Goal: Task Accomplishment & Management: Manage account settings

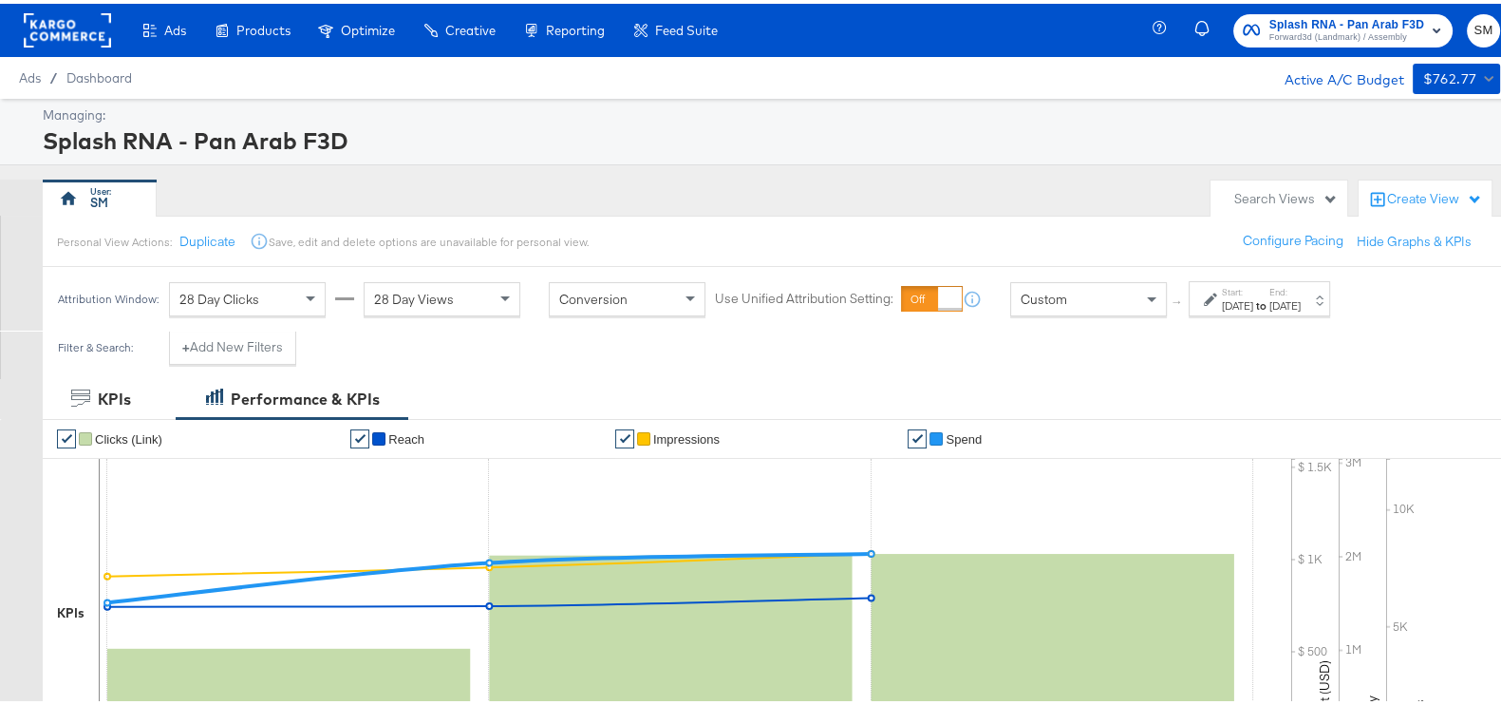
click at [1339, 50] on div "Splash RNA - Pan Arab F3D Forward3d (Landmark) / Assembly SM" at bounding box center [1340, 26] width 360 height 53
click at [1329, 27] on span "Forward3d (Landmark) / Assembly" at bounding box center [1347, 34] width 155 height 15
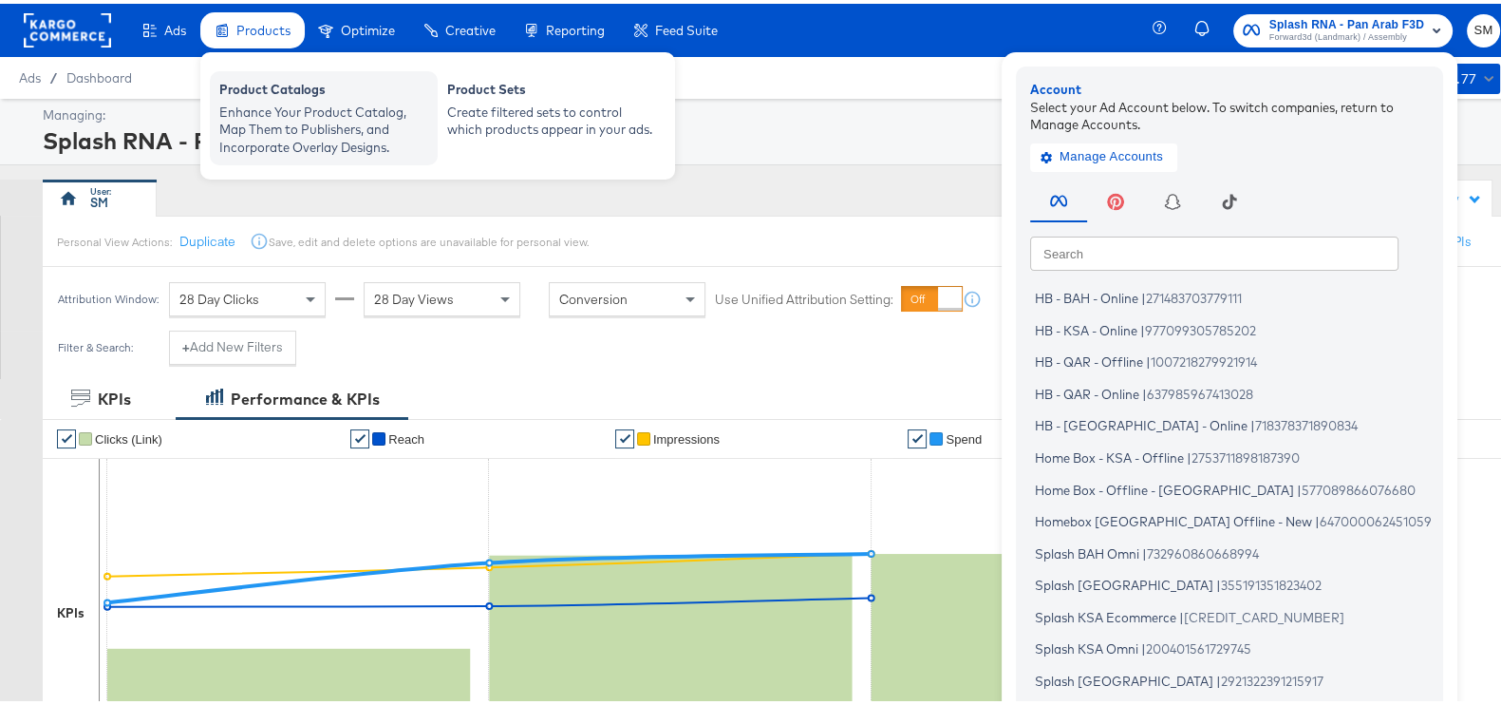
click at [290, 89] on div "Product Catalogs" at bounding box center [323, 88] width 209 height 23
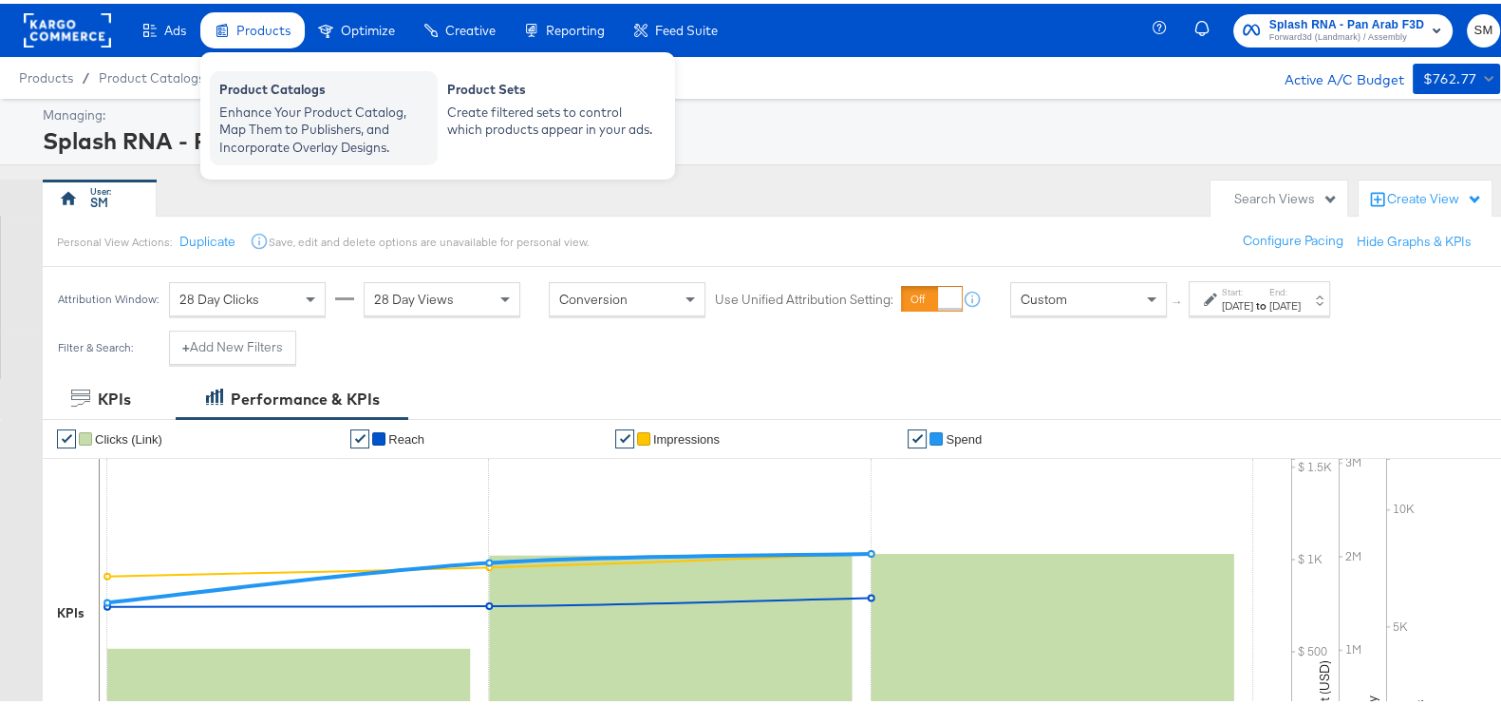
click at [290, 141] on div "Enhance Your Product Catalog, Map Them to Publishers, and Incorporate Overlay D…" at bounding box center [323, 126] width 209 height 53
click at [275, 102] on div "Enhance Your Product Catalog, Map Them to Publishers, and Incorporate Overlay D…" at bounding box center [323, 126] width 209 height 53
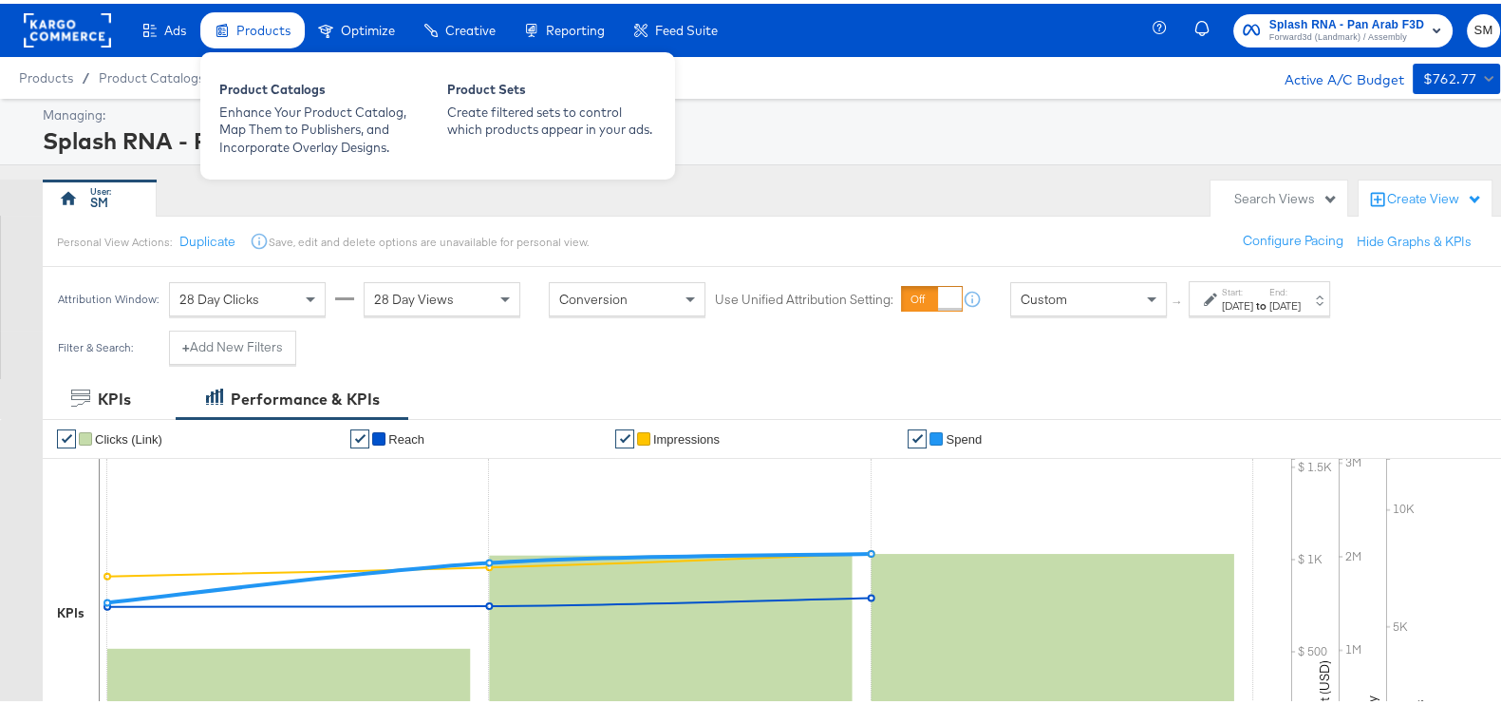
click at [273, 40] on div "Products" at bounding box center [252, 27] width 104 height 37
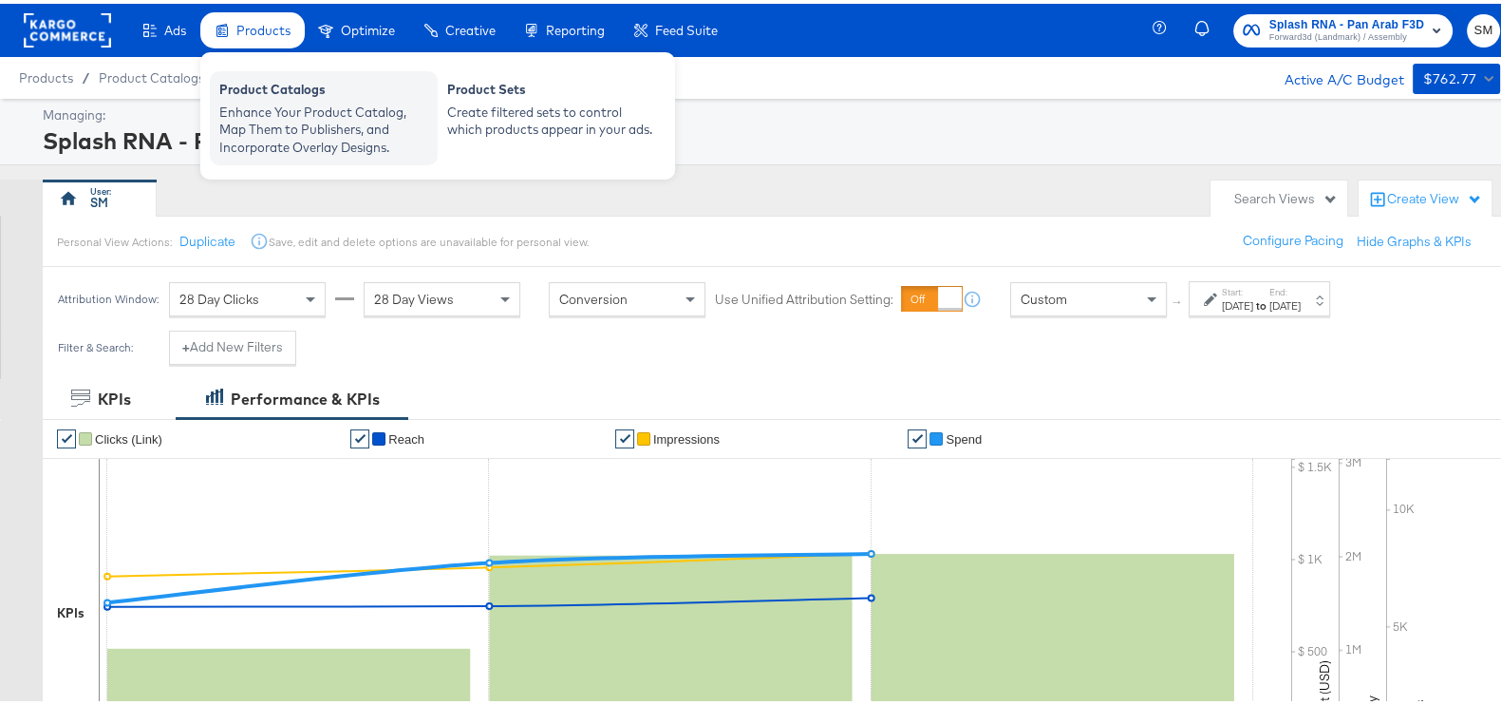
click at [291, 123] on div "Enhance Your Product Catalog, Map Them to Publishers, and Incorporate Overlay D…" at bounding box center [323, 126] width 209 height 53
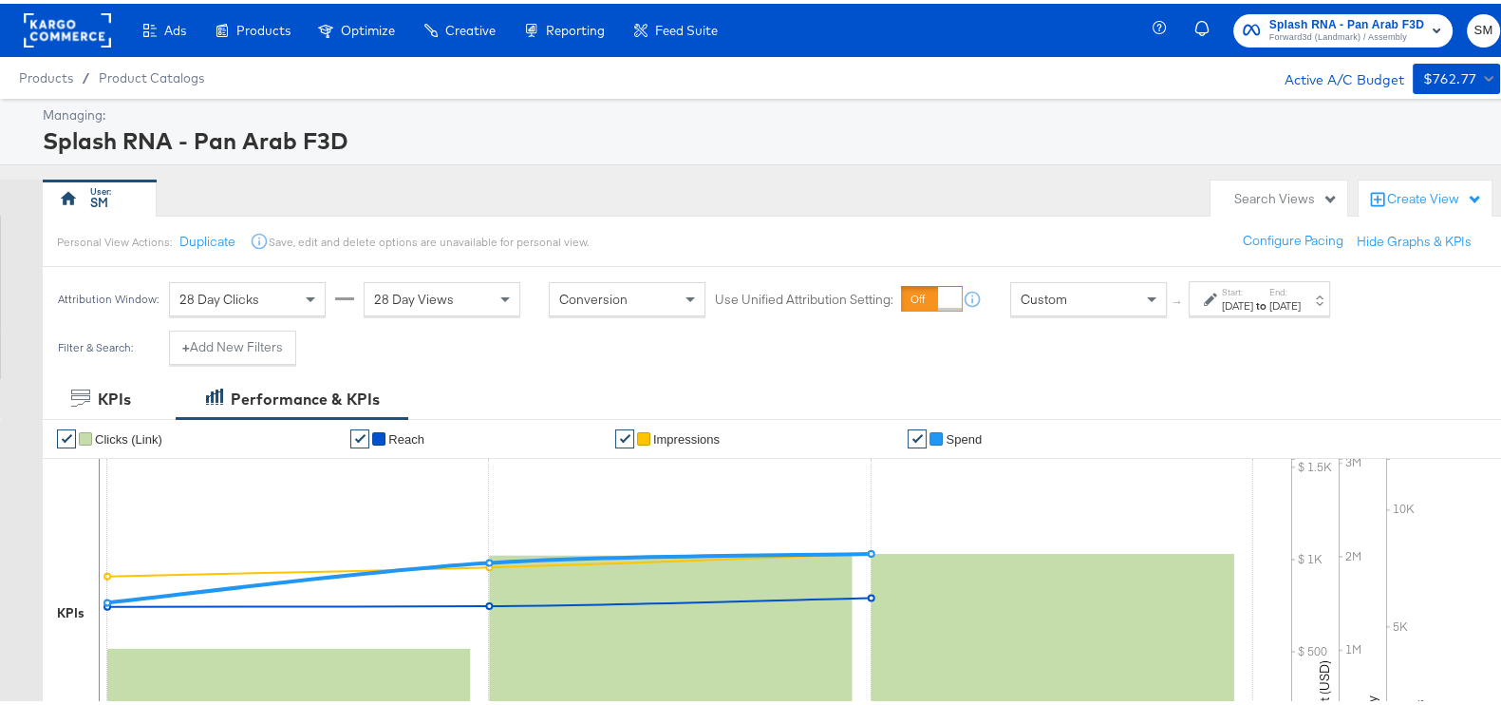
drag, startPoint x: 301, startPoint y: 92, endPoint x: 285, endPoint y: 89, distance: 16.4
click at [0, 0] on div "Product Catalogs" at bounding box center [0, 0] width 0 height 0
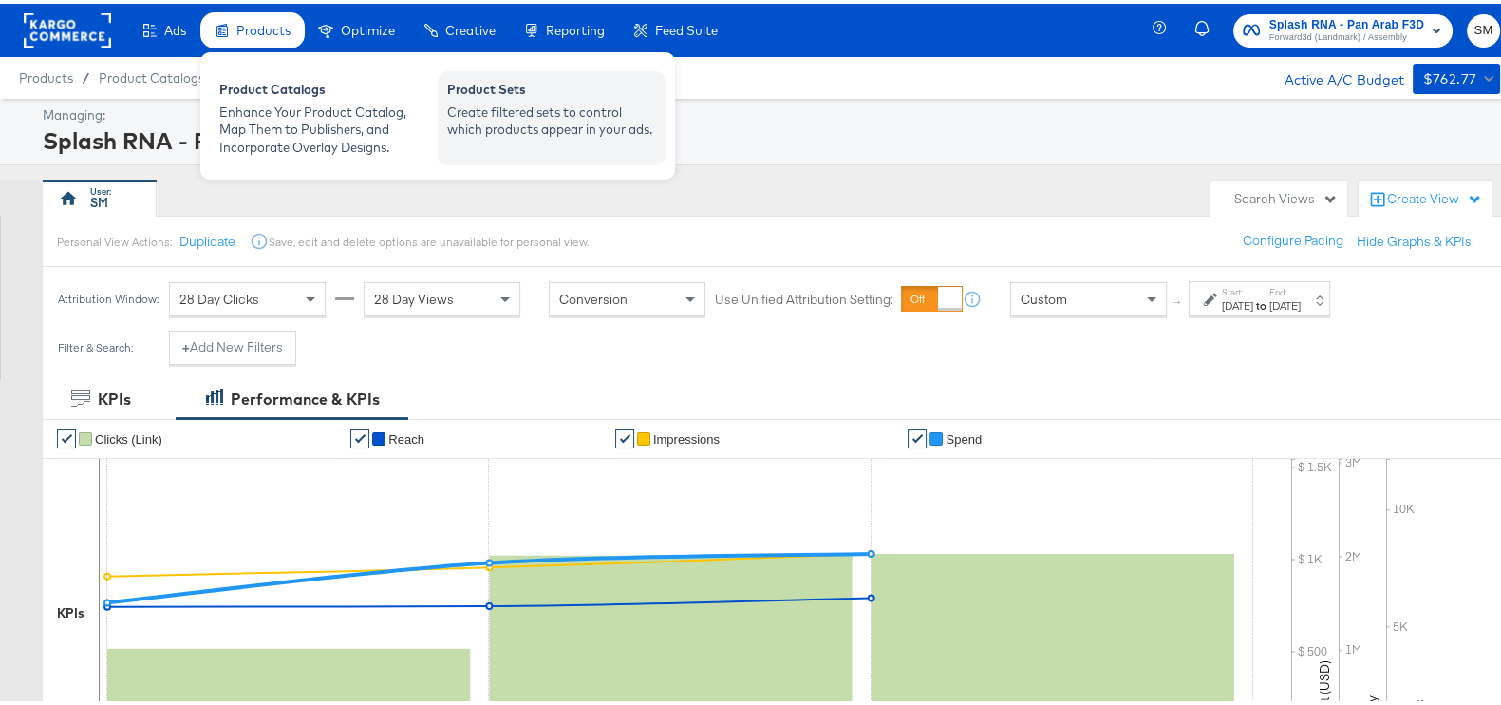
click at [518, 115] on div "Create filtered sets to control which products appear in your ads." at bounding box center [551, 117] width 209 height 35
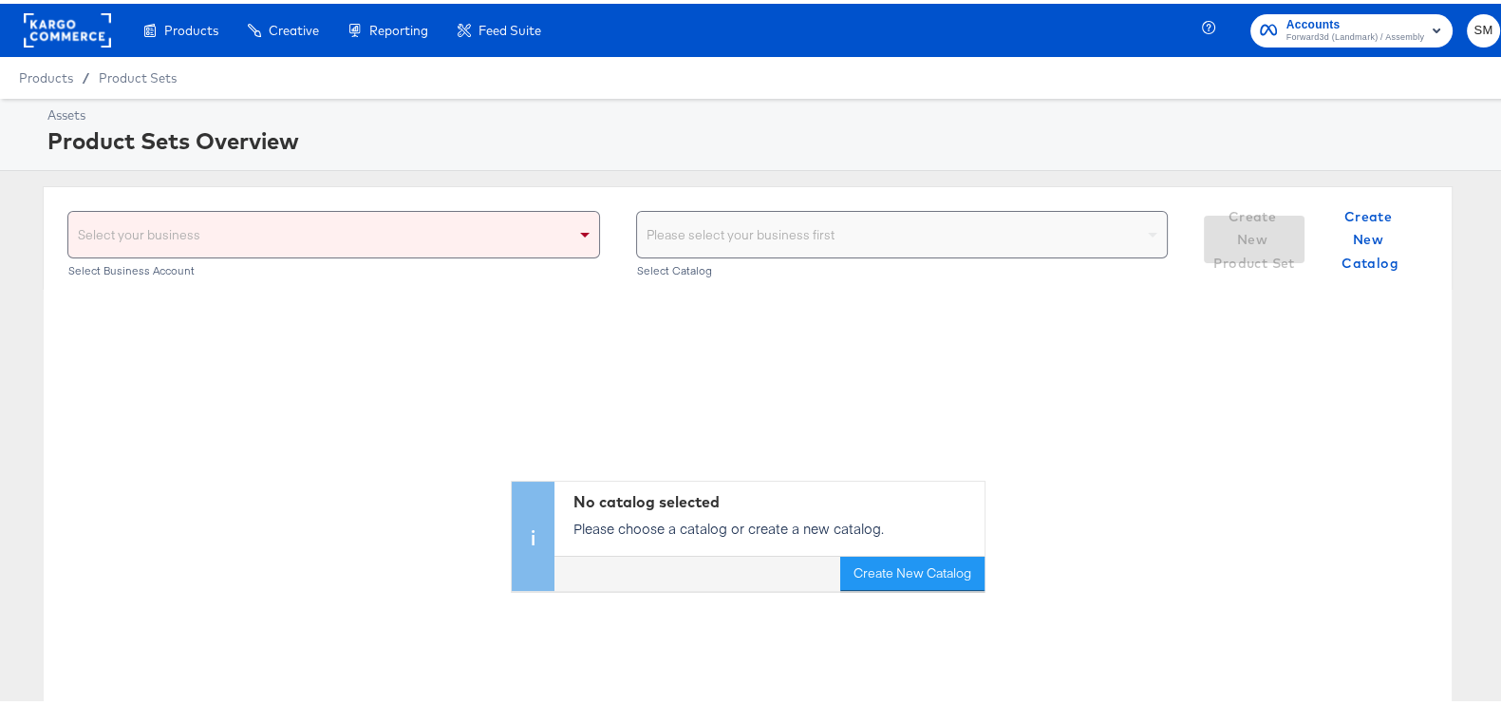
click at [394, 257] on div "Select your business Select Business Account" at bounding box center [333, 242] width 533 height 71
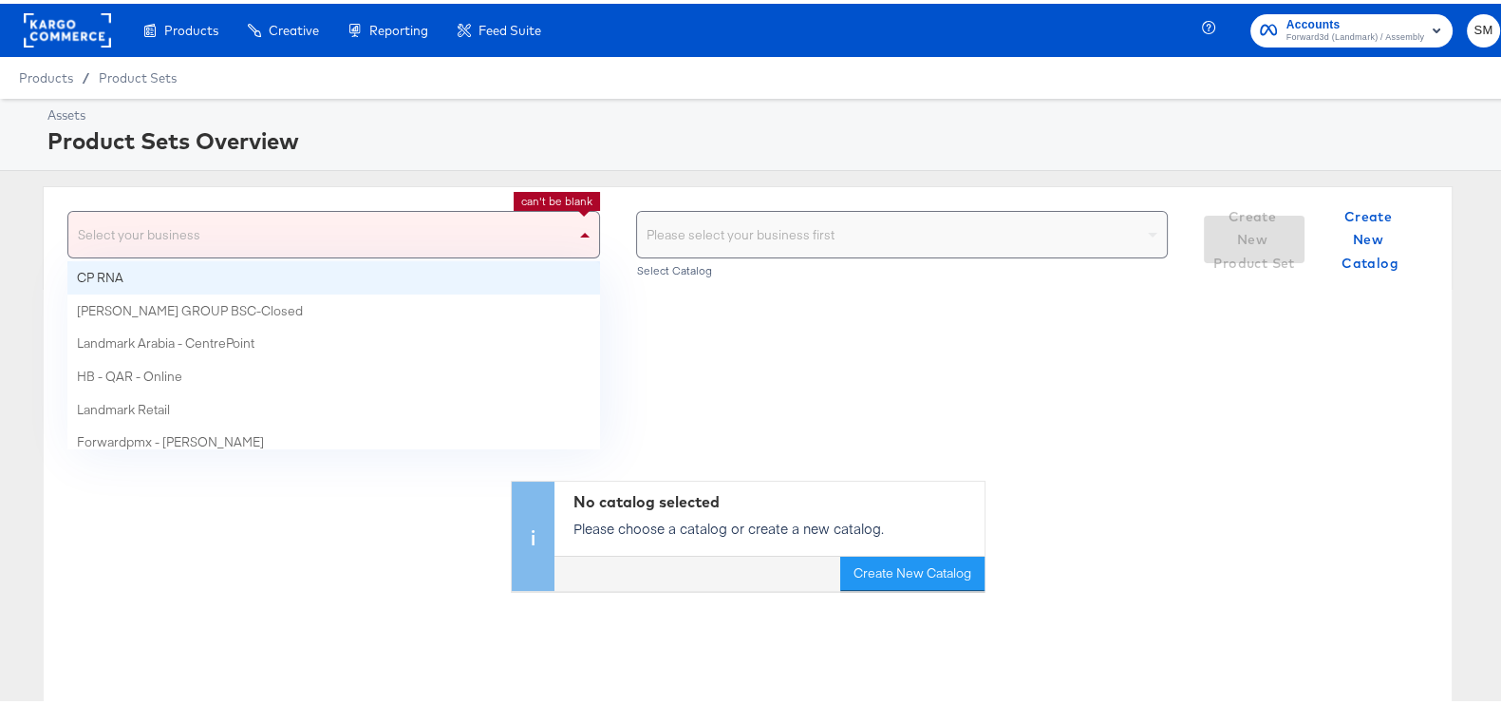
click at [406, 240] on div "Select your business" at bounding box center [333, 231] width 531 height 46
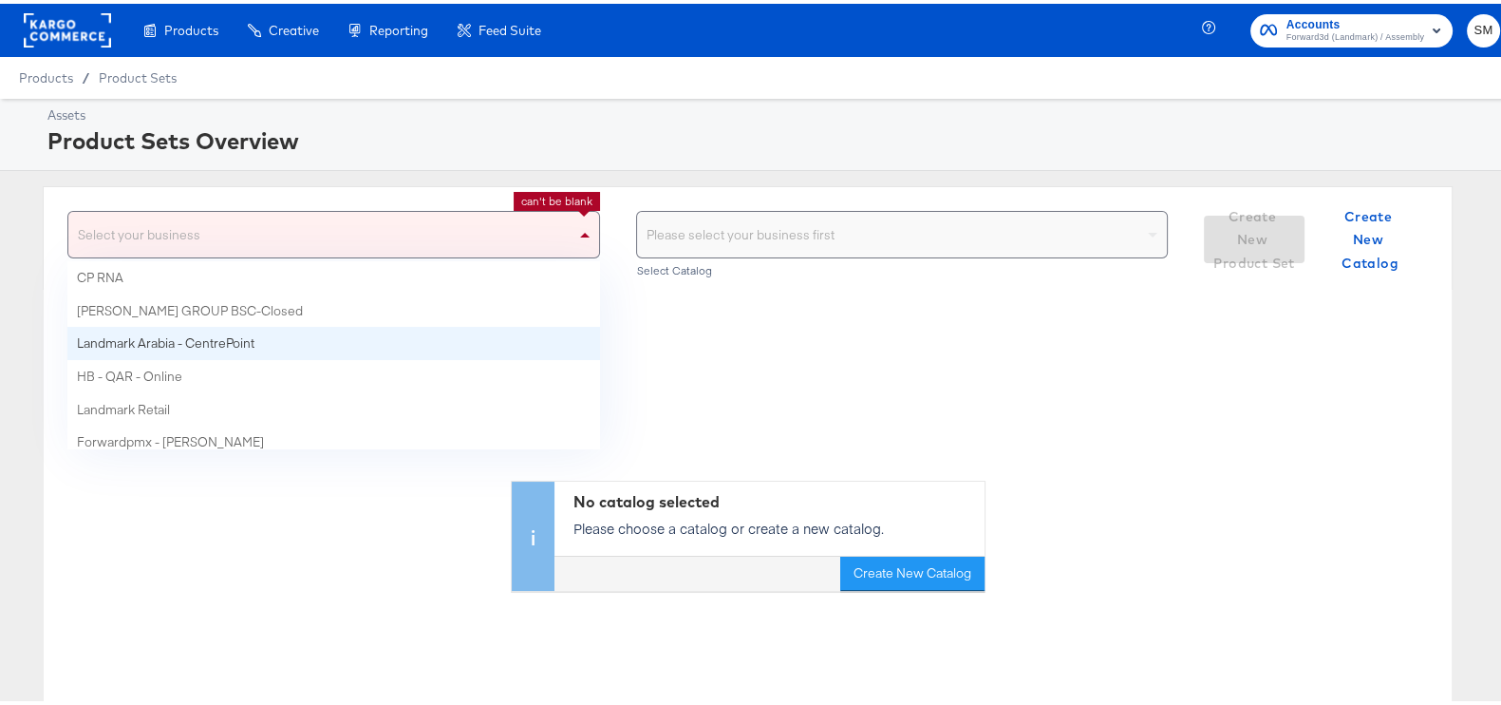
scroll to position [9, 0]
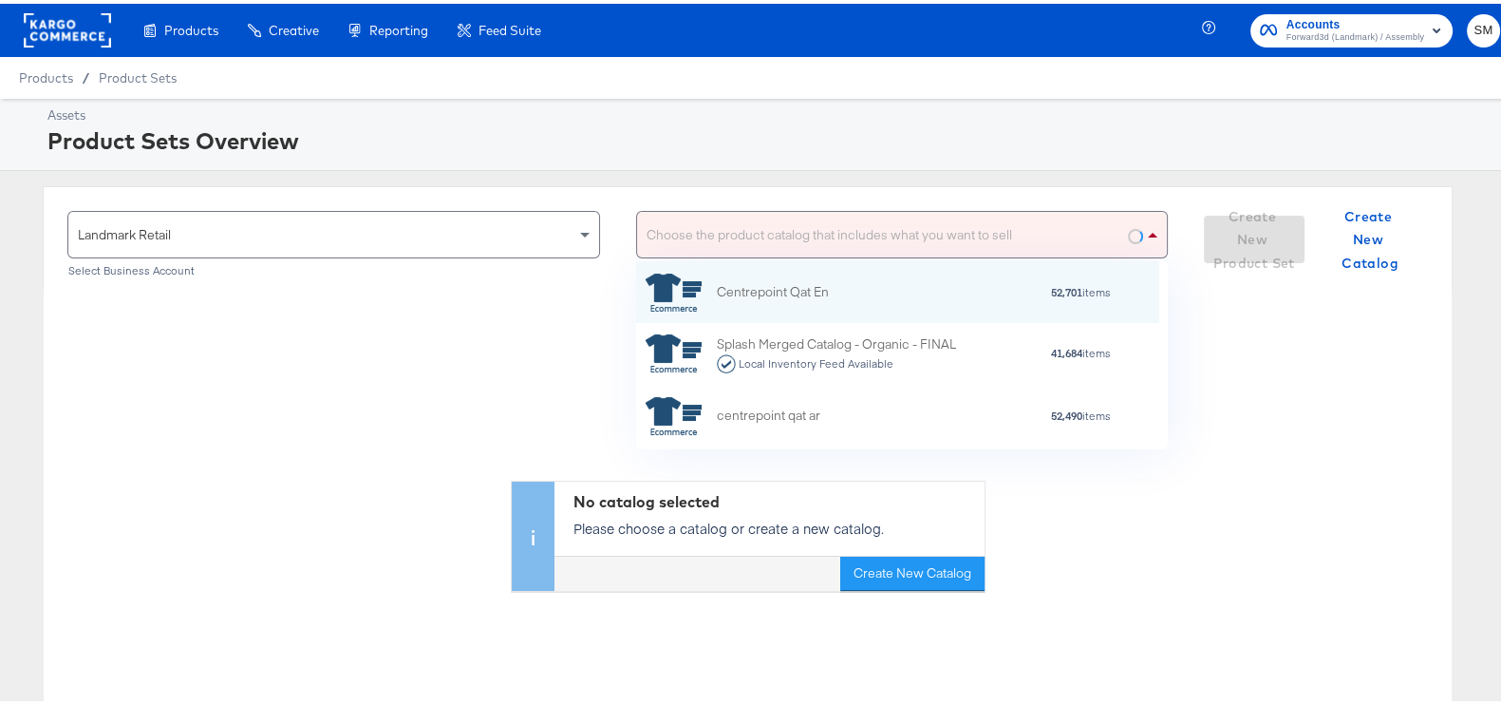
click at [779, 217] on div "Choose the product catalog that includes what you want to sell" at bounding box center [902, 231] width 531 height 46
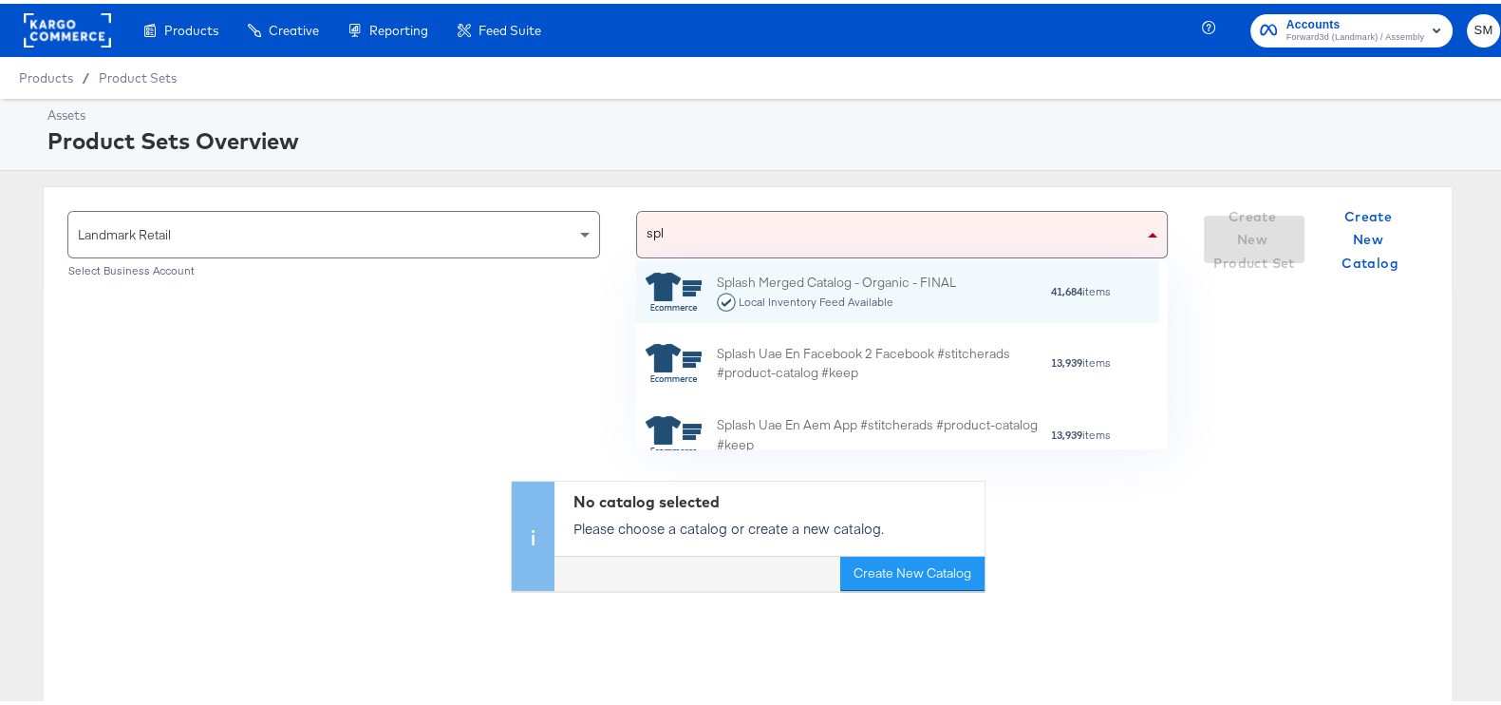
scroll to position [0, 0]
type input "splash"
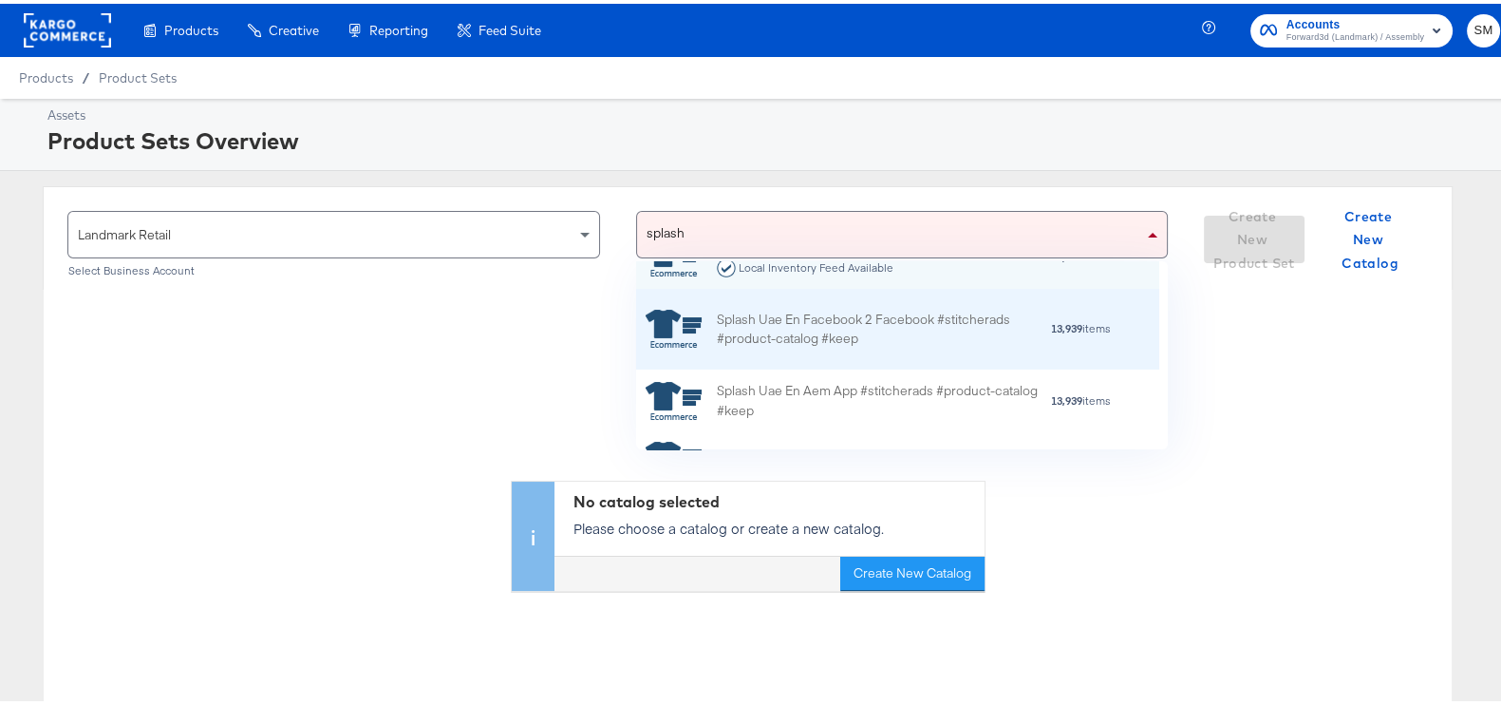
scroll to position [36, 0]
click at [761, 335] on div "Splash Uae En Facebook 2 Facebook #stitcherads #product-catalog #keep" at bounding box center [883, 324] width 332 height 40
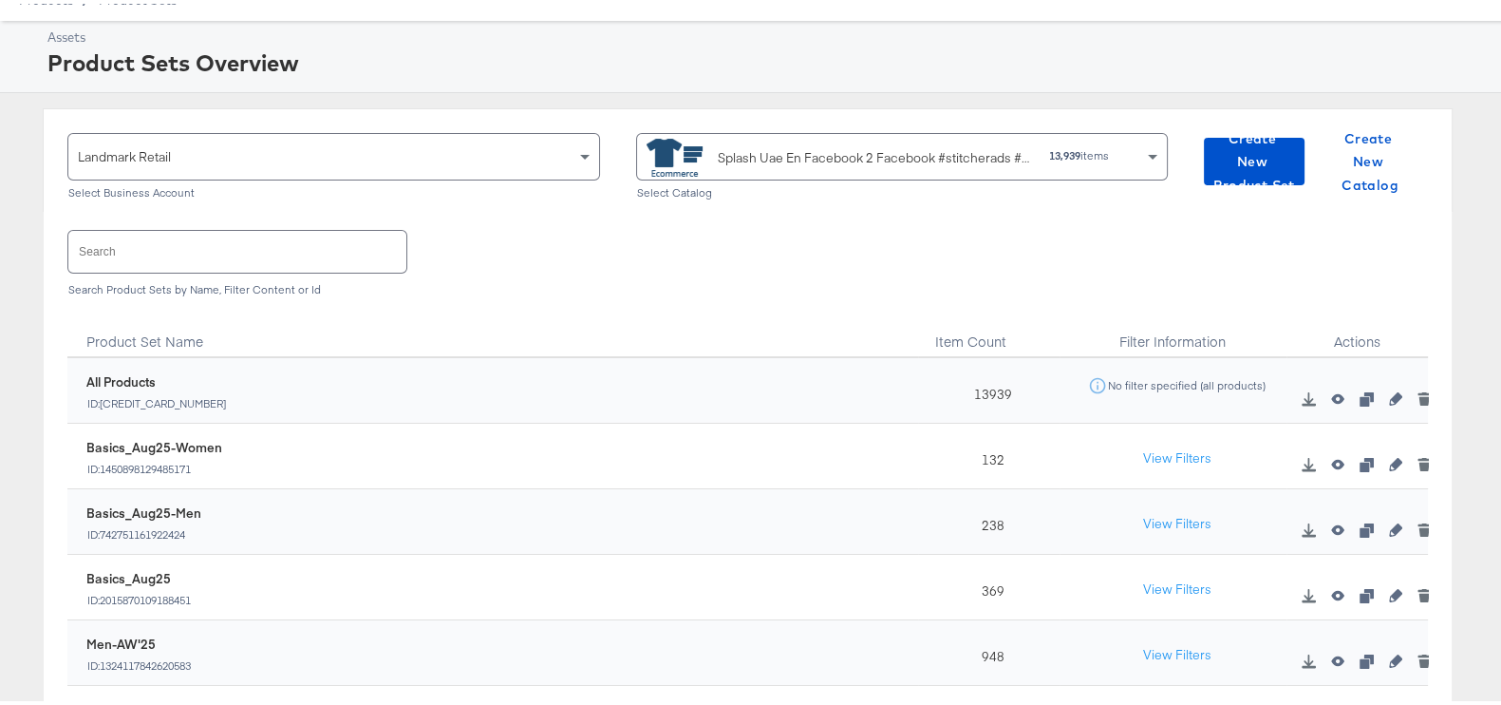
scroll to position [0, 0]
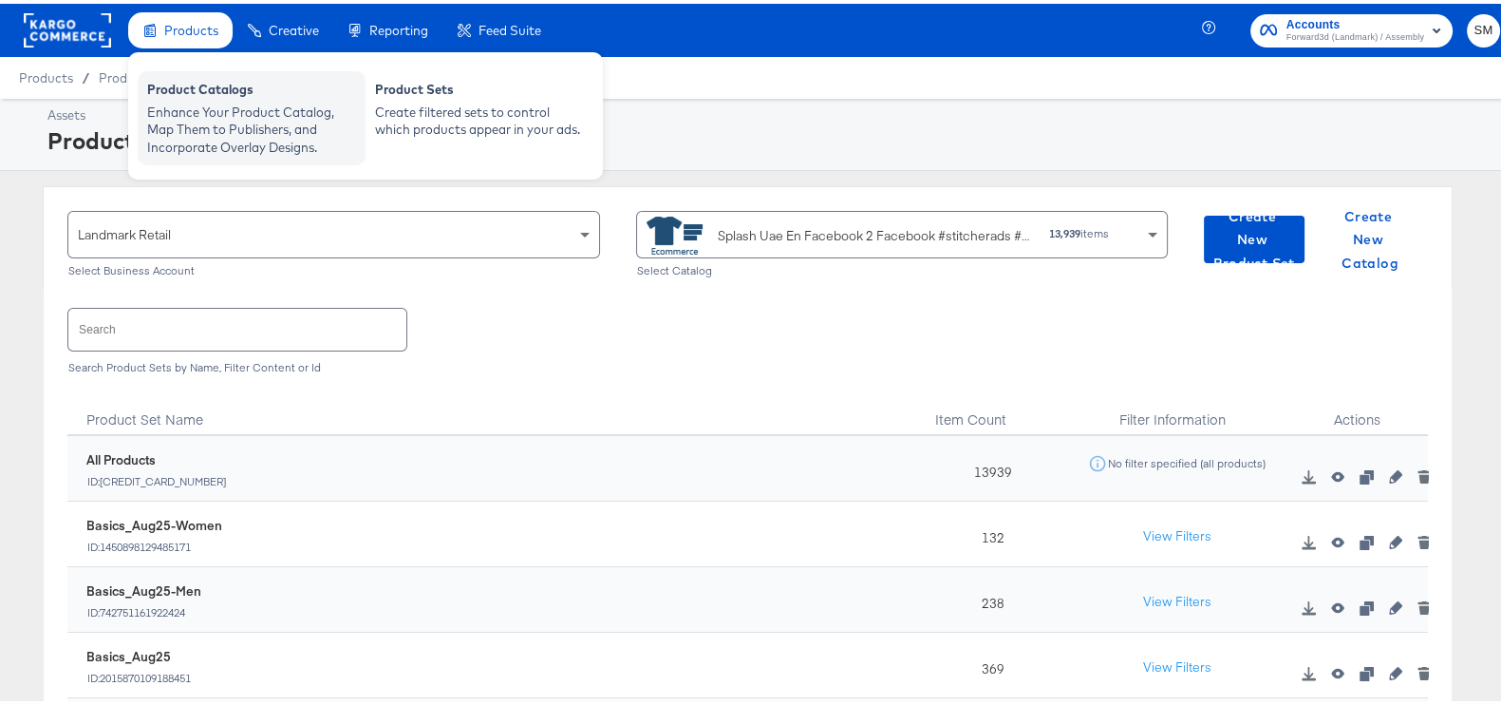
click at [231, 114] on div "Enhance Your Product Catalog, Map Them to Publishers, and Incorporate Overlay D…" at bounding box center [251, 126] width 209 height 53
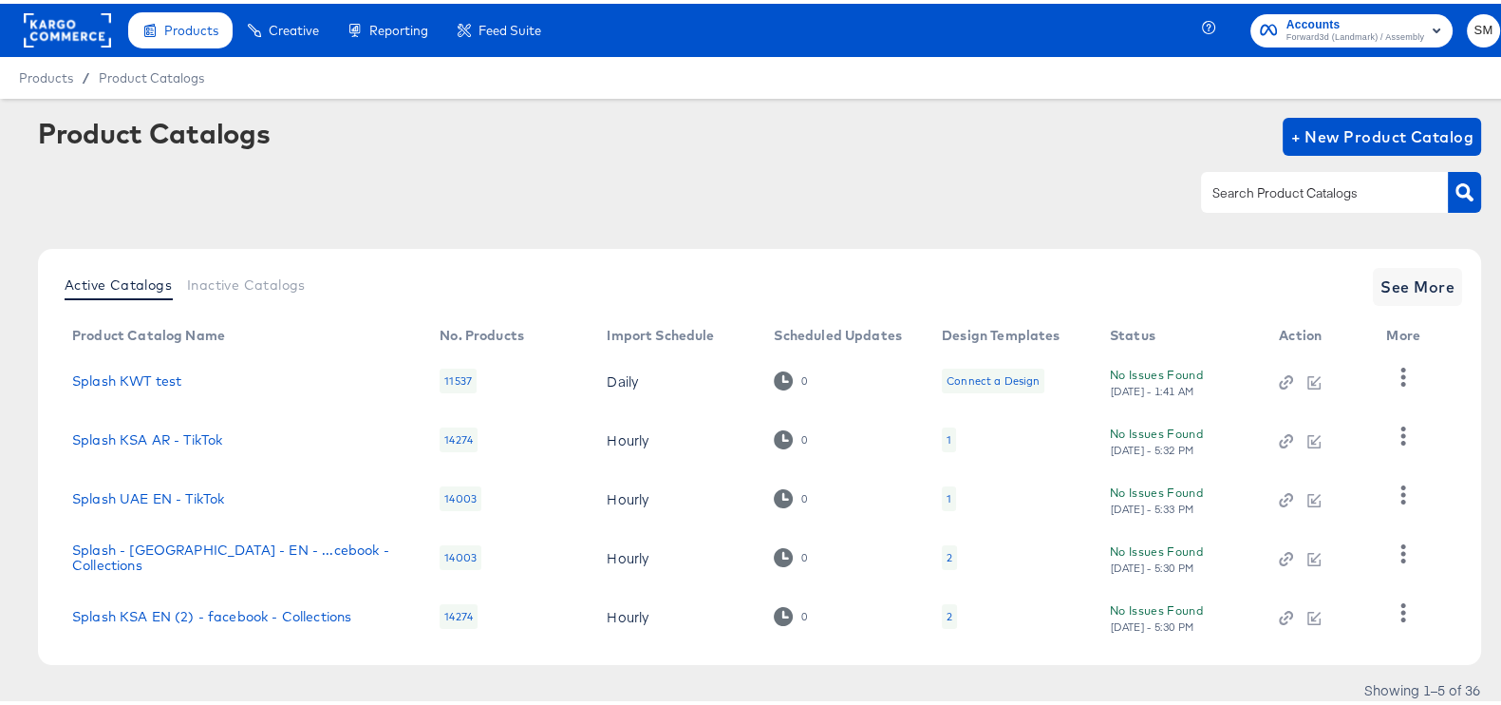
click at [1320, 184] on input "text" at bounding box center [1310, 190] width 202 height 22
type input "uae"
click at [1414, 283] on span "See More" at bounding box center [1418, 283] width 74 height 27
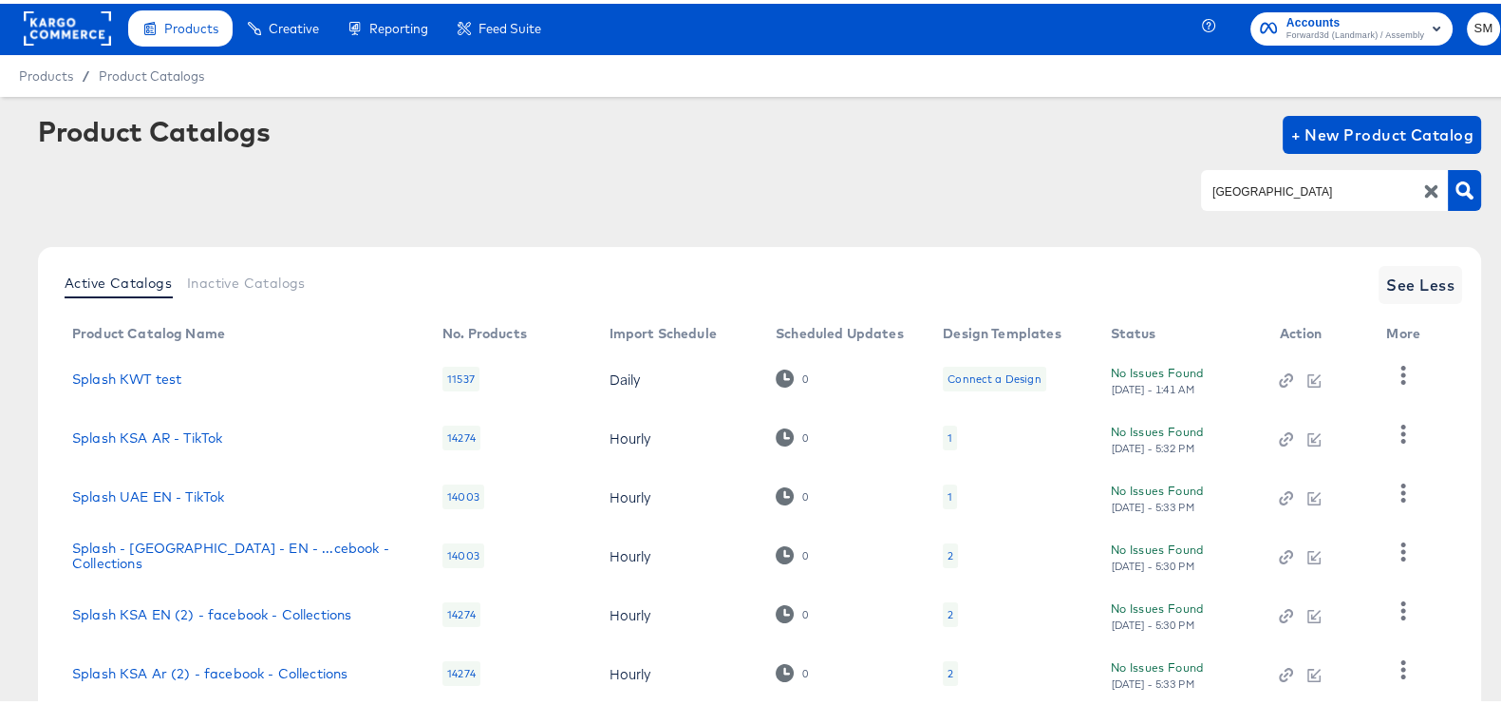
scroll to position [4, 0]
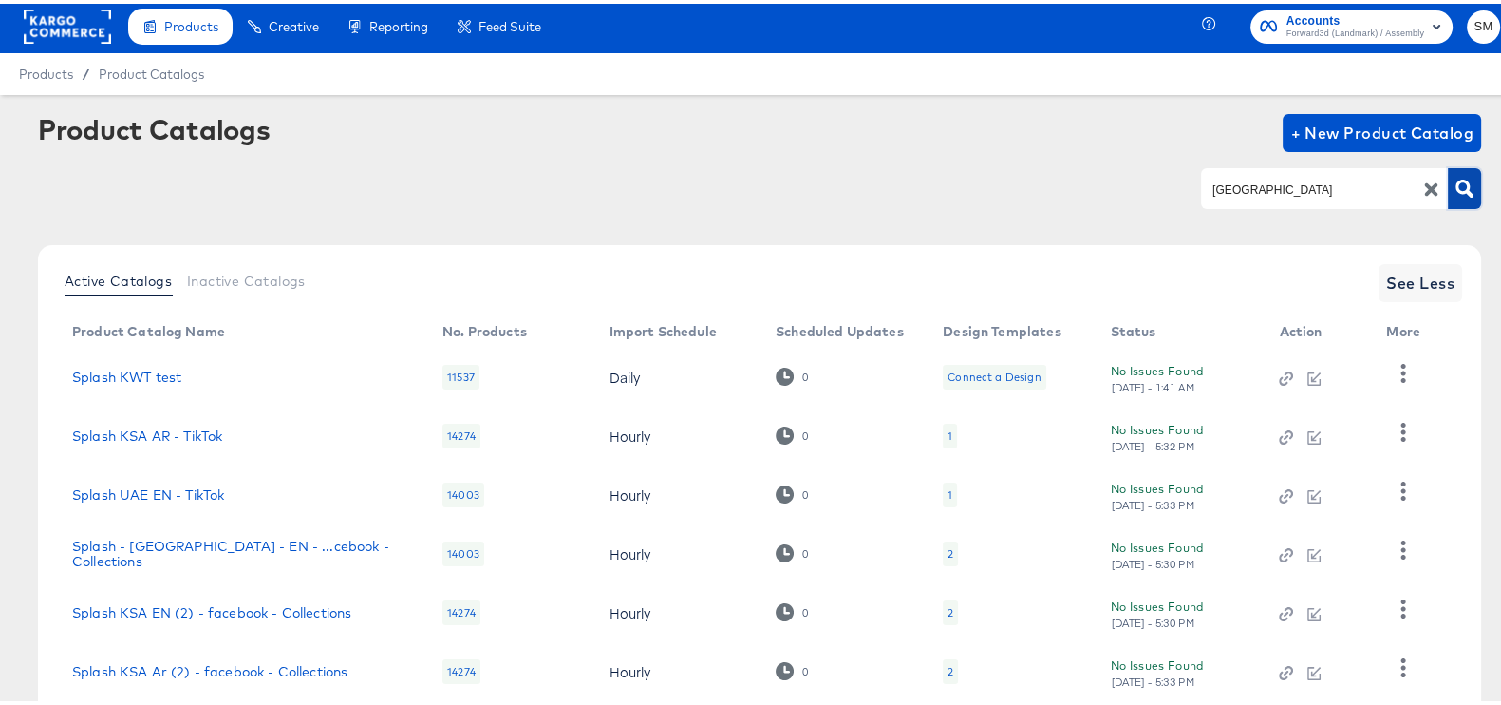
click at [1456, 182] on icon "button" at bounding box center [1465, 185] width 18 height 18
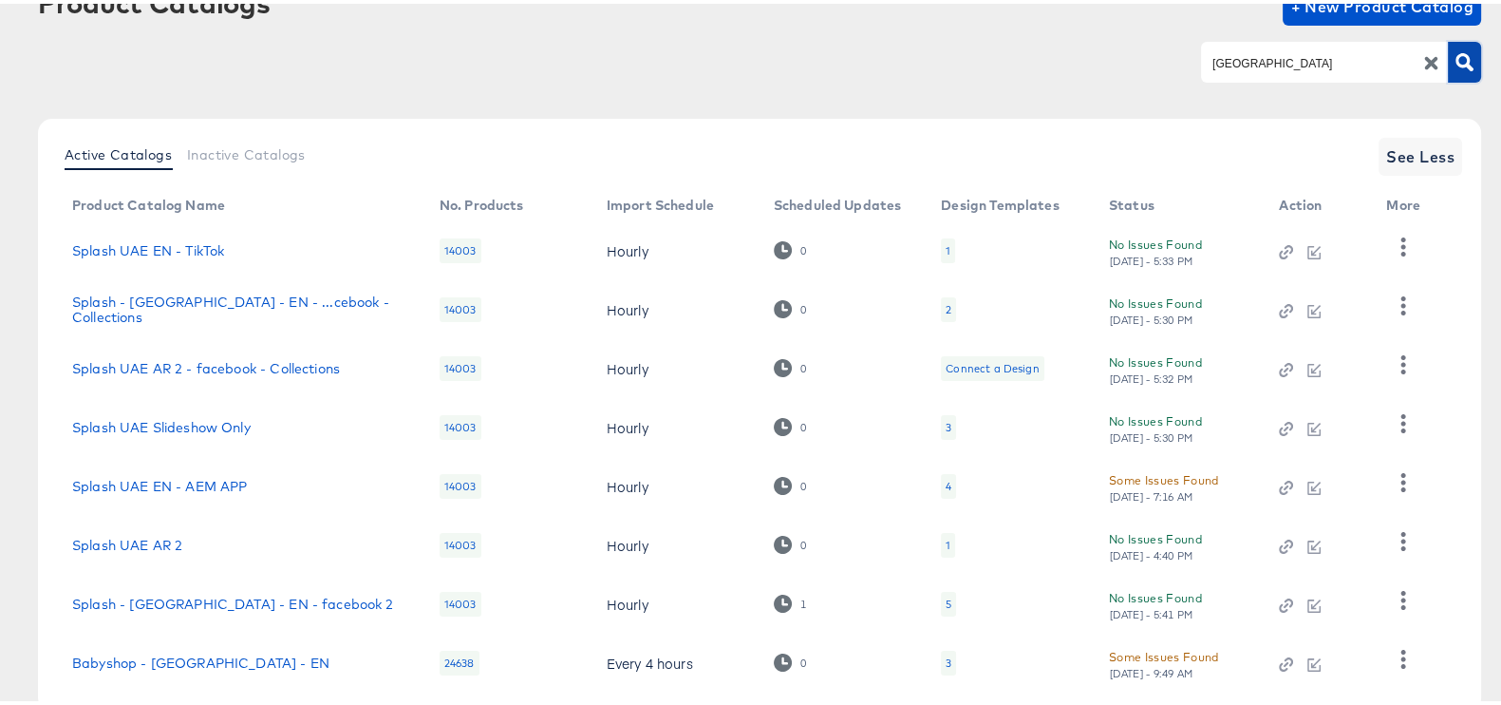
scroll to position [177, 0]
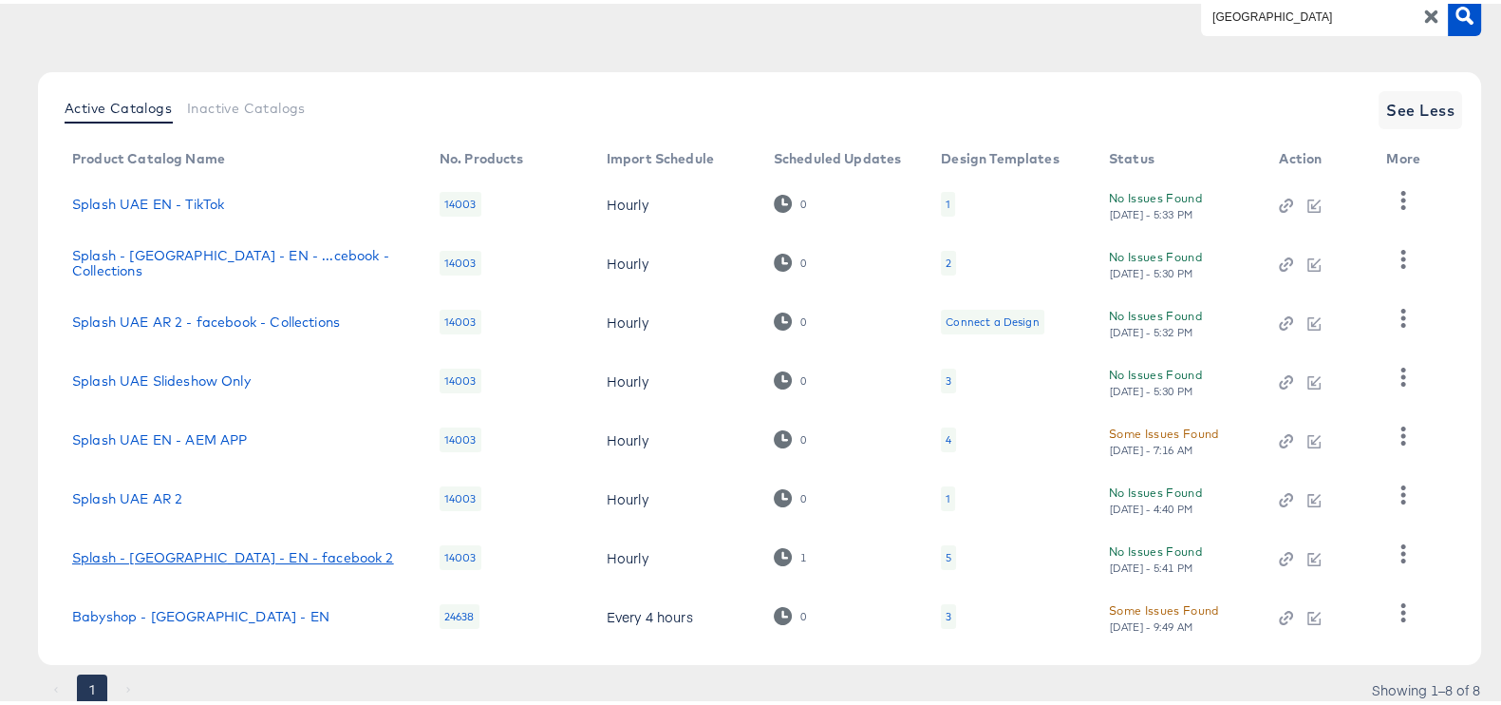
click at [221, 555] on link "Splash - UAE - EN - facebook 2" at bounding box center [233, 553] width 322 height 15
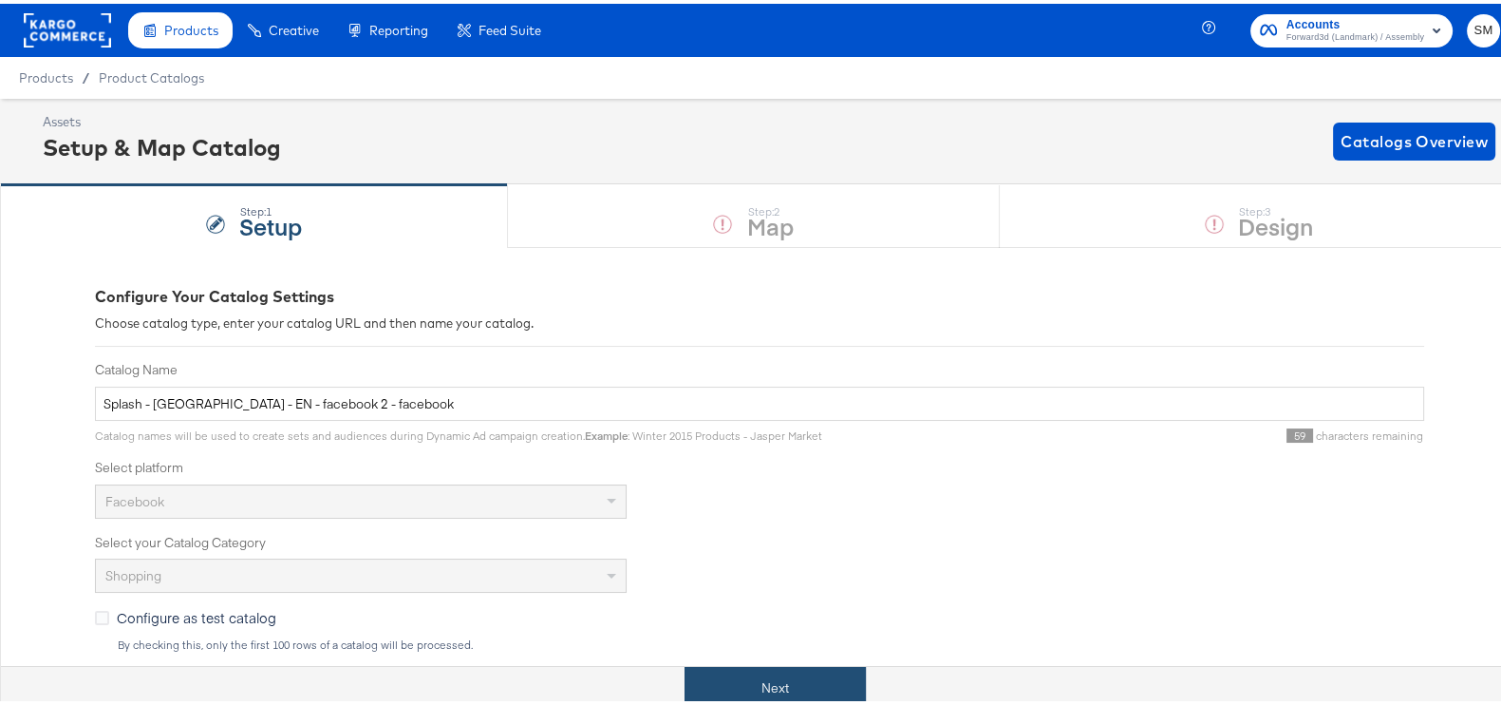
click at [712, 686] on button "Next" at bounding box center [775, 684] width 181 height 43
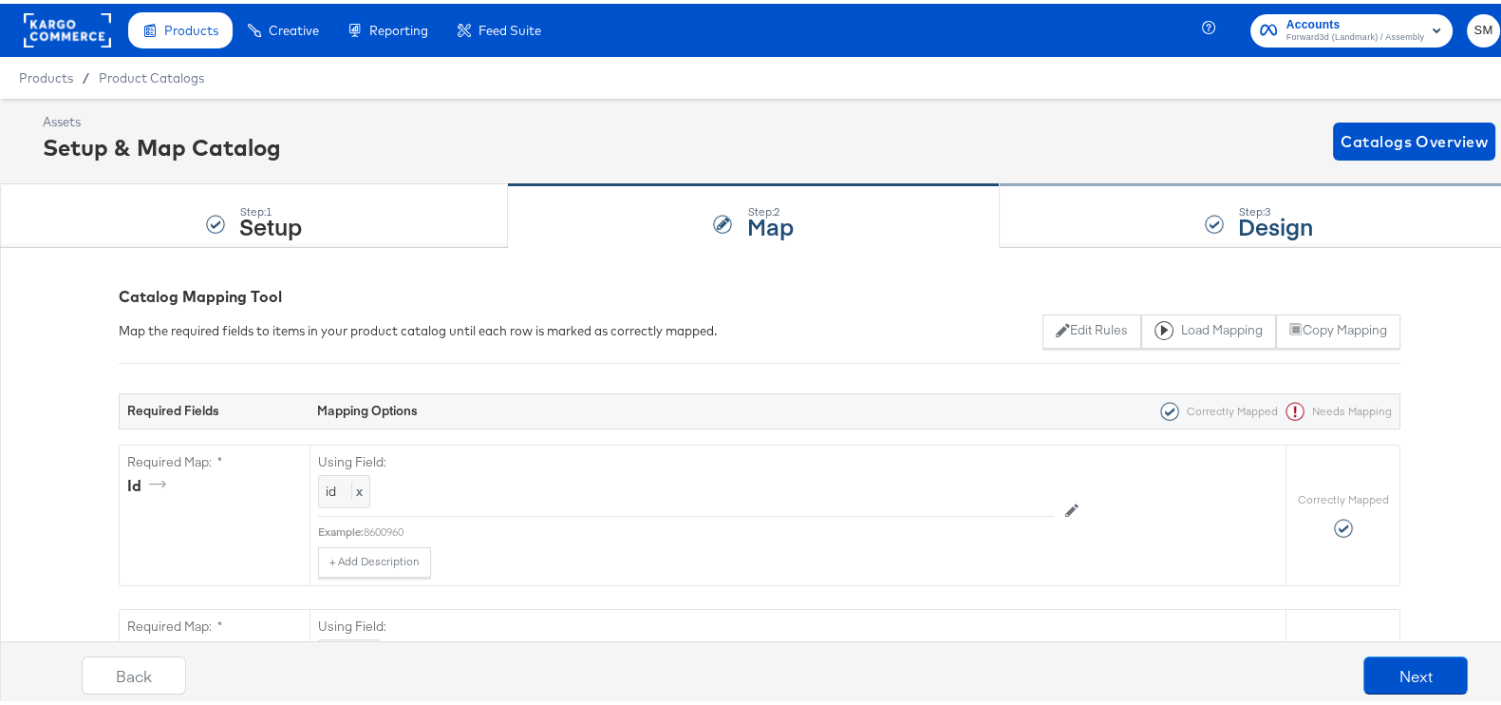
click at [1110, 198] on div "Step: 3 Design" at bounding box center [1259, 212] width 519 height 63
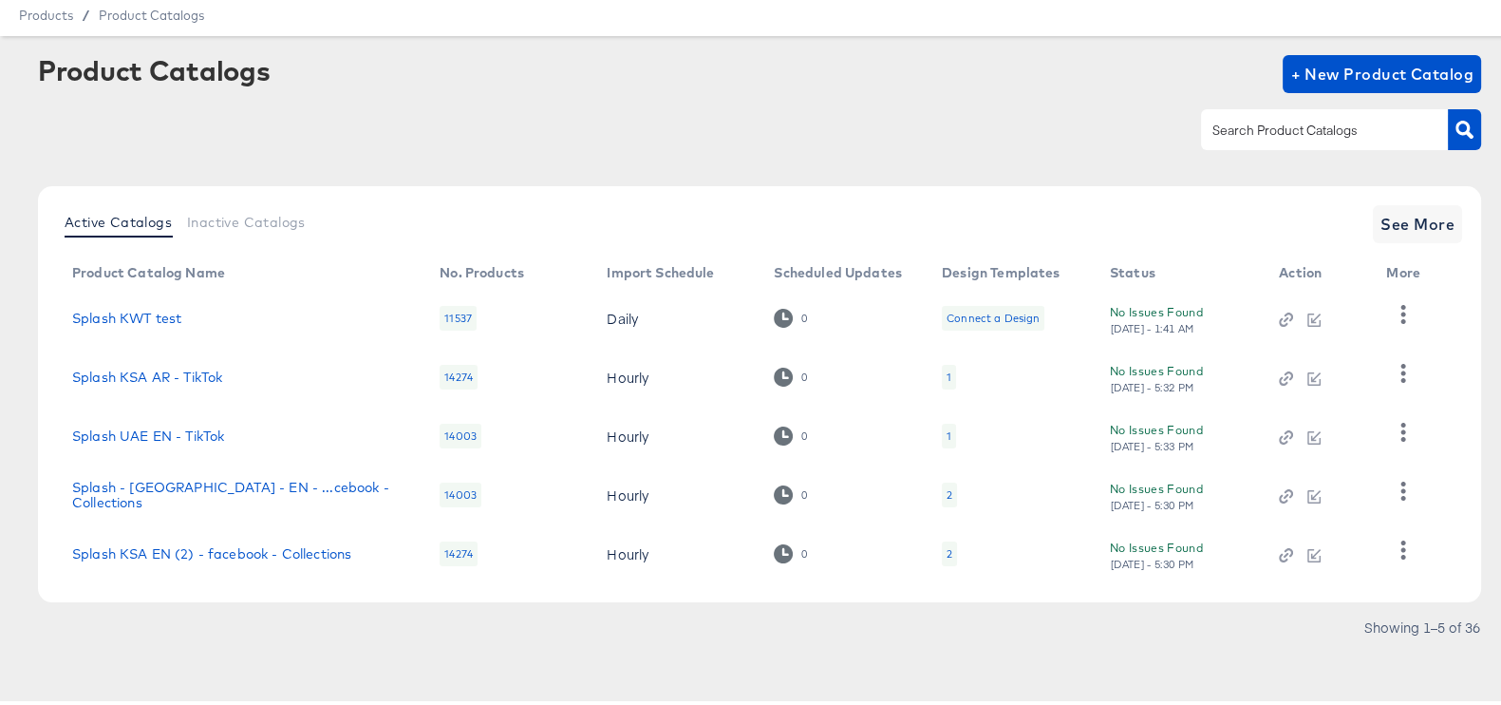
scroll to position [62, 0]
click at [1256, 131] on input "text" at bounding box center [1310, 128] width 202 height 22
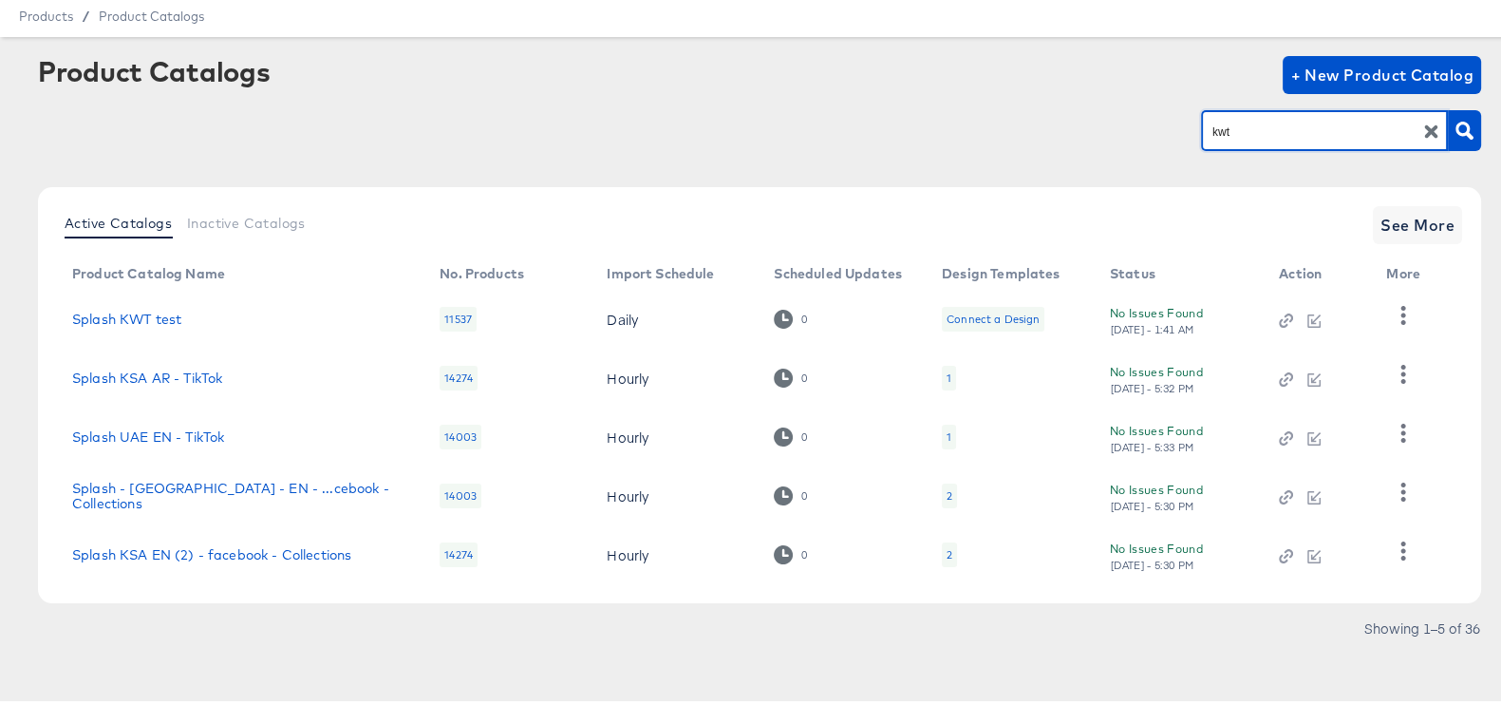
type input "kwt"
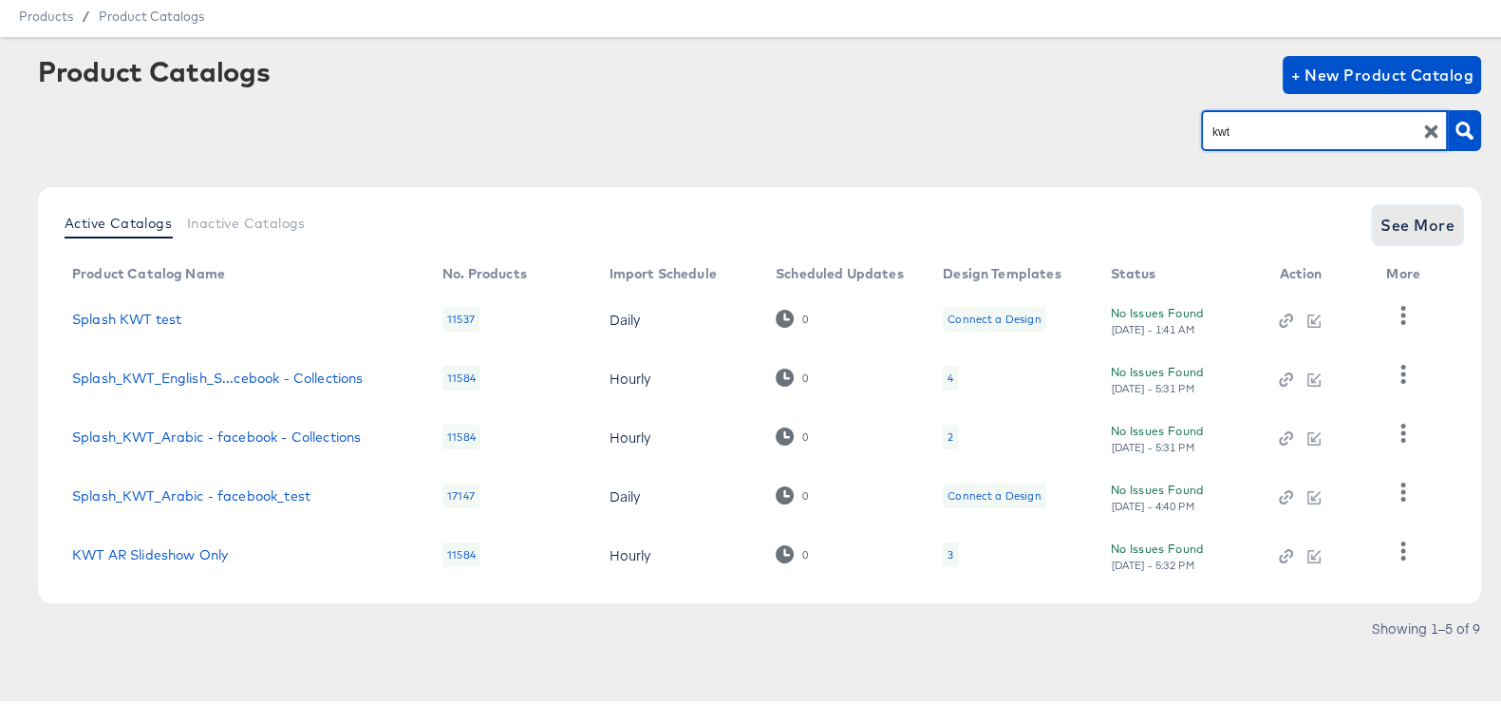
click at [1386, 208] on span "See More" at bounding box center [1418, 221] width 74 height 27
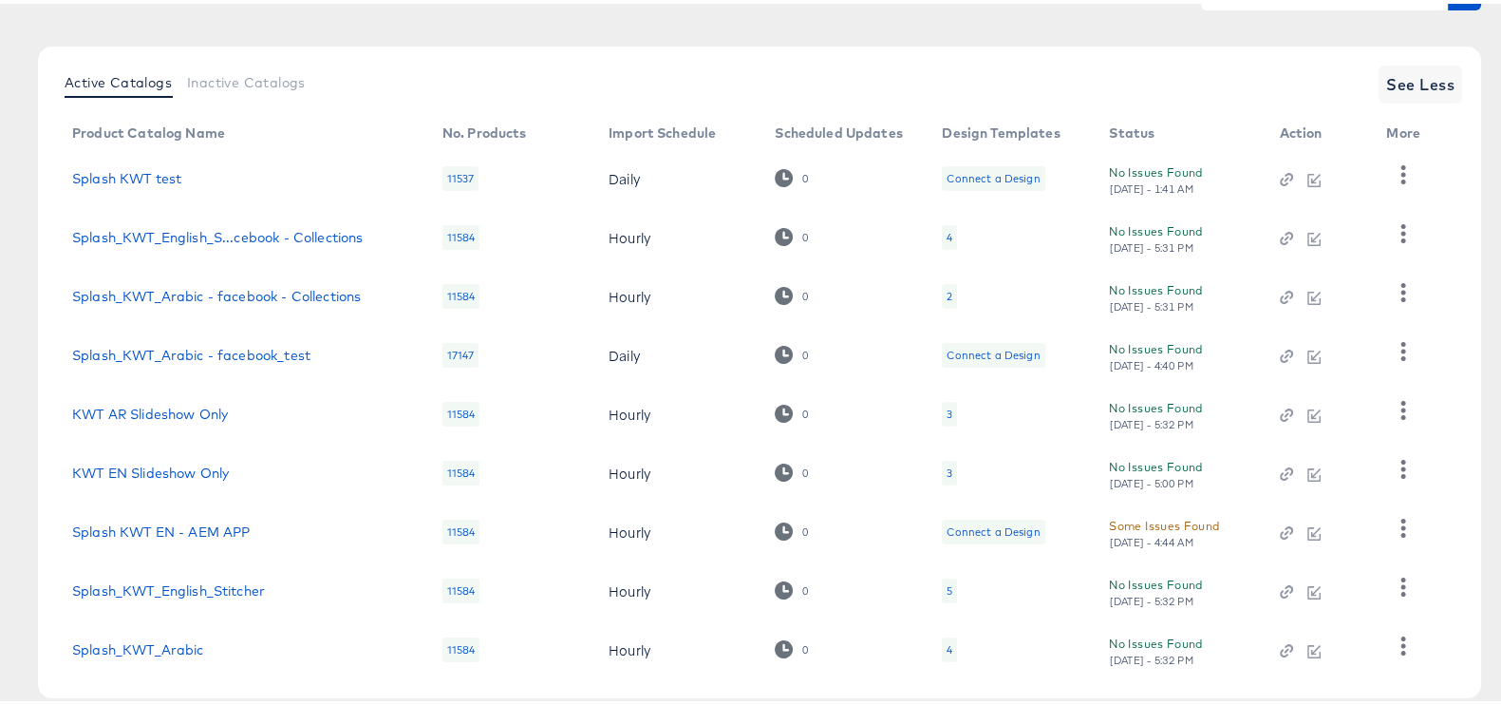
scroll to position [298, 0]
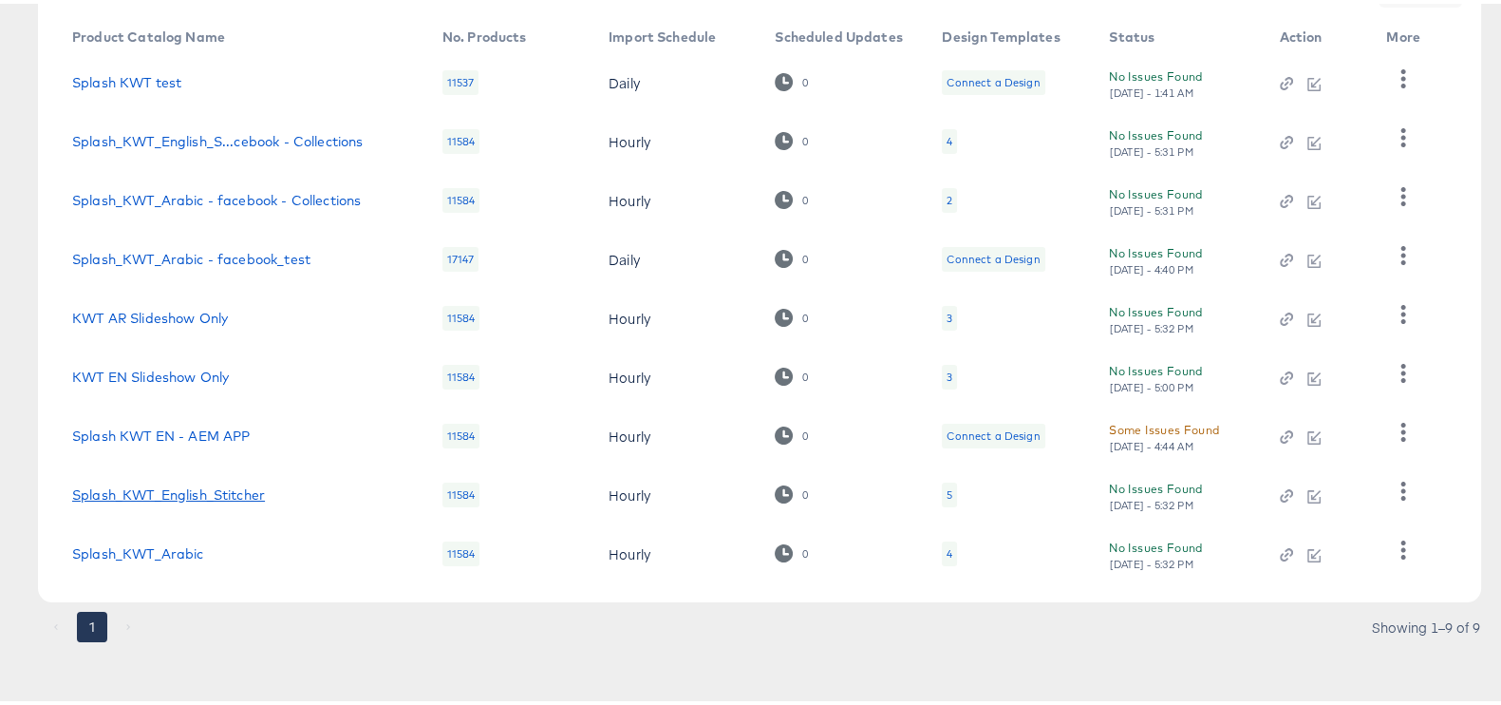
click at [216, 489] on link "Splash_KWT_English_Stitcher" at bounding box center [168, 490] width 193 height 15
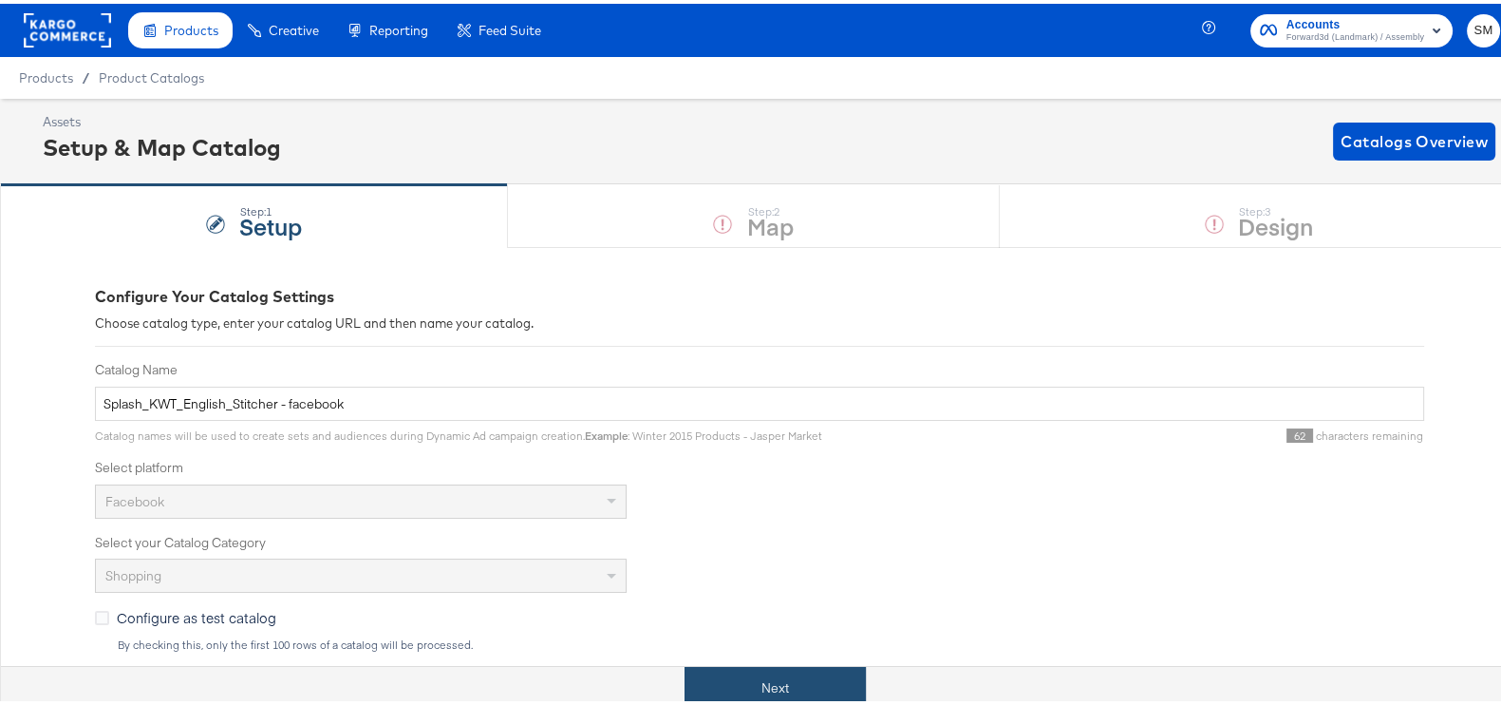
click at [722, 672] on button "Next" at bounding box center [775, 684] width 181 height 43
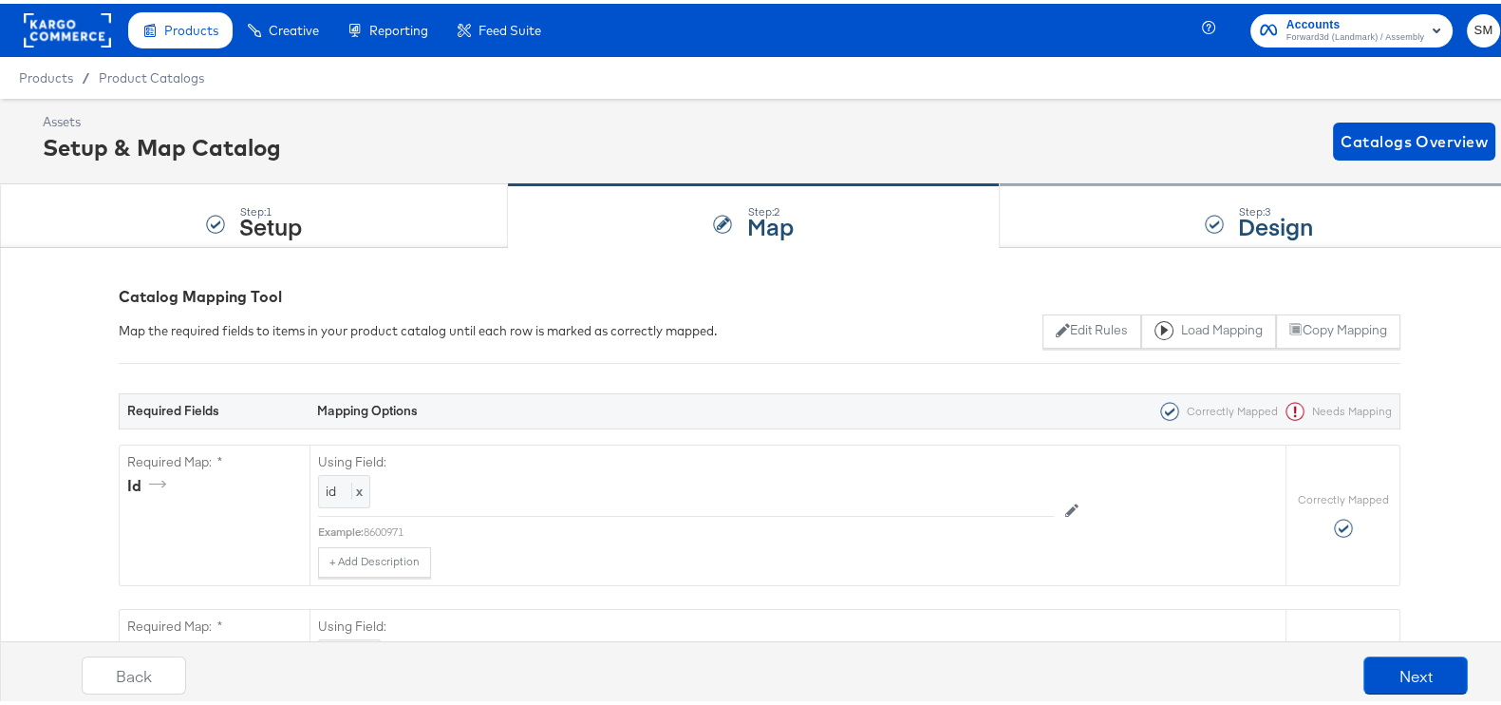
click at [1213, 202] on div "Step: 3 Design" at bounding box center [1259, 212] width 519 height 63
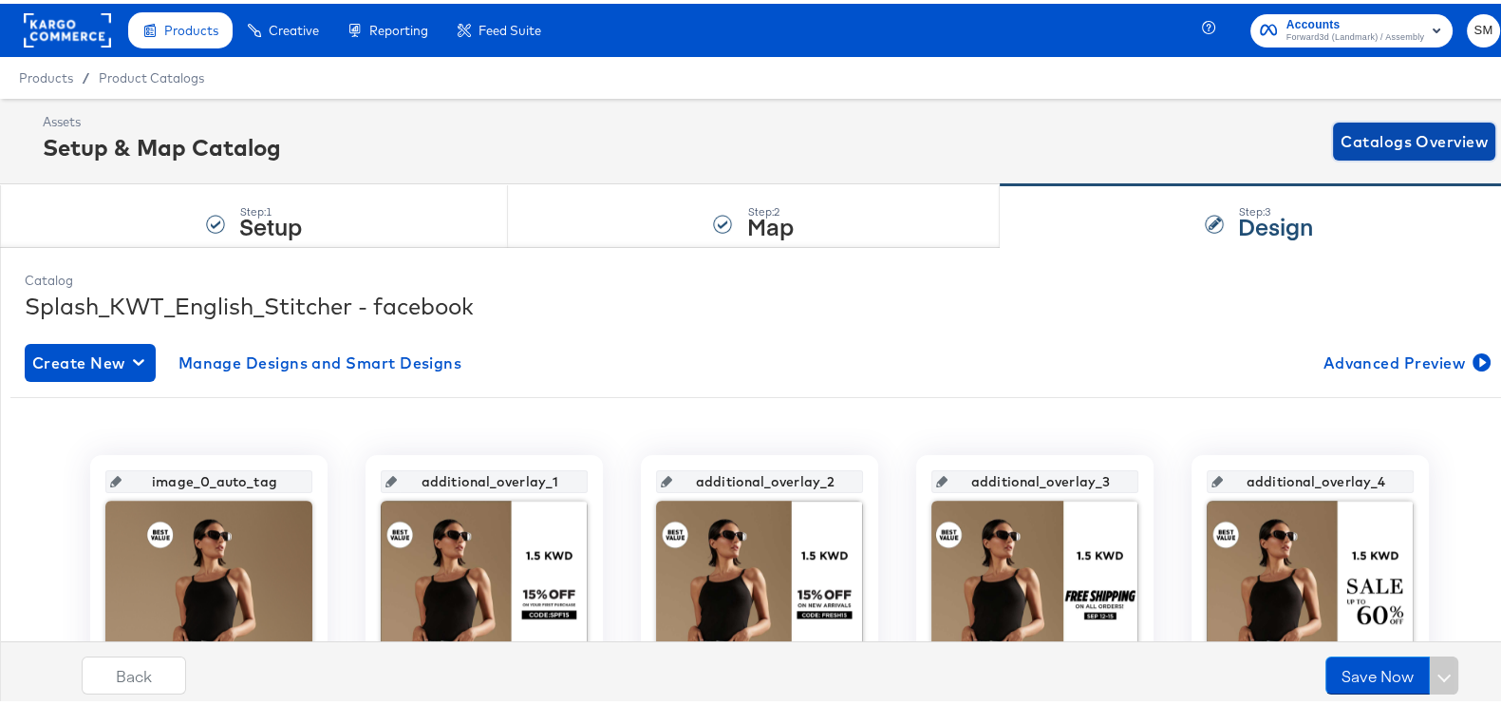
click at [1392, 148] on span "Catalogs Overview" at bounding box center [1414, 137] width 147 height 27
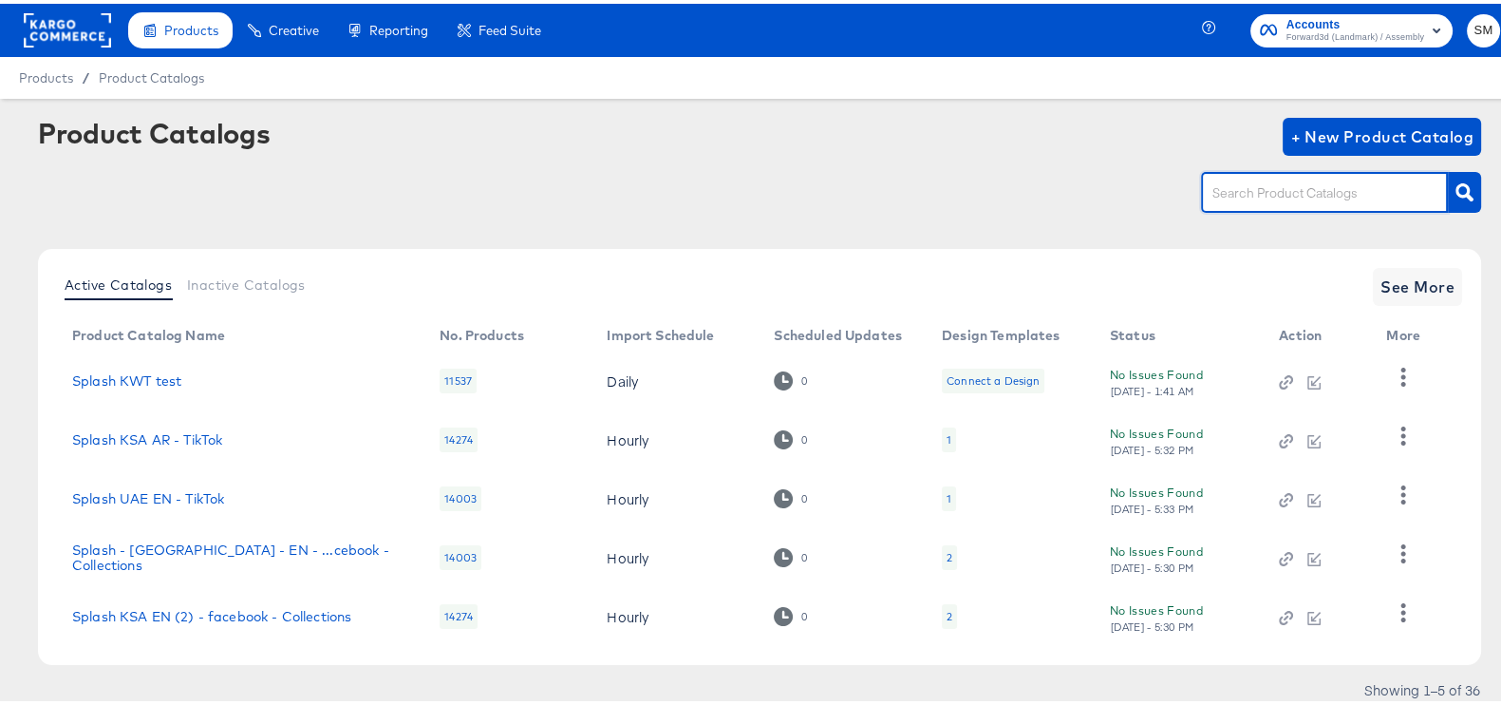
click at [1315, 198] on input "text" at bounding box center [1310, 190] width 202 height 22
type input "kwt"
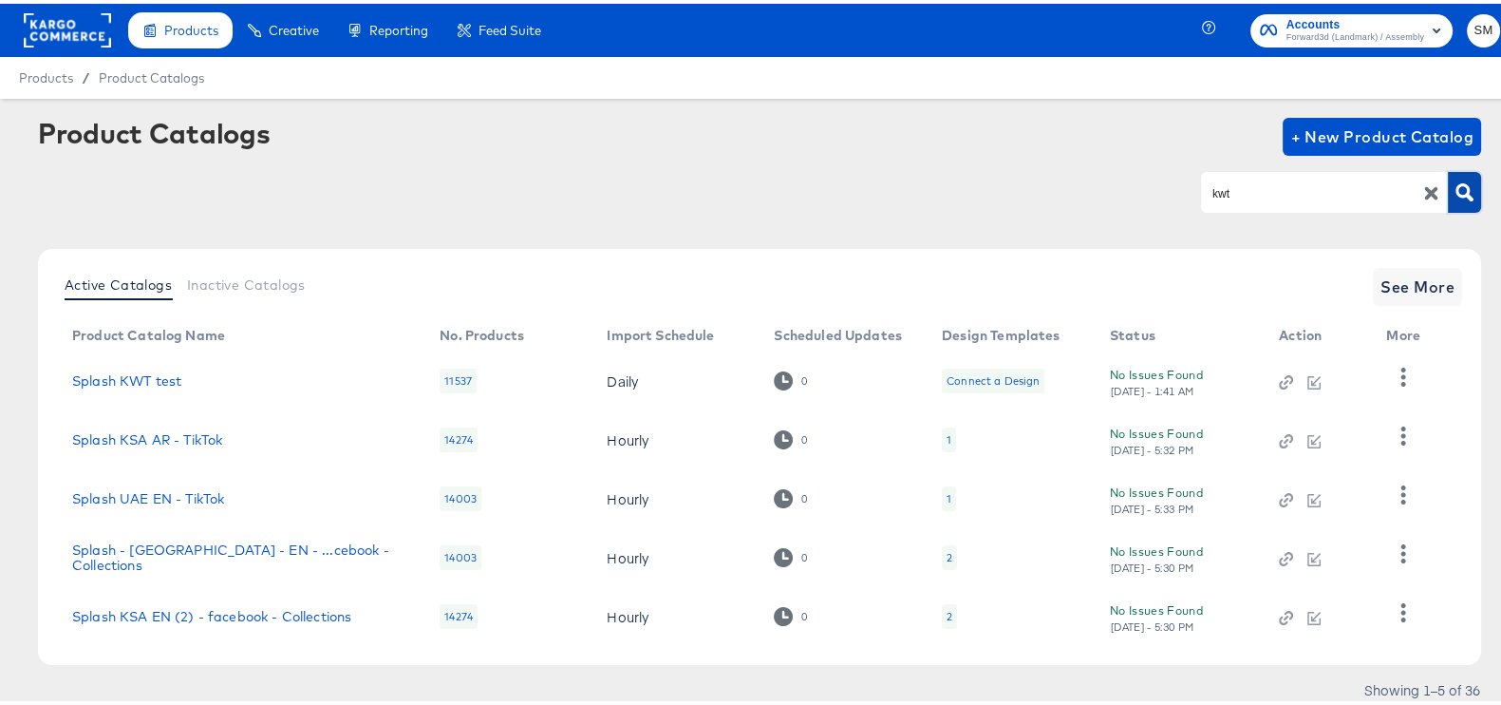
click at [1448, 176] on button "button" at bounding box center [1464, 188] width 33 height 41
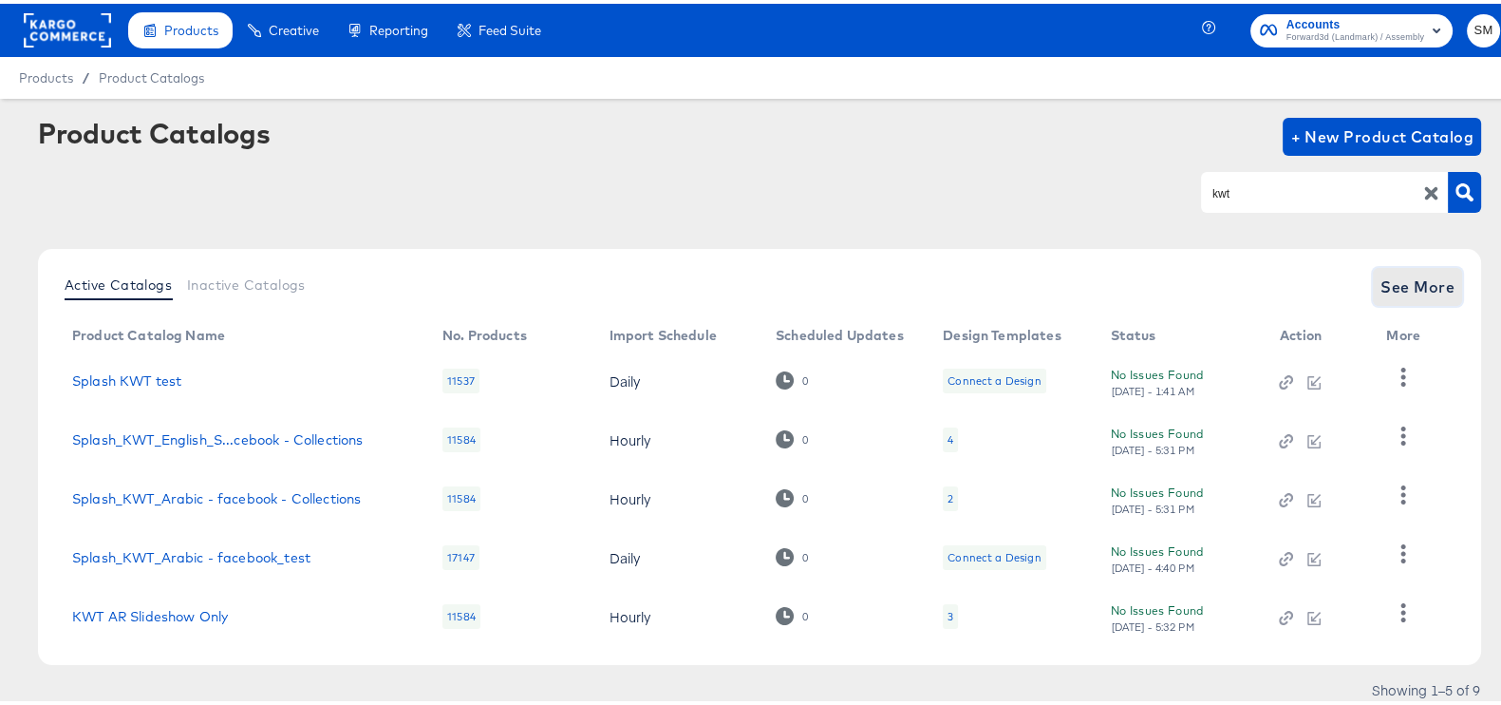
click at [1380, 296] on button "See More" at bounding box center [1417, 283] width 89 height 38
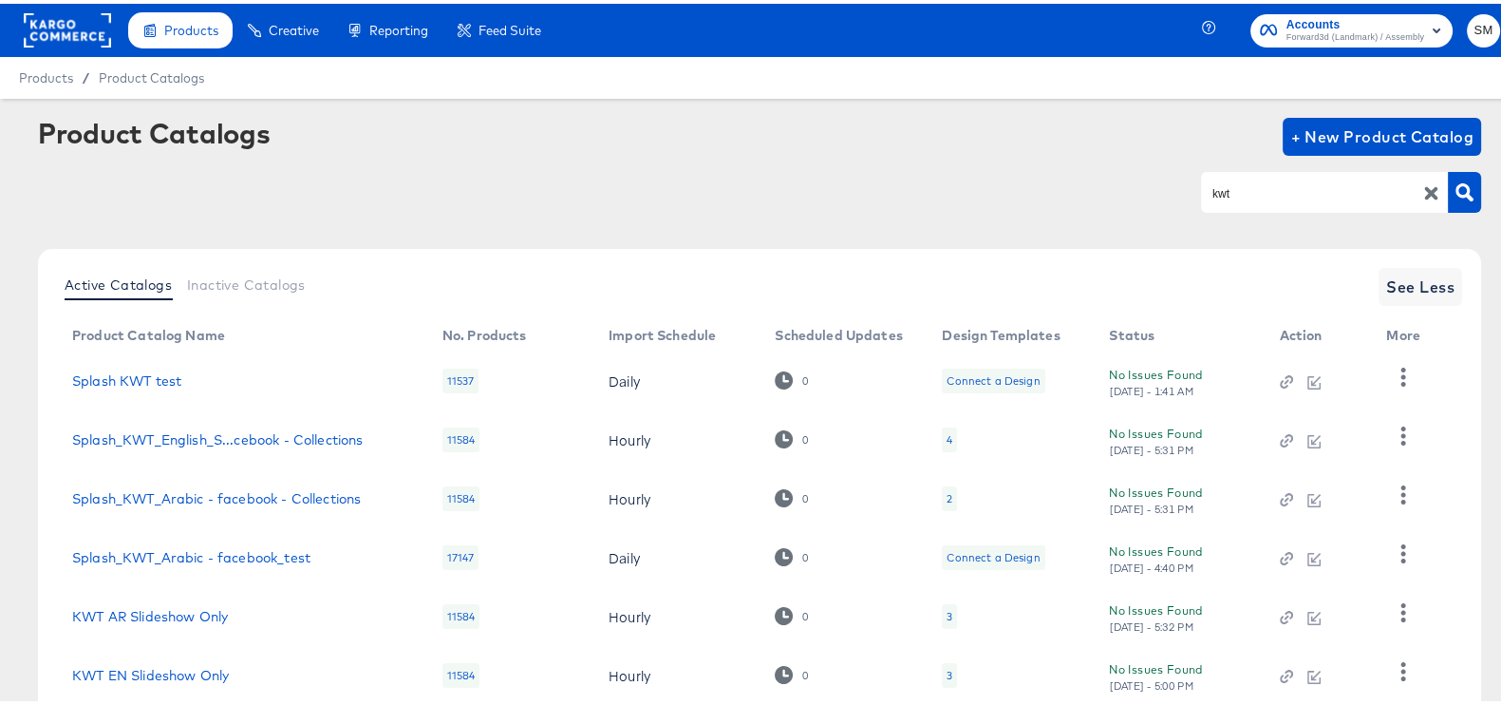
scroll to position [298, 0]
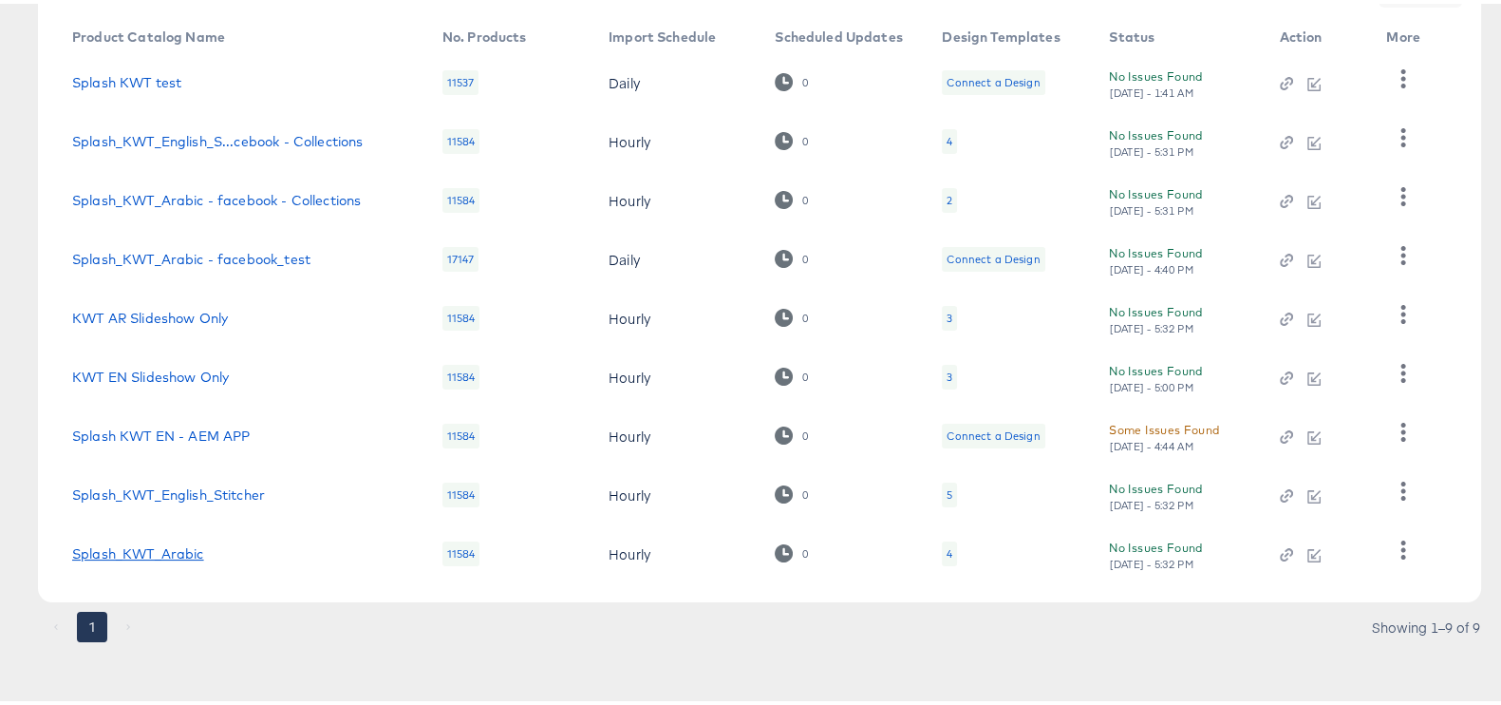
click at [177, 552] on link "Splash_KWT_Arabic" at bounding box center [138, 549] width 132 height 15
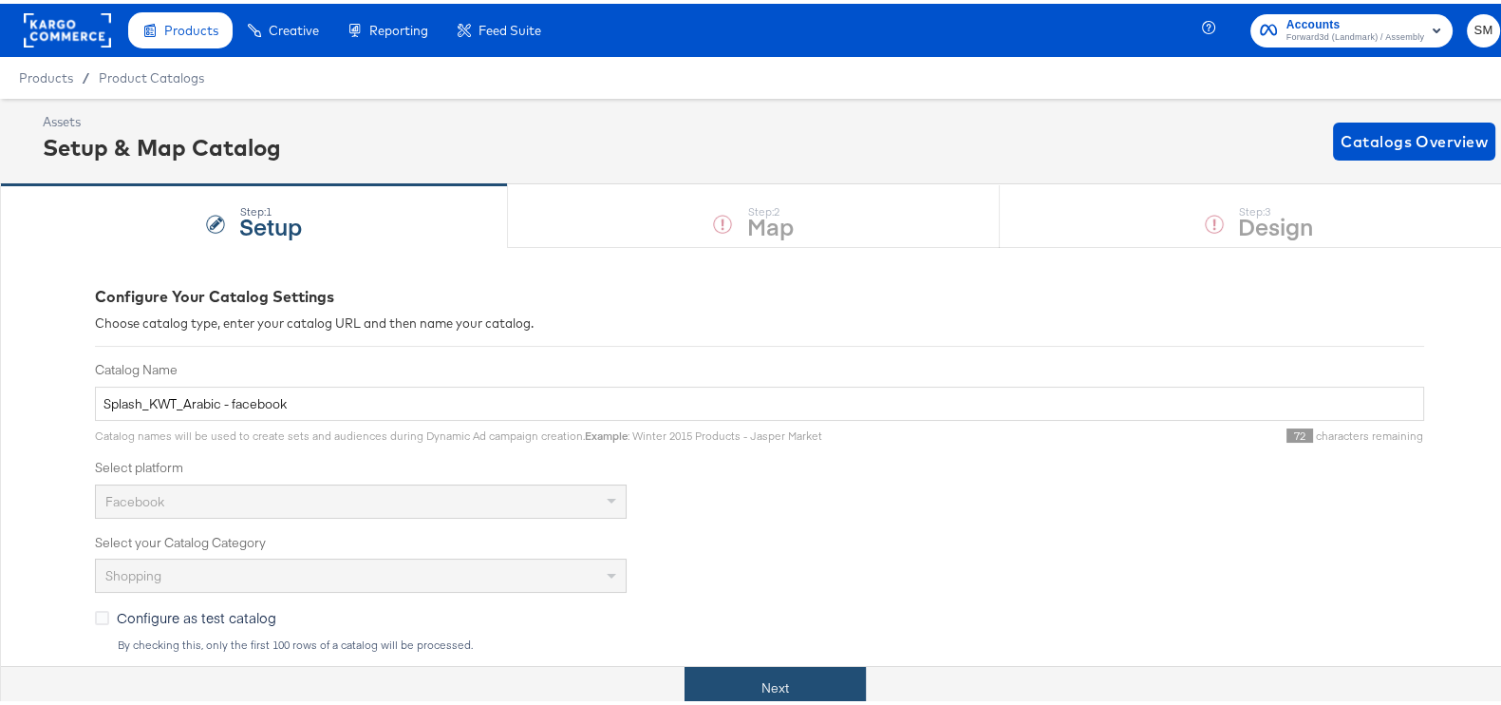
click at [817, 676] on button "Next" at bounding box center [775, 684] width 181 height 43
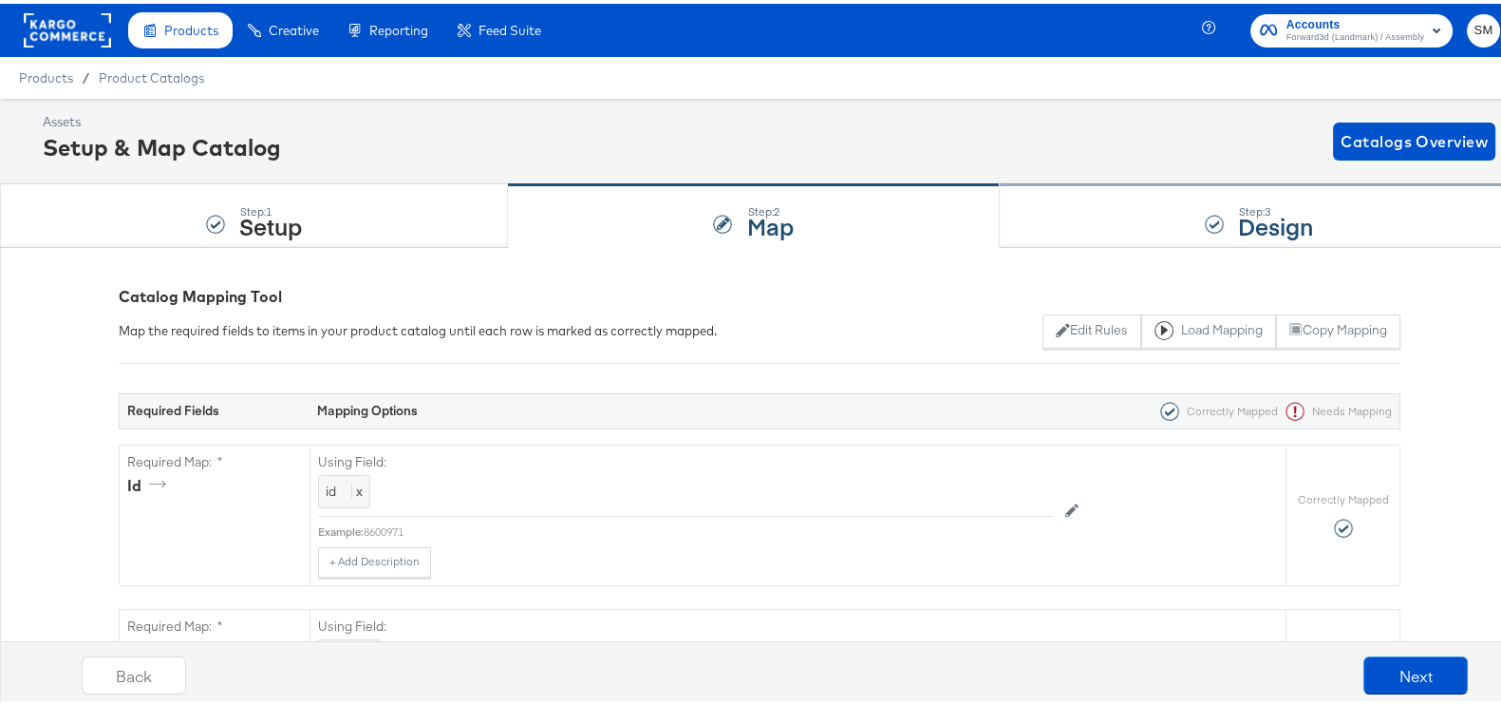
click at [1150, 199] on div "Step: 3 Design" at bounding box center [1259, 212] width 519 height 63
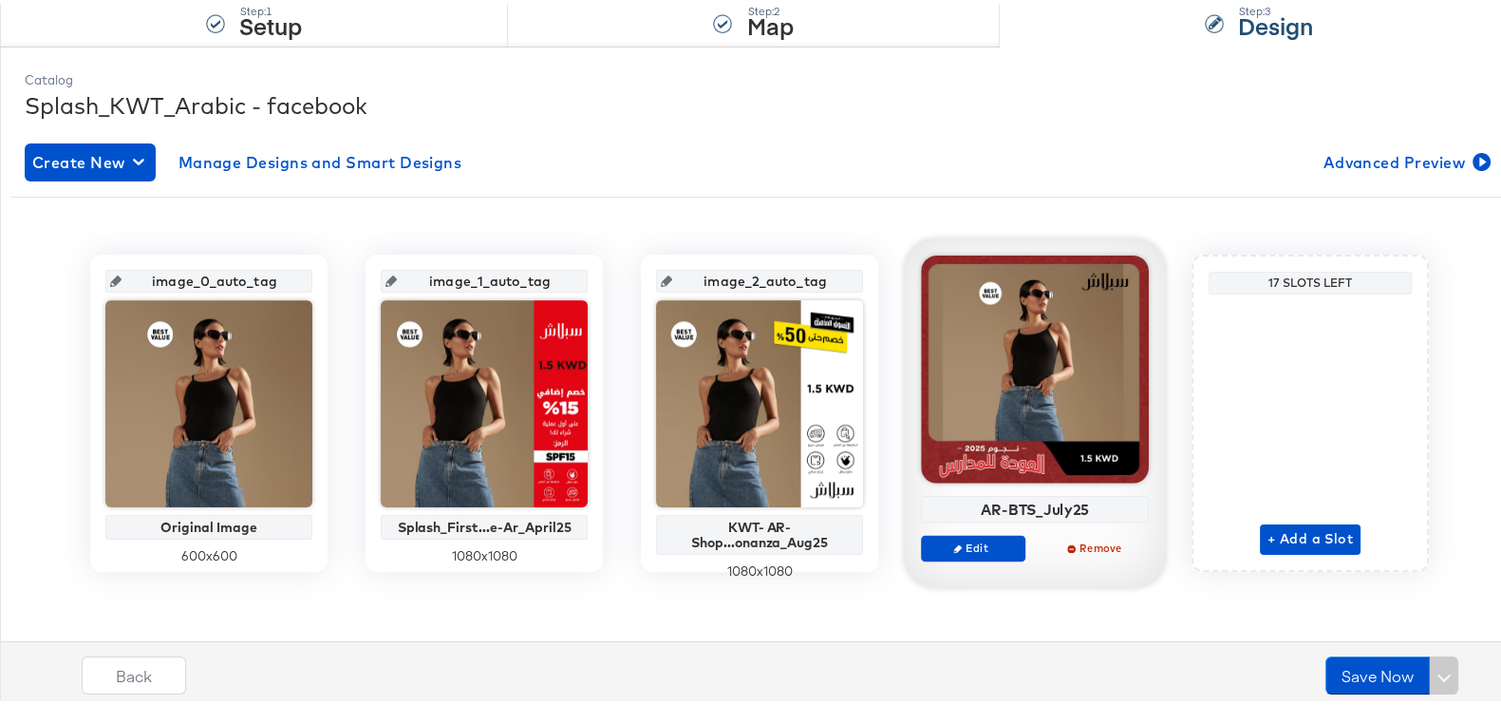
scroll to position [199, 0]
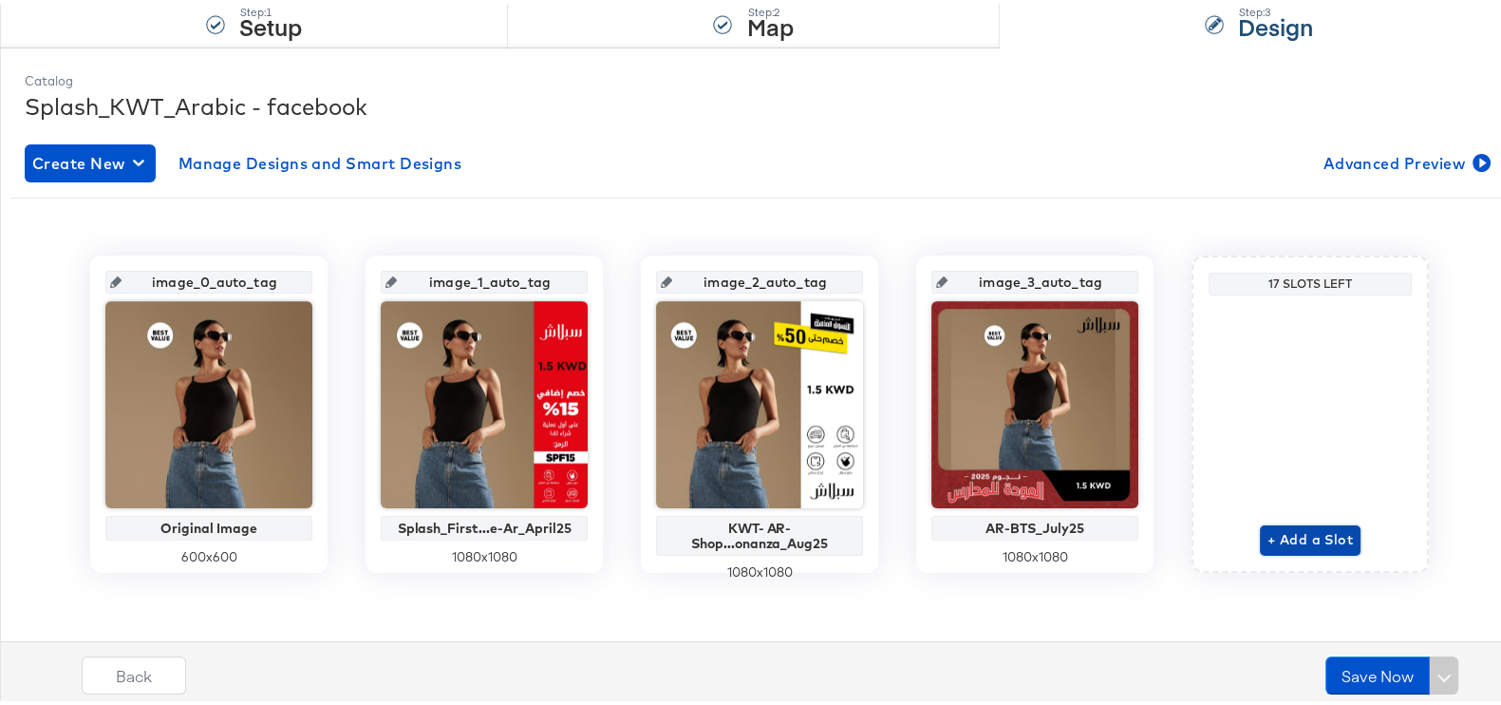
click at [1288, 543] on span "+ Add a Slot" at bounding box center [1310, 536] width 85 height 24
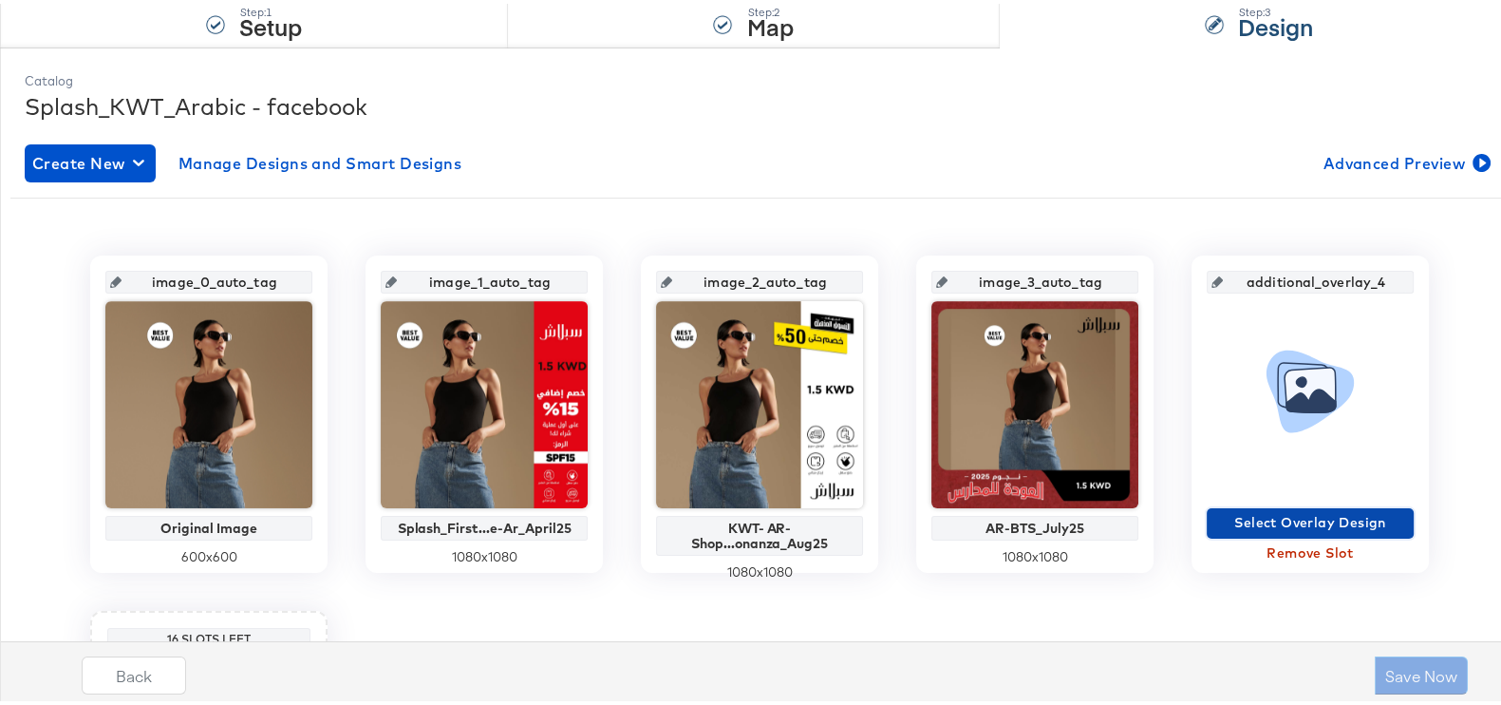
click at [1238, 509] on span "Select Overlay Design" at bounding box center [1311, 519] width 192 height 24
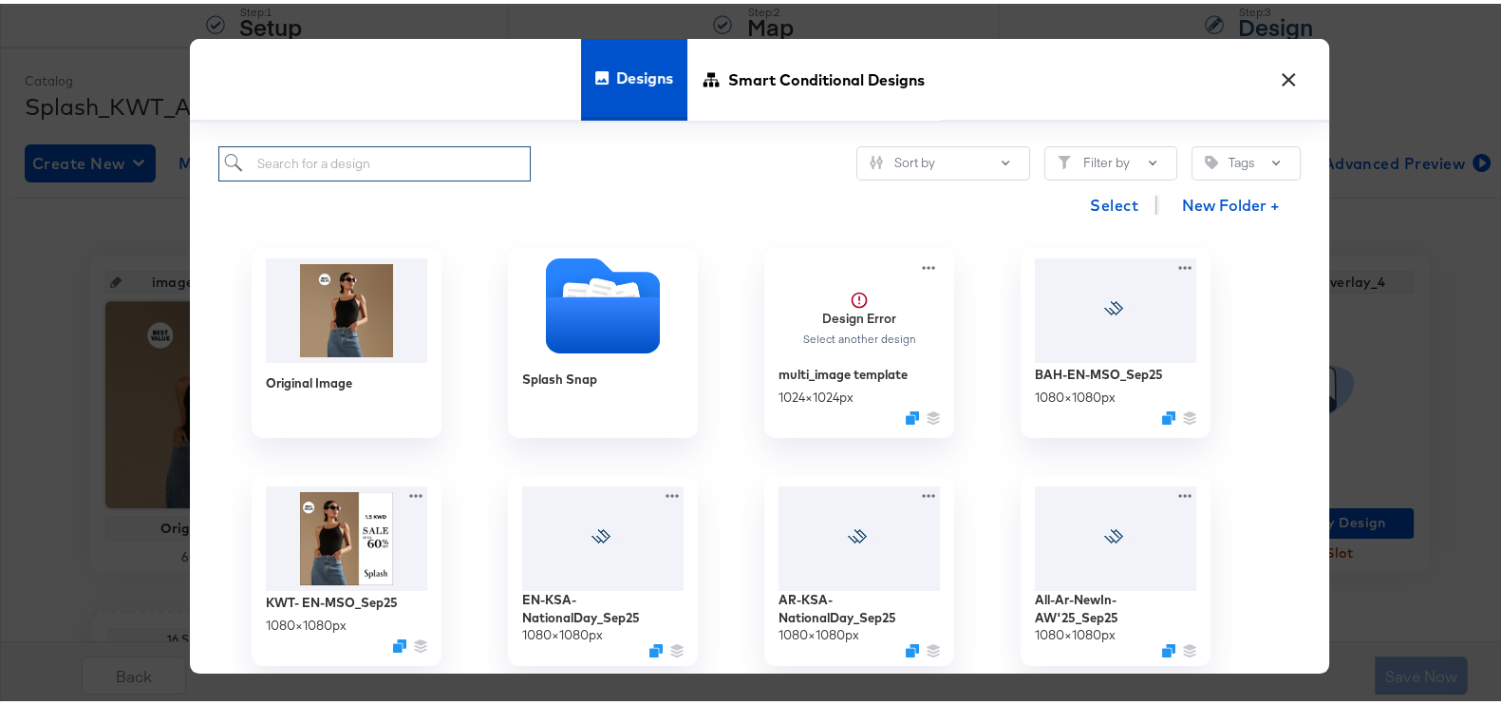
click at [422, 158] on input "search" at bounding box center [374, 159] width 312 height 35
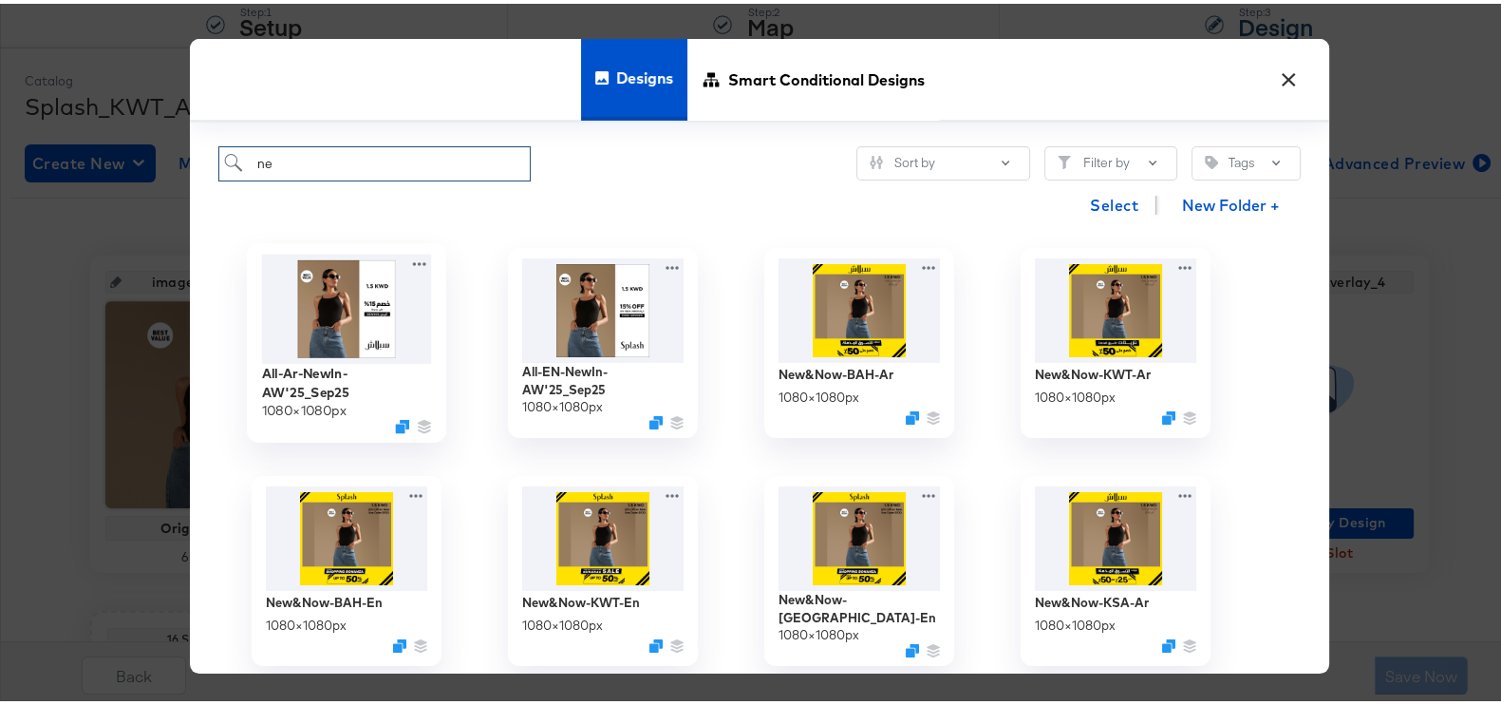
type input "n"
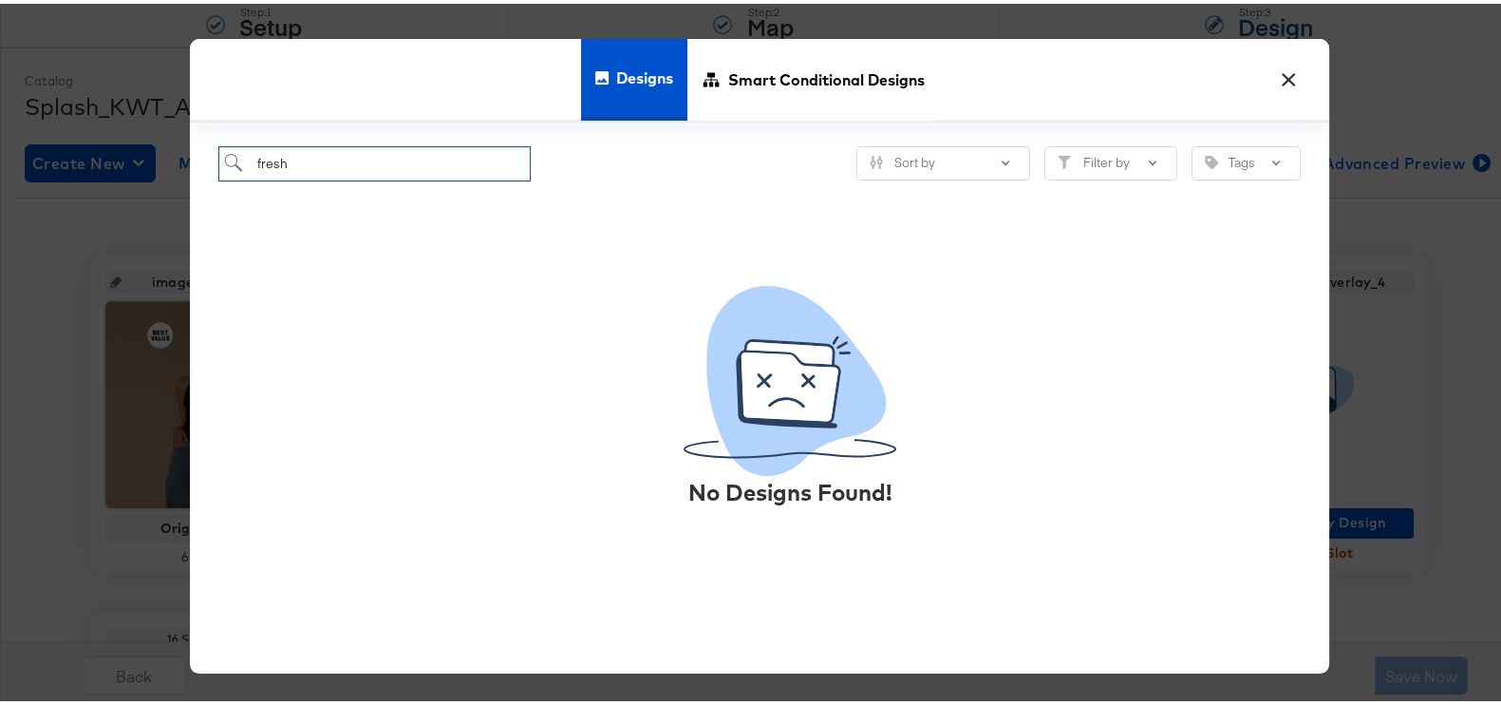
type input "fresh"
click at [1276, 83] on button "×" at bounding box center [1289, 71] width 34 height 34
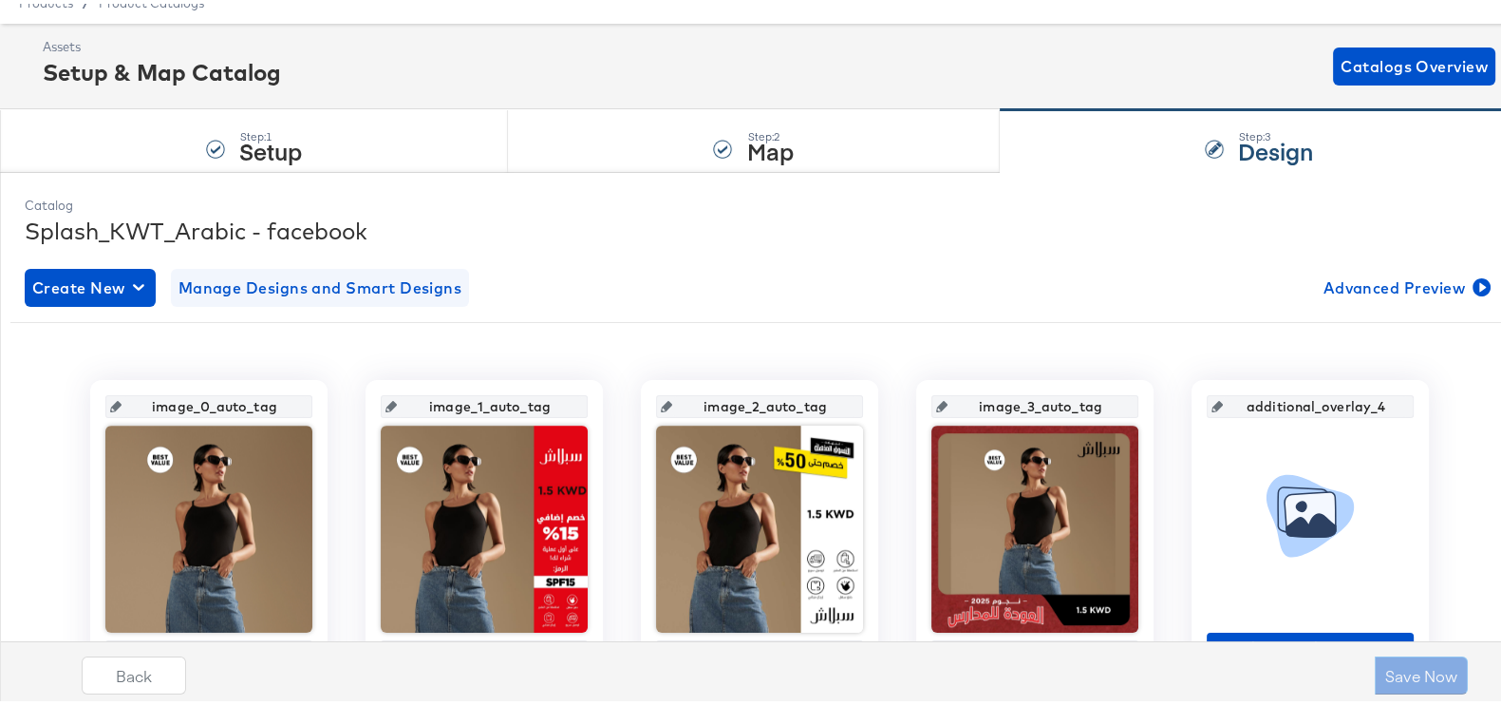
scroll to position [0, 0]
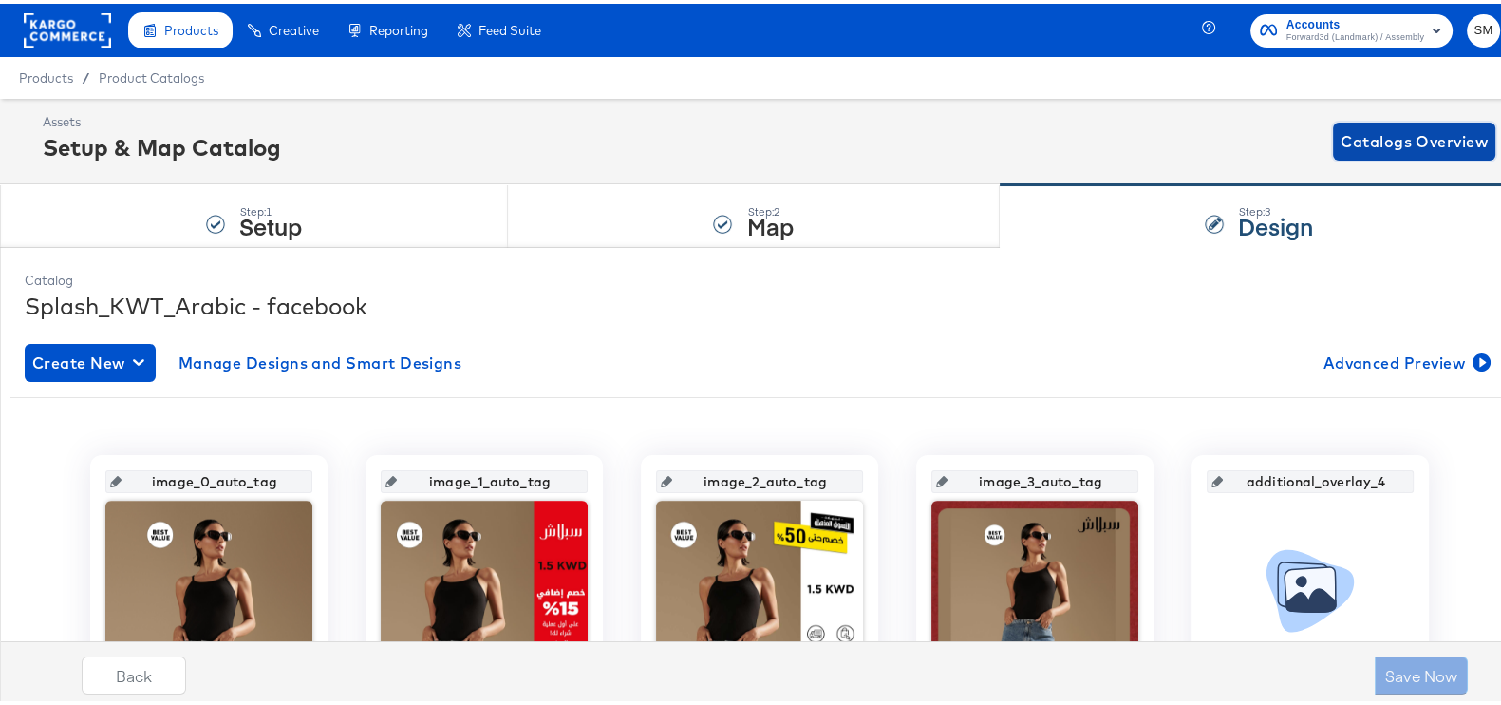
click at [1341, 134] on span "Catalogs Overview" at bounding box center [1414, 137] width 147 height 27
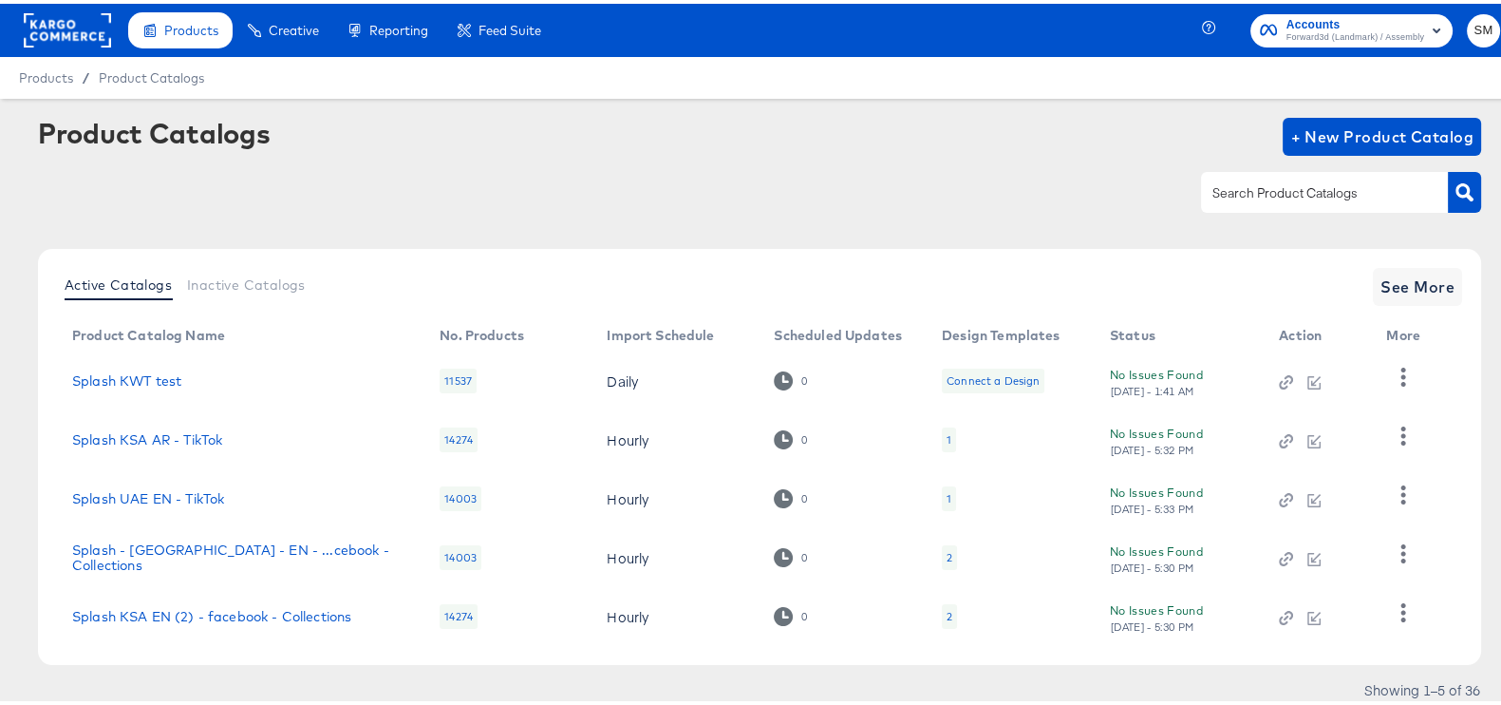
drag, startPoint x: 1229, startPoint y: 201, endPoint x: 1192, endPoint y: 242, distance: 55.1
click at [1230, 201] on div at bounding box center [1324, 188] width 247 height 40
type input "uae"
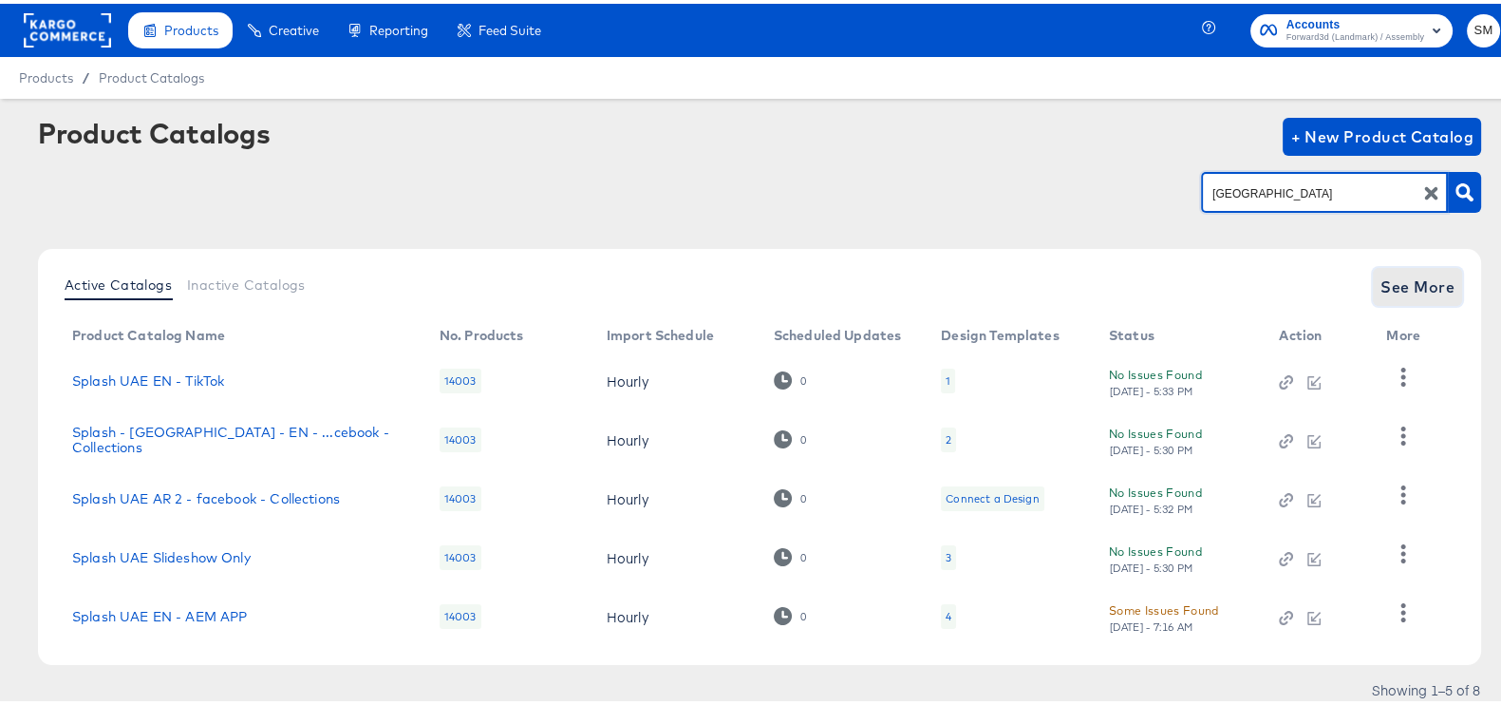
click at [1381, 275] on span "See More" at bounding box center [1418, 283] width 74 height 27
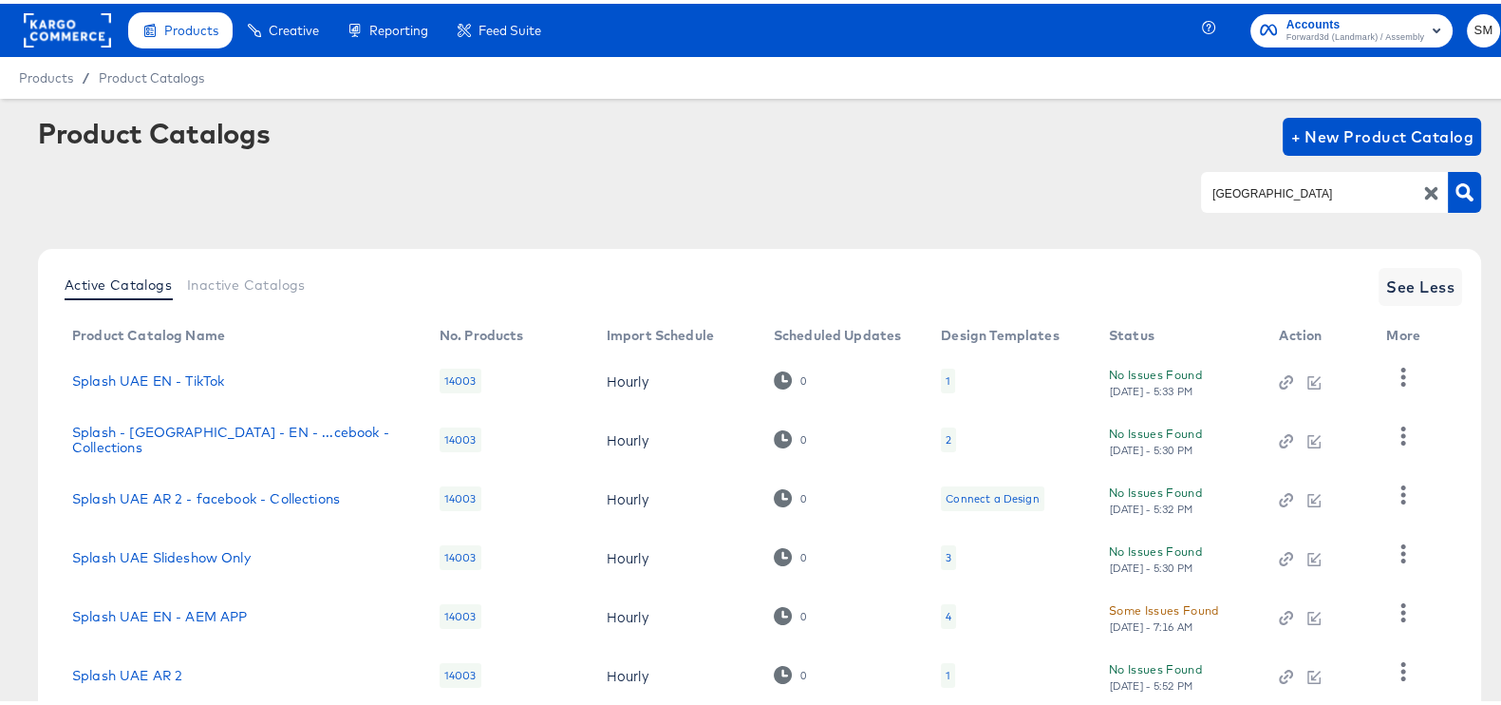
scroll to position [239, 0]
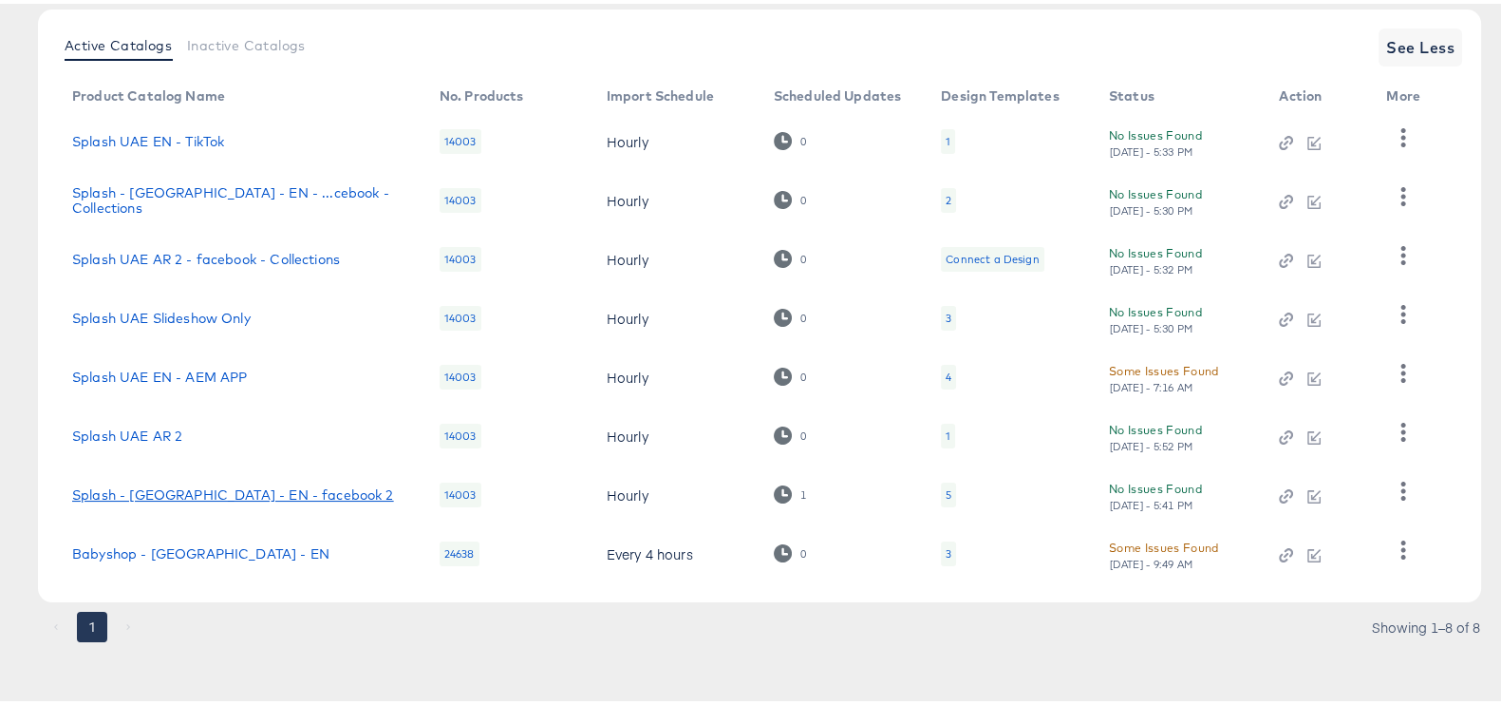
click at [193, 483] on link "Splash - UAE - EN - facebook 2" at bounding box center [233, 490] width 322 height 15
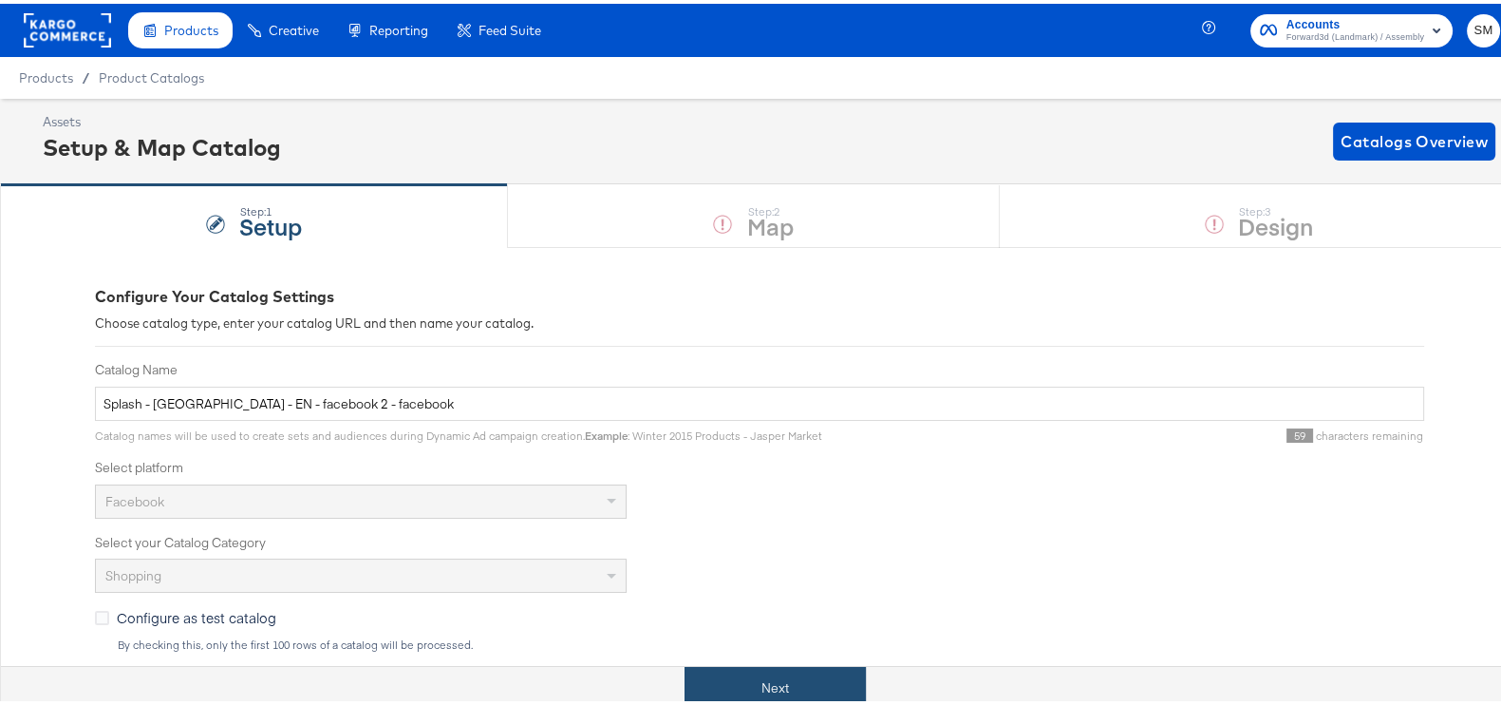
click at [811, 697] on button "Next" at bounding box center [775, 684] width 181 height 43
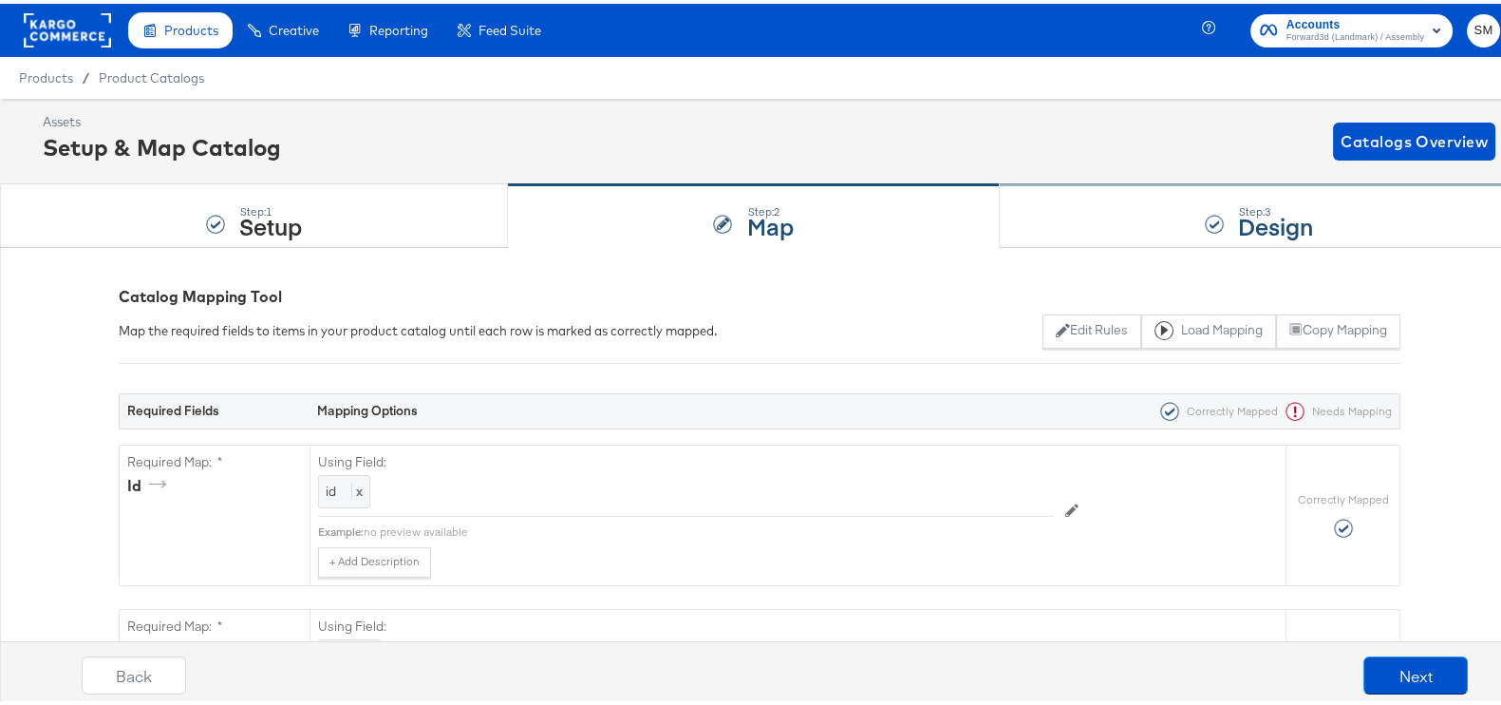
click at [1208, 223] on div "Step: 3 Design" at bounding box center [1259, 212] width 519 height 63
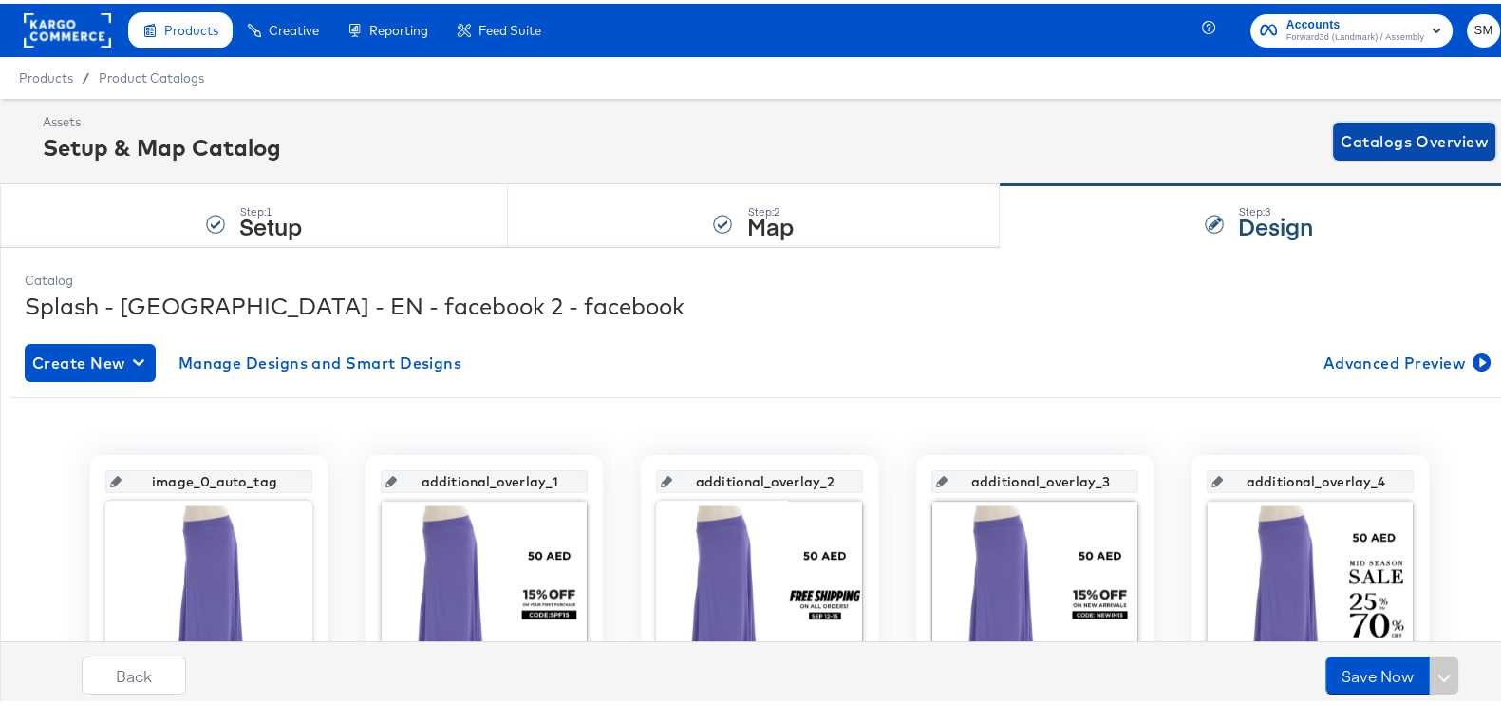
click at [1417, 131] on span "Catalogs Overview" at bounding box center [1414, 137] width 147 height 27
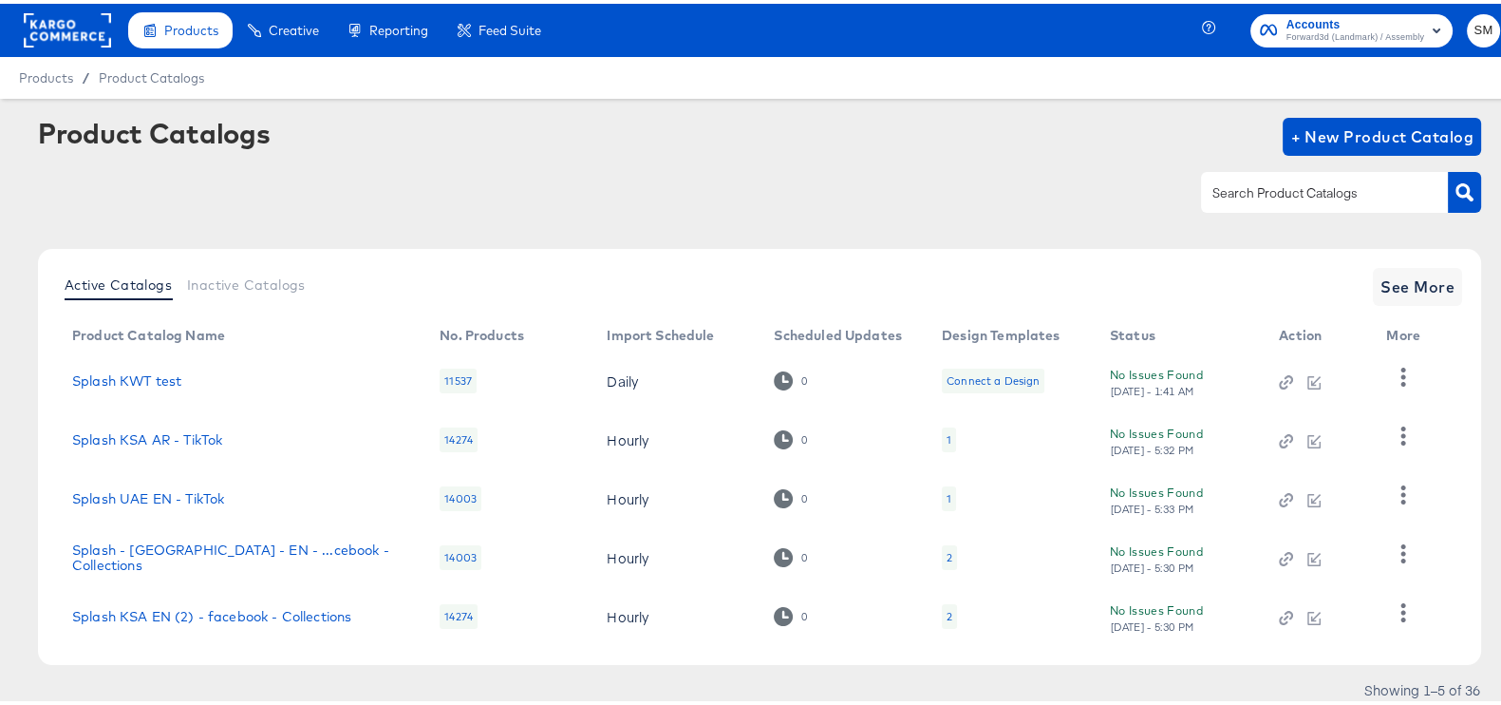
click at [1272, 185] on input "text" at bounding box center [1310, 190] width 202 height 22
type input "kwt"
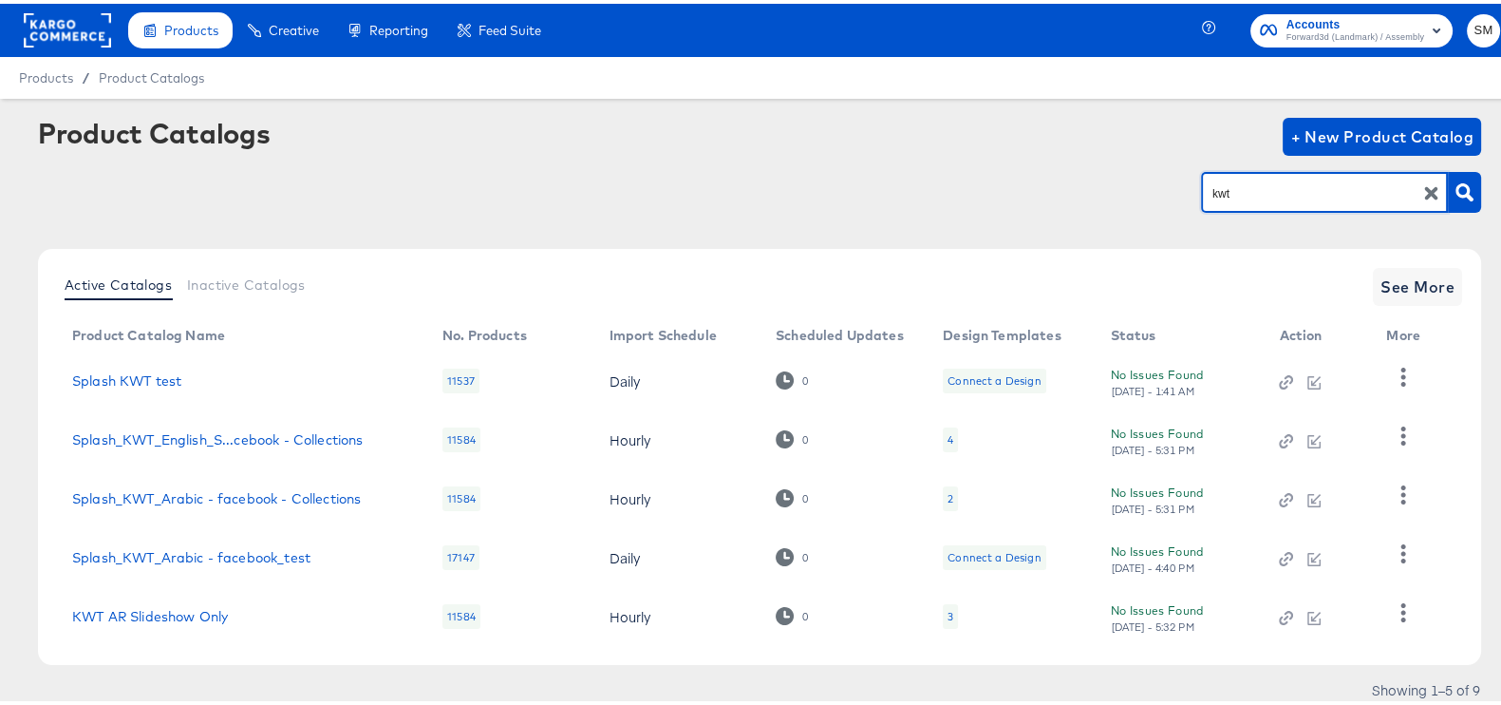
drag, startPoint x: 1464, startPoint y: 259, endPoint x: 1432, endPoint y: 273, distance: 34.9
click at [1463, 259] on article "Product Catalogs + New Product Catalog kwt Active Catalogs Inactive Catalogs Se…" at bounding box center [759, 431] width 1519 height 672
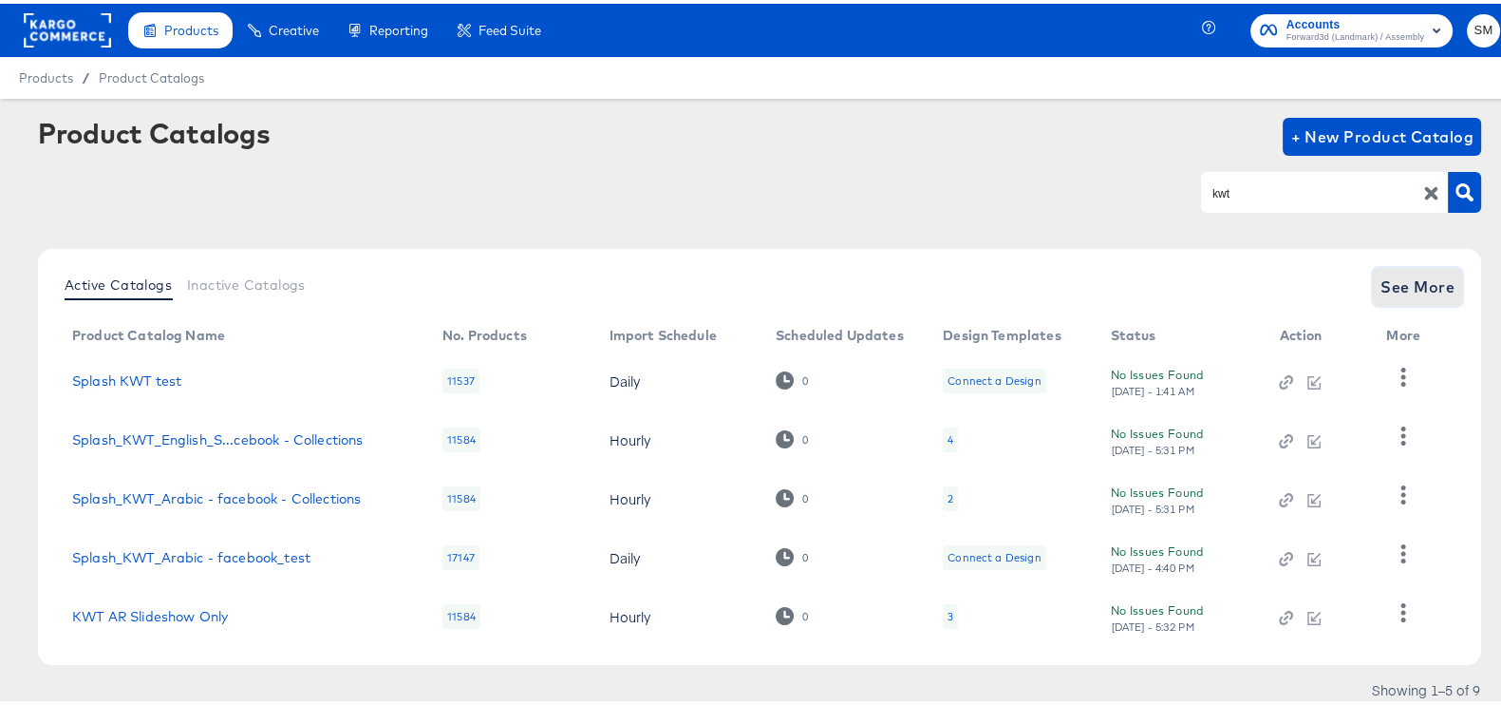
click at [1415, 285] on span "See More" at bounding box center [1418, 283] width 74 height 27
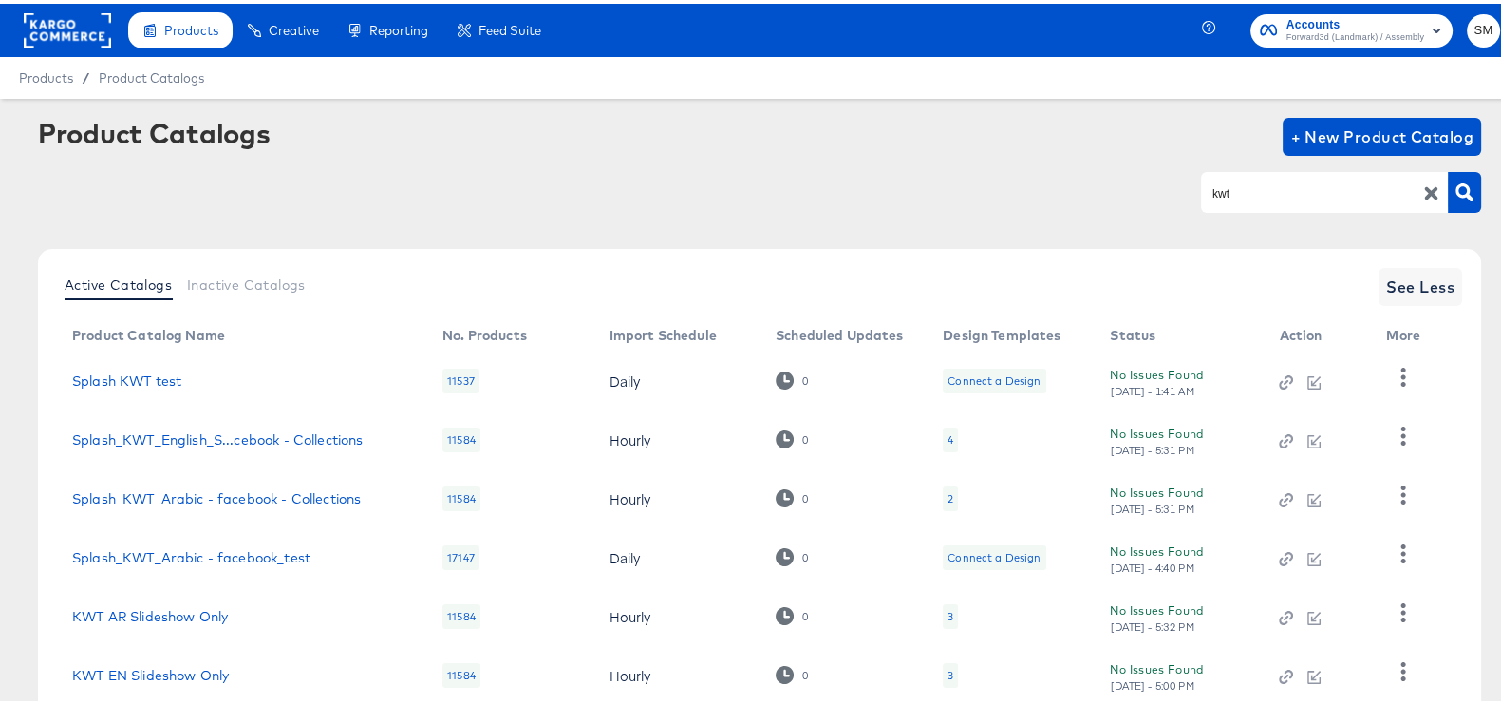
scroll to position [298, 0]
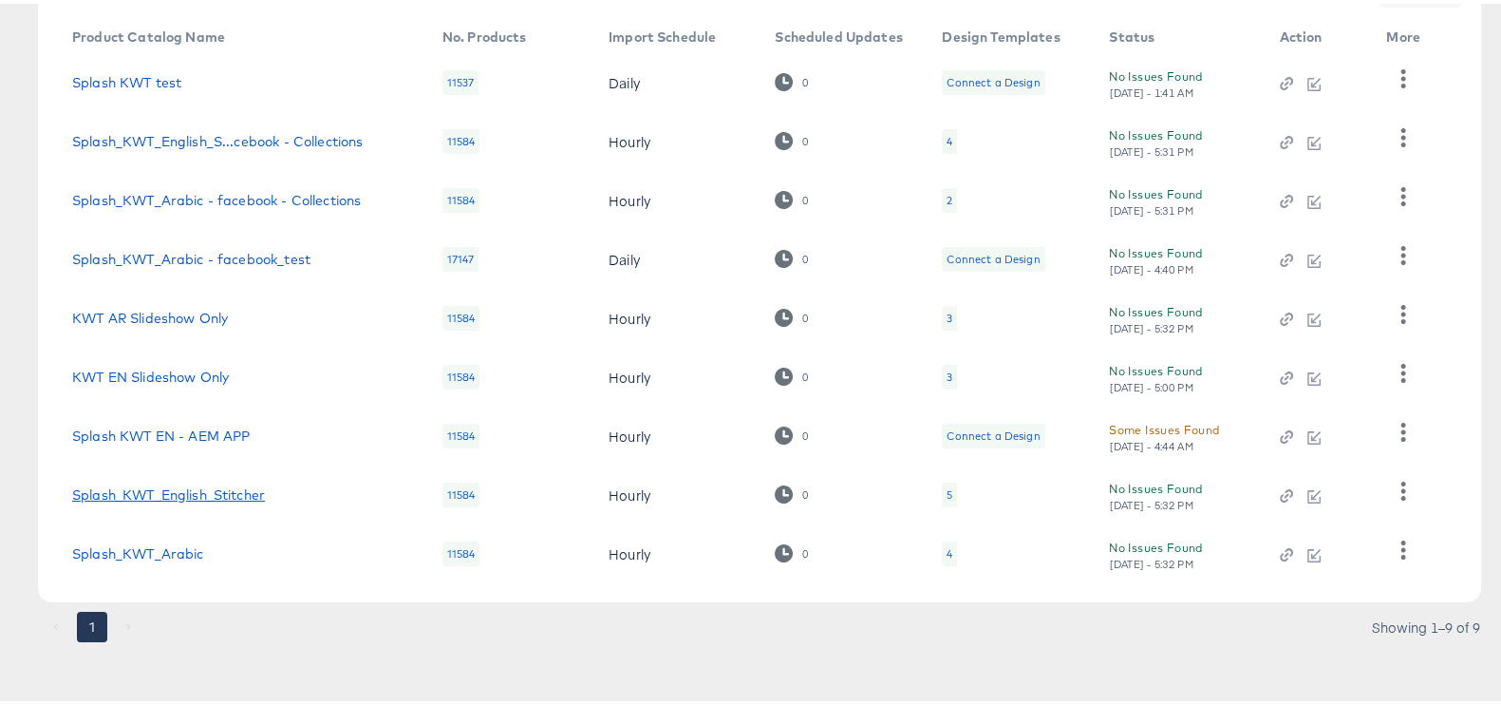
click at [209, 486] on link "Splash_KWT_English_Stitcher" at bounding box center [168, 490] width 193 height 15
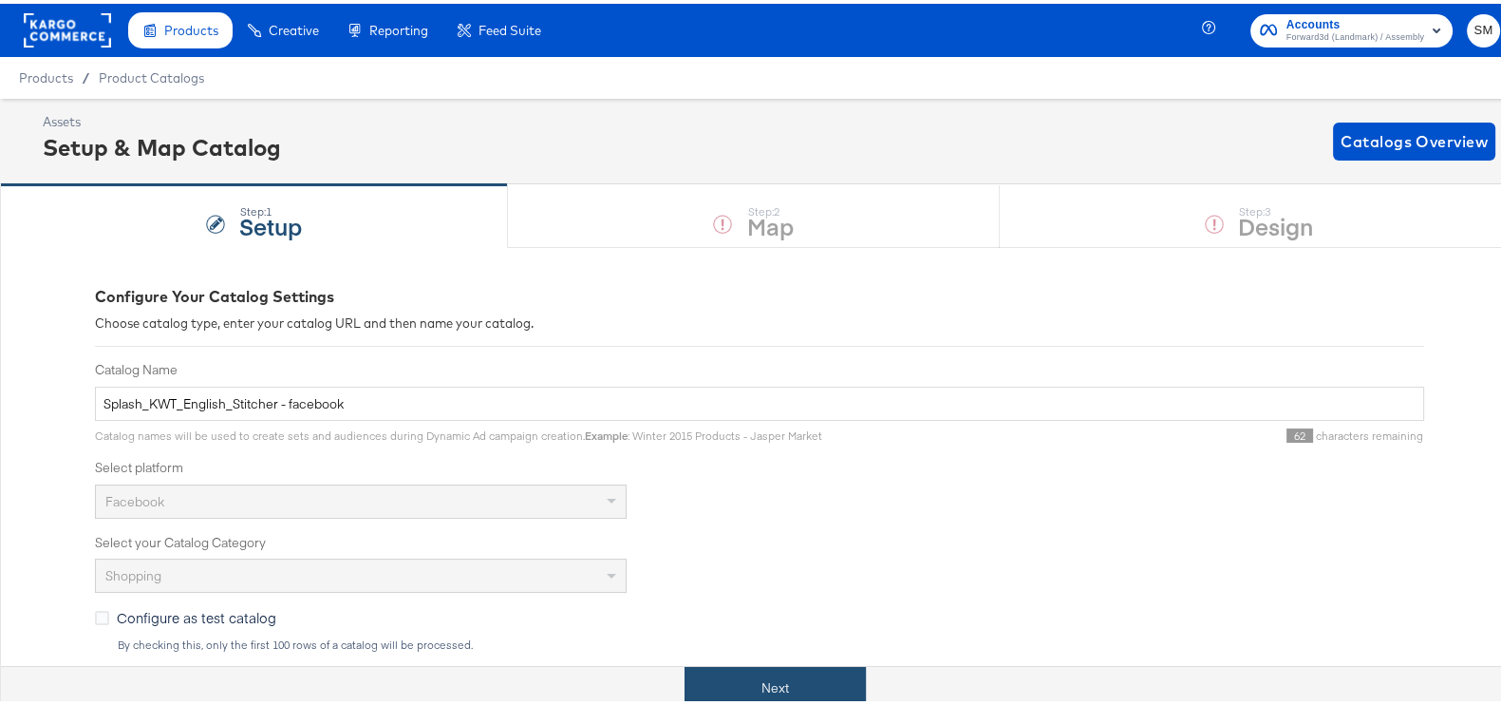
click at [807, 674] on button "Next" at bounding box center [775, 684] width 181 height 43
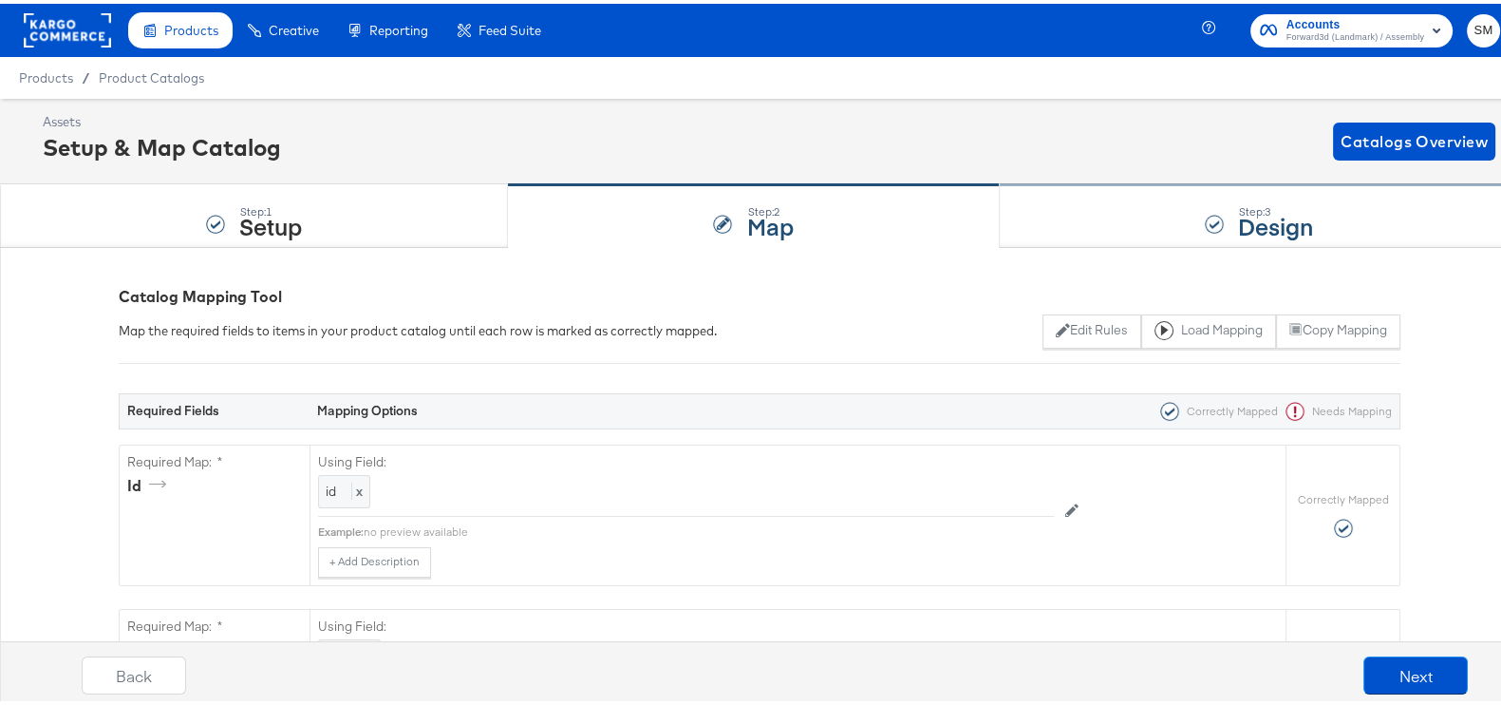
click at [1182, 217] on div "Step: 3 Design" at bounding box center [1259, 212] width 519 height 63
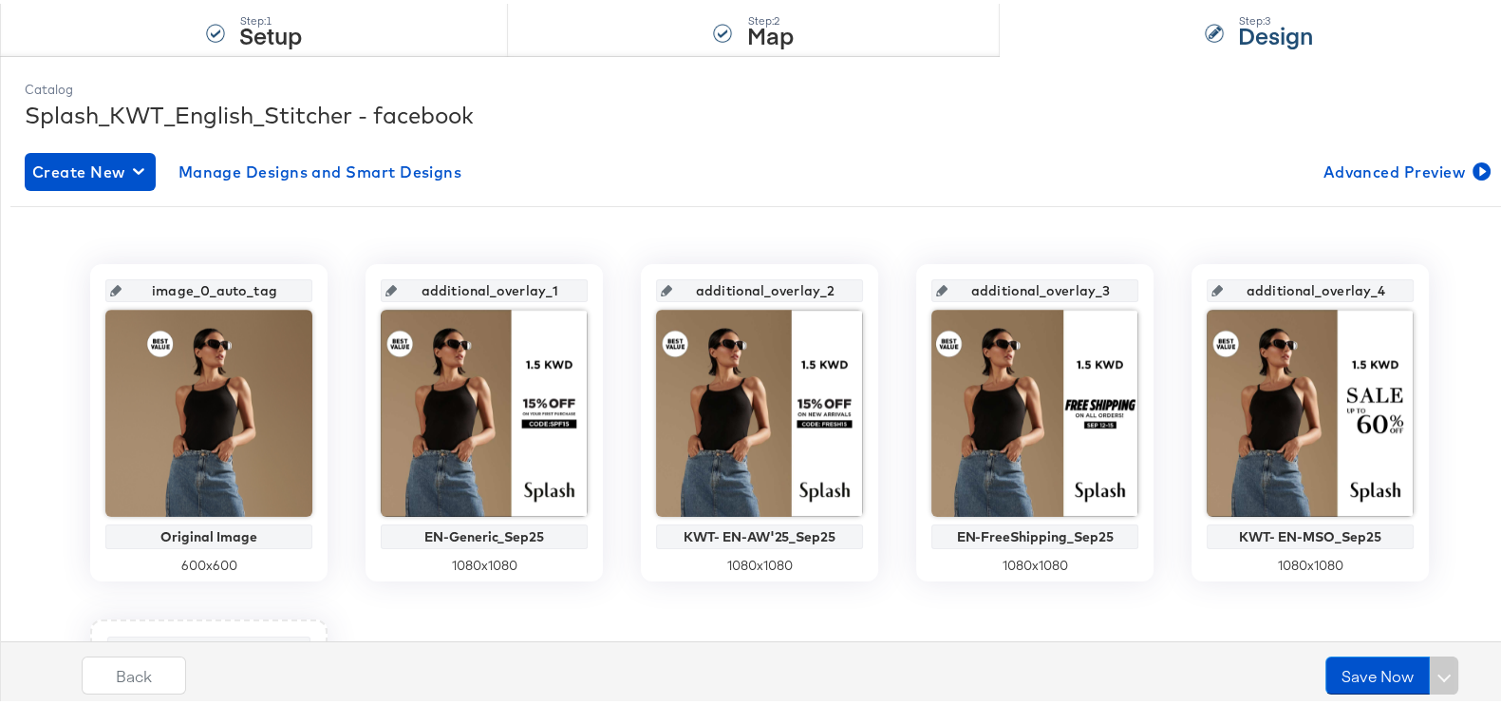
scroll to position [356, 0]
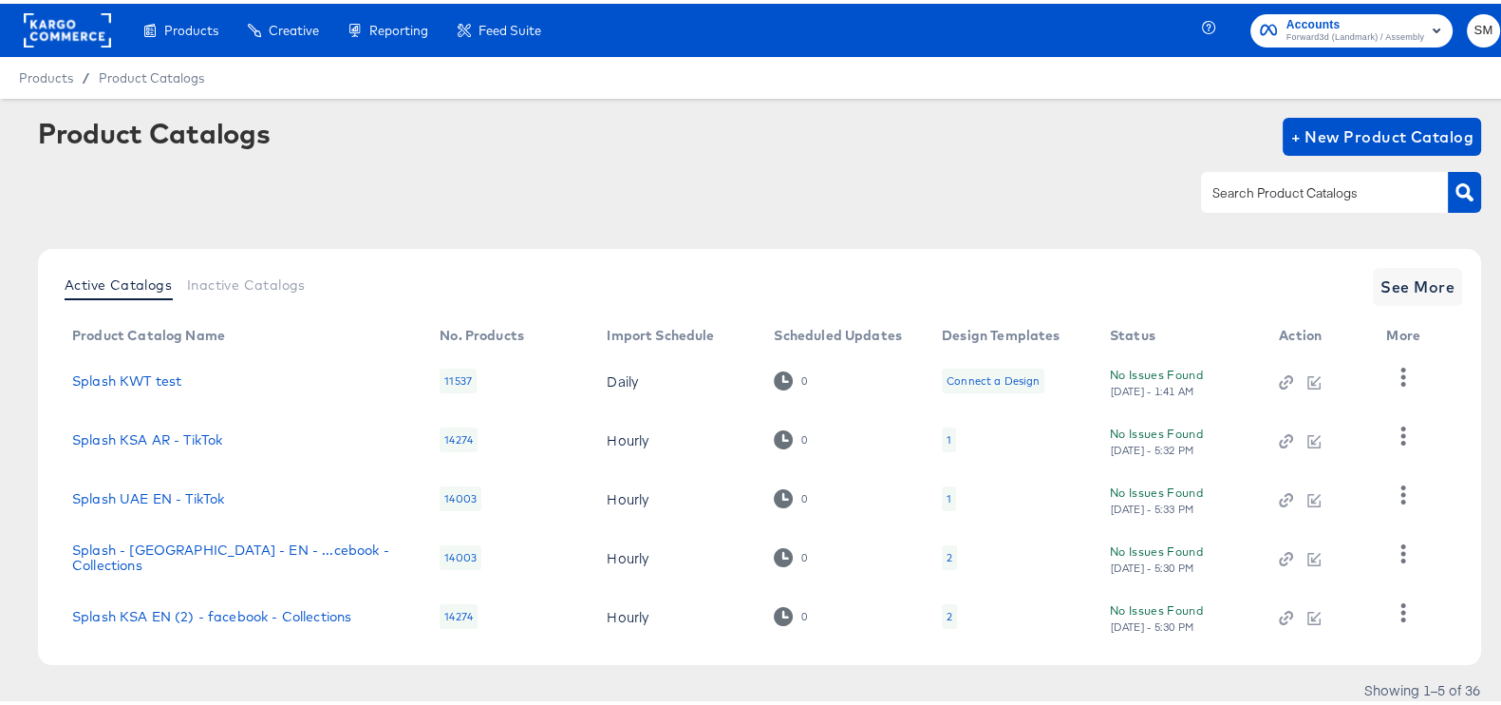
click at [1300, 7] on div "Accounts Forward3d (Landmark) / Assembly SM" at bounding box center [1364, 26] width 311 height 53
click at [1299, 27] on span "Forward3d (Landmark) / Assembly" at bounding box center [1356, 34] width 138 height 15
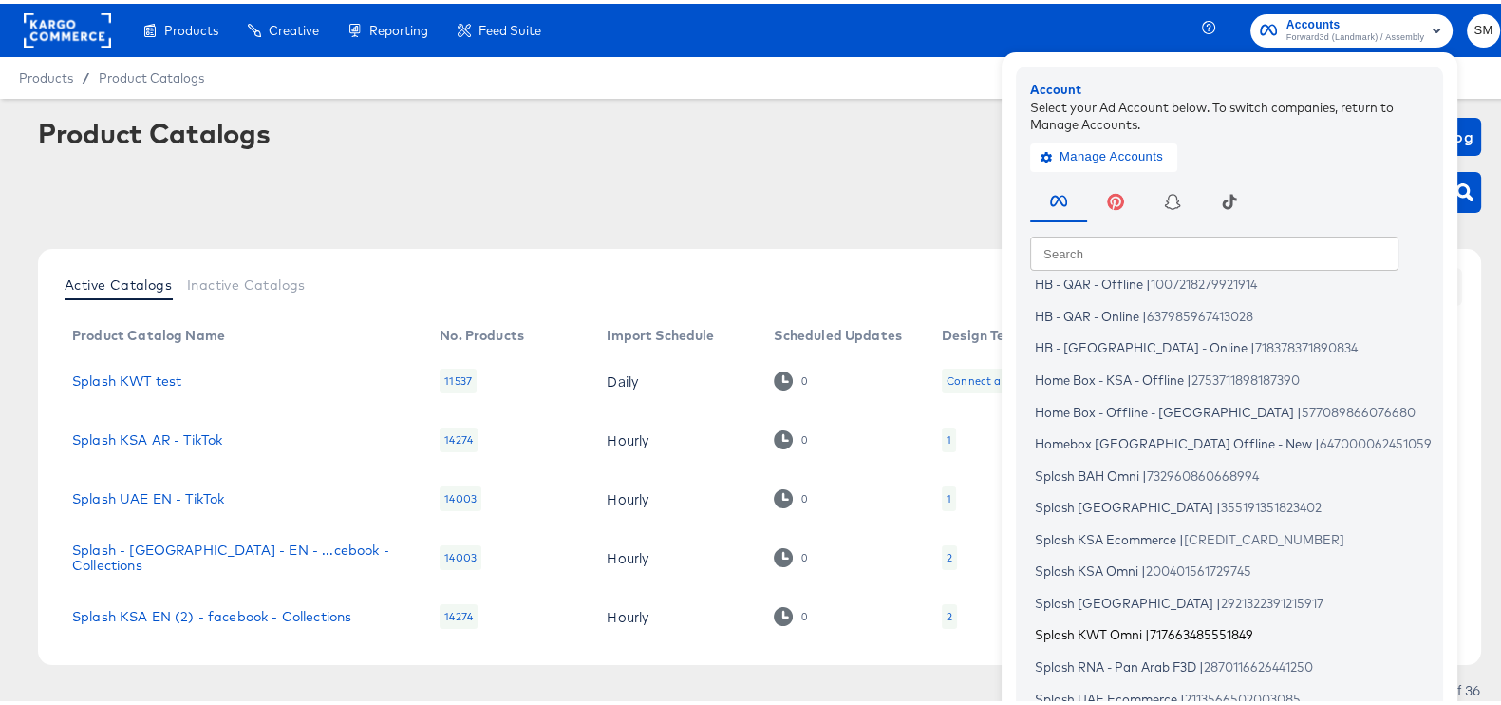
scroll to position [114, 0]
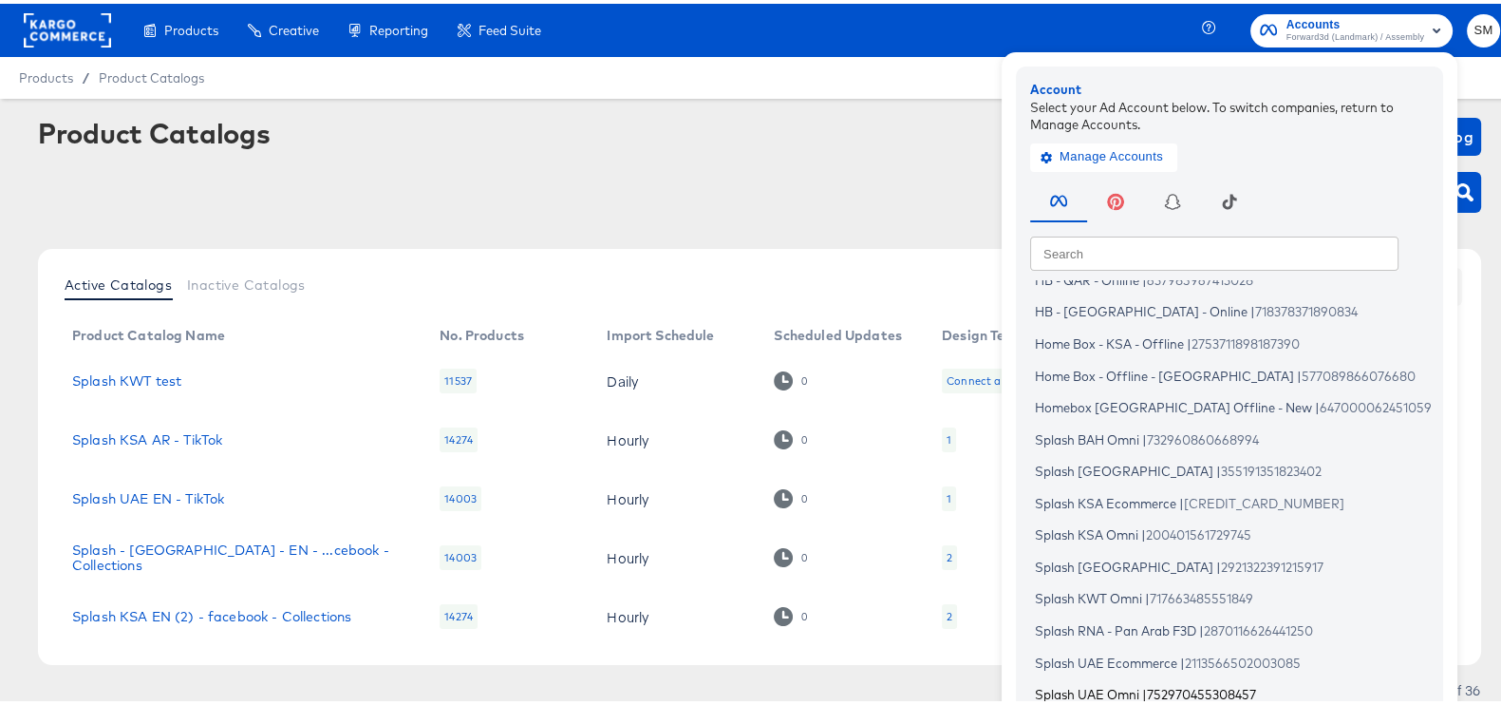
click at [1102, 692] on span "Splash UAE Omni" at bounding box center [1087, 690] width 104 height 15
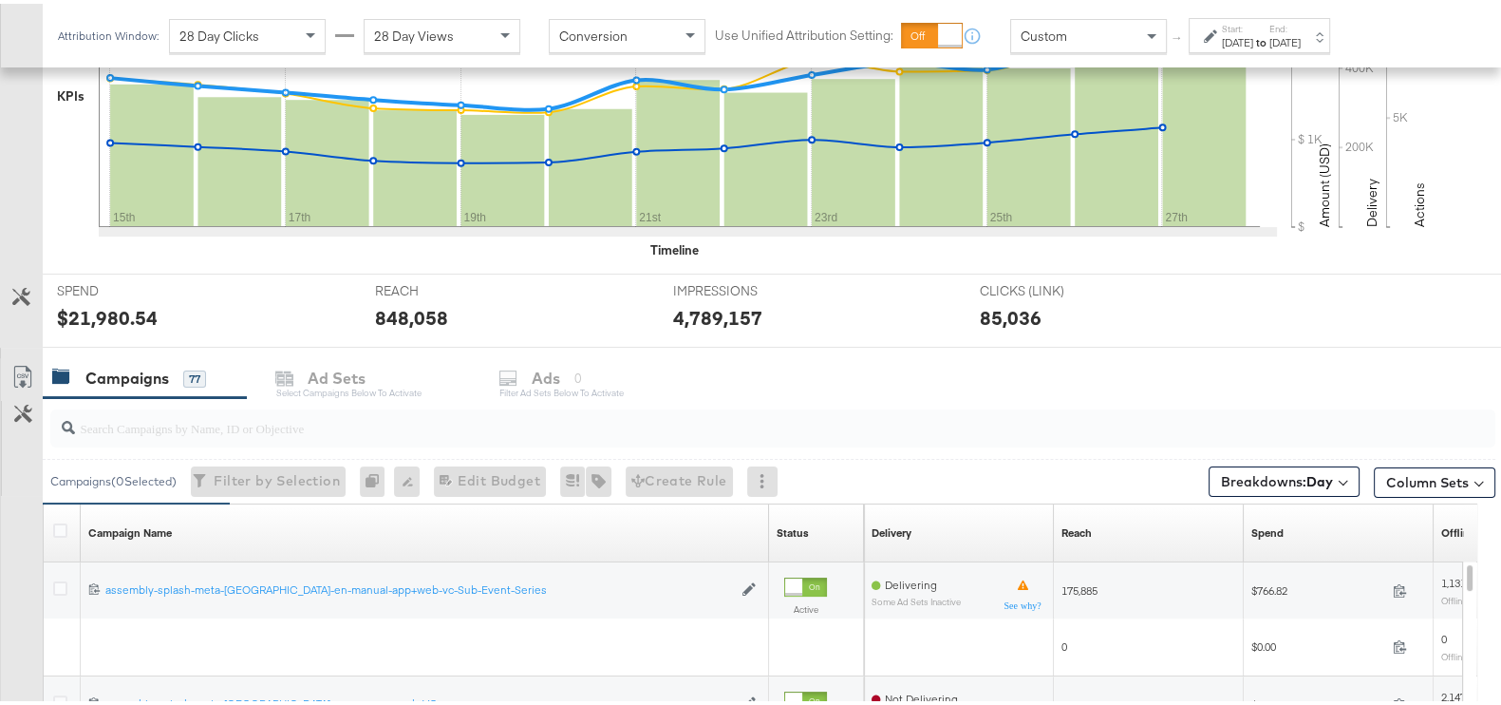
scroll to position [678, 0]
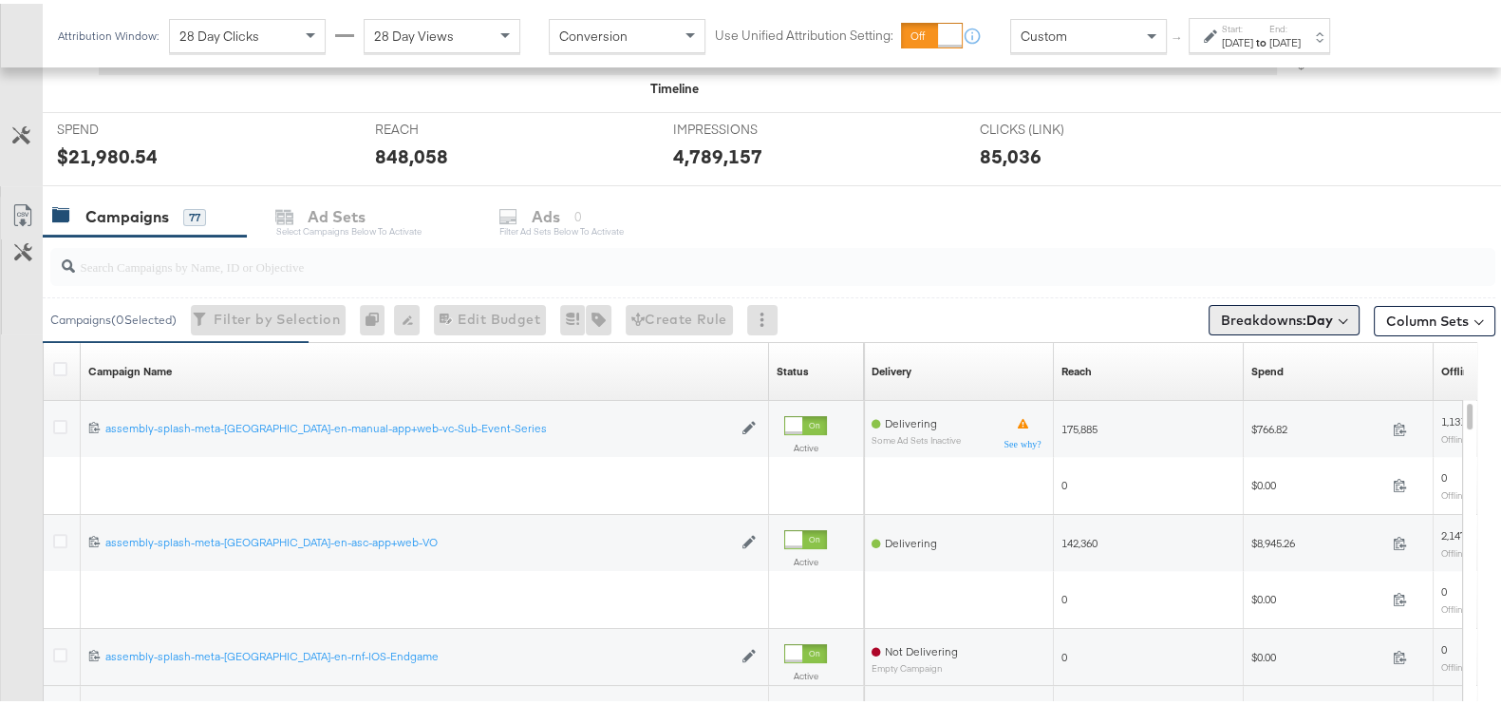
click at [1335, 306] on button "Breakdowns: Day" at bounding box center [1284, 316] width 151 height 30
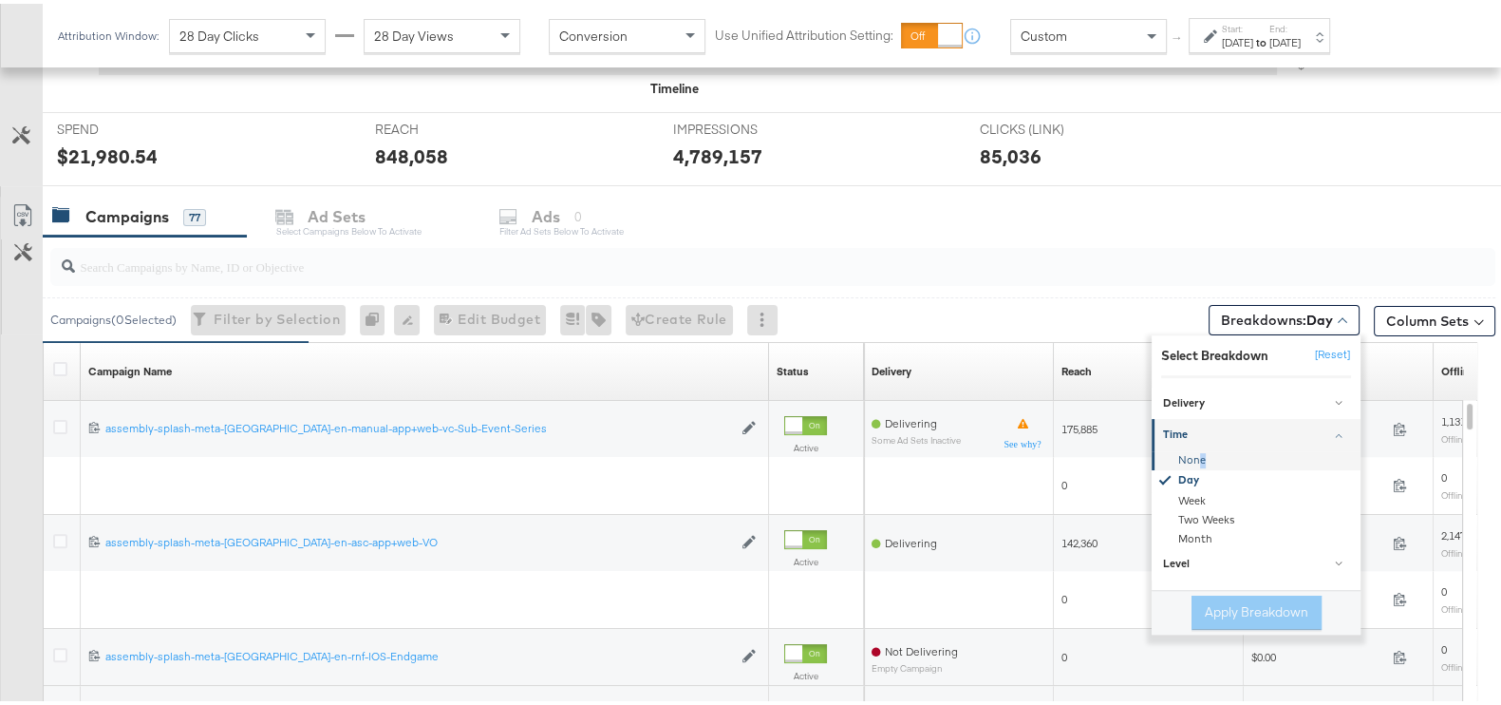
drag, startPoint x: 1182, startPoint y: 448, endPoint x: 1188, endPoint y: 464, distance: 17.1
click at [1182, 447] on div "None" at bounding box center [1258, 456] width 206 height 19
click at [1223, 594] on button "Apply Breakdown" at bounding box center [1257, 609] width 130 height 34
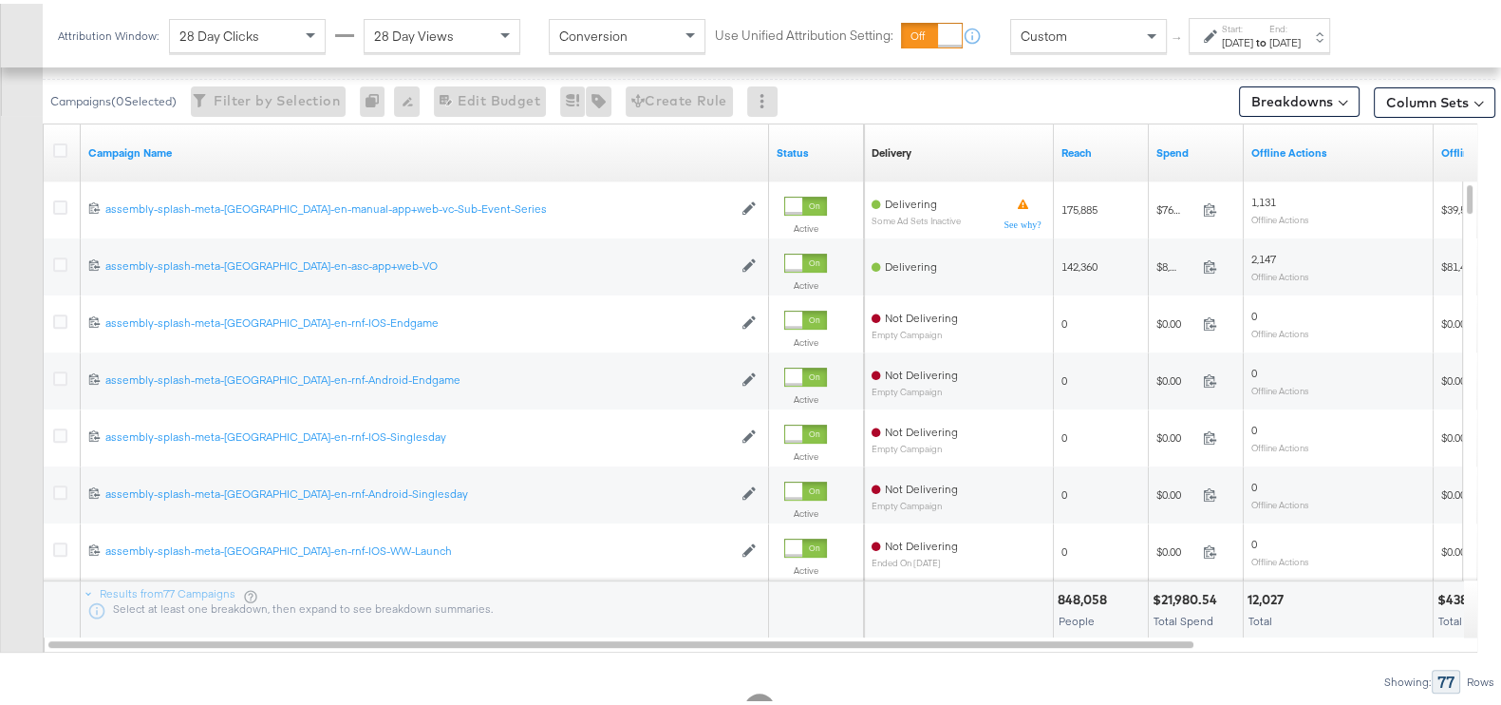
scroll to position [915, 0]
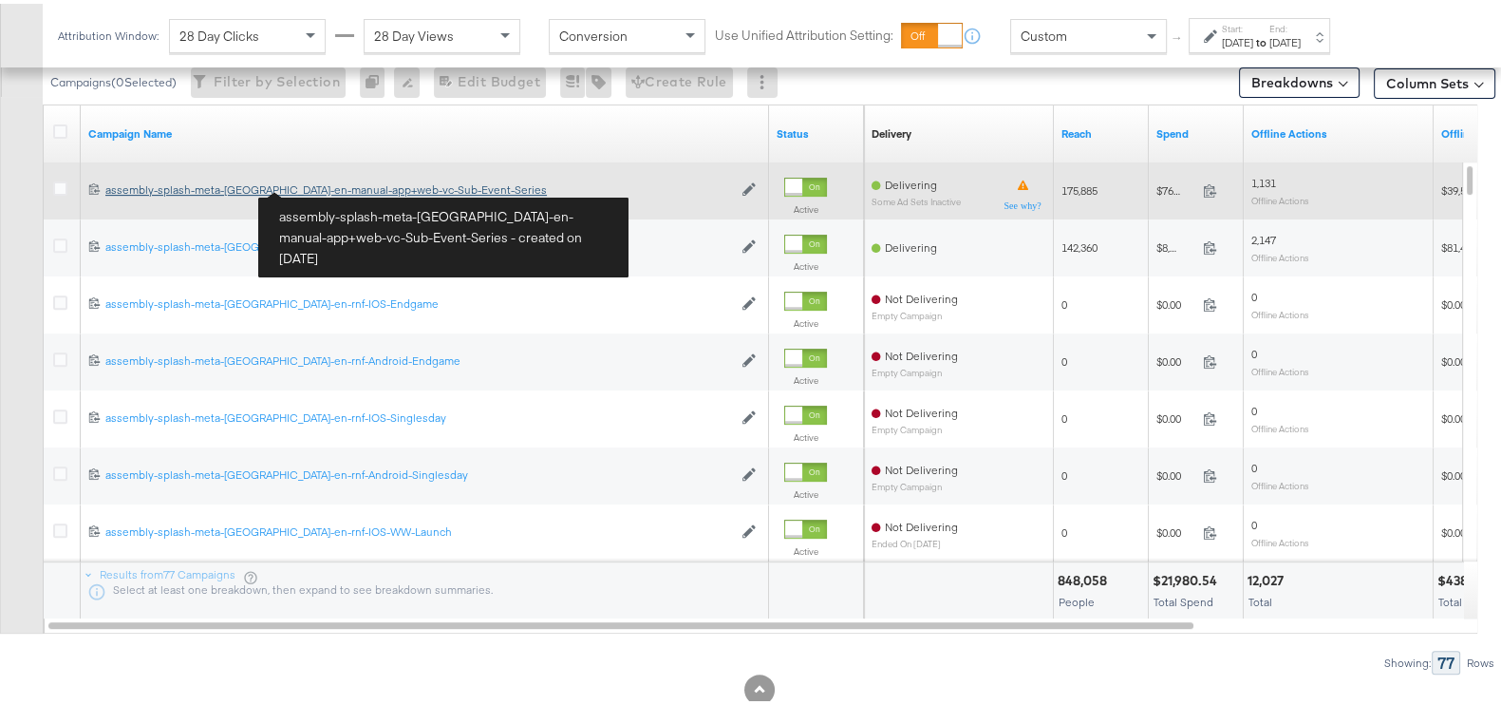
click at [330, 185] on div "assembly-splash-meta-uae-en-manual-app+web-vc-Sub-Event-Series assembly-splash-…" at bounding box center [418, 186] width 627 height 15
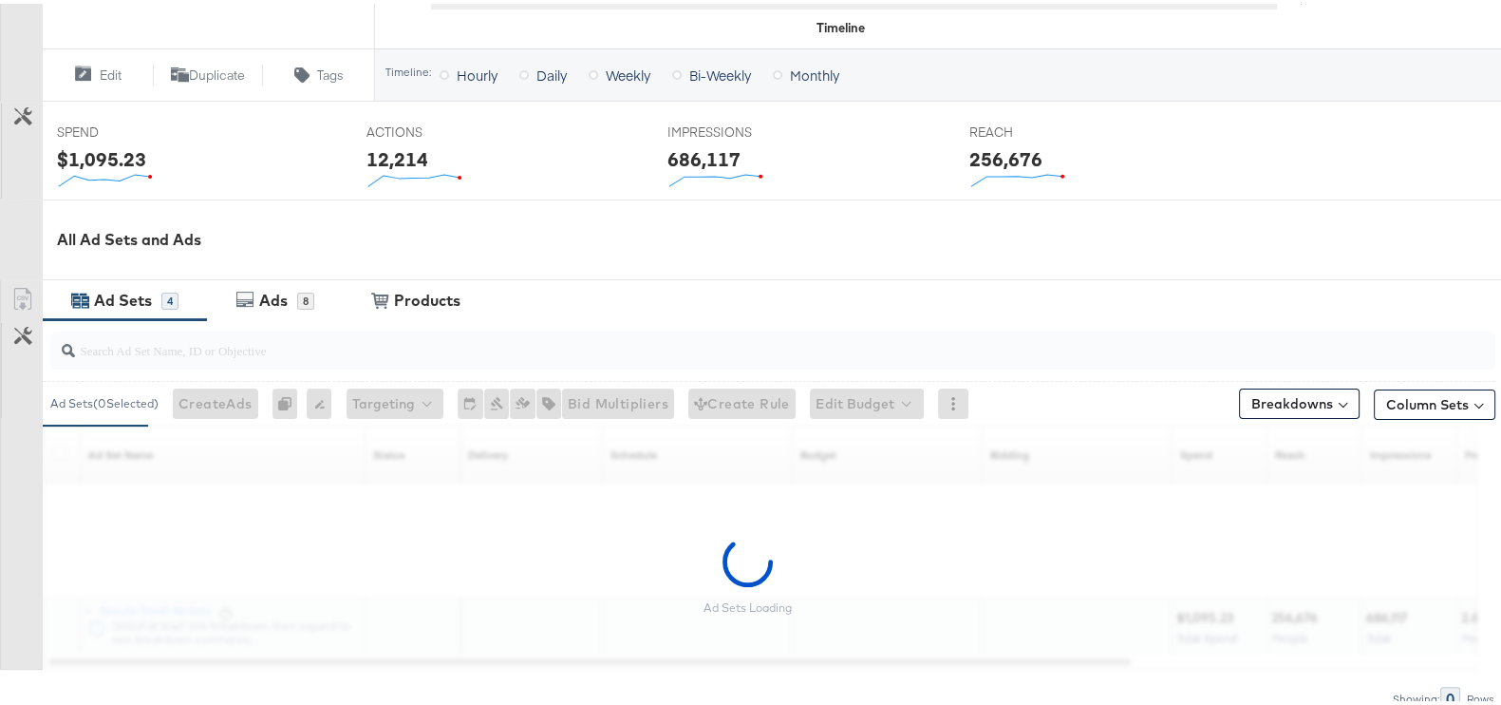
scroll to position [787, 0]
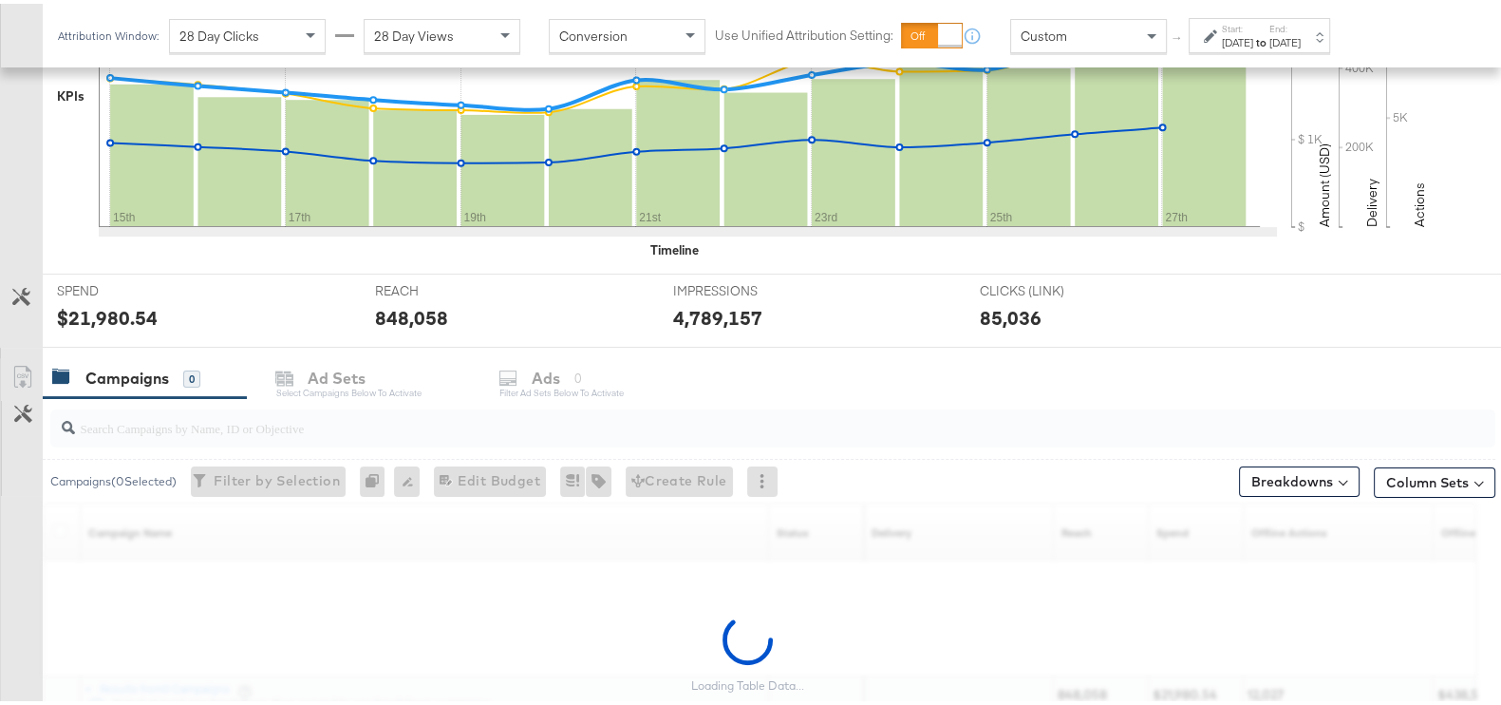
scroll to position [678, 0]
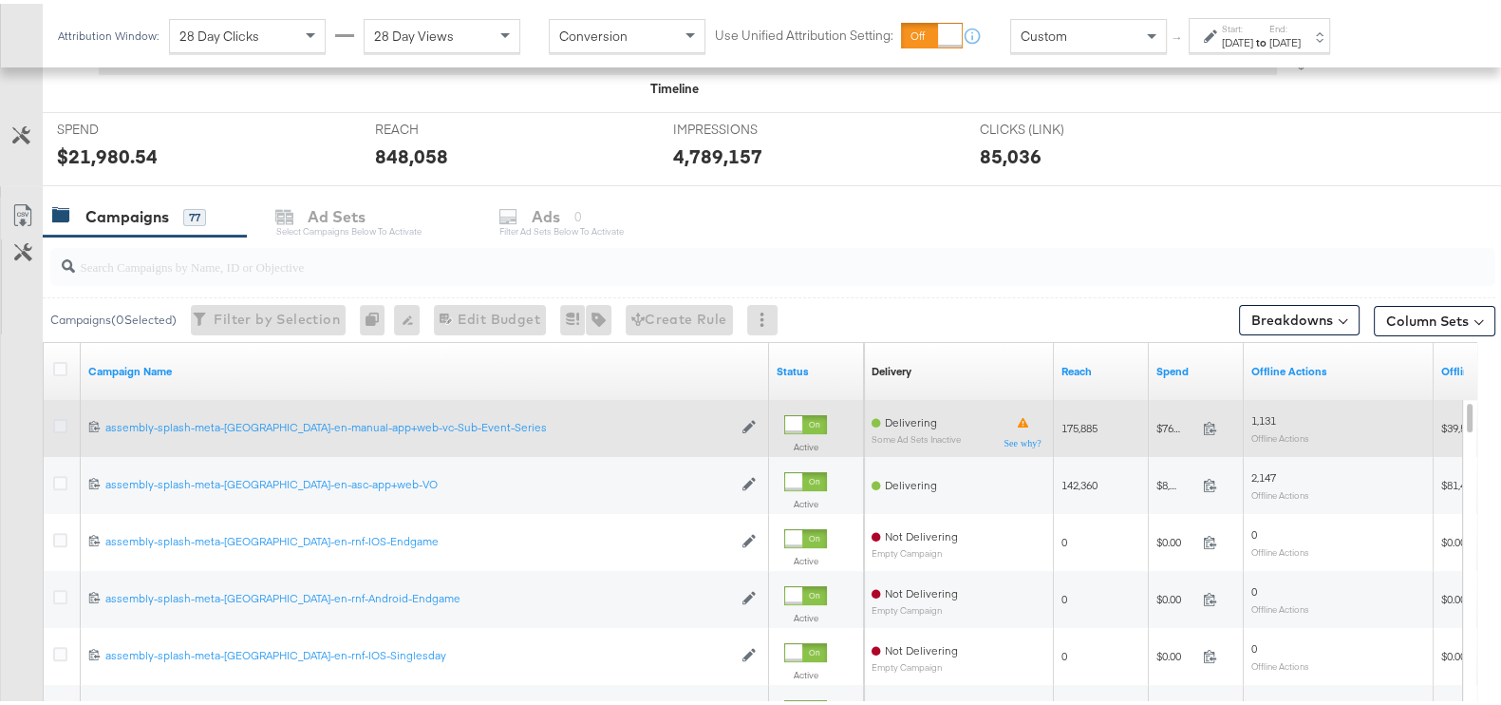
click at [65, 422] on icon at bounding box center [60, 422] width 14 height 14
click at [0, 0] on input "checkbox" at bounding box center [0, 0] width 0 height 0
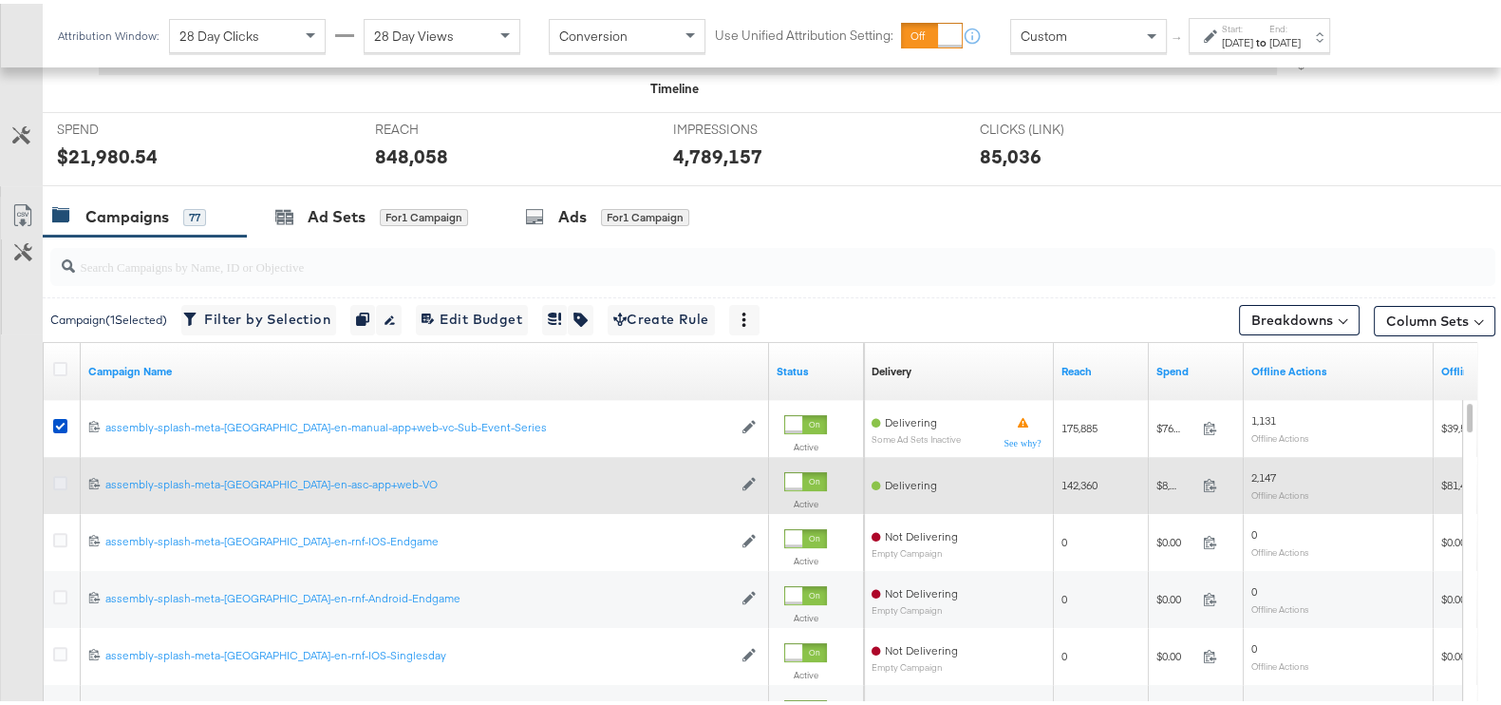
click at [58, 480] on icon at bounding box center [60, 479] width 14 height 14
click at [0, 0] on input "checkbox" at bounding box center [0, 0] width 0 height 0
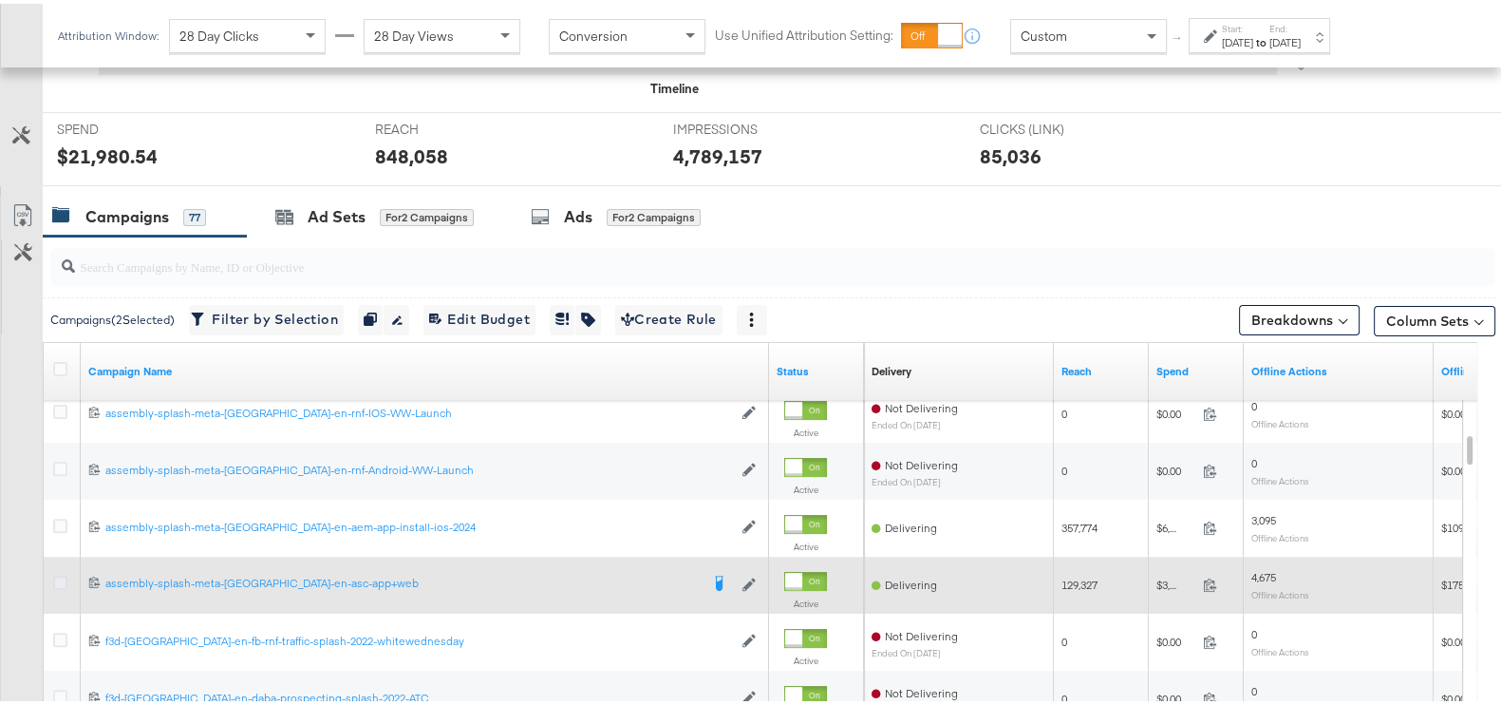
click at [64, 575] on icon at bounding box center [60, 579] width 14 height 14
click at [0, 0] on input "checkbox" at bounding box center [0, 0] width 0 height 0
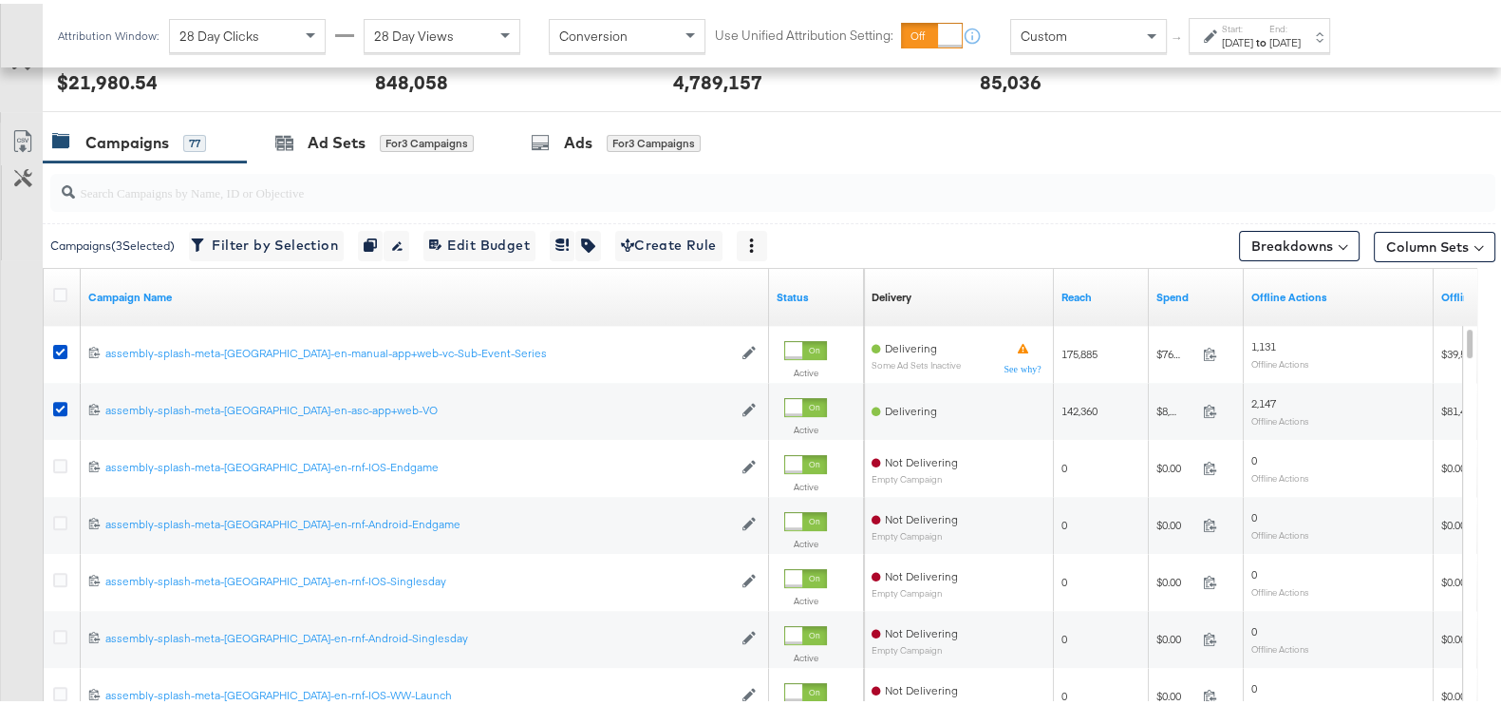
scroll to position [726, 0]
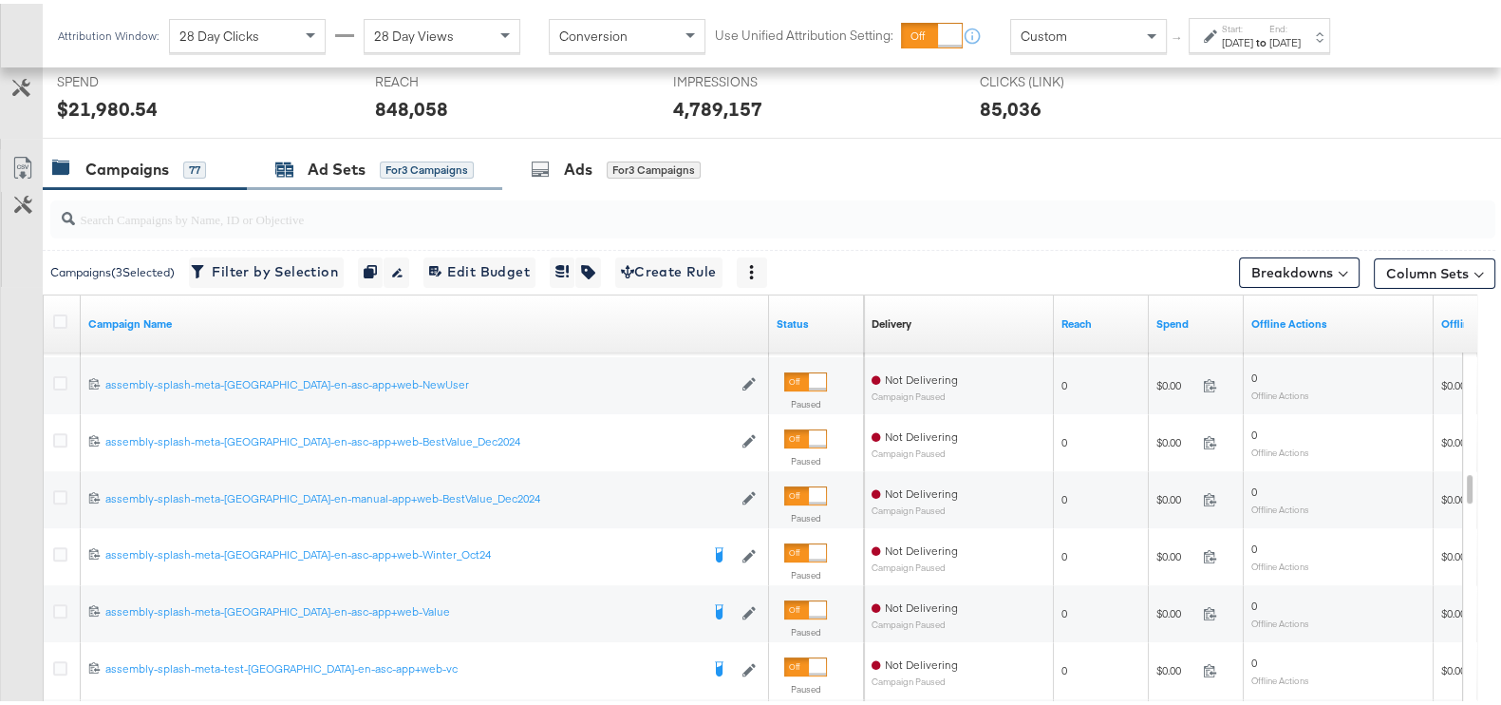
click at [365, 173] on div "Ad Sets" at bounding box center [337, 166] width 58 height 22
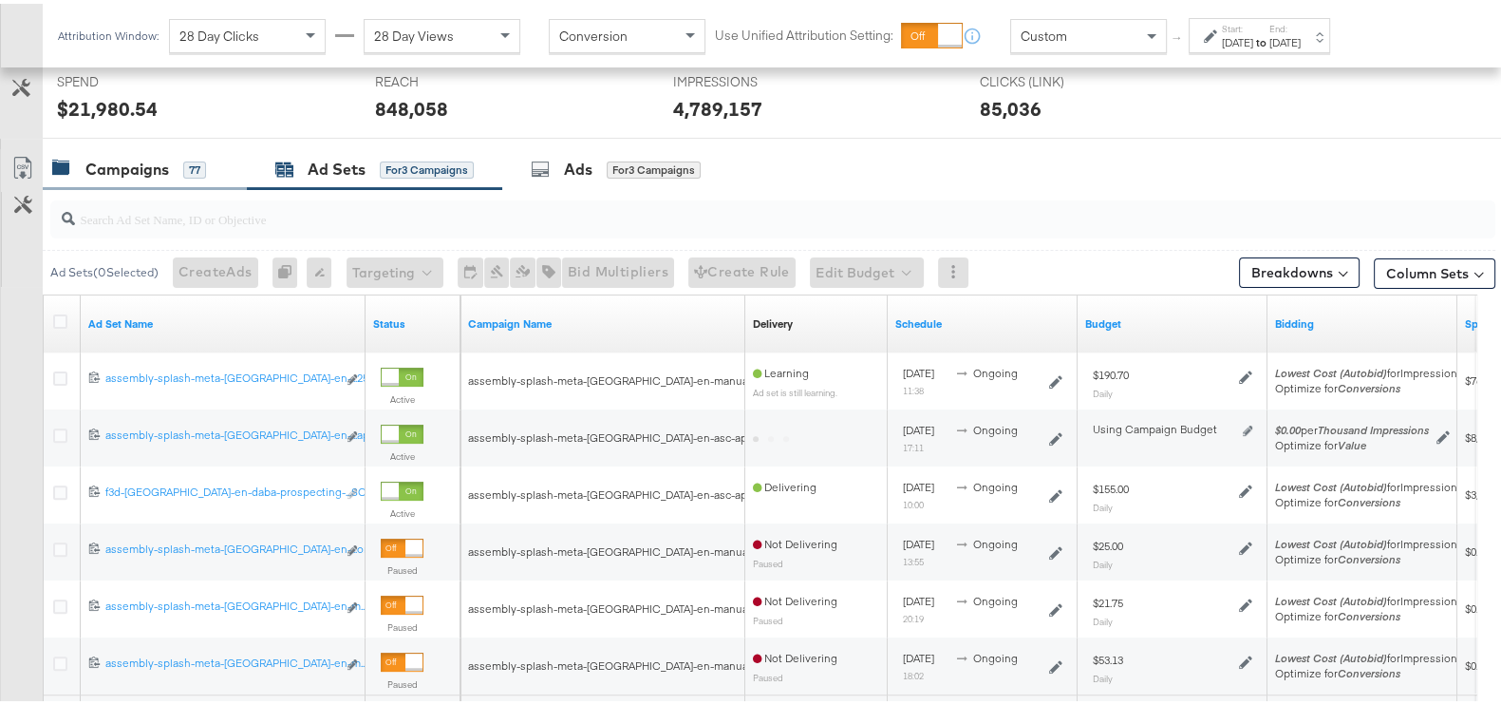
click at [152, 174] on div "Campaigns" at bounding box center [127, 166] width 84 height 22
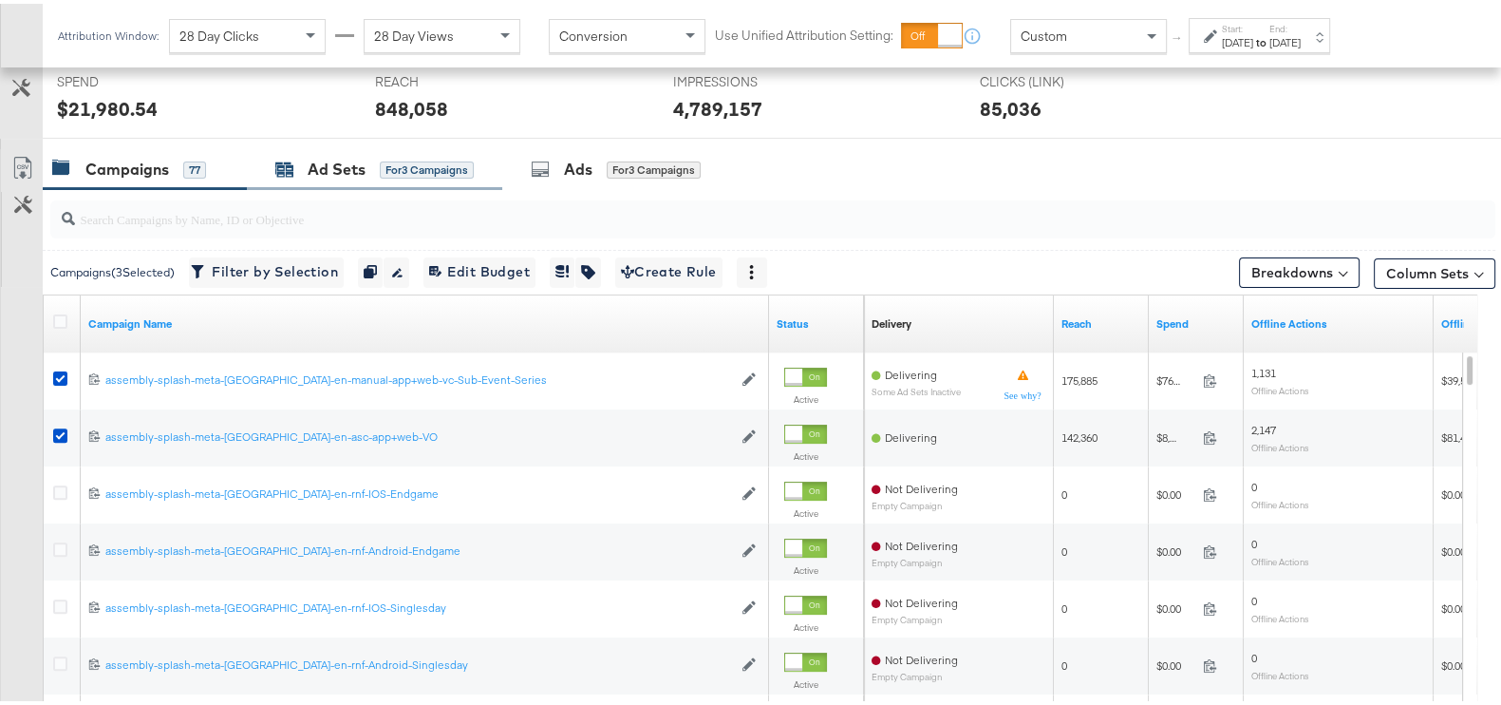
click at [443, 165] on div "for 3 Campaigns" at bounding box center [427, 166] width 94 height 17
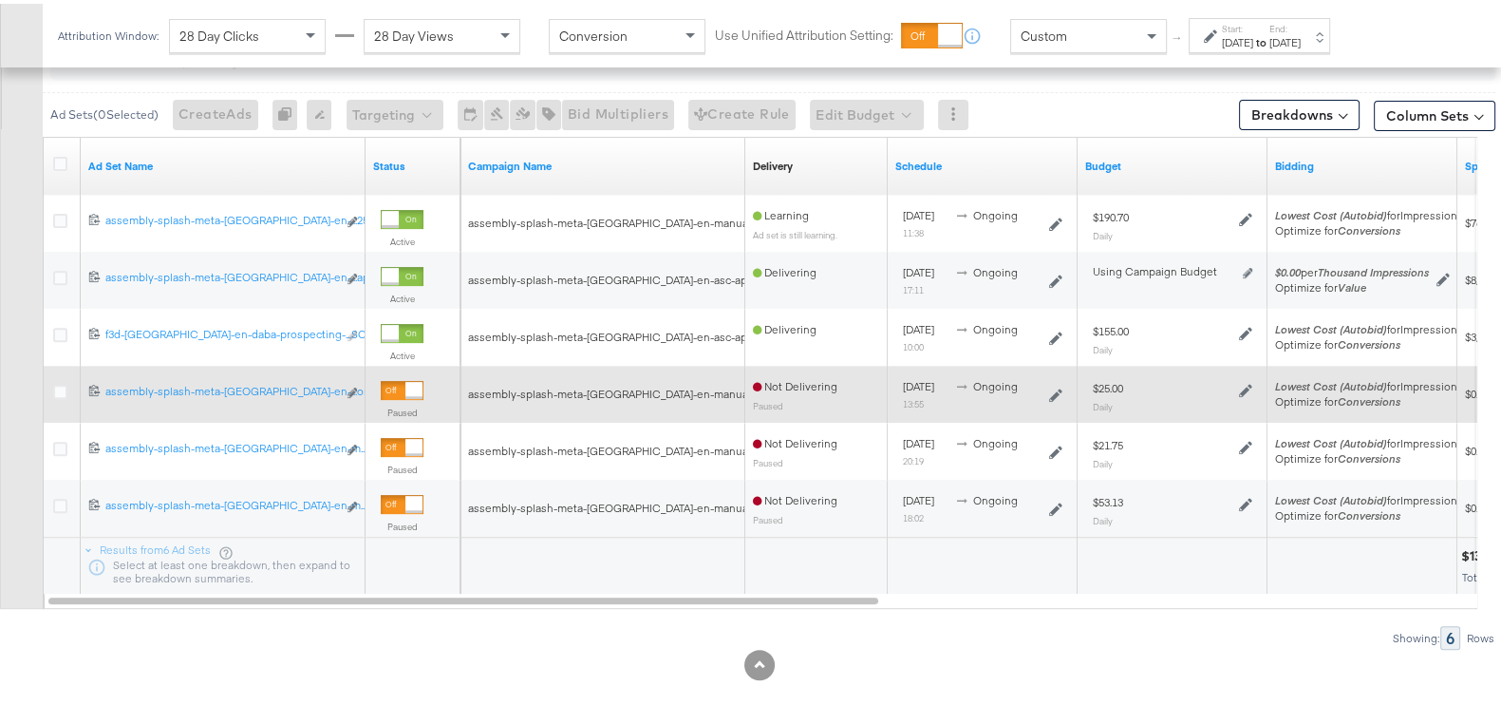
scroll to position [906, 0]
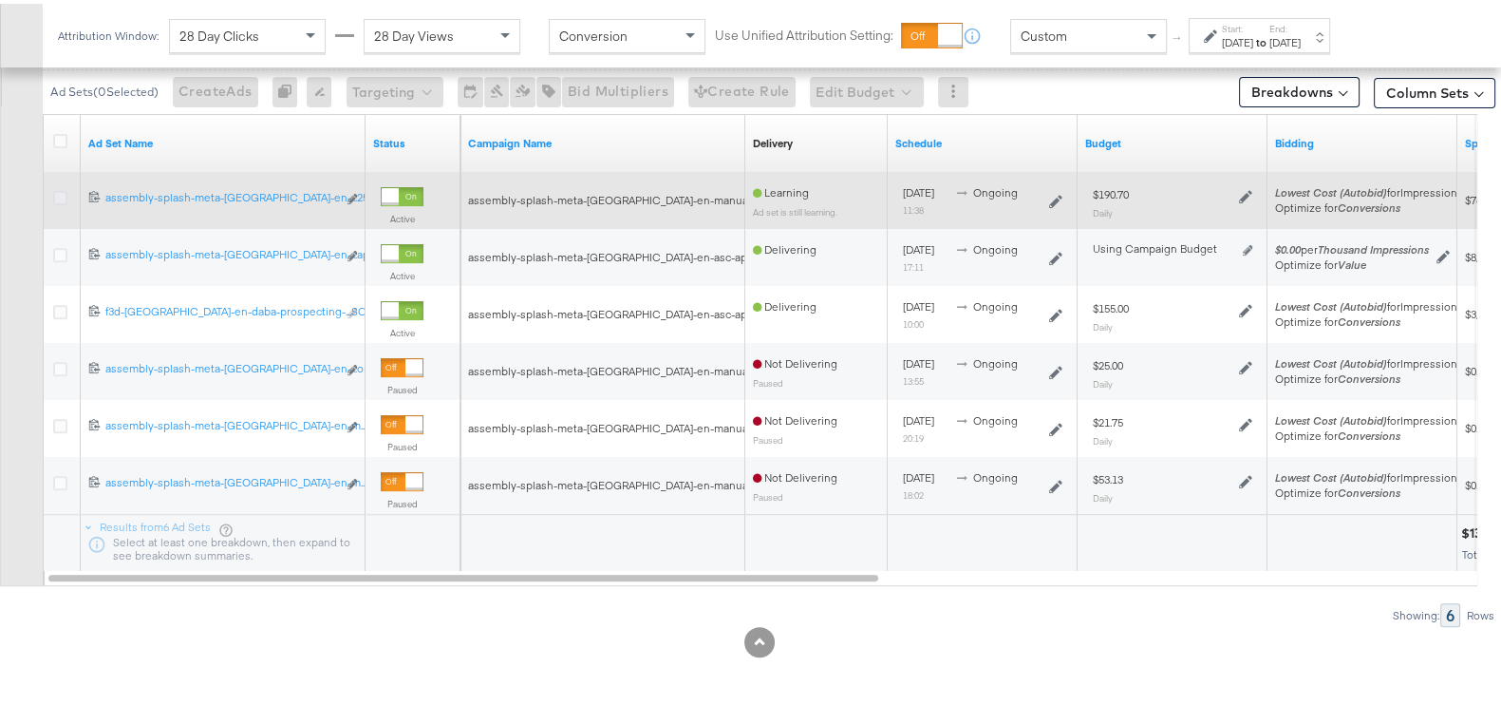
click at [65, 194] on icon at bounding box center [60, 194] width 14 height 14
click at [0, 0] on input "checkbox" at bounding box center [0, 0] width 0 height 0
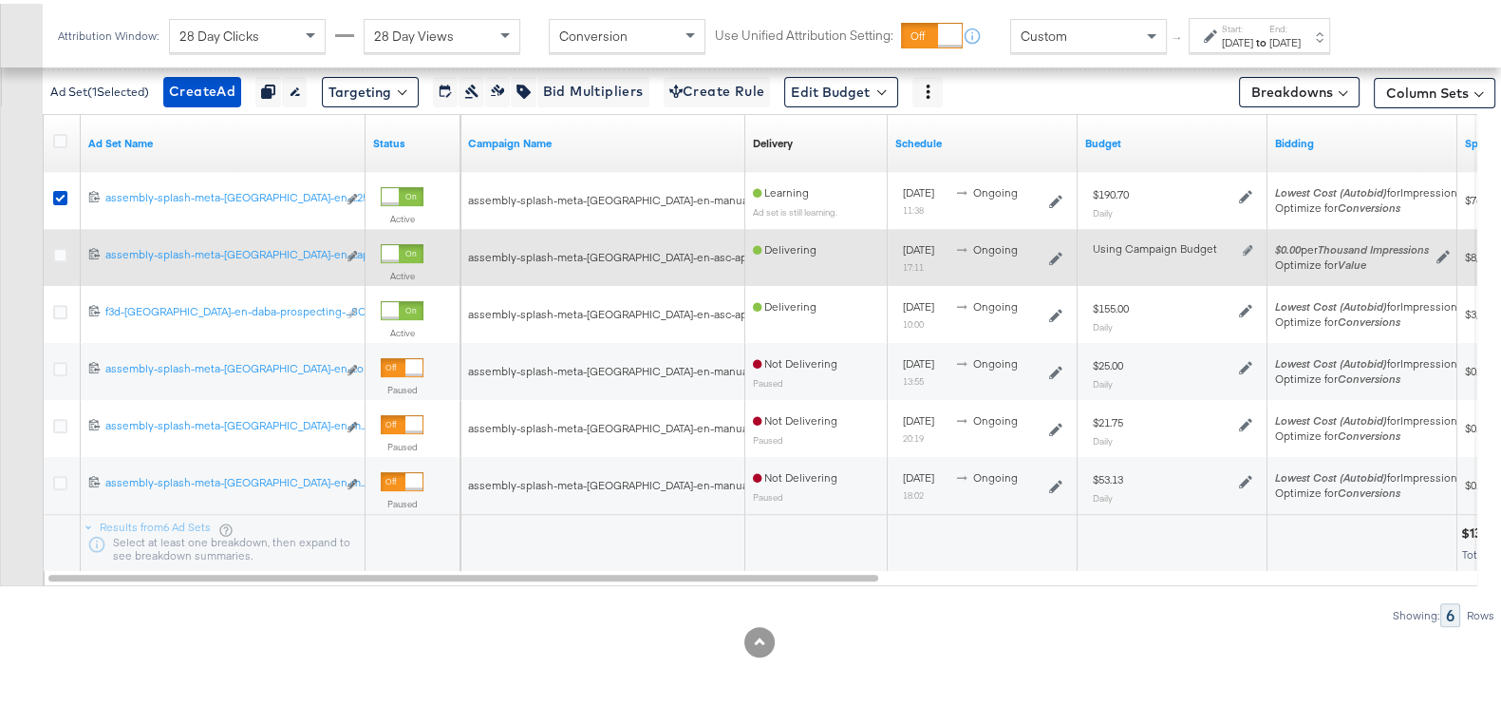
click at [60, 244] on icon at bounding box center [60, 251] width 14 height 14
click at [0, 0] on input "checkbox" at bounding box center [0, 0] width 0 height 0
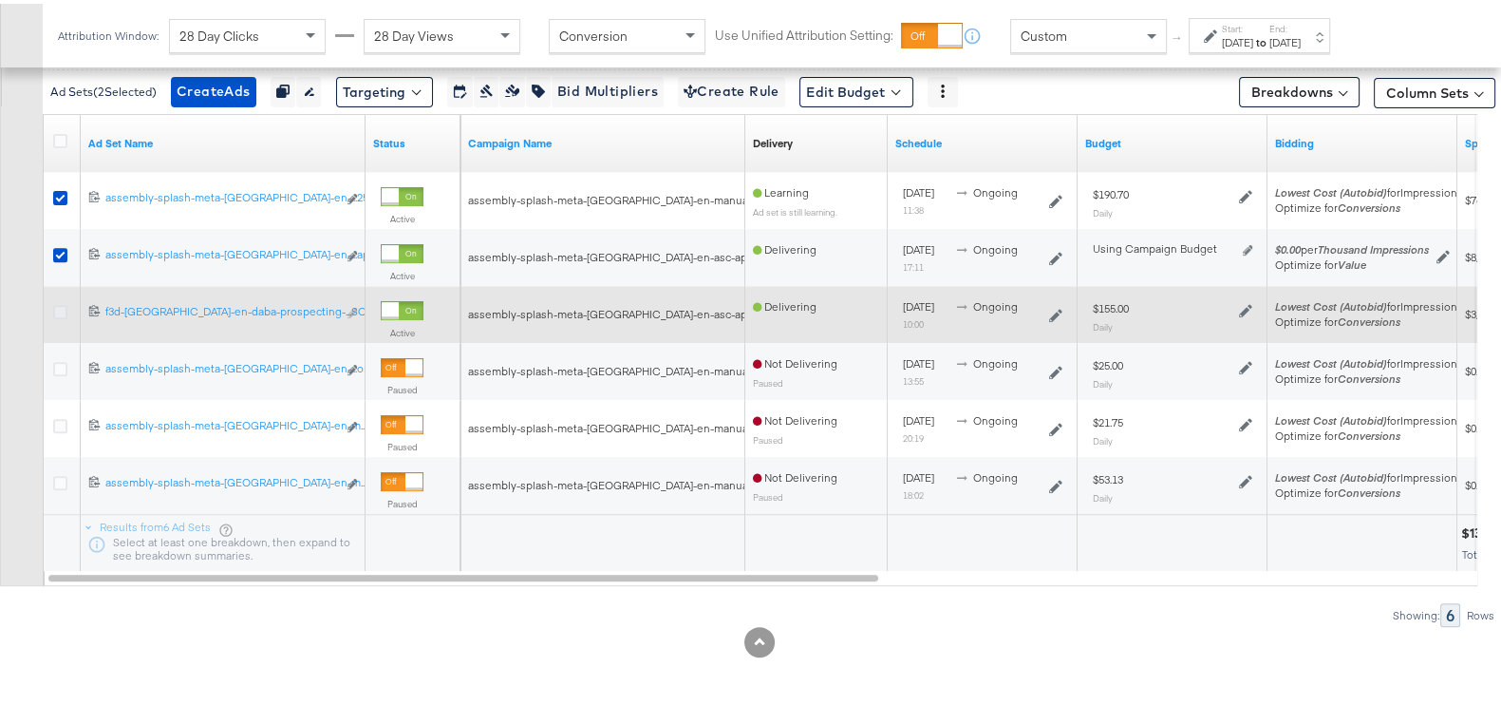
click at [62, 301] on icon at bounding box center [60, 308] width 14 height 14
click at [0, 0] on input "checkbox" at bounding box center [0, 0] width 0 height 0
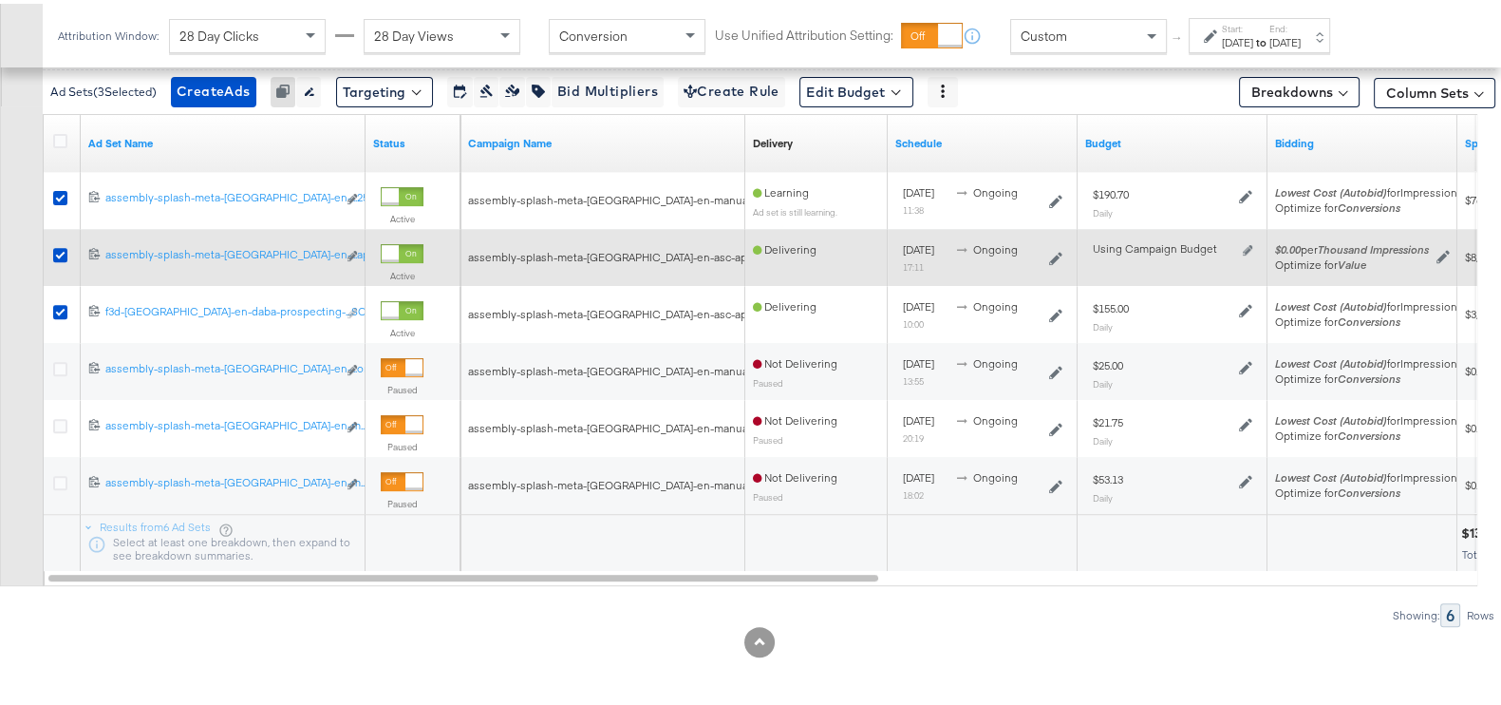
scroll to position [669, 0]
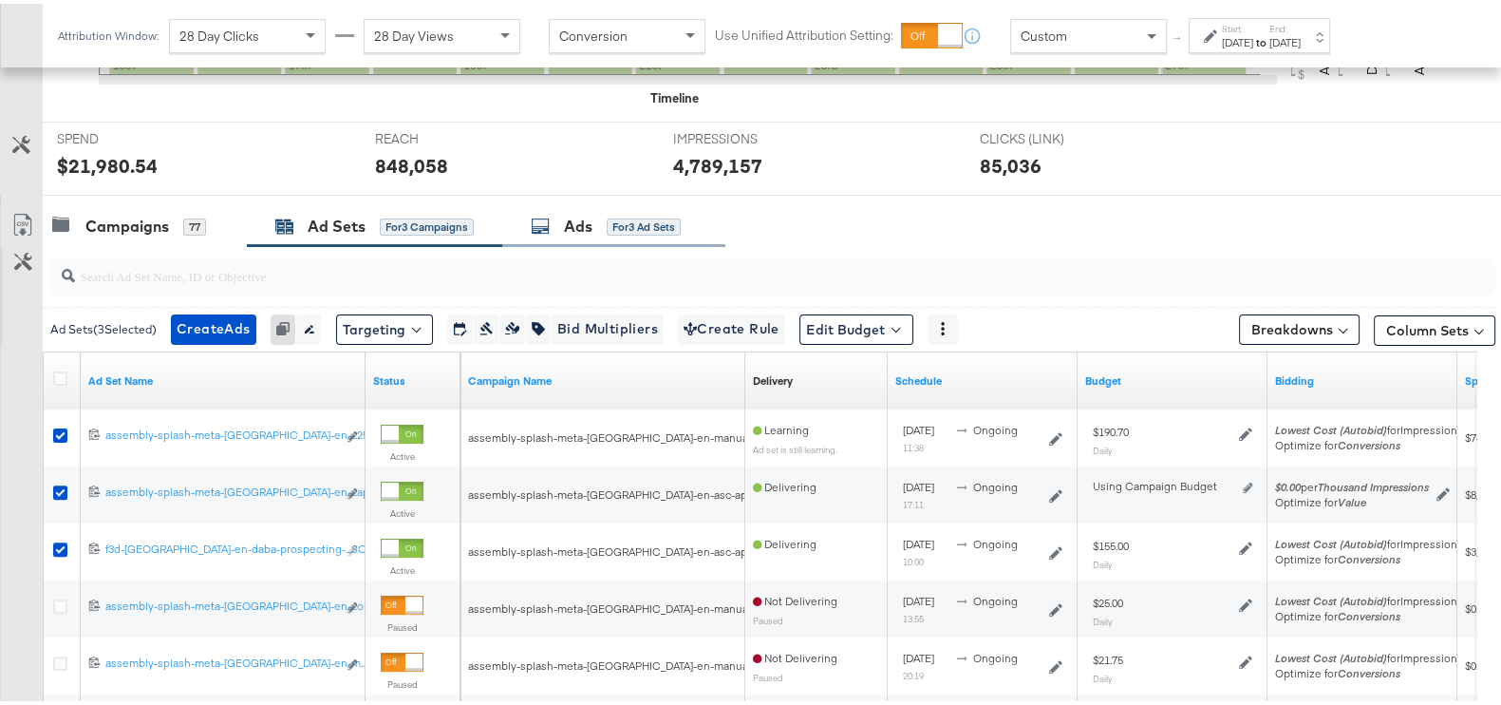
click at [547, 220] on icon at bounding box center [540, 222] width 19 height 19
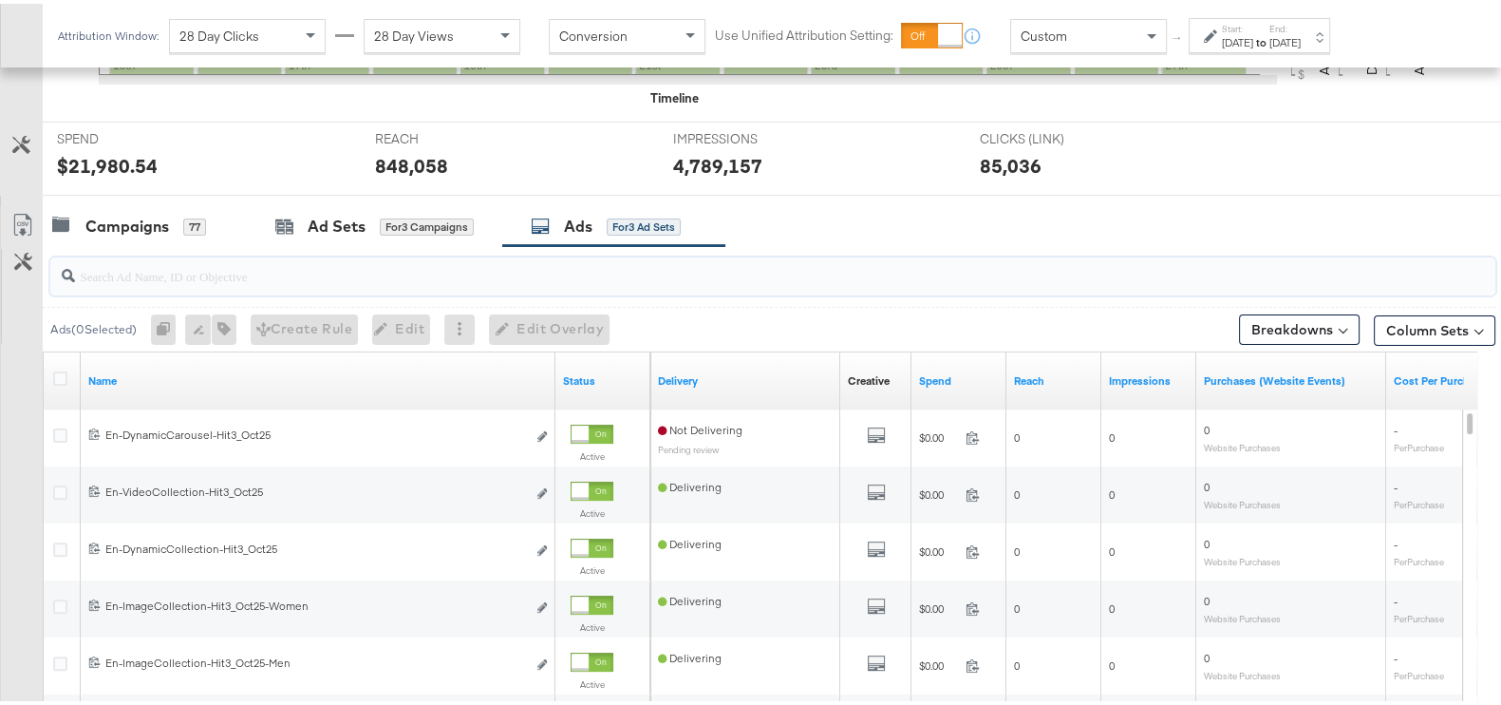
click at [254, 273] on input "search" at bounding box center [720, 264] width 1291 height 37
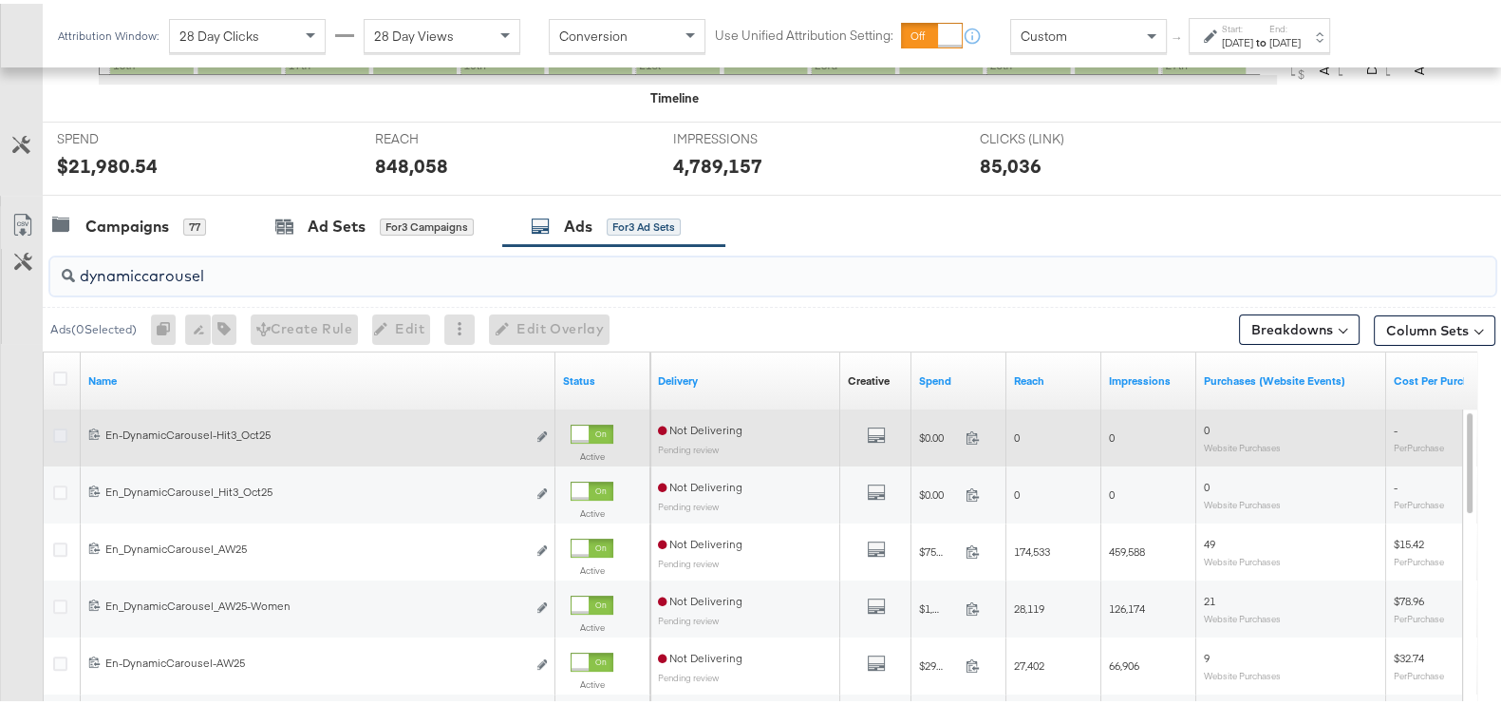
type input "dynamiccarousel"
click at [65, 429] on icon at bounding box center [60, 431] width 14 height 14
click at [0, 0] on input "checkbox" at bounding box center [0, 0] width 0 height 0
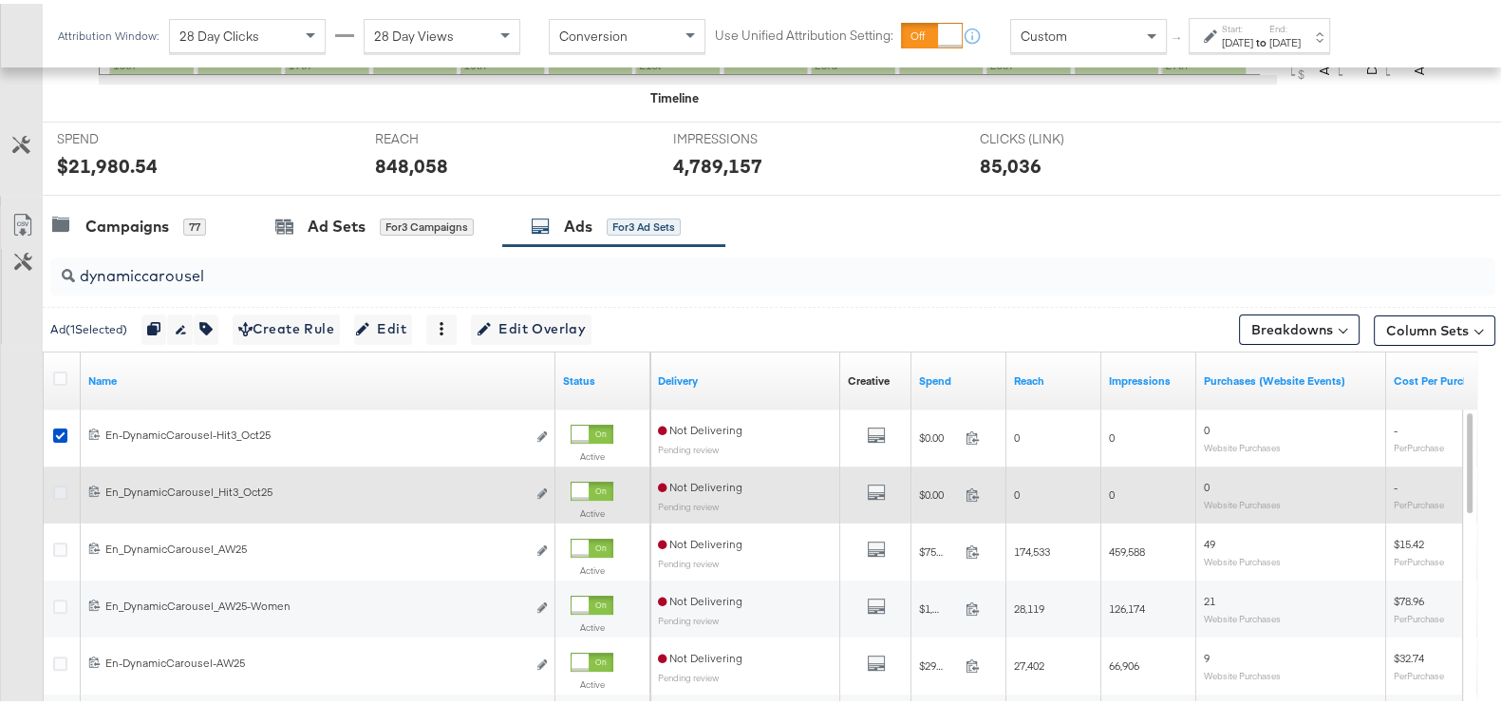
click at [63, 482] on icon at bounding box center [60, 488] width 14 height 14
click at [0, 0] on input "checkbox" at bounding box center [0, 0] width 0 height 0
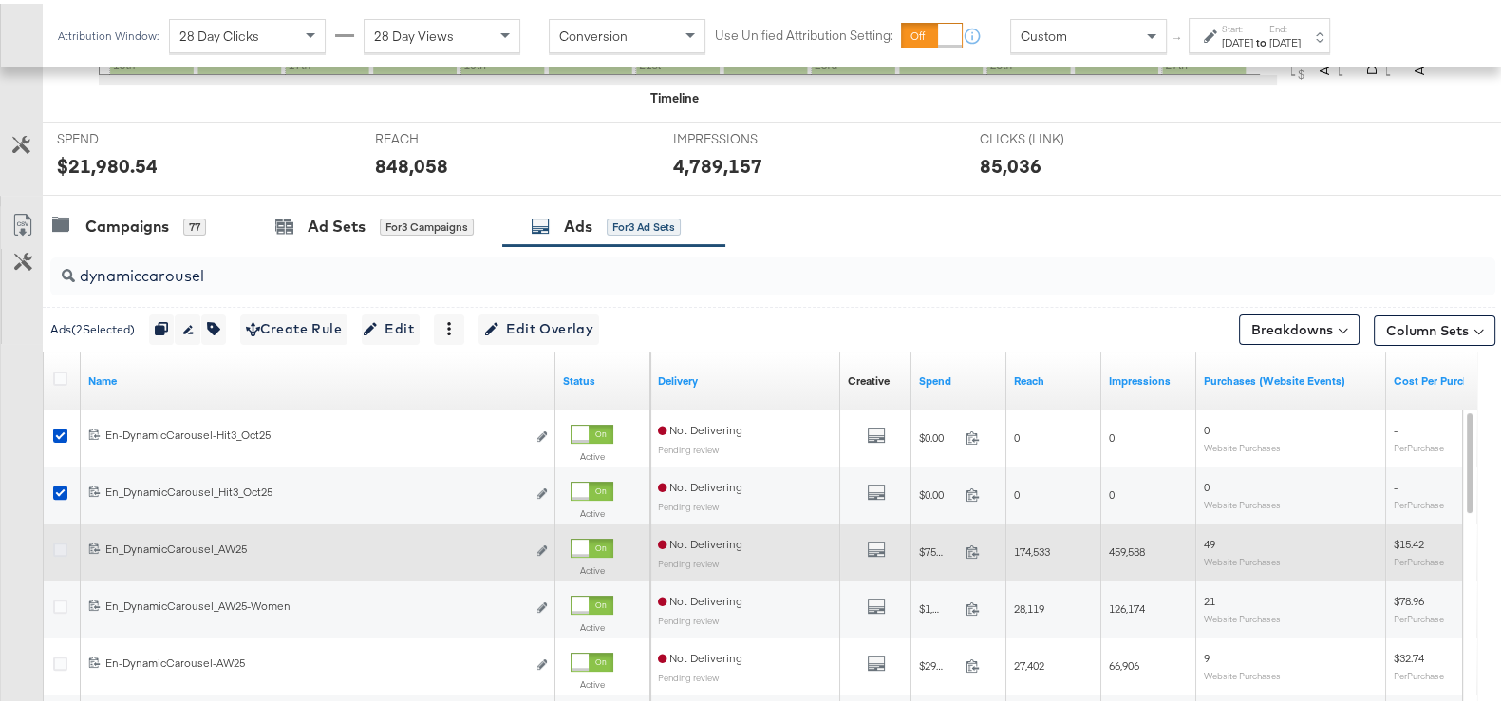
click at [54, 541] on icon at bounding box center [60, 545] width 14 height 14
click at [0, 0] on input "checkbox" at bounding box center [0, 0] width 0 height 0
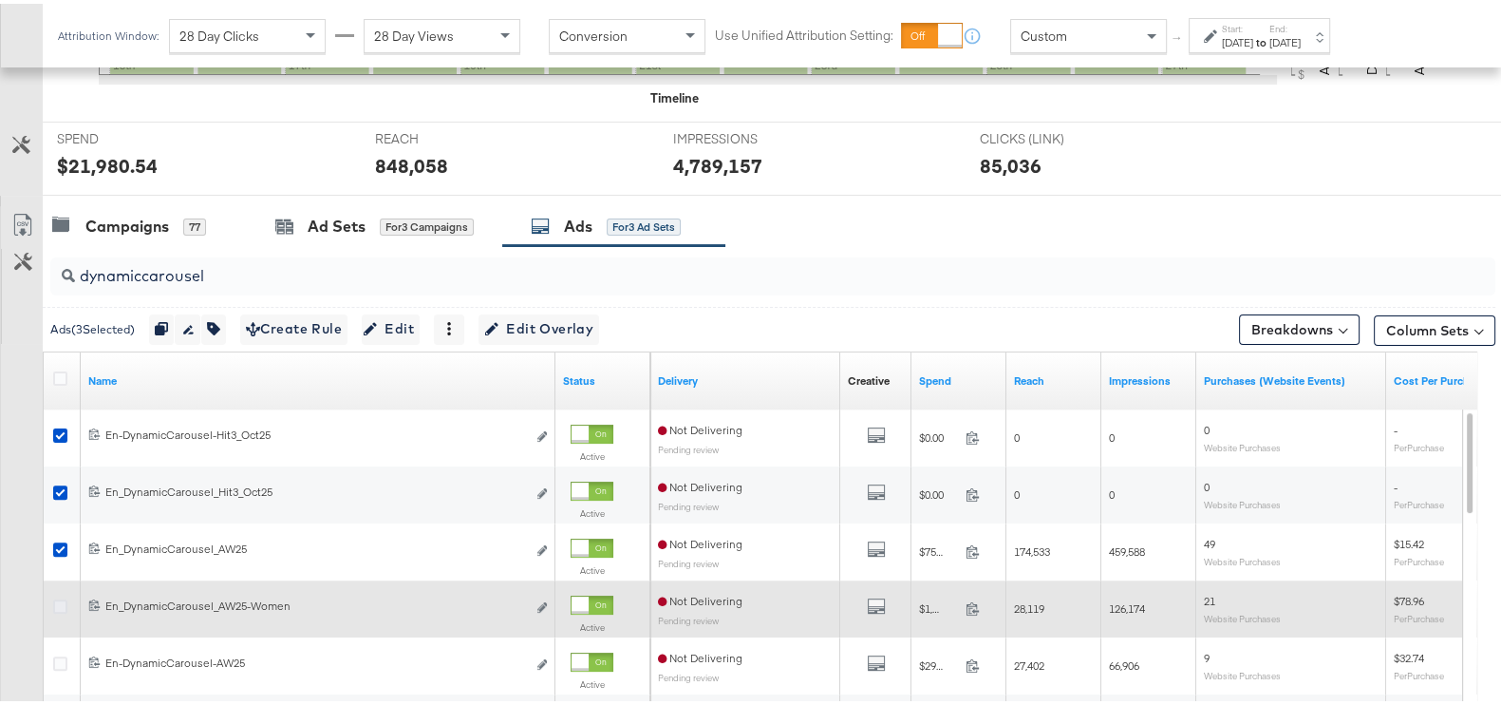
click at [59, 598] on icon at bounding box center [60, 602] width 14 height 14
click at [0, 0] on input "checkbox" at bounding box center [0, 0] width 0 height 0
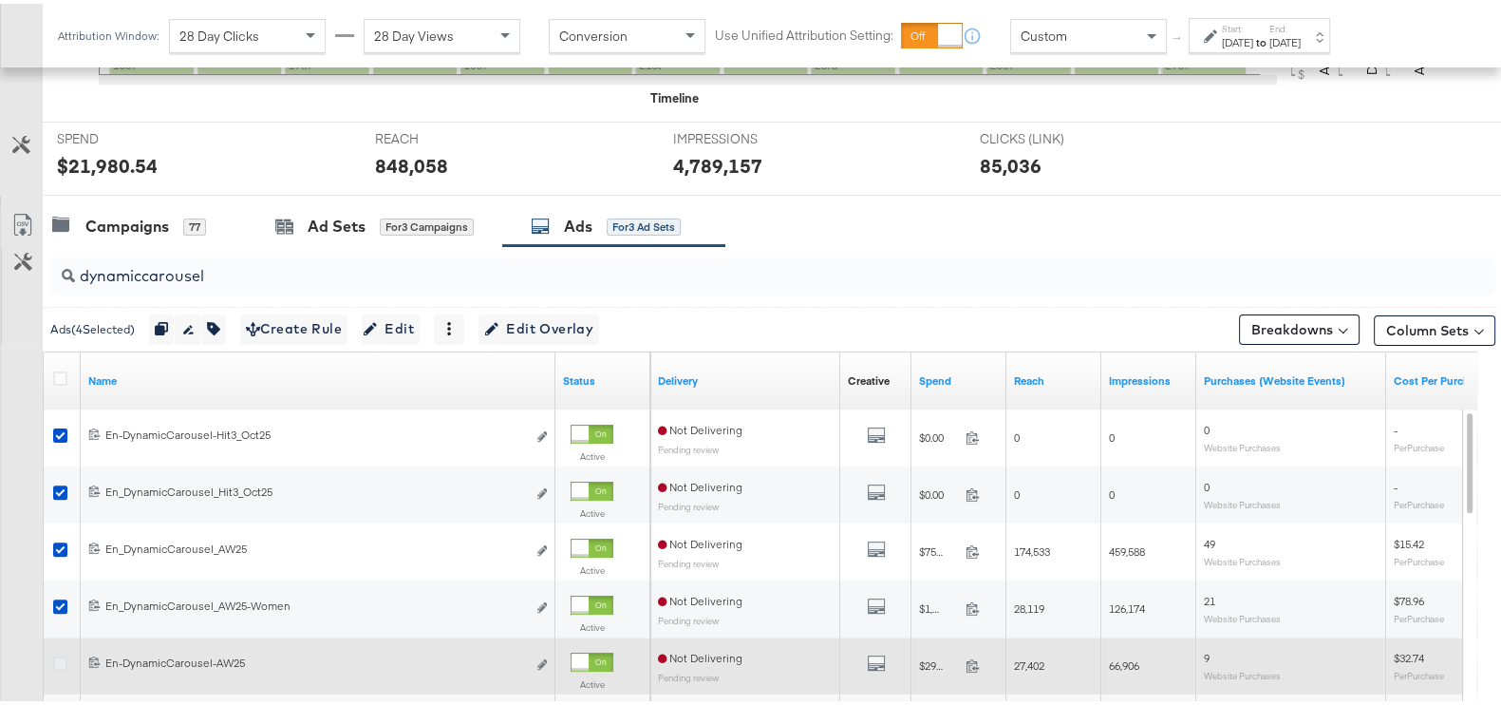
click at [57, 657] on icon at bounding box center [60, 659] width 14 height 14
click at [0, 0] on input "checkbox" at bounding box center [0, 0] width 0 height 0
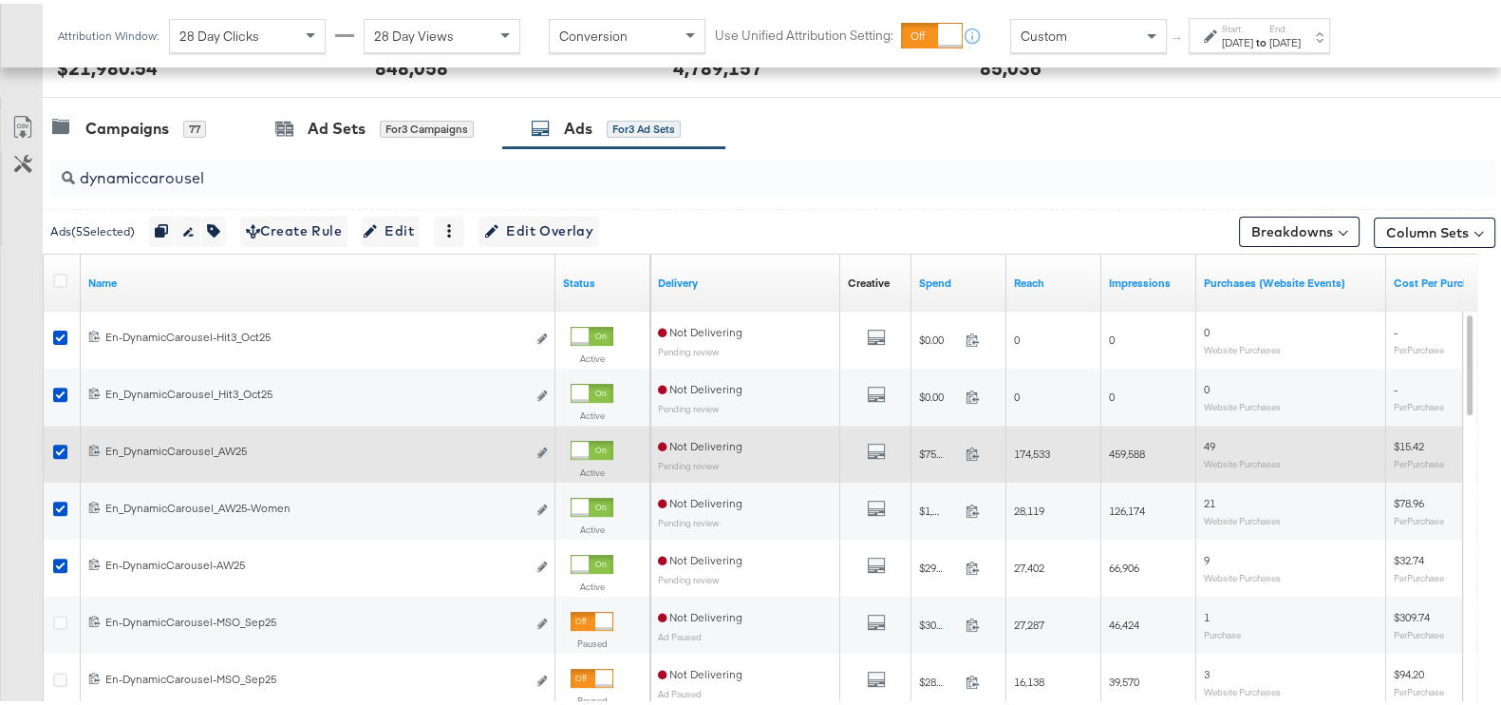
scroll to position [787, 0]
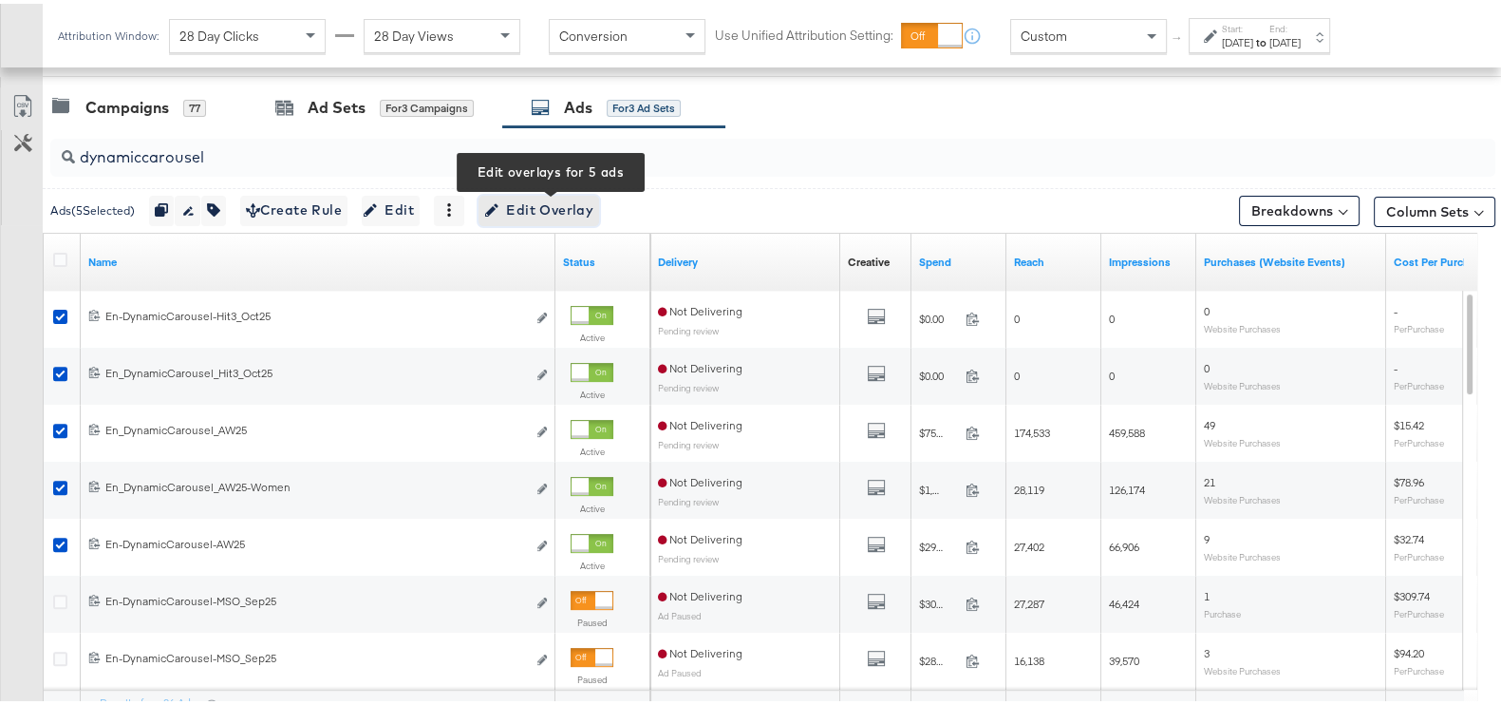
click at [514, 203] on span "Edit Overlay Edit overlays for 5 ads" at bounding box center [538, 207] width 109 height 24
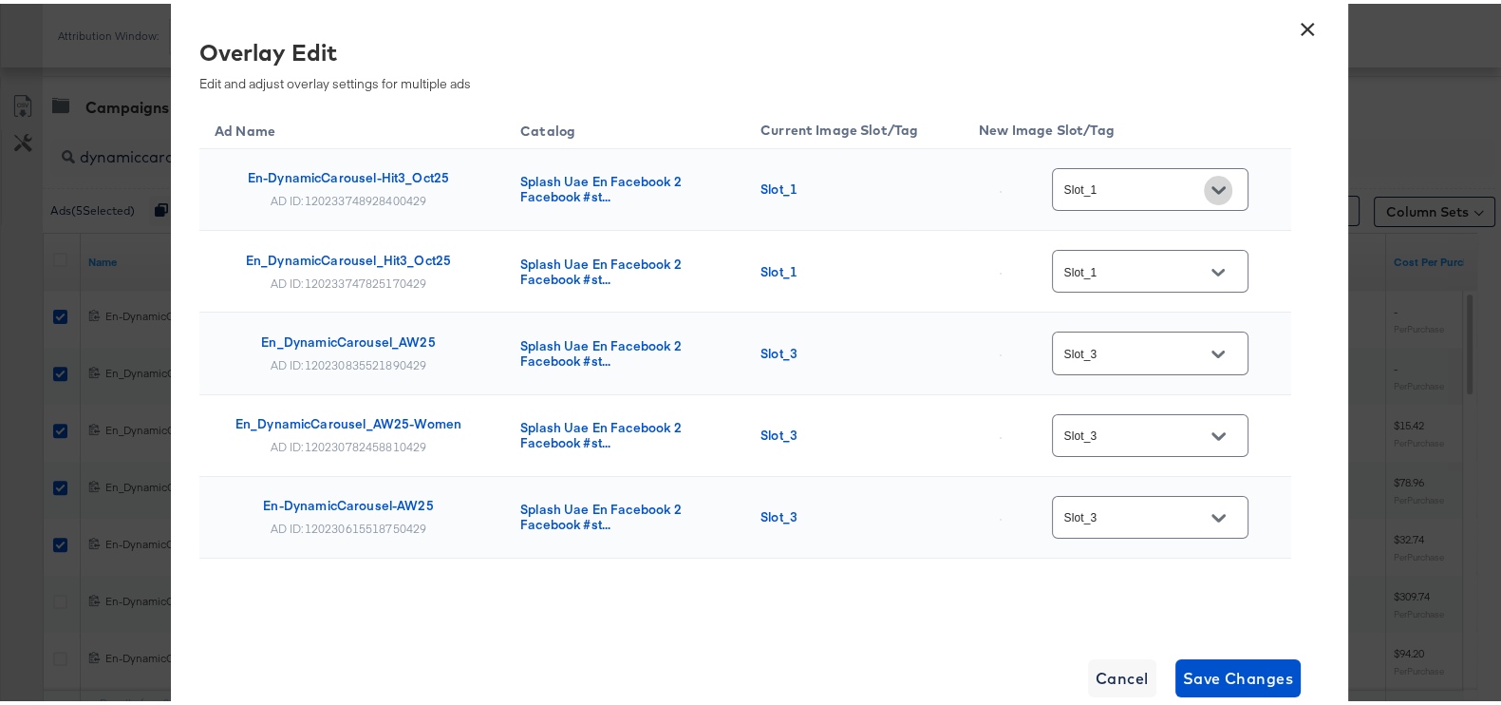
click at [1204, 195] on button "Open" at bounding box center [1218, 186] width 28 height 28
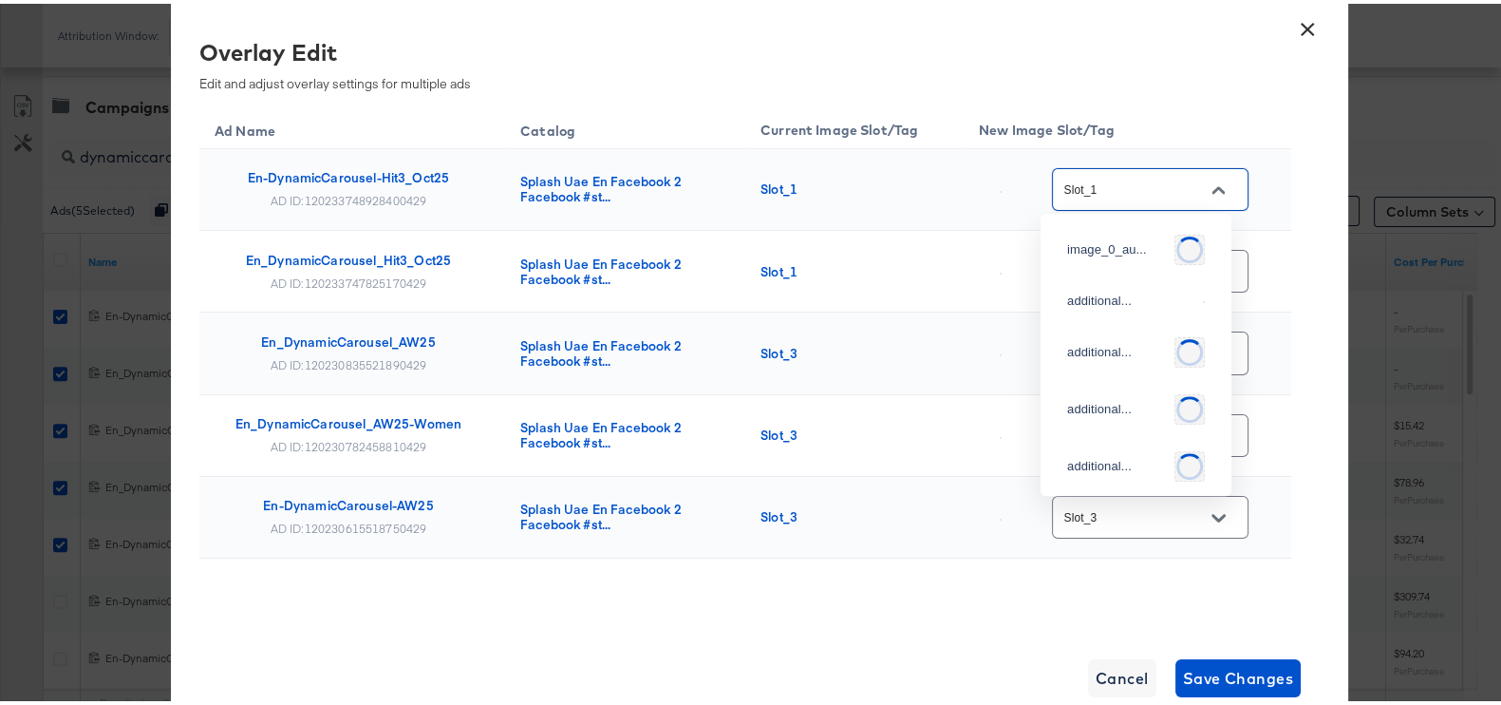
scroll to position [128, 0]
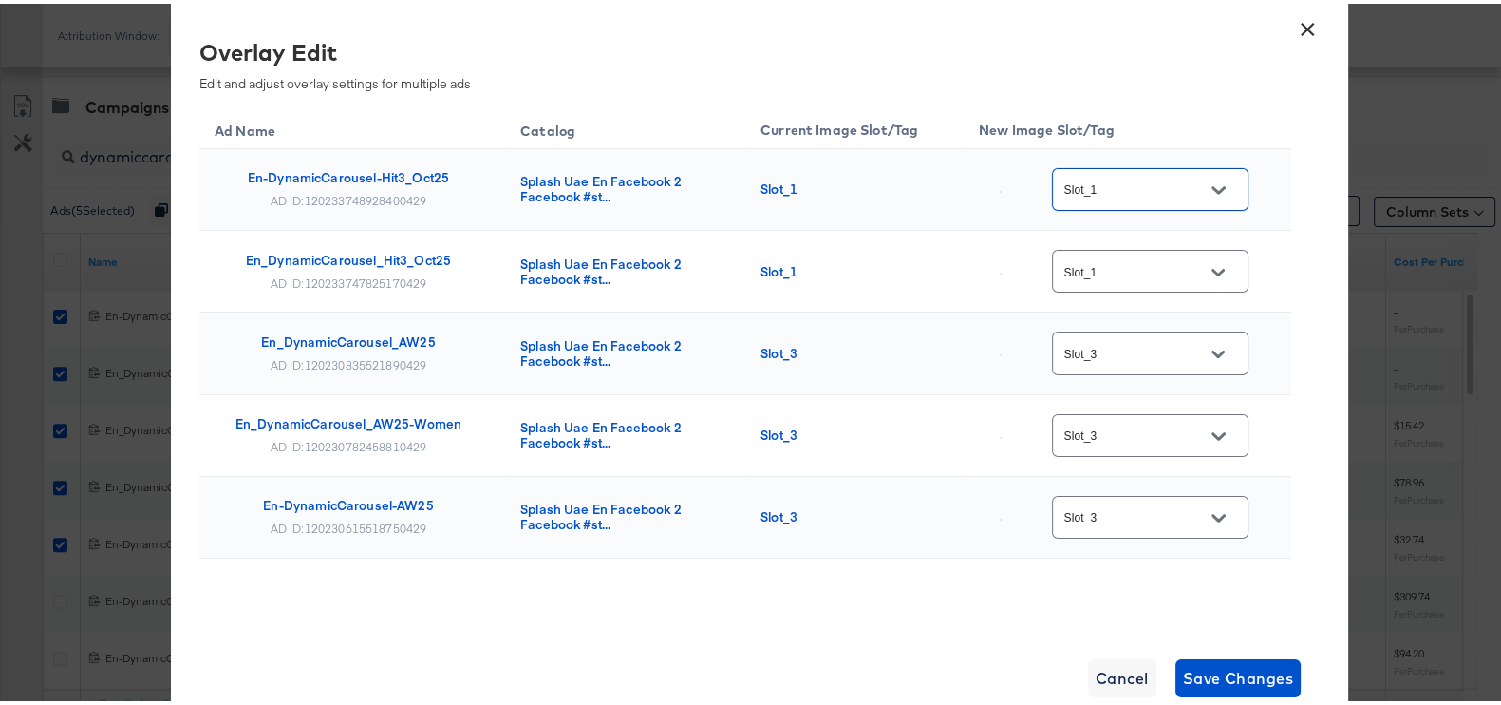
click at [1222, 189] on div at bounding box center [1218, 186] width 40 height 28
click at [1212, 191] on icon "Open" at bounding box center [1218, 185] width 13 height 13
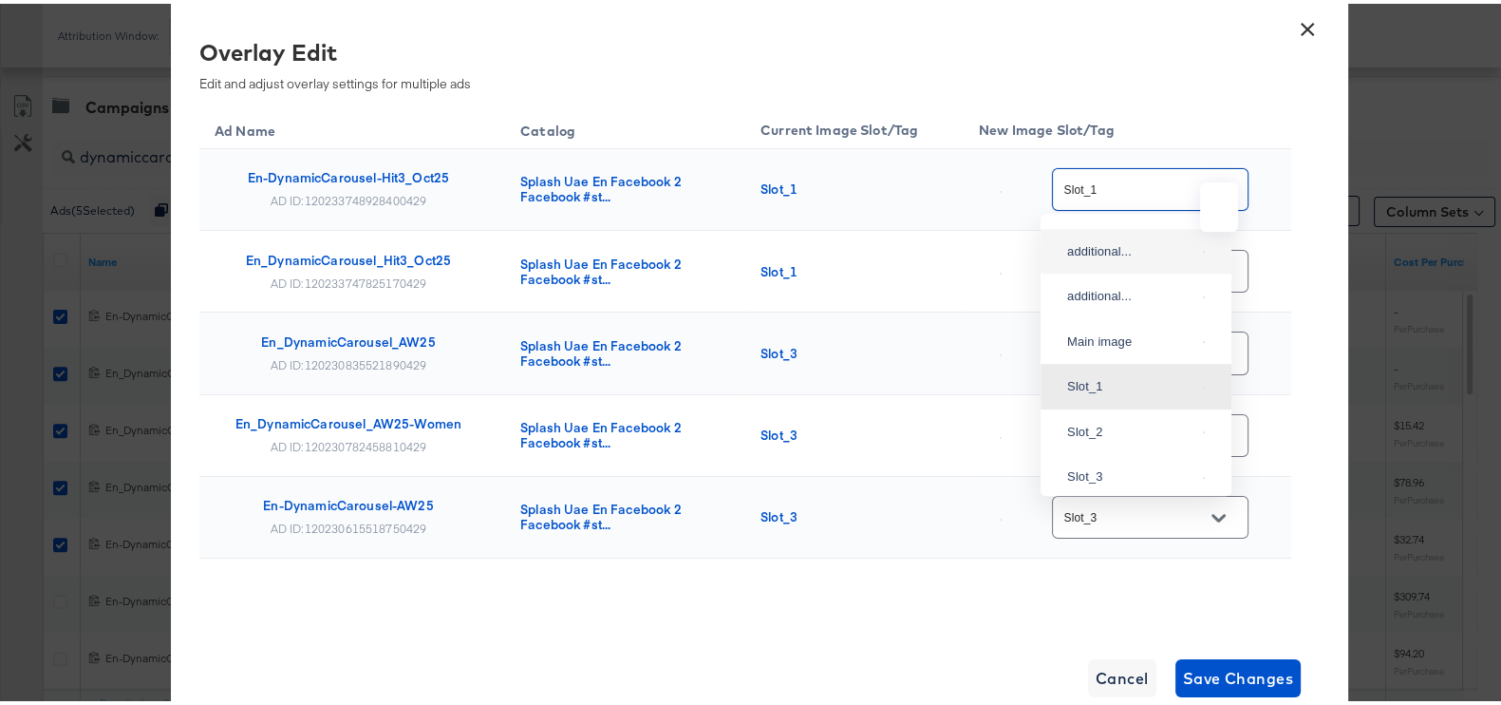
click at [1203, 249] on img at bounding box center [1204, 248] width 2 height 2
type input "additional_overlay_3"
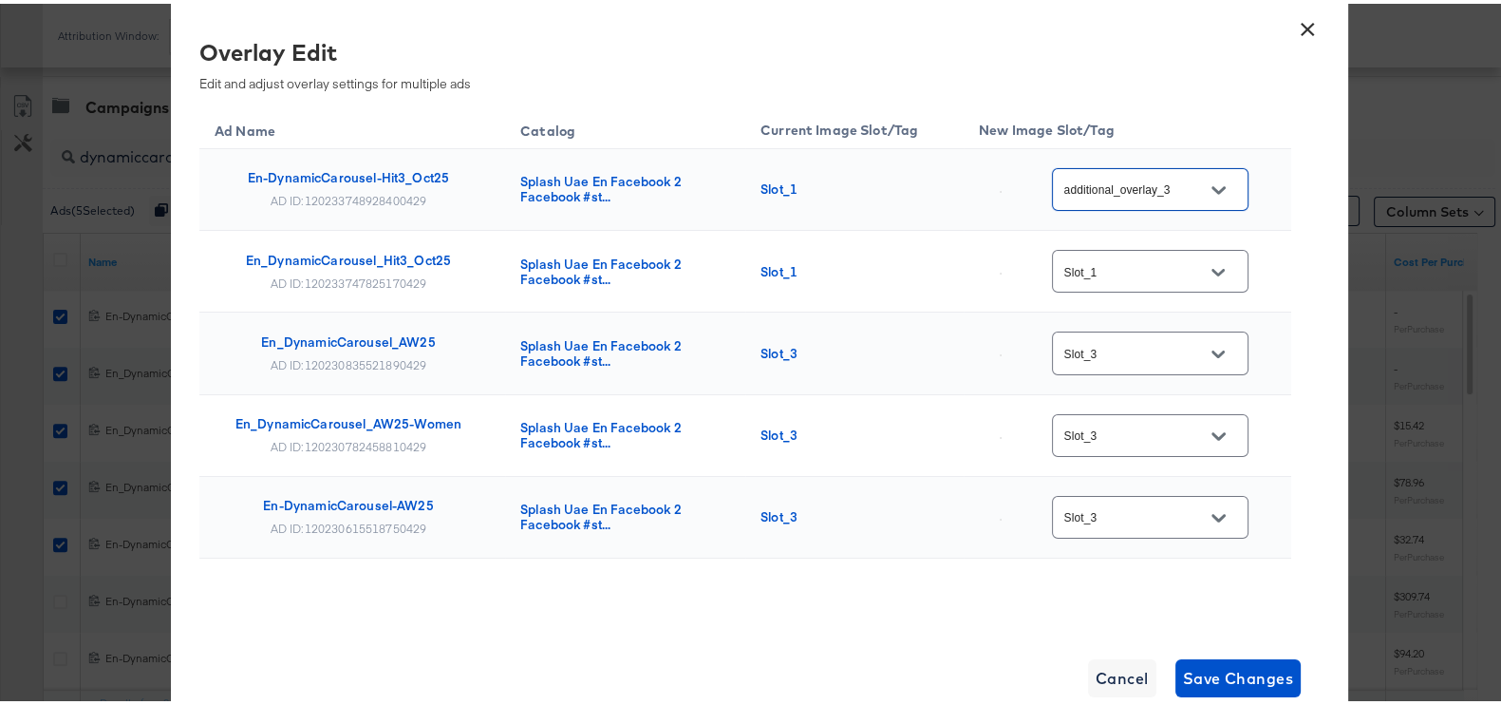
click at [1216, 267] on button "Open" at bounding box center [1218, 269] width 28 height 28
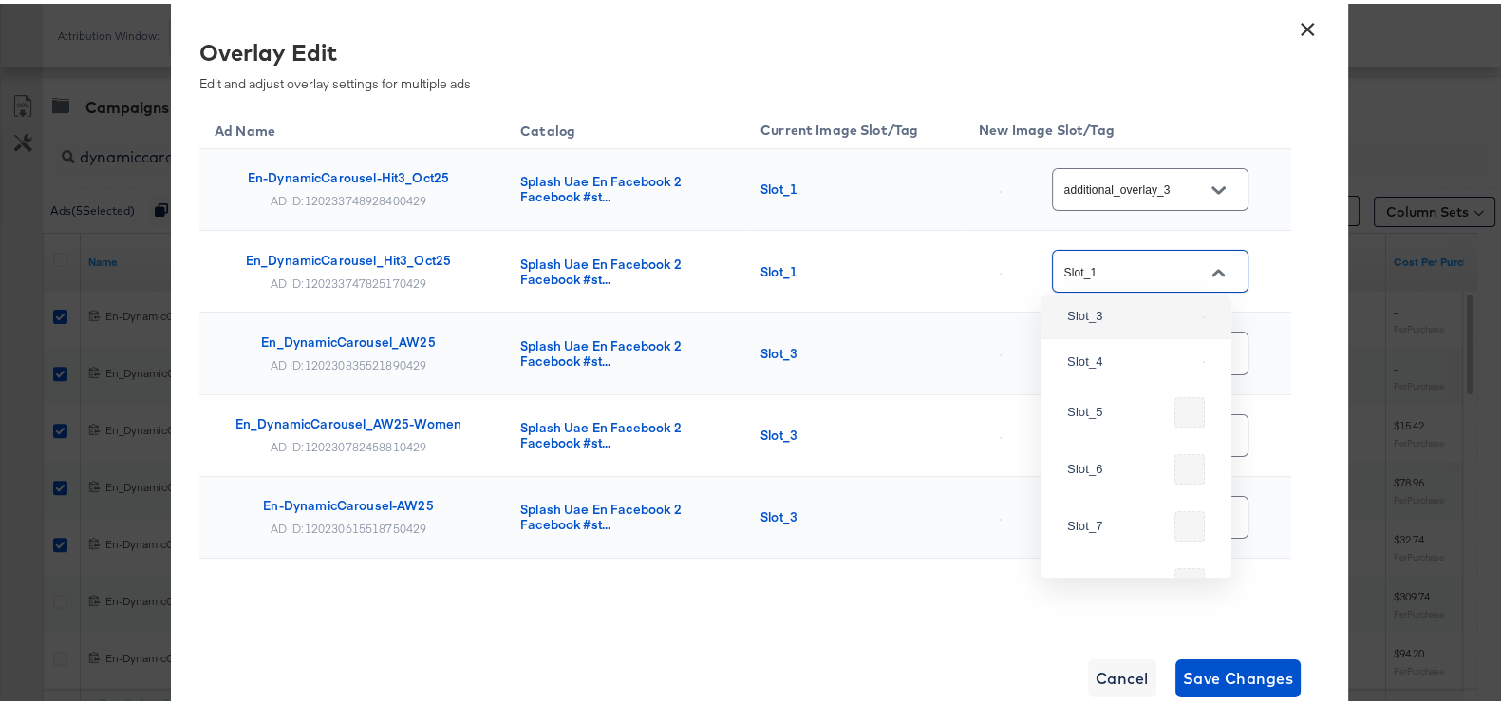
scroll to position [483, 0]
click at [1203, 201] on img at bounding box center [1204, 200] width 2 height 2
type input "Slot_3"
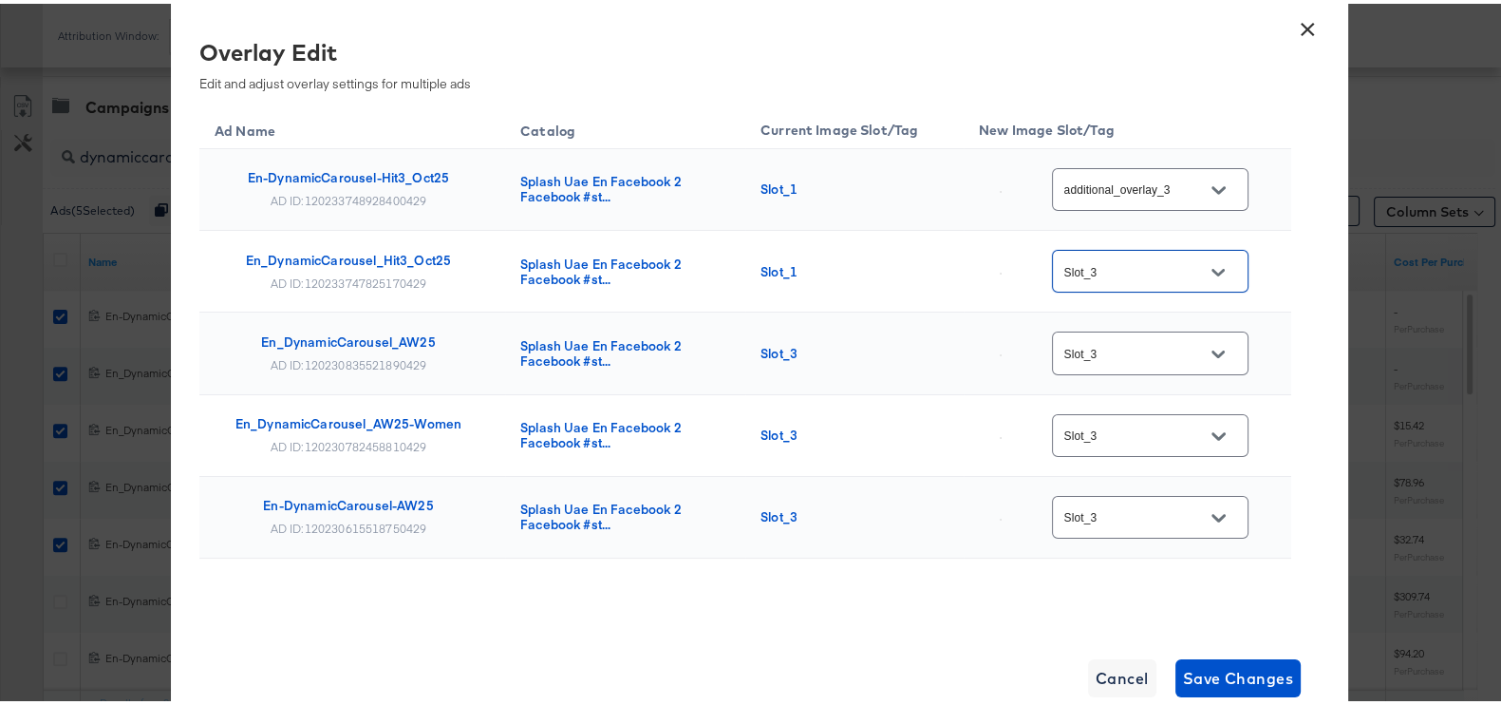
click at [1212, 190] on button "Open" at bounding box center [1218, 186] width 28 height 28
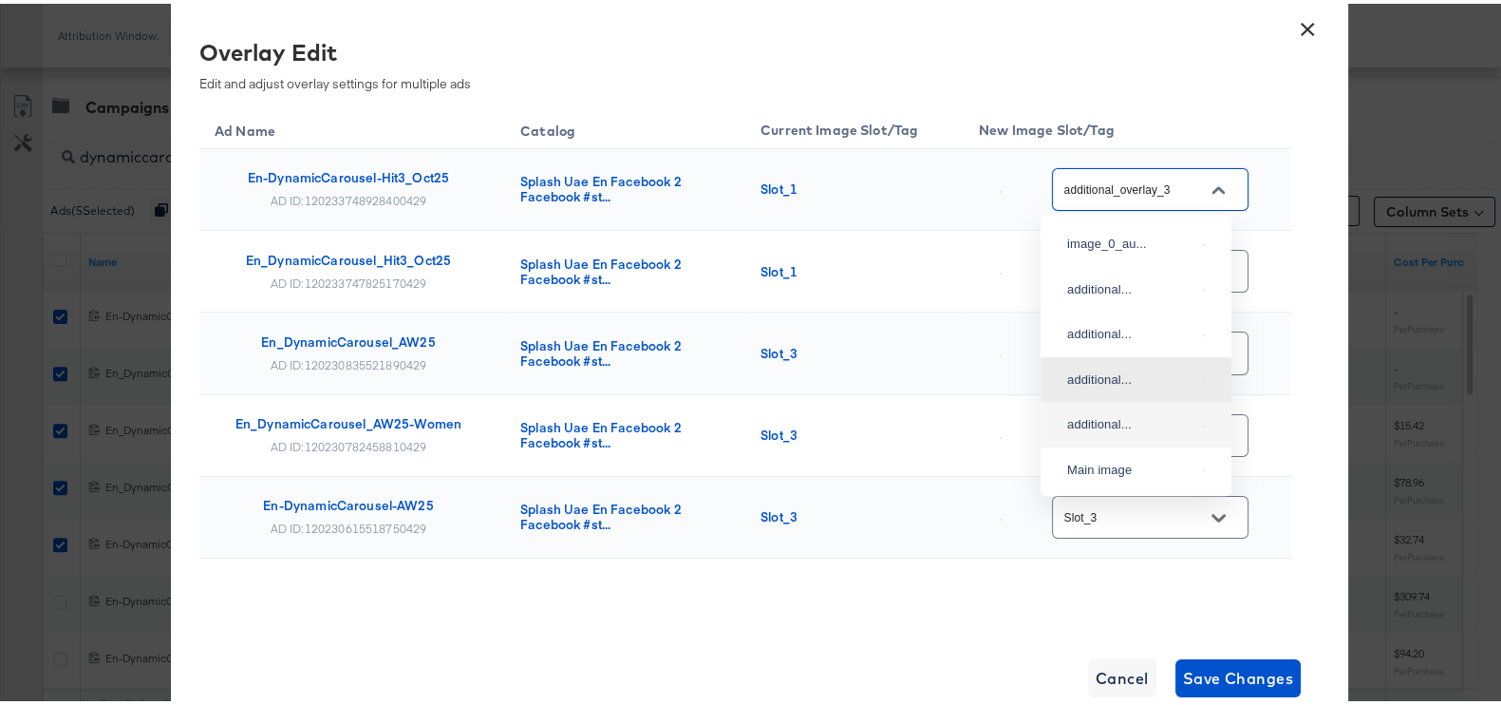
scroll to position [236, 0]
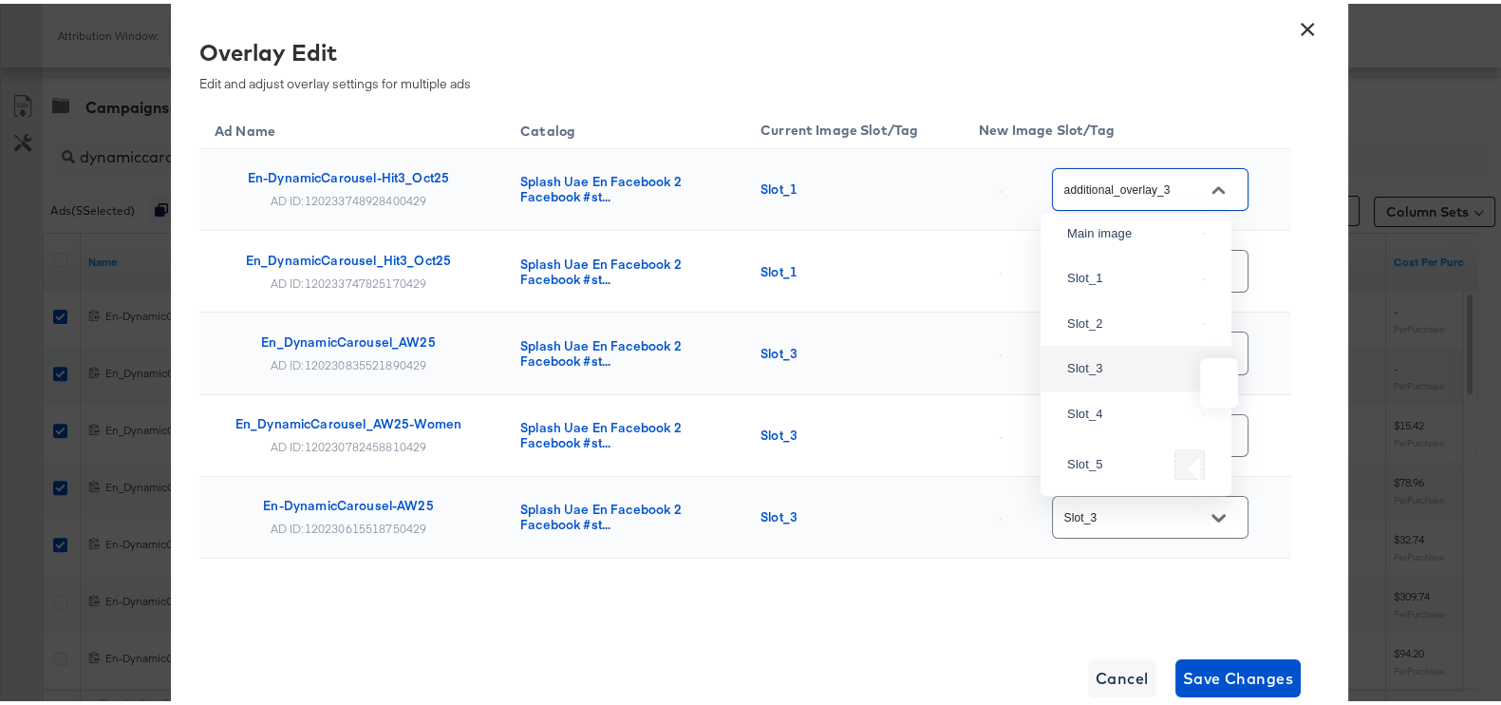
click at [1203, 367] on img at bounding box center [1204, 366] width 2 height 2
type input "Slot_3"
click at [1173, 358] on input "Slot_3" at bounding box center [1136, 350] width 150 height 22
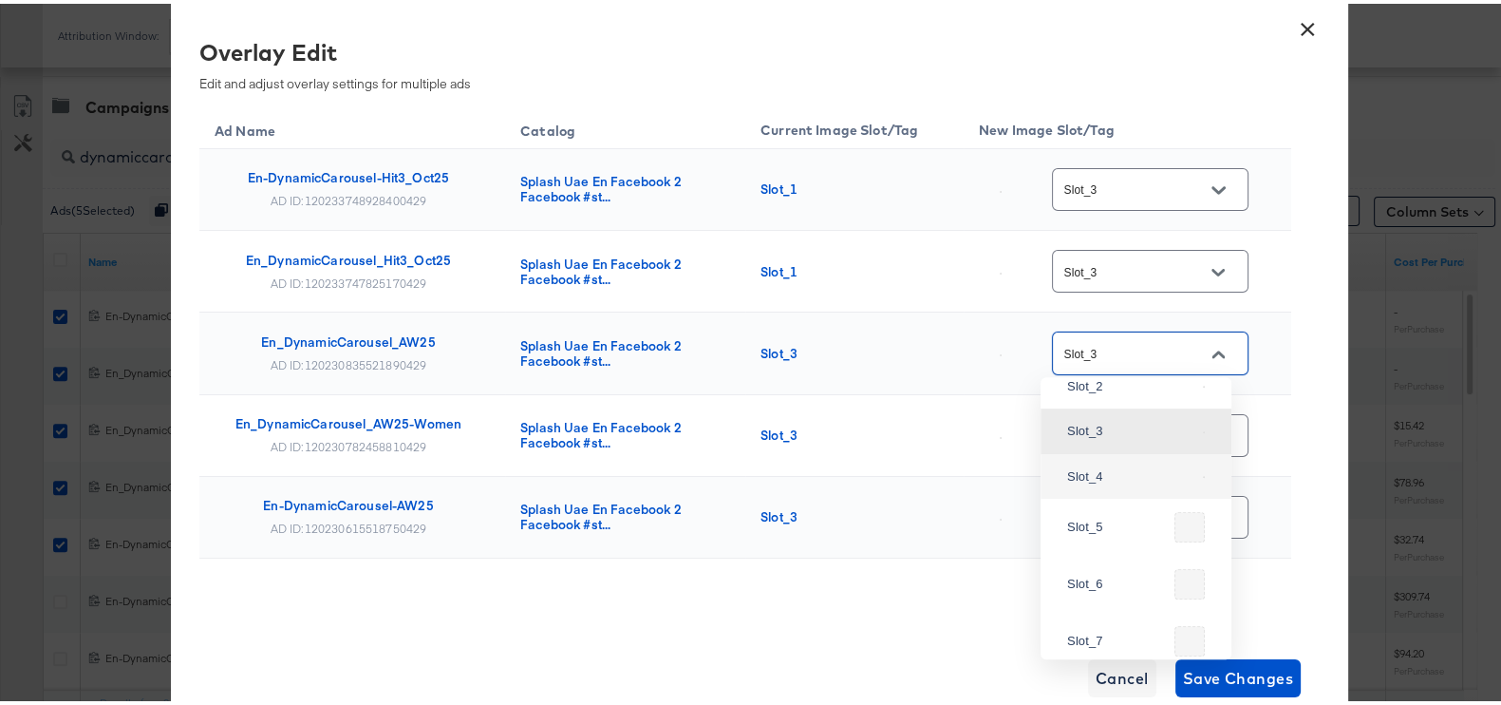
scroll to position [361, 0]
click at [945, 591] on div "Ad Name Catalog Current Image Slot/Tag New Image Slot/Tag En-DynamicCarousel-Hi…" at bounding box center [745, 376] width 1092 height 547
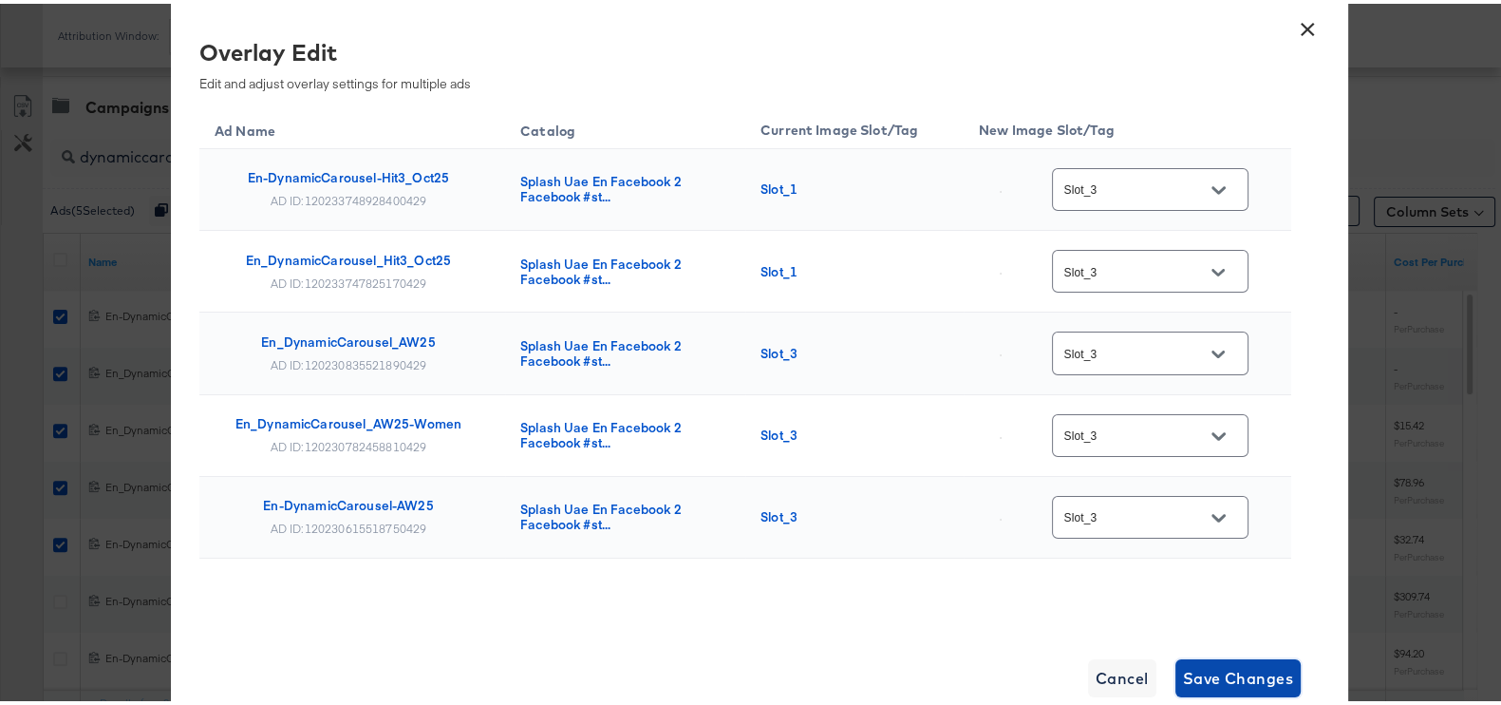
click at [1268, 683] on span "Save Changes" at bounding box center [1238, 674] width 111 height 27
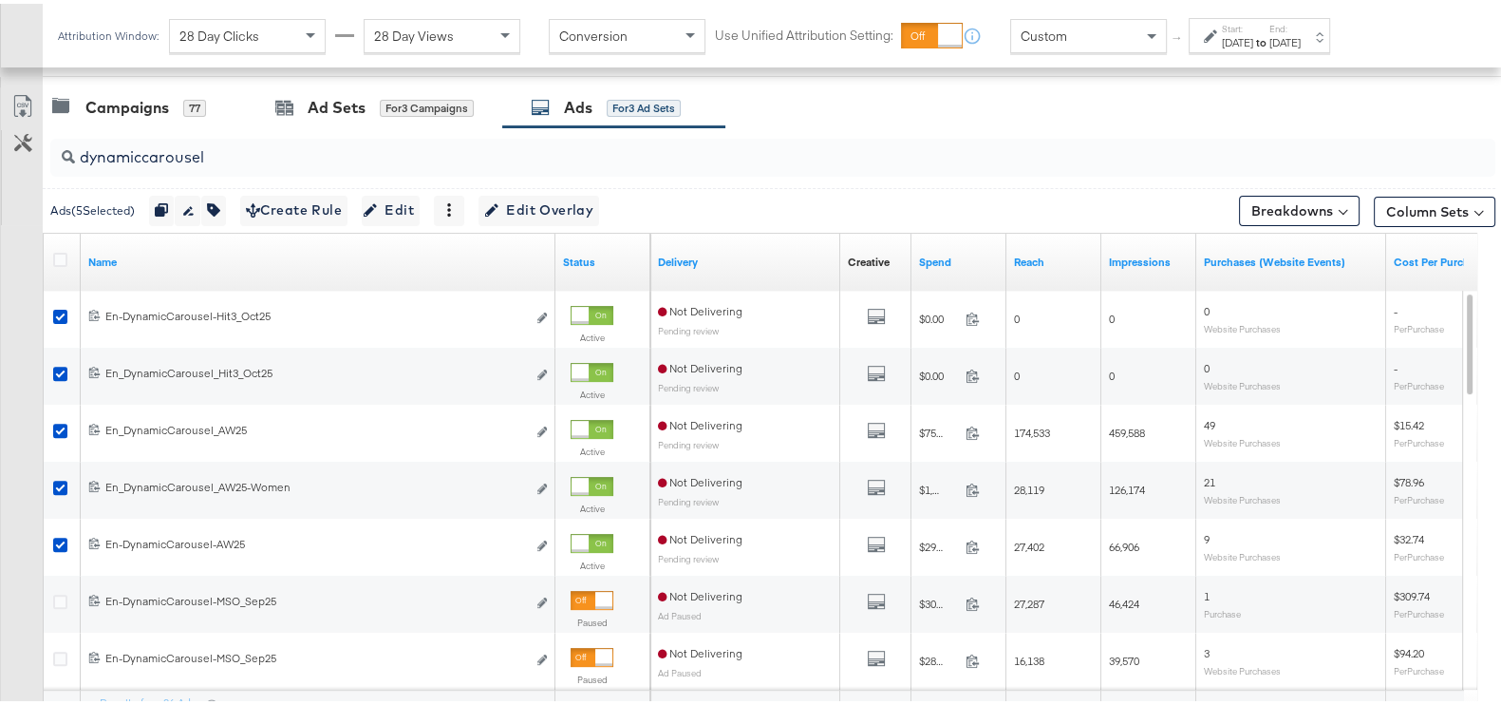
click at [1254, 31] on div "[DATE]" at bounding box center [1237, 38] width 31 height 15
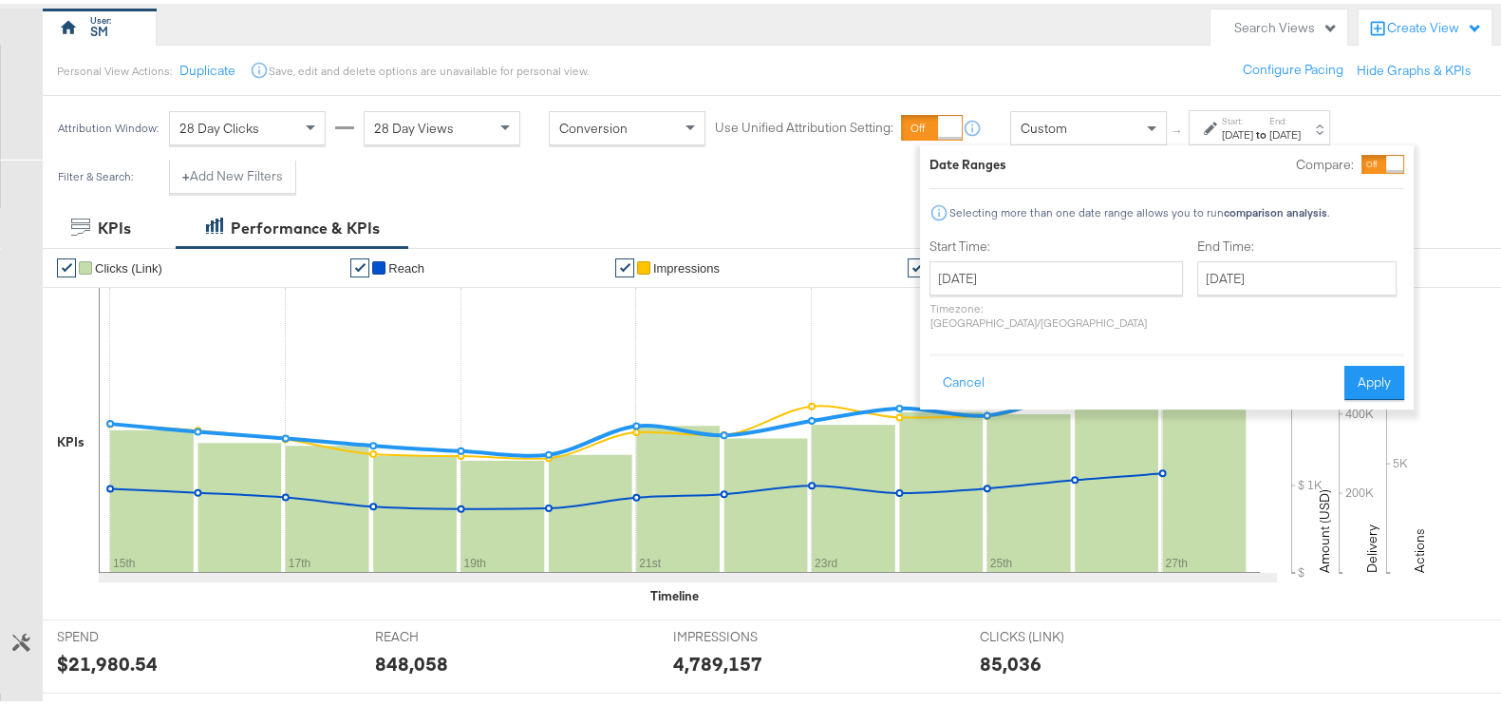
scroll to position [0, 0]
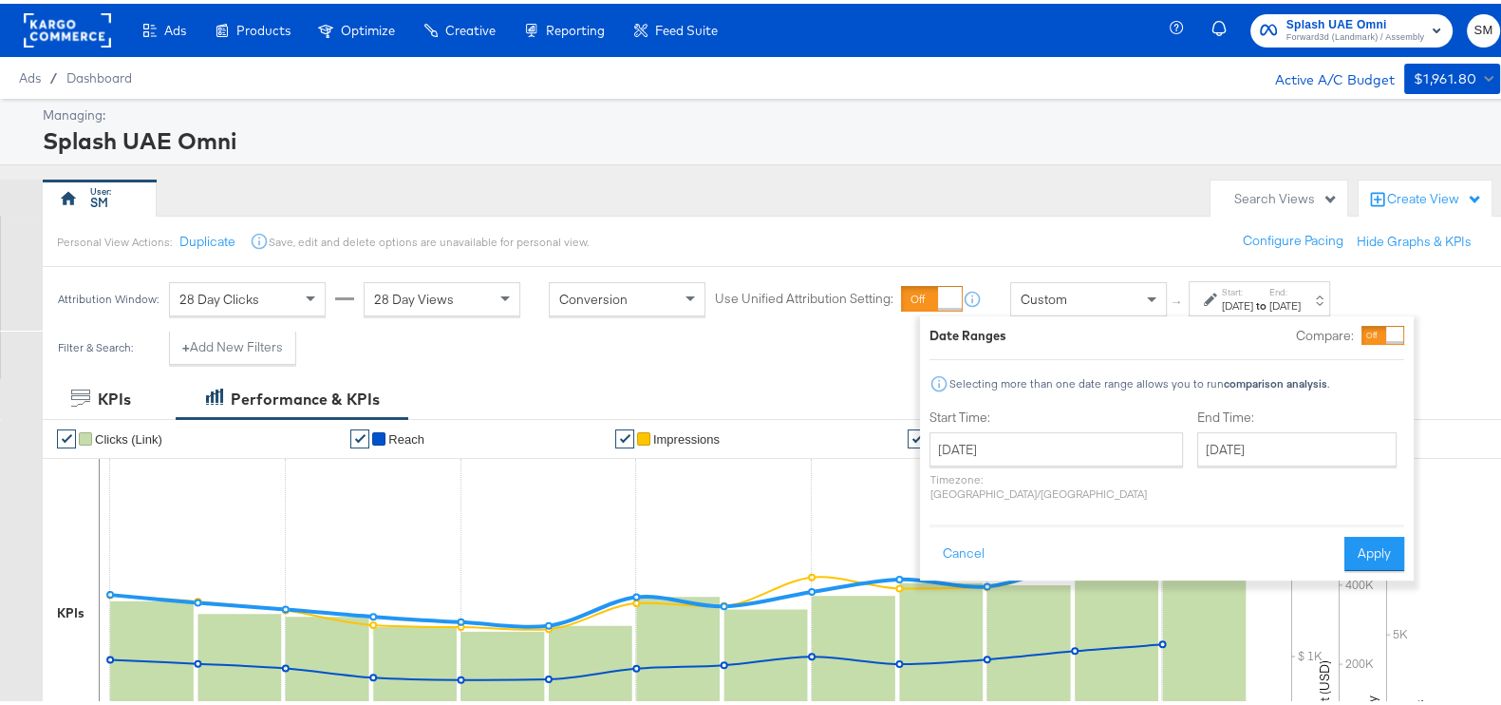
click at [1403, 32] on span "Forward3d (Landmark) / Assembly" at bounding box center [1356, 34] width 138 height 15
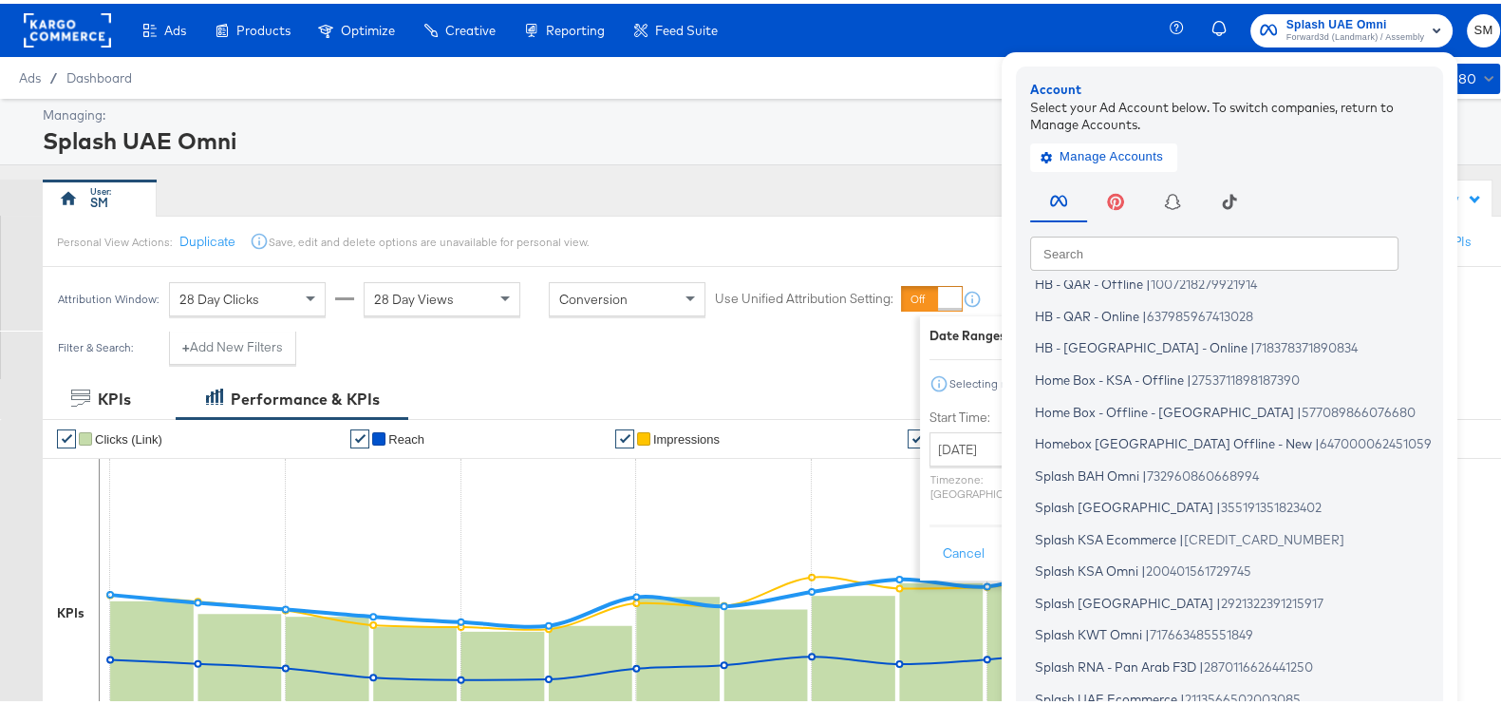
scroll to position [114, 0]
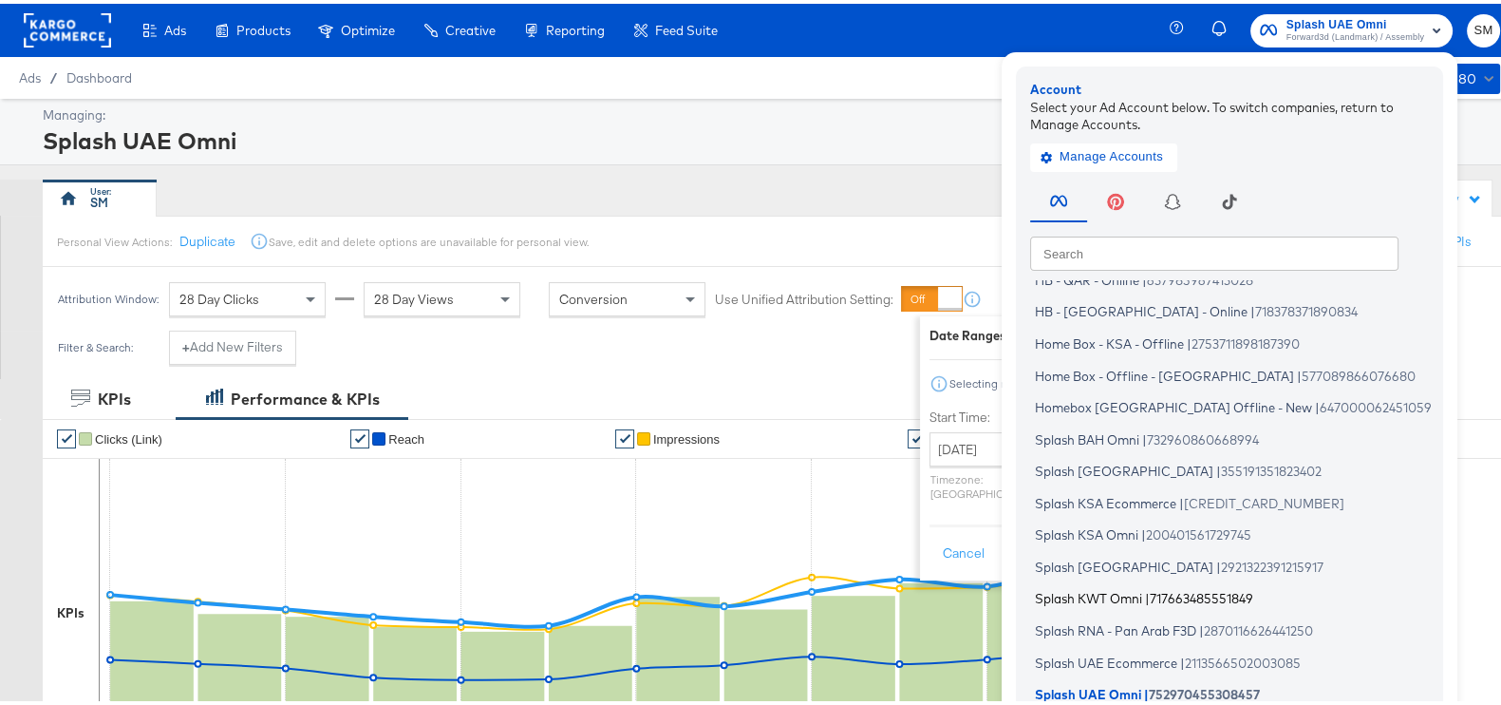
click at [1118, 594] on span "Splash KWT Omni" at bounding box center [1088, 594] width 107 height 15
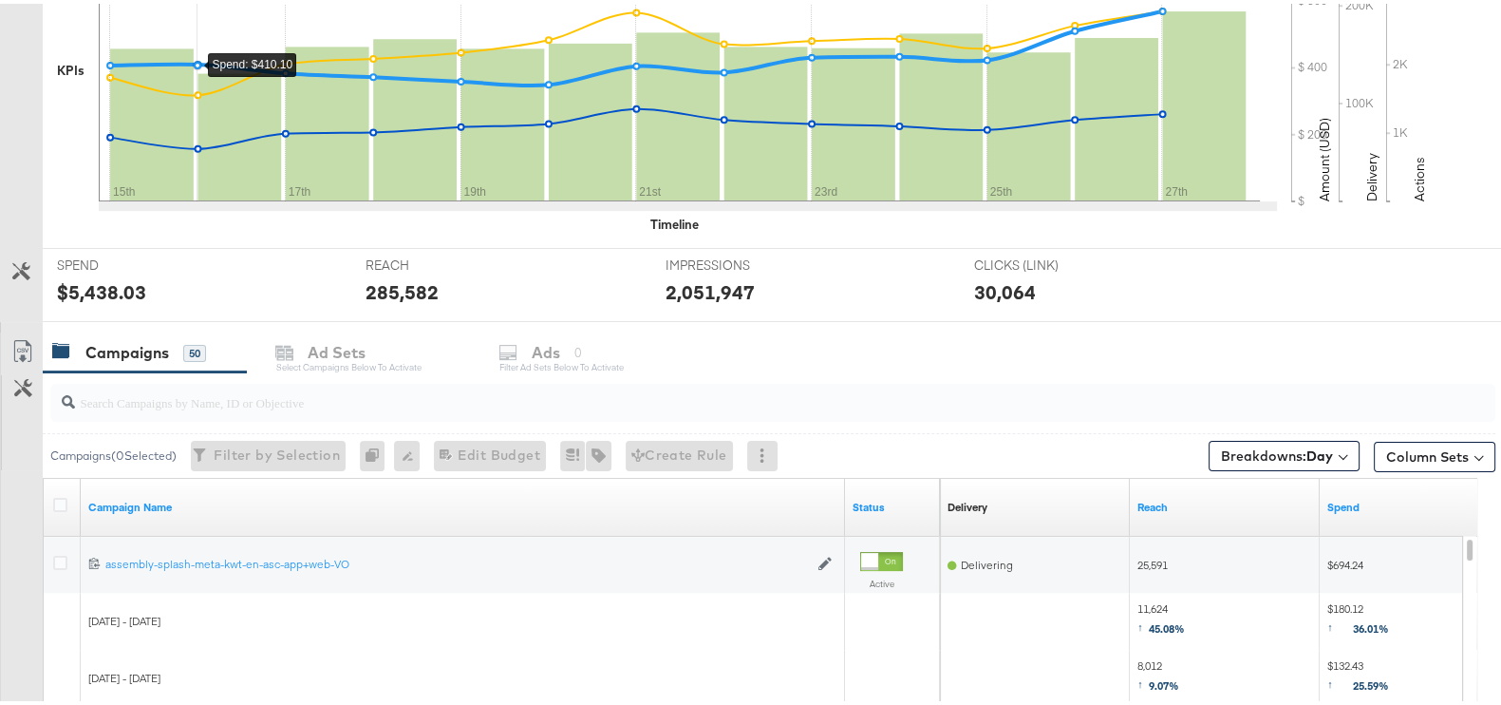
scroll to position [594, 0]
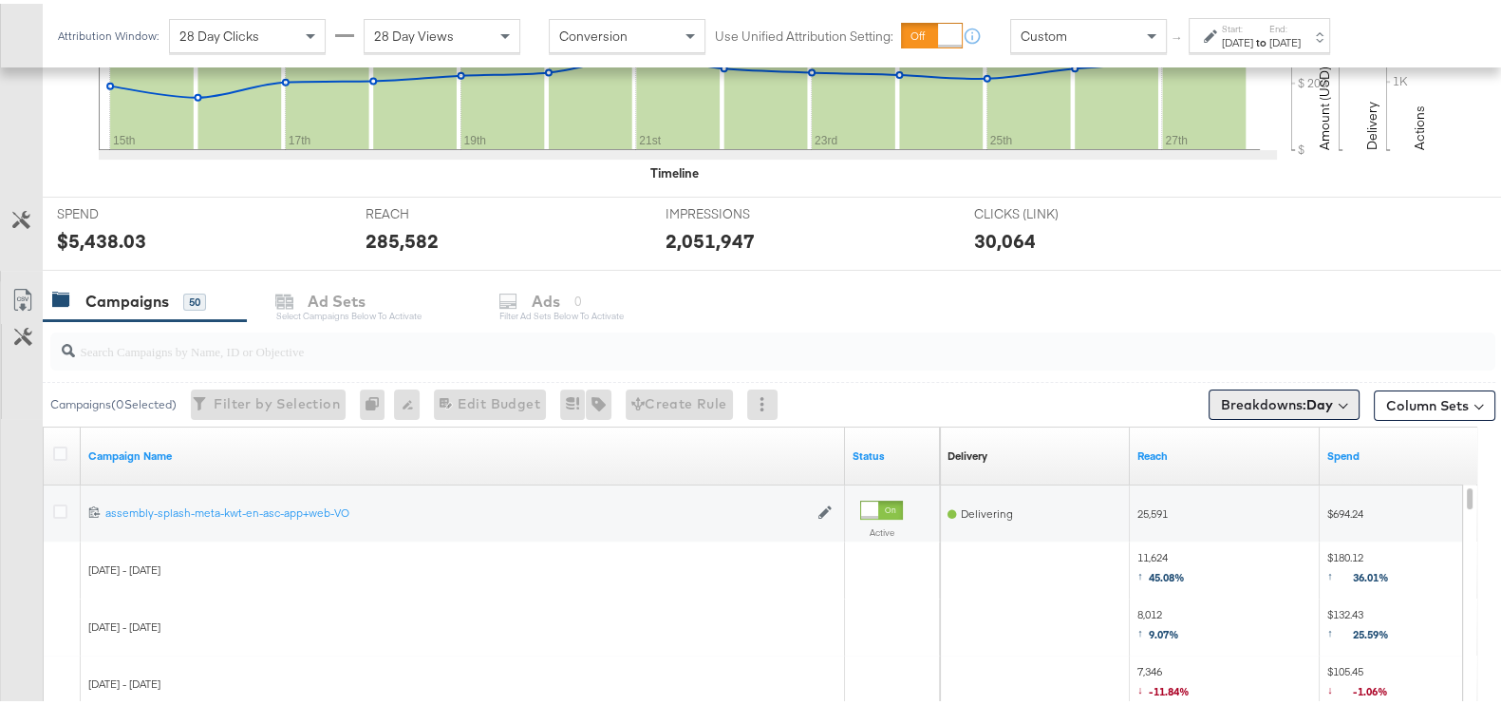
click at [1255, 391] on span "Breakdowns: Day" at bounding box center [1277, 400] width 112 height 19
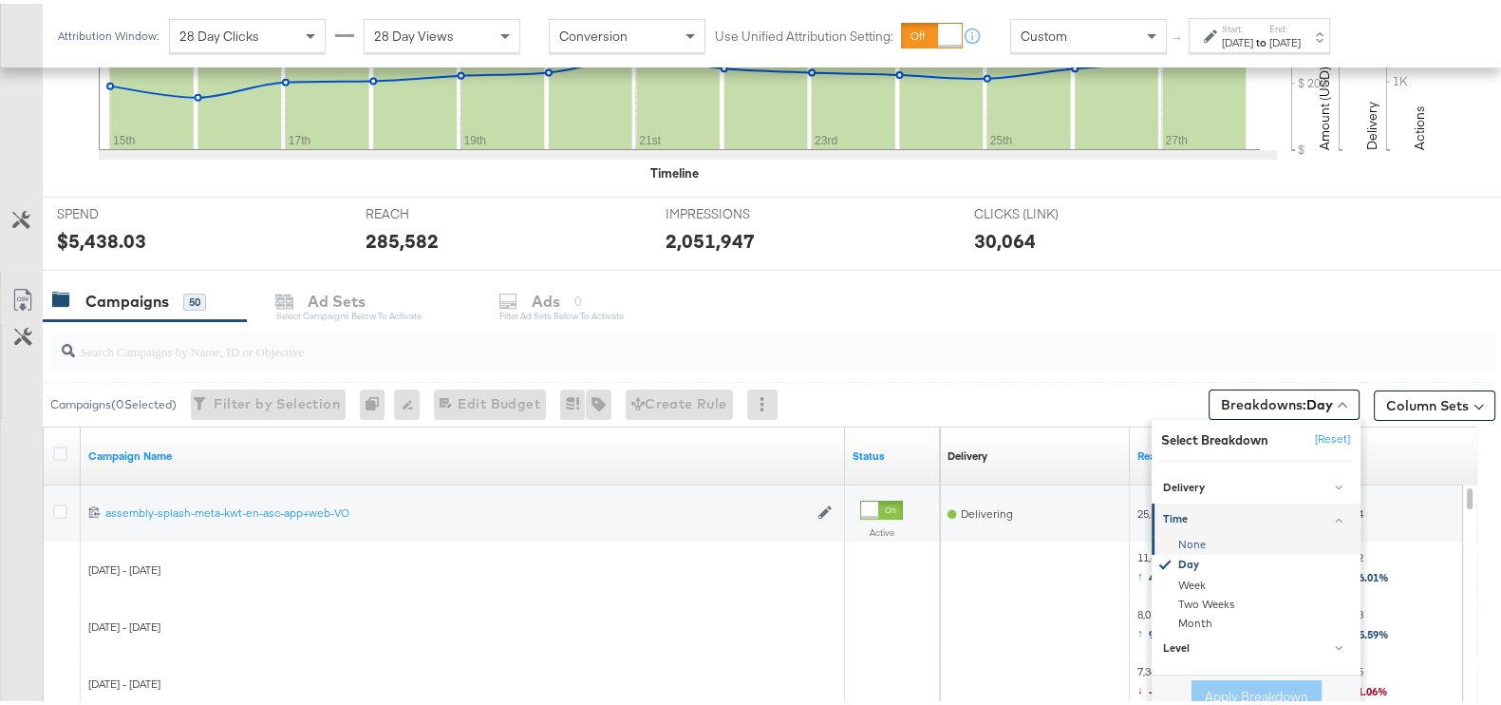
click at [1196, 543] on div "None" at bounding box center [1258, 541] width 206 height 19
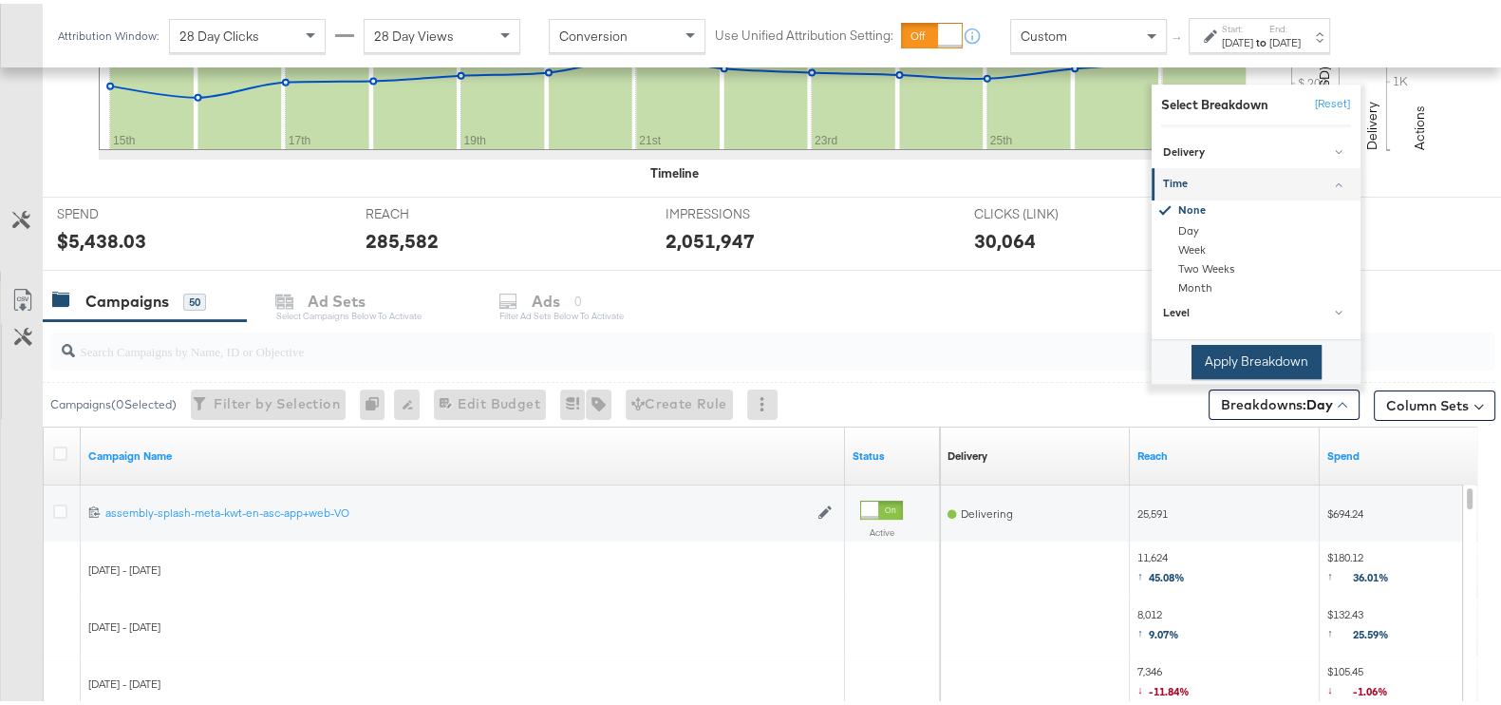
click at [1222, 364] on button "Apply Breakdown" at bounding box center [1257, 358] width 130 height 34
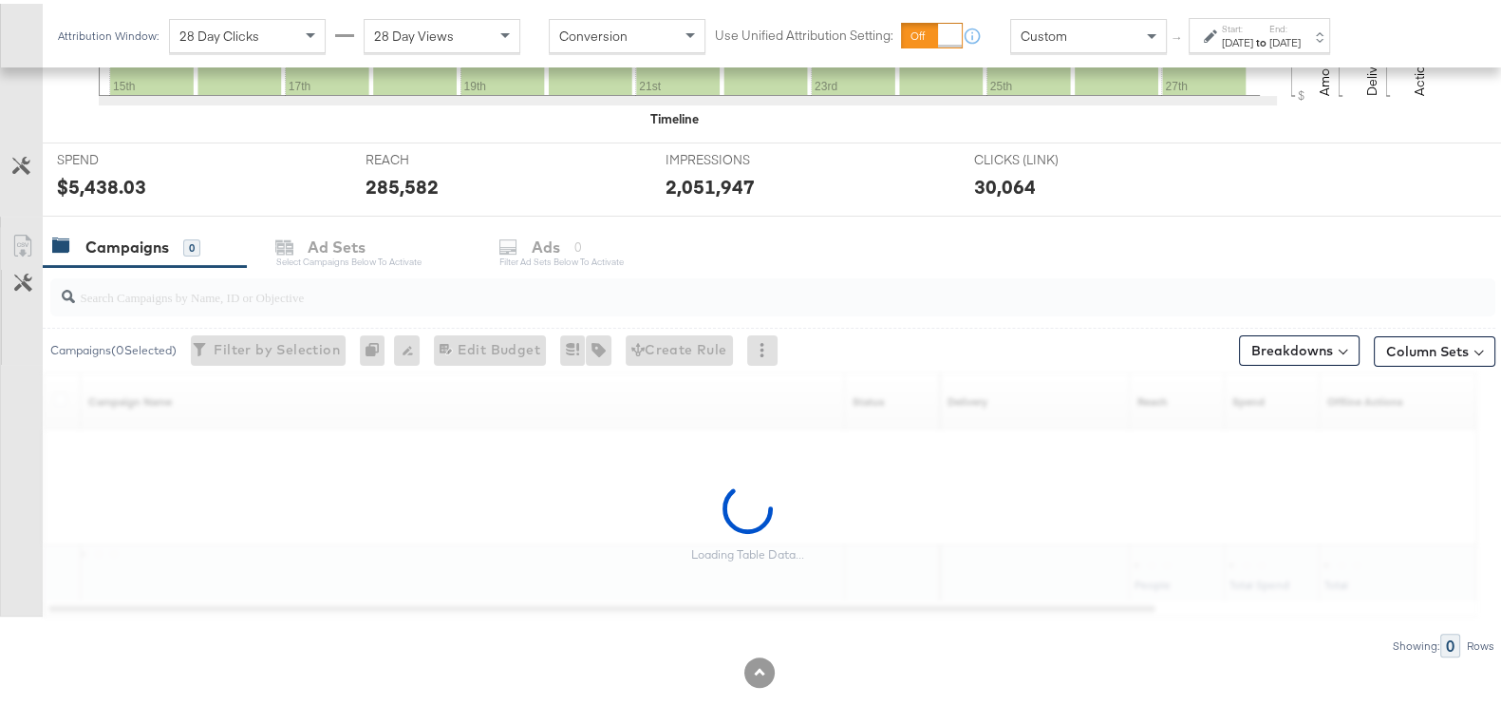
scroll to position [678, 0]
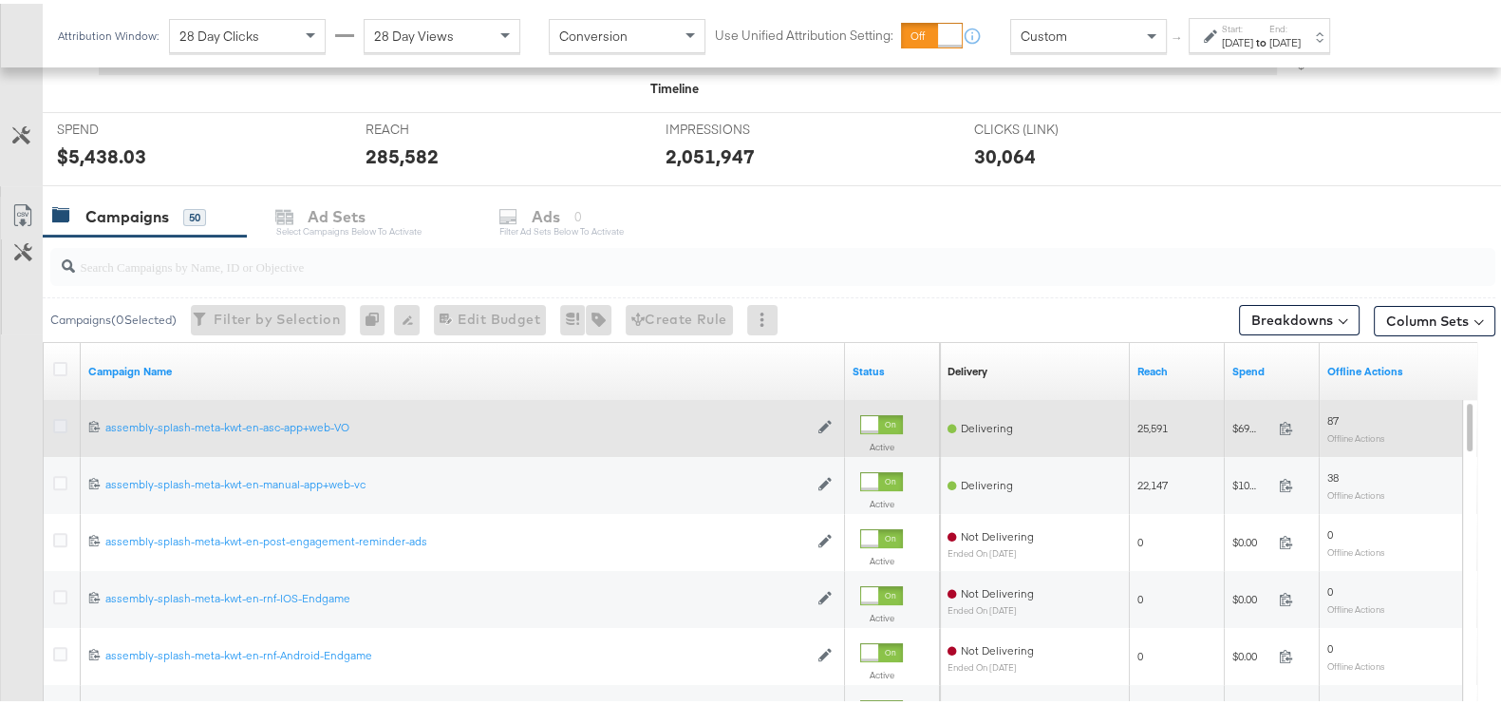
click at [63, 424] on icon at bounding box center [60, 422] width 14 height 14
click at [0, 0] on input "checkbox" at bounding box center [0, 0] width 0 height 0
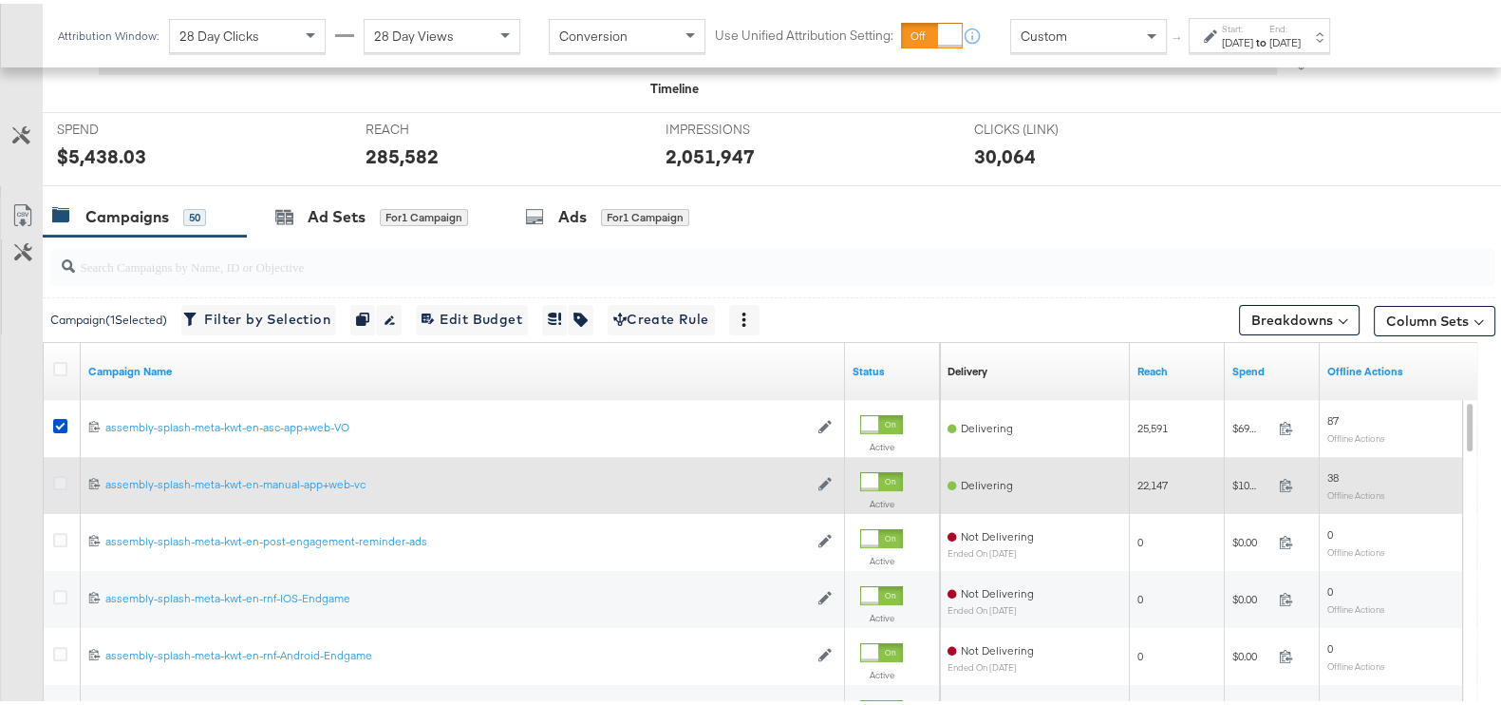
click at [58, 481] on icon at bounding box center [60, 479] width 14 height 14
click at [0, 0] on input "checkbox" at bounding box center [0, 0] width 0 height 0
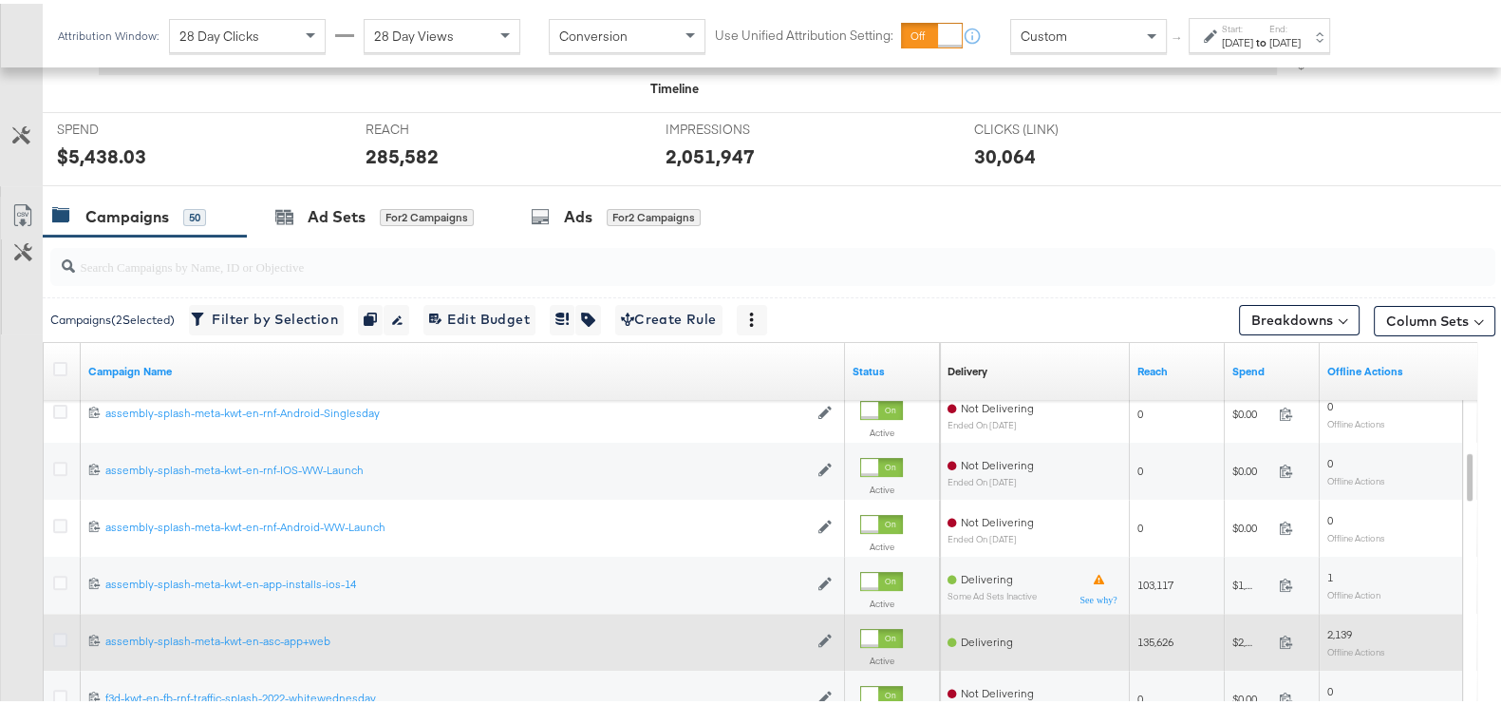
click at [62, 631] on icon at bounding box center [60, 636] width 14 height 14
click at [0, 0] on input "checkbox" at bounding box center [0, 0] width 0 height 0
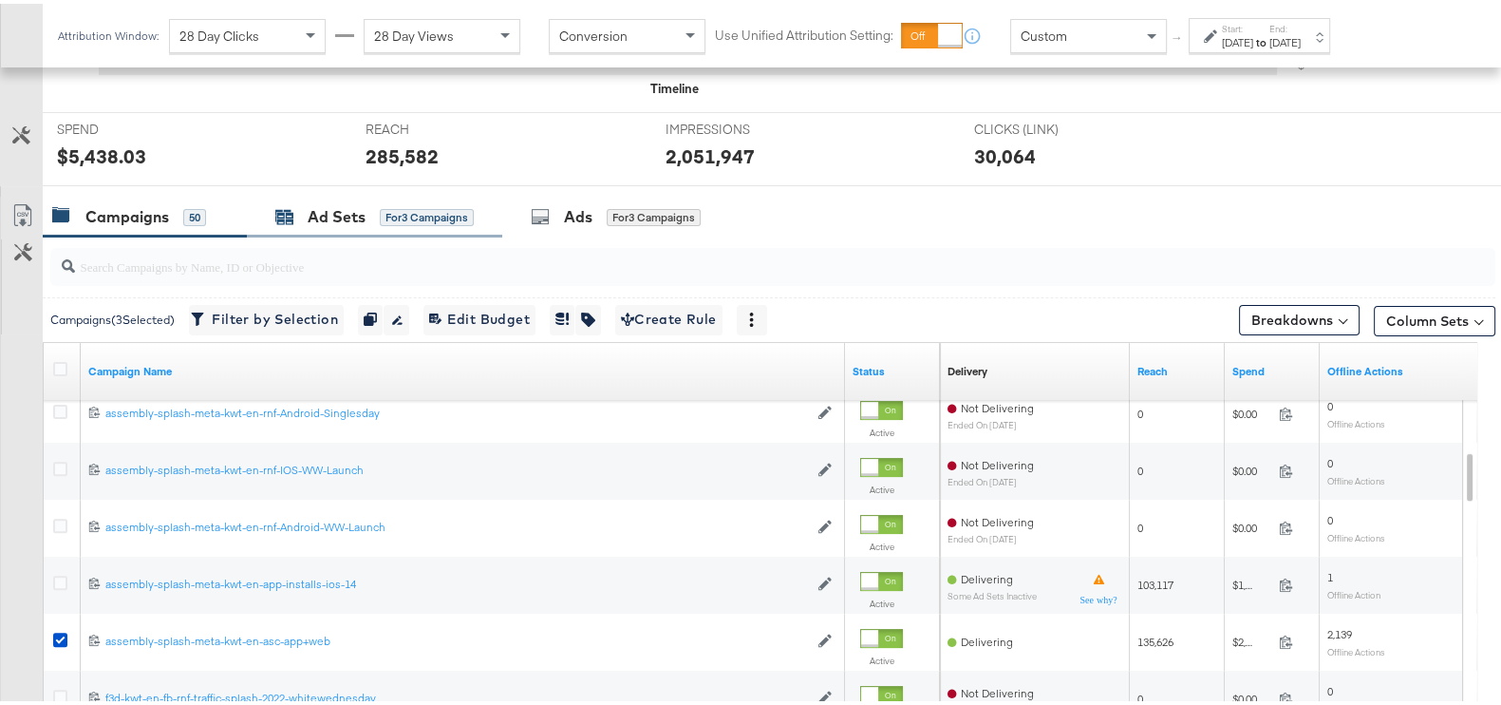
click at [355, 212] on div "Ad Sets" at bounding box center [337, 213] width 58 height 22
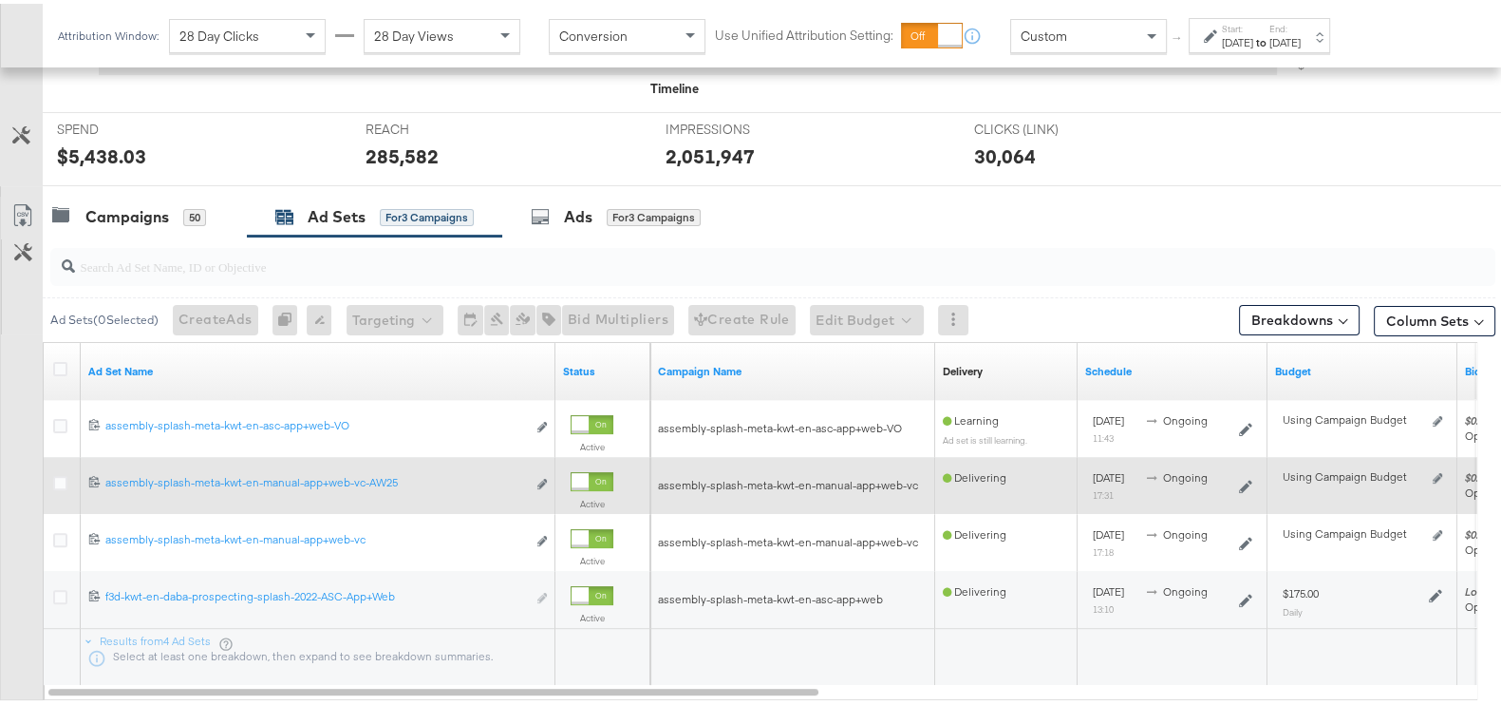
scroll to position [792, 0]
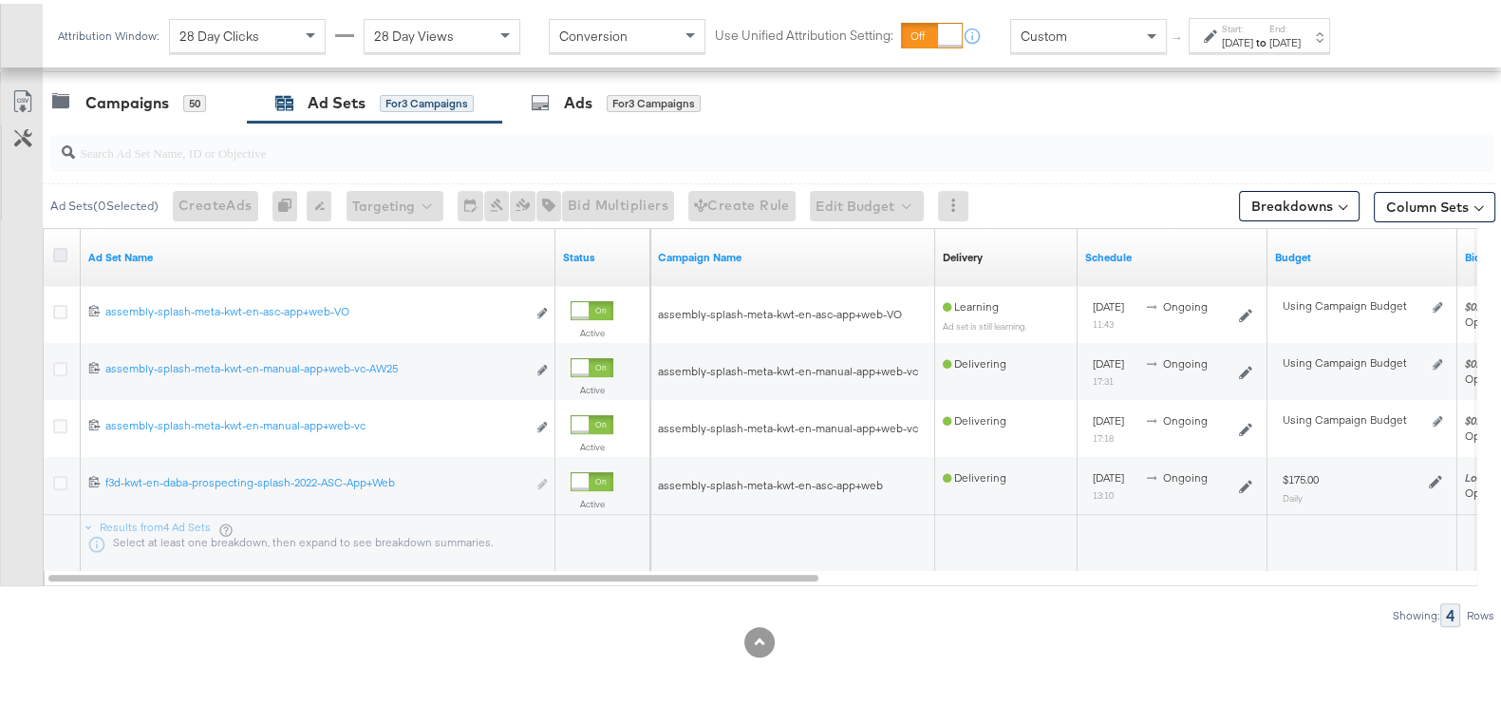
click at [61, 248] on icon at bounding box center [60, 251] width 14 height 14
click at [0, 0] on input "checkbox" at bounding box center [0, 0] width 0 height 0
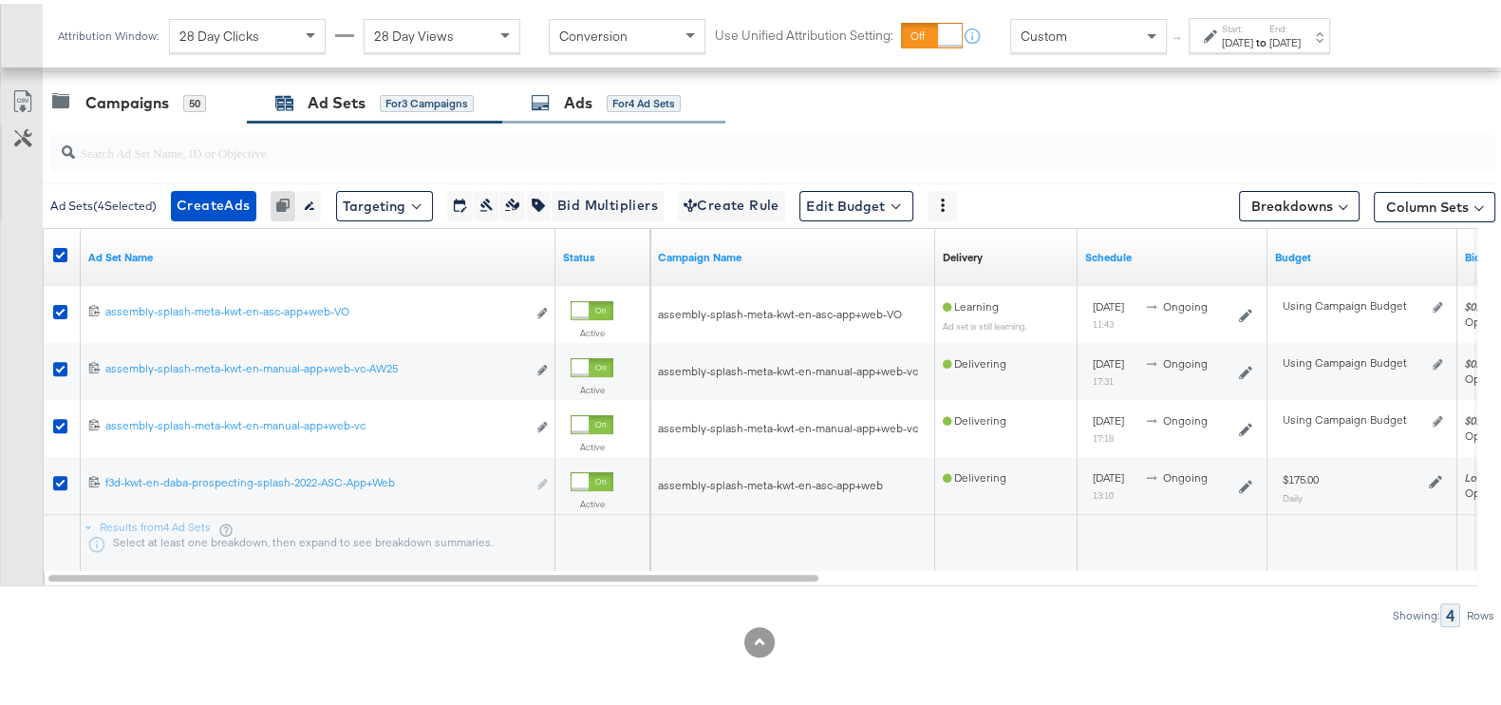
click at [593, 95] on div "Ads" at bounding box center [578, 99] width 28 height 22
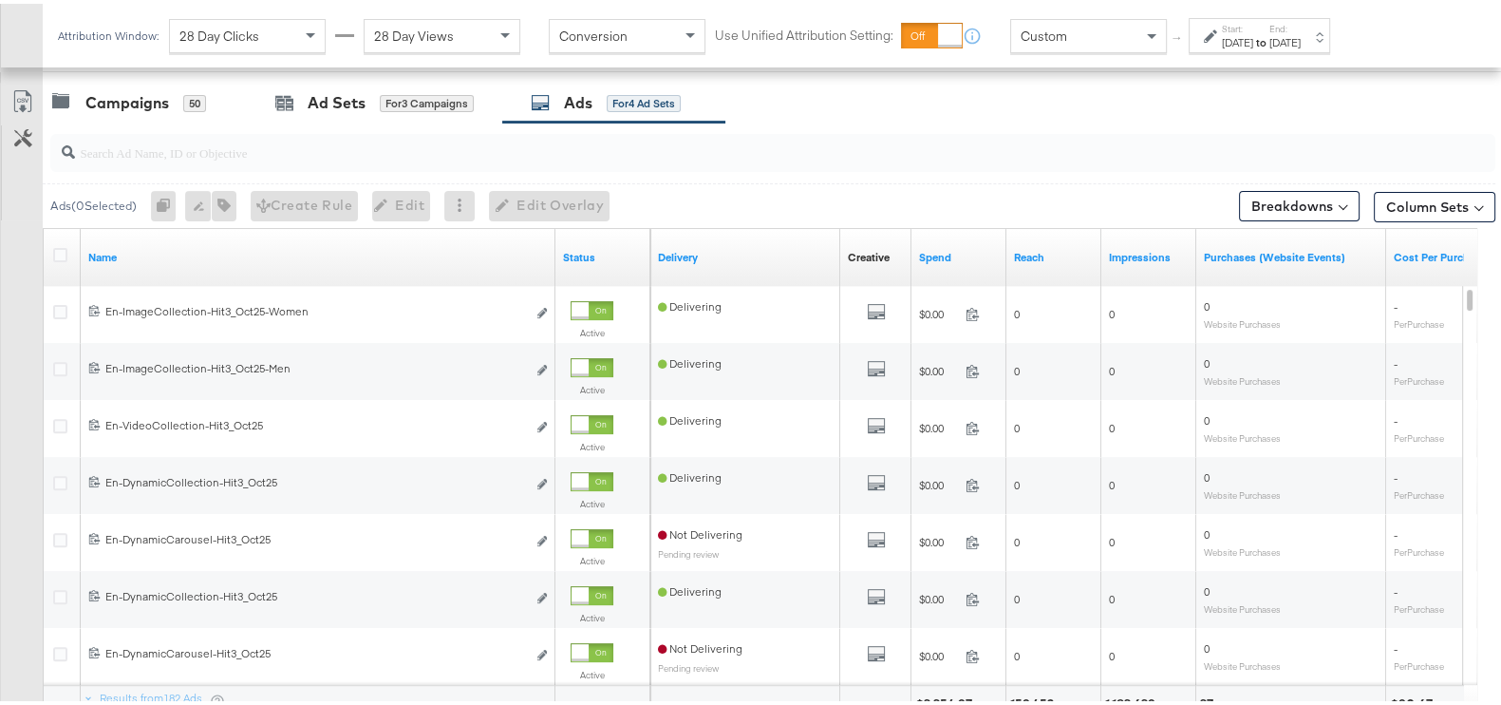
click at [310, 147] on input "search" at bounding box center [720, 141] width 1291 height 37
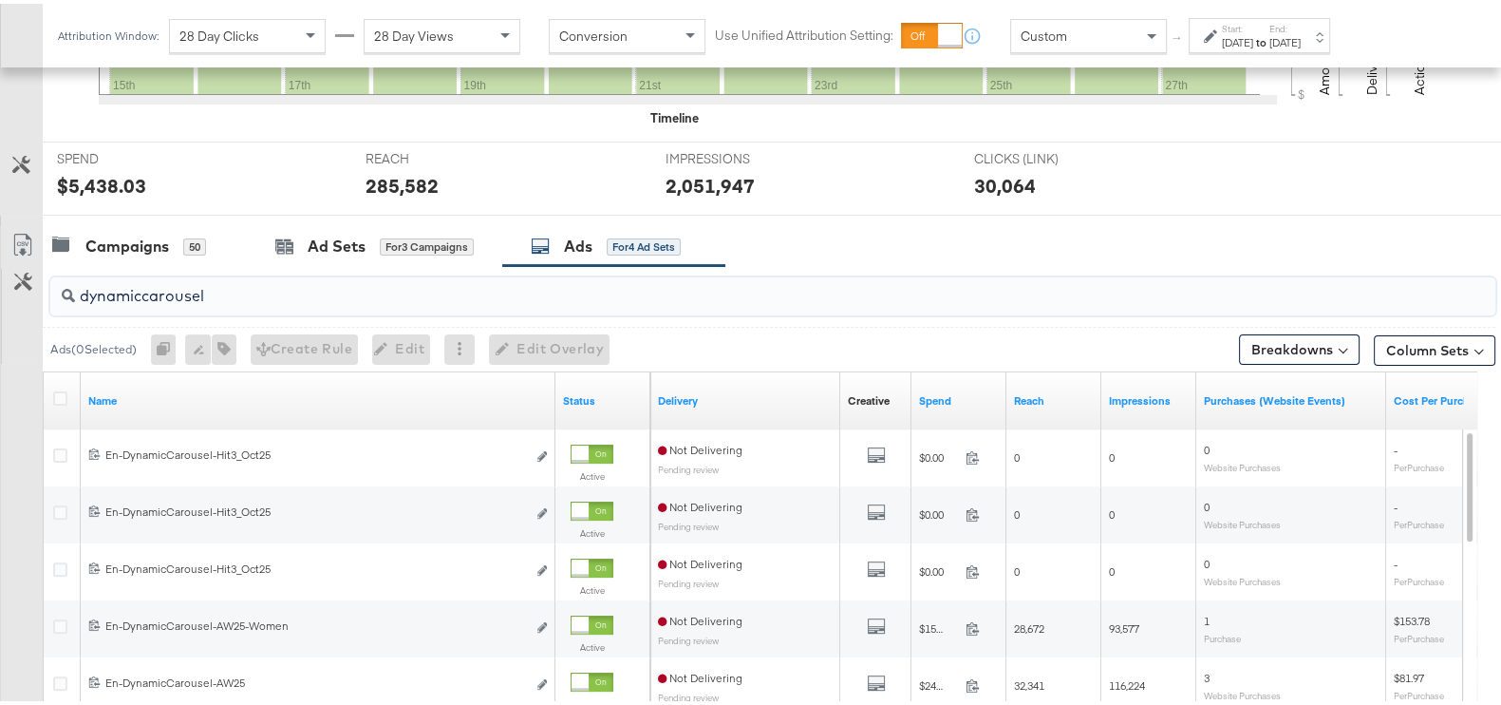
scroll to position [555, 0]
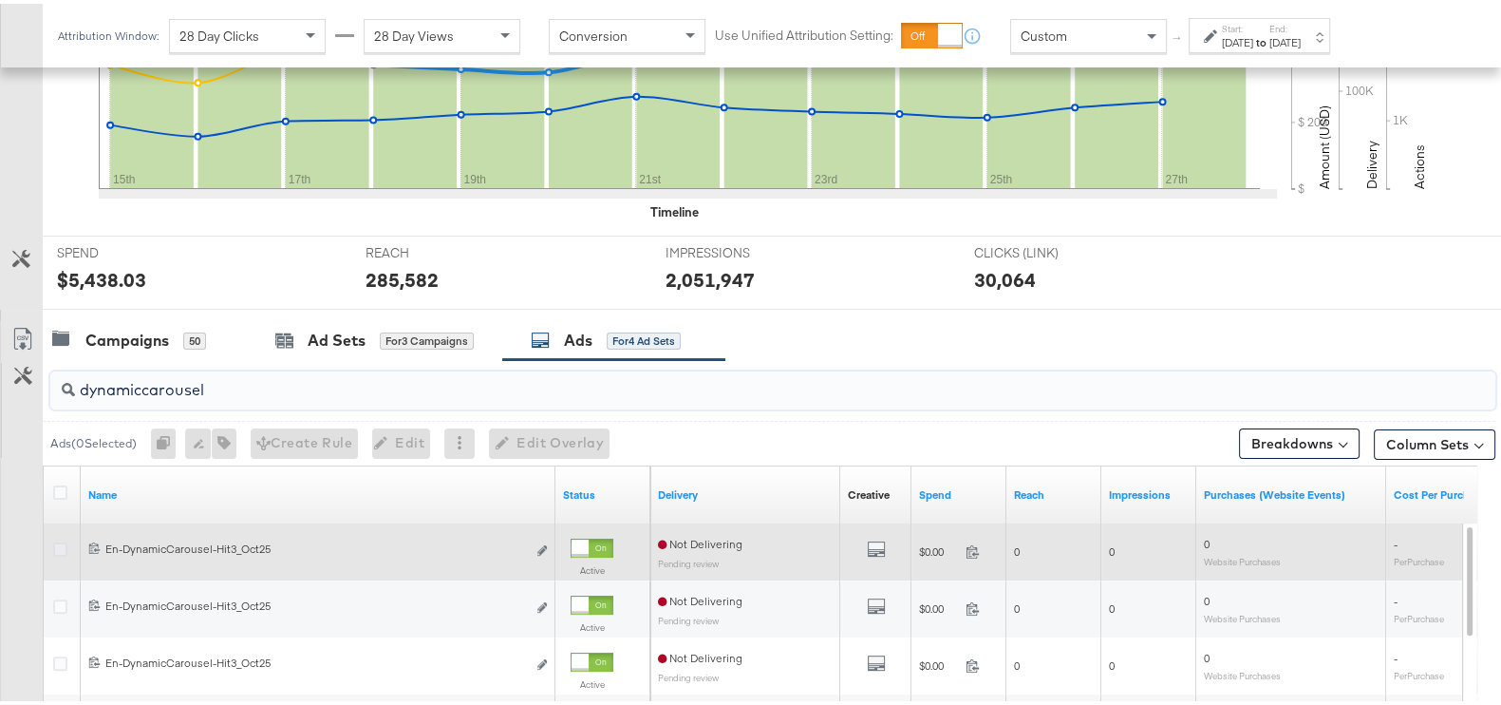
type input "dynamiccarousel"
click at [61, 544] on icon at bounding box center [60, 545] width 14 height 14
click at [0, 0] on input "checkbox" at bounding box center [0, 0] width 0 height 0
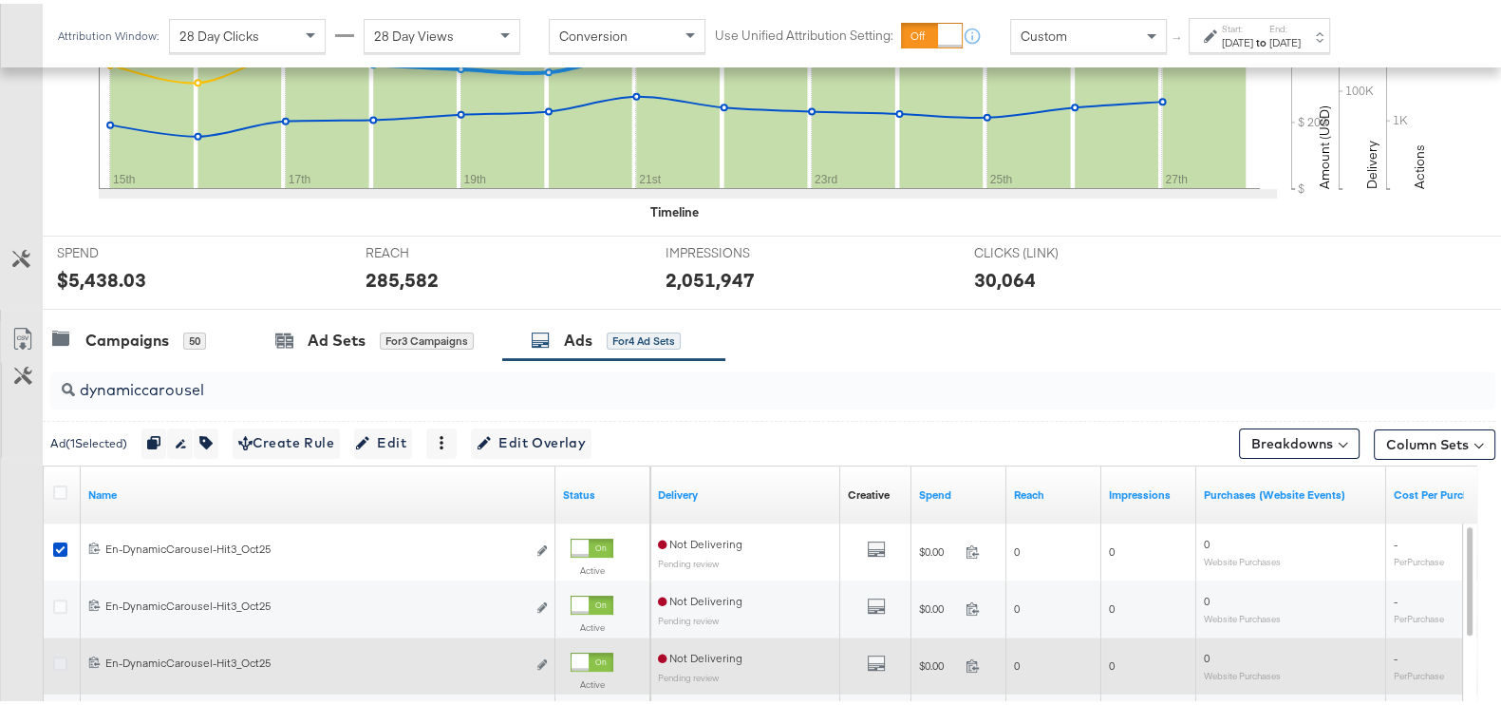
drag, startPoint x: 63, startPoint y: 601, endPoint x: 57, endPoint y: 651, distance: 49.7
click at [62, 601] on icon at bounding box center [60, 602] width 14 height 14
click at [0, 0] on input "checkbox" at bounding box center [0, 0] width 0 height 0
click at [53, 664] on div at bounding box center [63, 661] width 20 height 19
click at [60, 657] on icon at bounding box center [60, 659] width 14 height 14
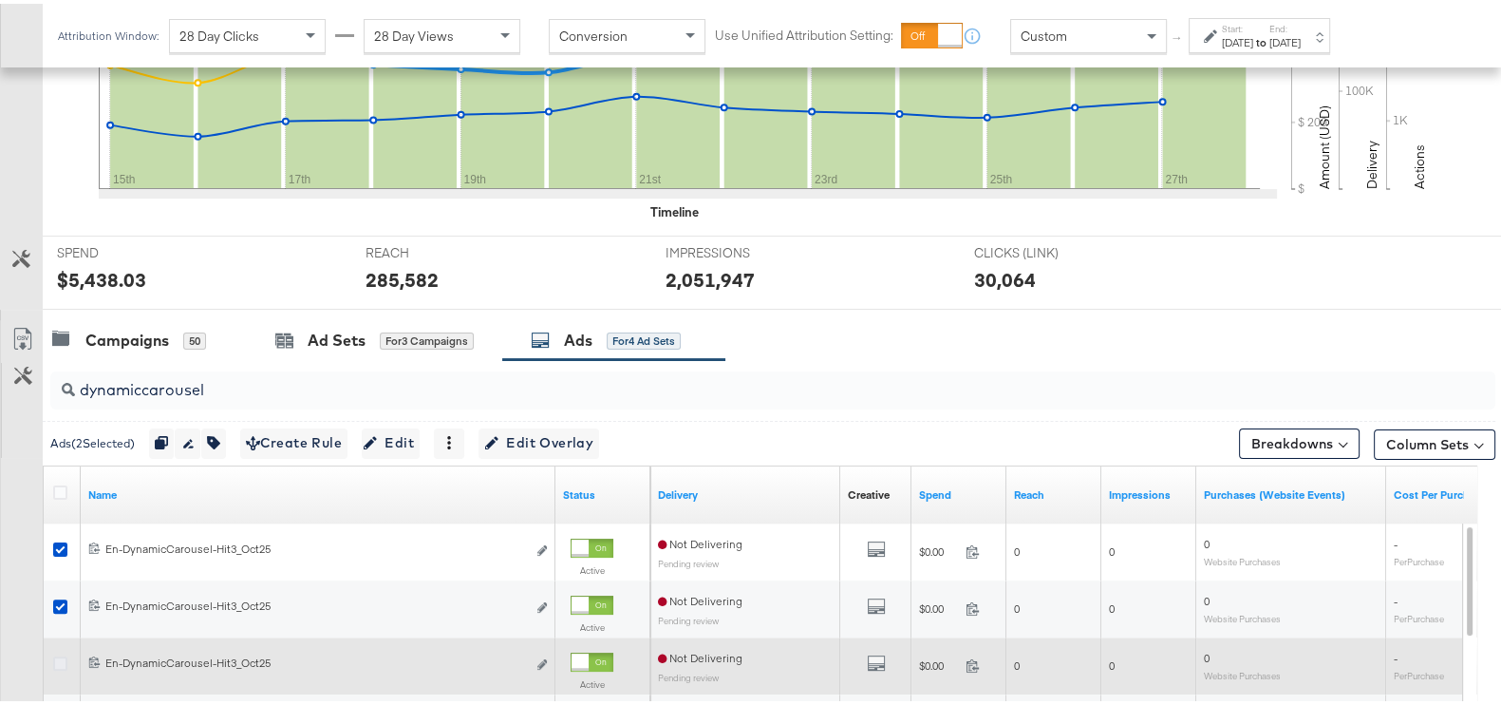
click at [0, 0] on input "checkbox" at bounding box center [0, 0] width 0 height 0
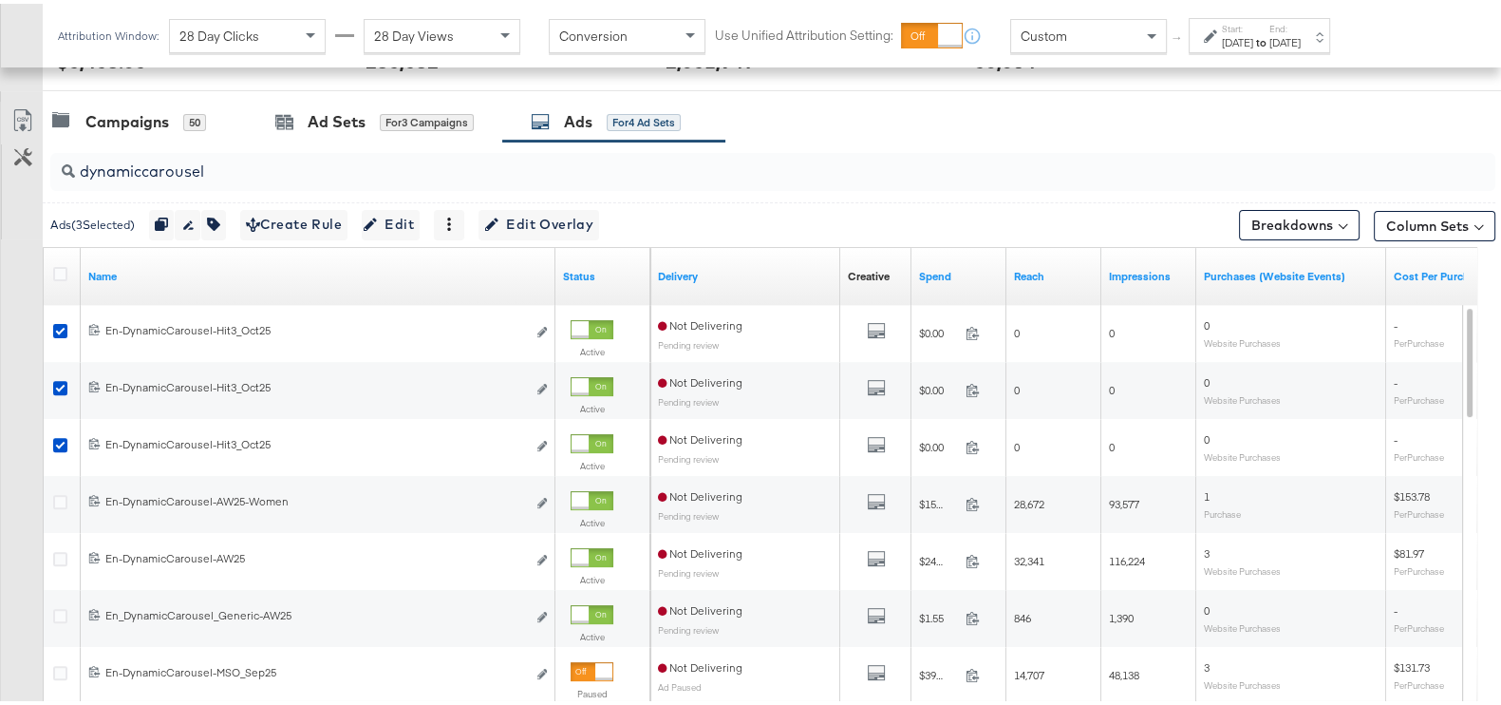
scroll to position [792, 0]
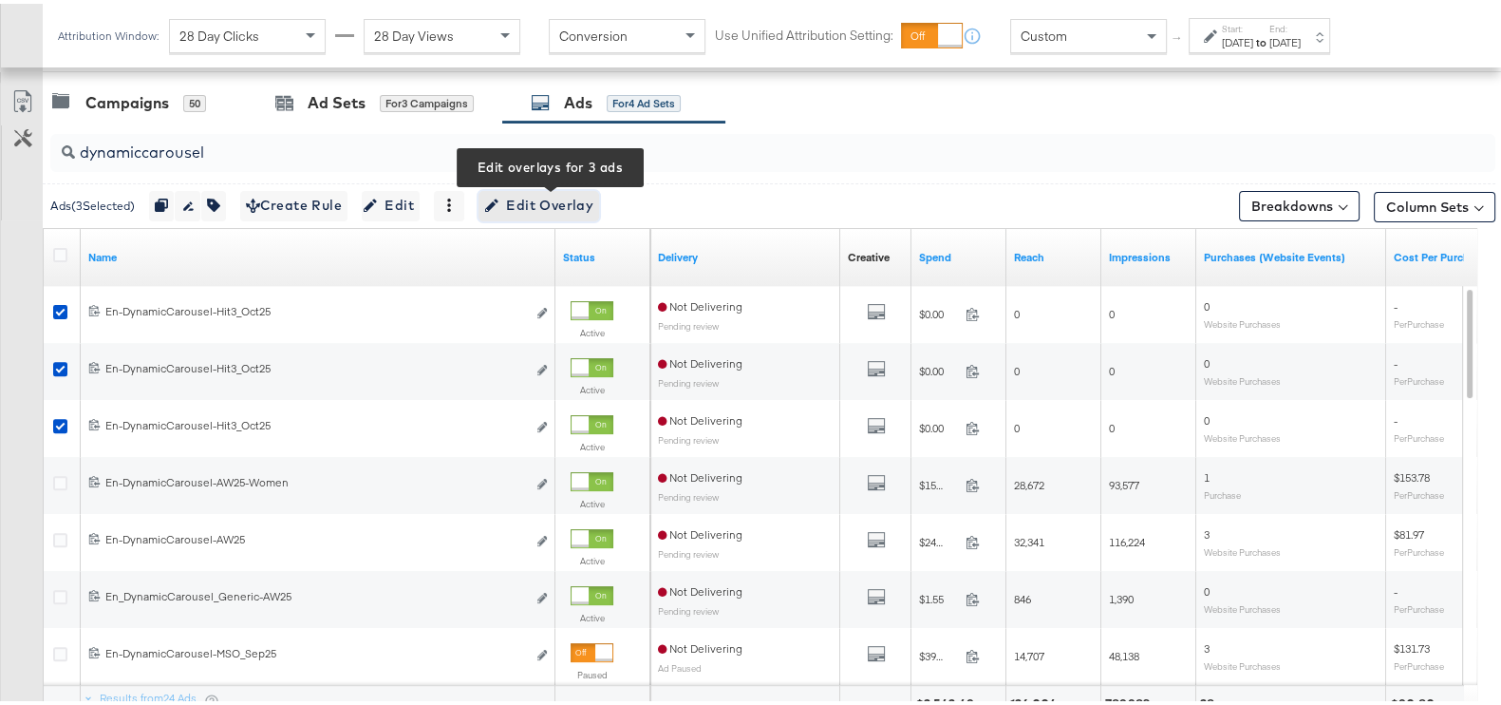
click at [539, 209] on span "Edit Overlay Edit overlays for 3 ads" at bounding box center [538, 202] width 109 height 24
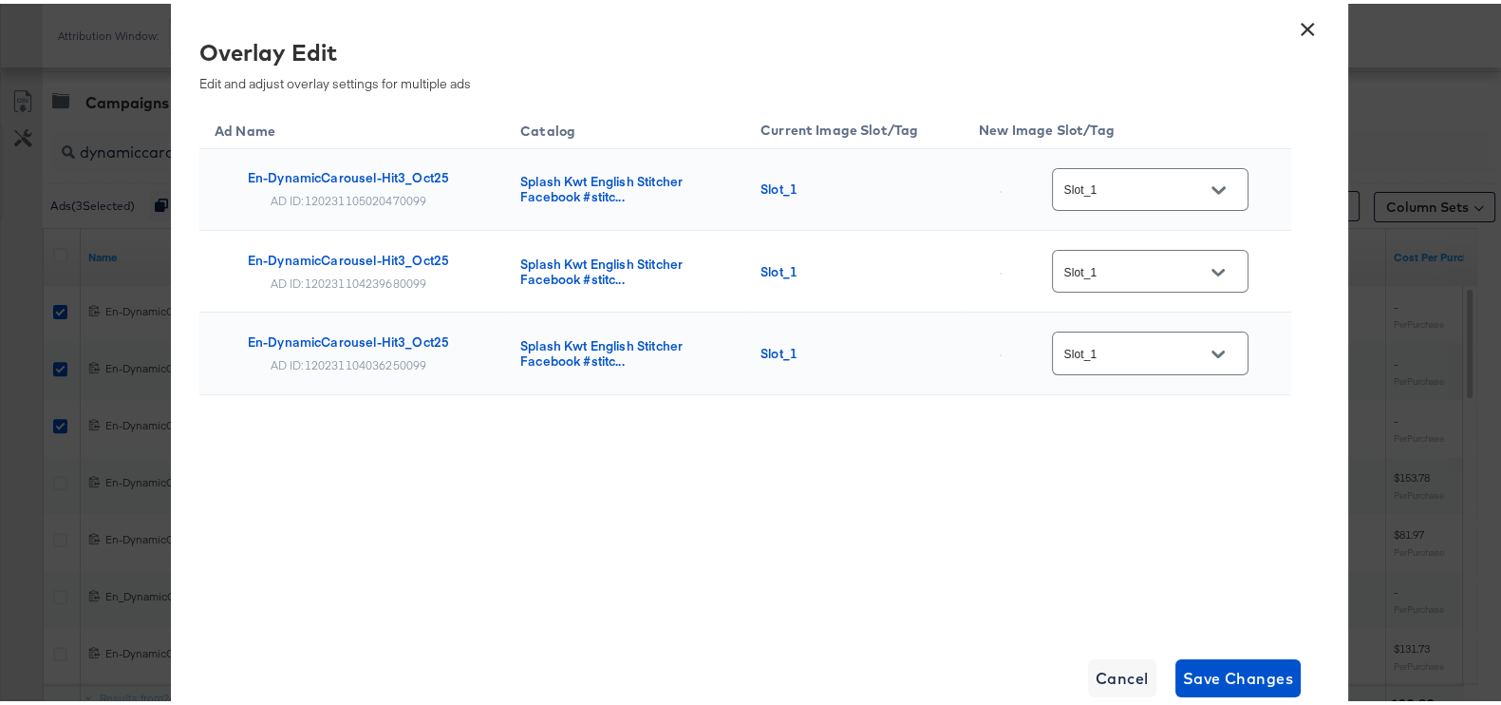
click at [1161, 187] on input "Slot_1" at bounding box center [1136, 187] width 150 height 22
click at [1220, 193] on img at bounding box center [1221, 192] width 2 height 2
type input "Slot_2"
click at [1235, 272] on div at bounding box center [1218, 269] width 40 height 28
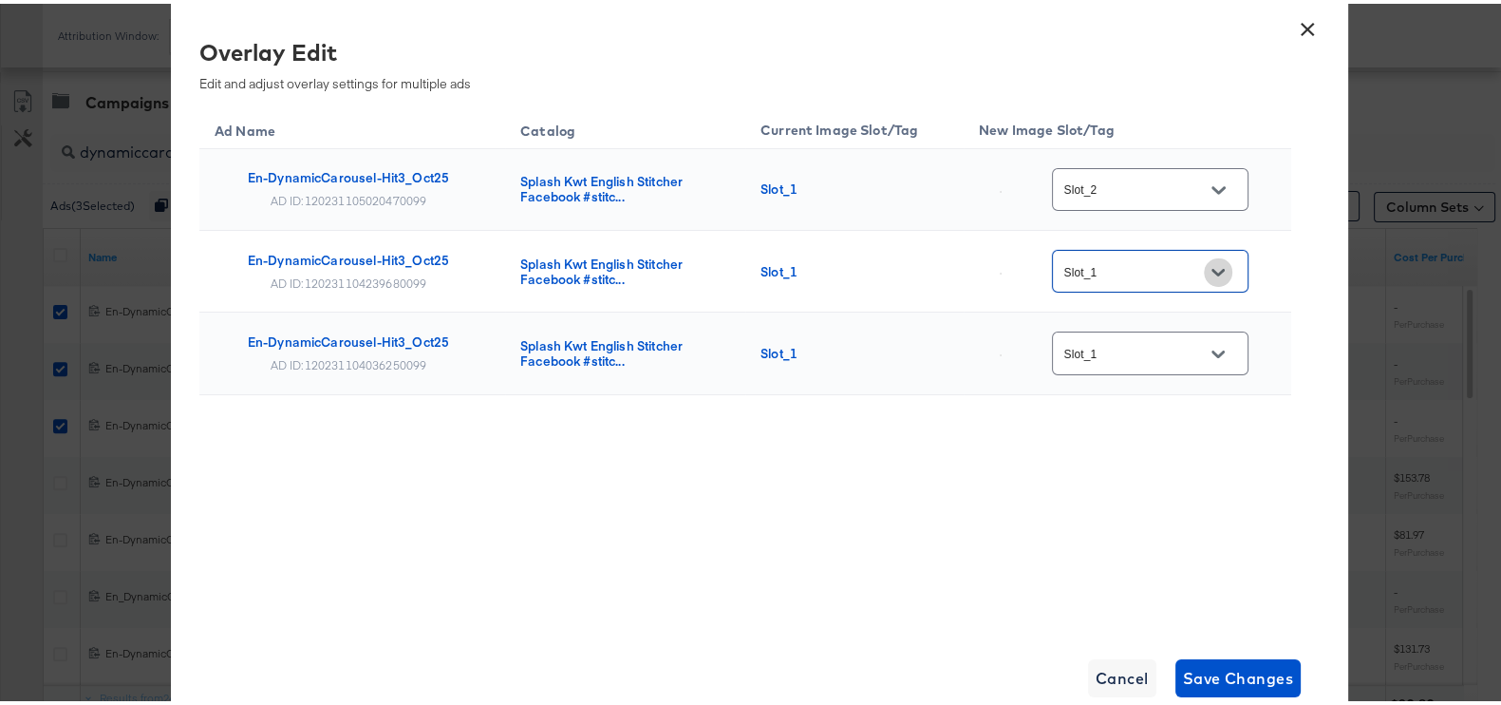
click at [1223, 277] on button "Open" at bounding box center [1218, 269] width 28 height 28
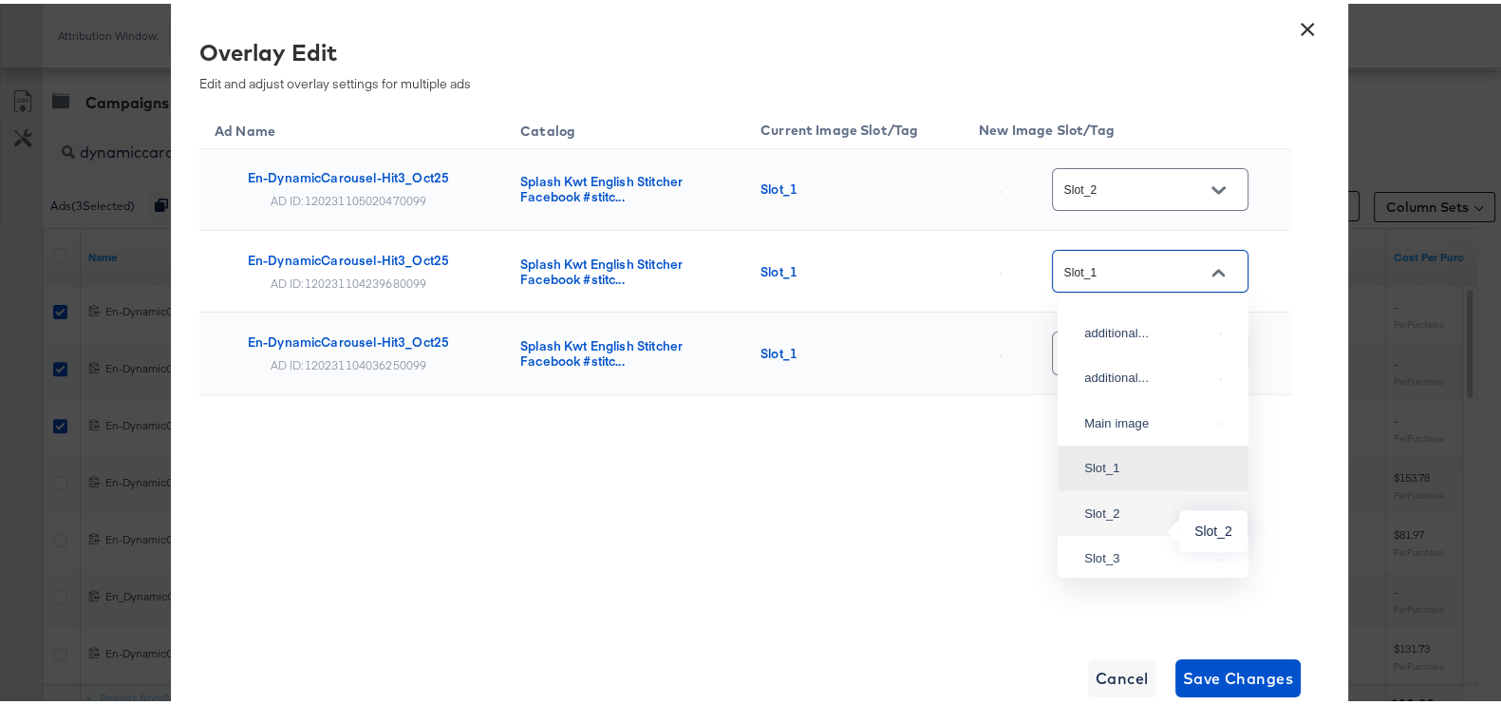
scroll to position [247, 0]
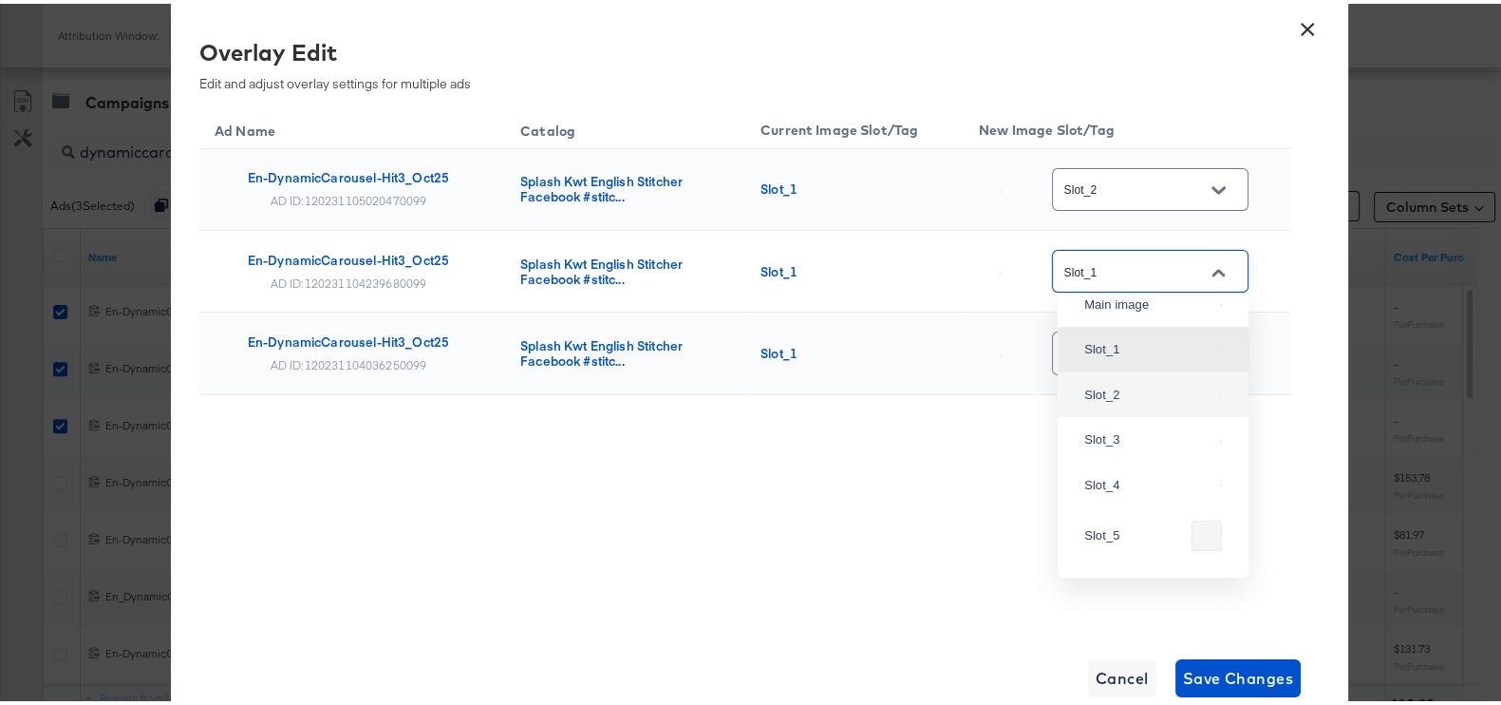
click at [1141, 408] on div "Slot_2" at bounding box center [1153, 391] width 160 height 34
type input "Slot_2"
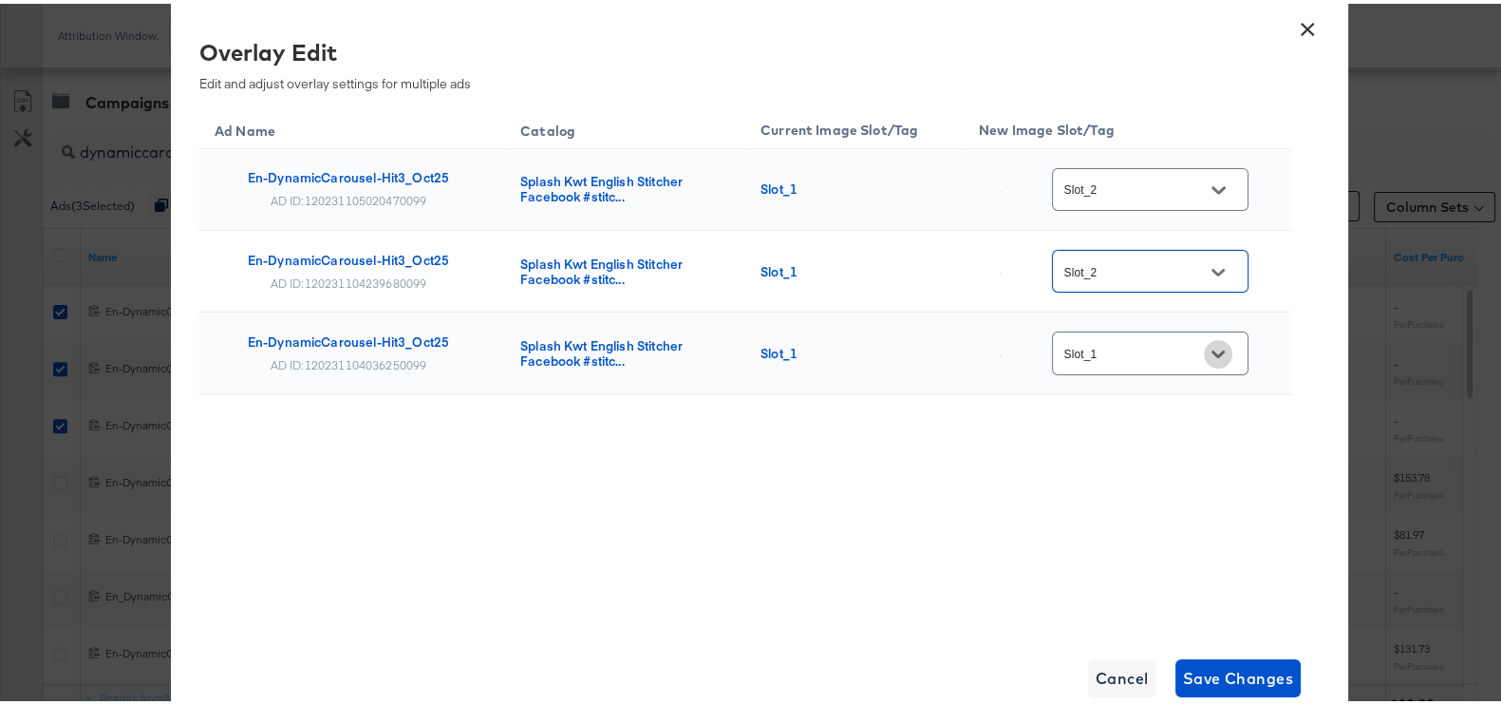
click at [1221, 344] on icon "Open" at bounding box center [1218, 350] width 13 height 13
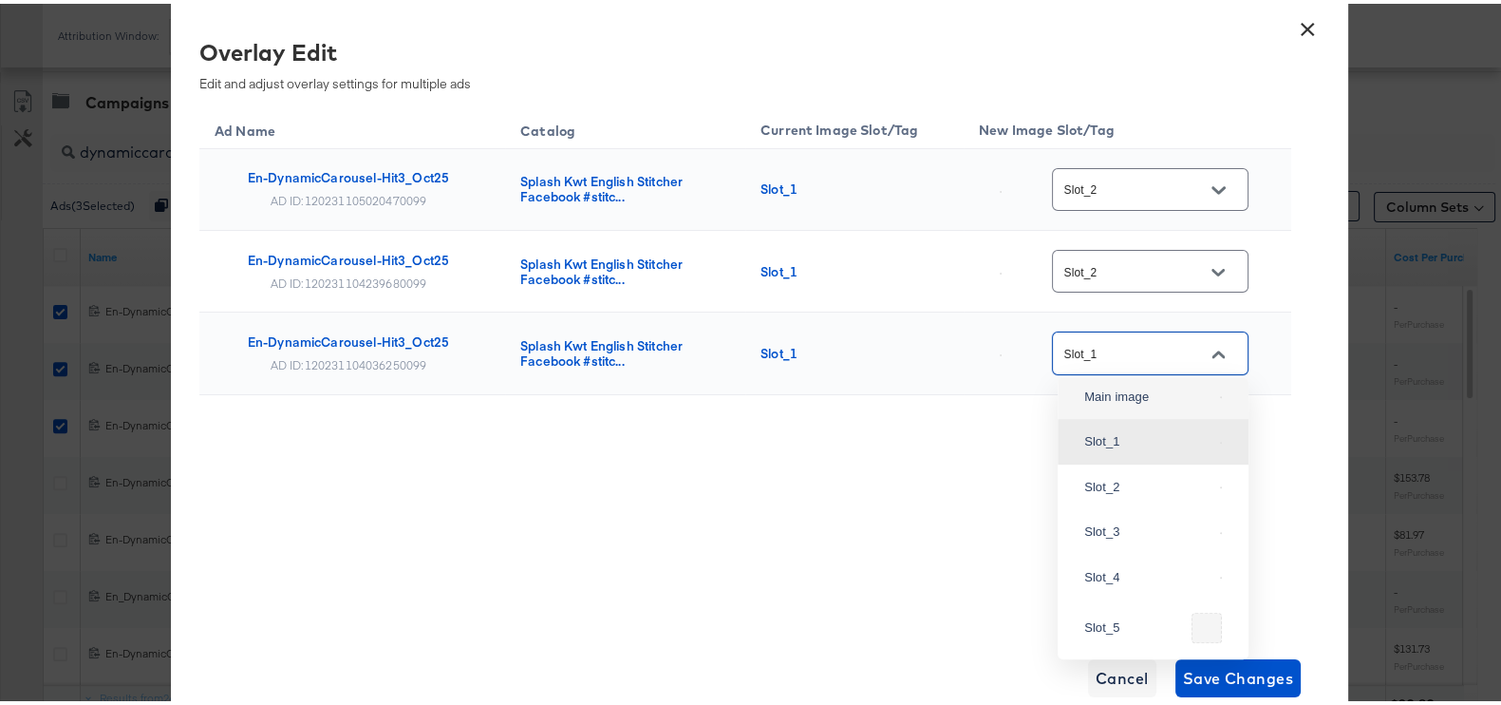
scroll to position [365, 0]
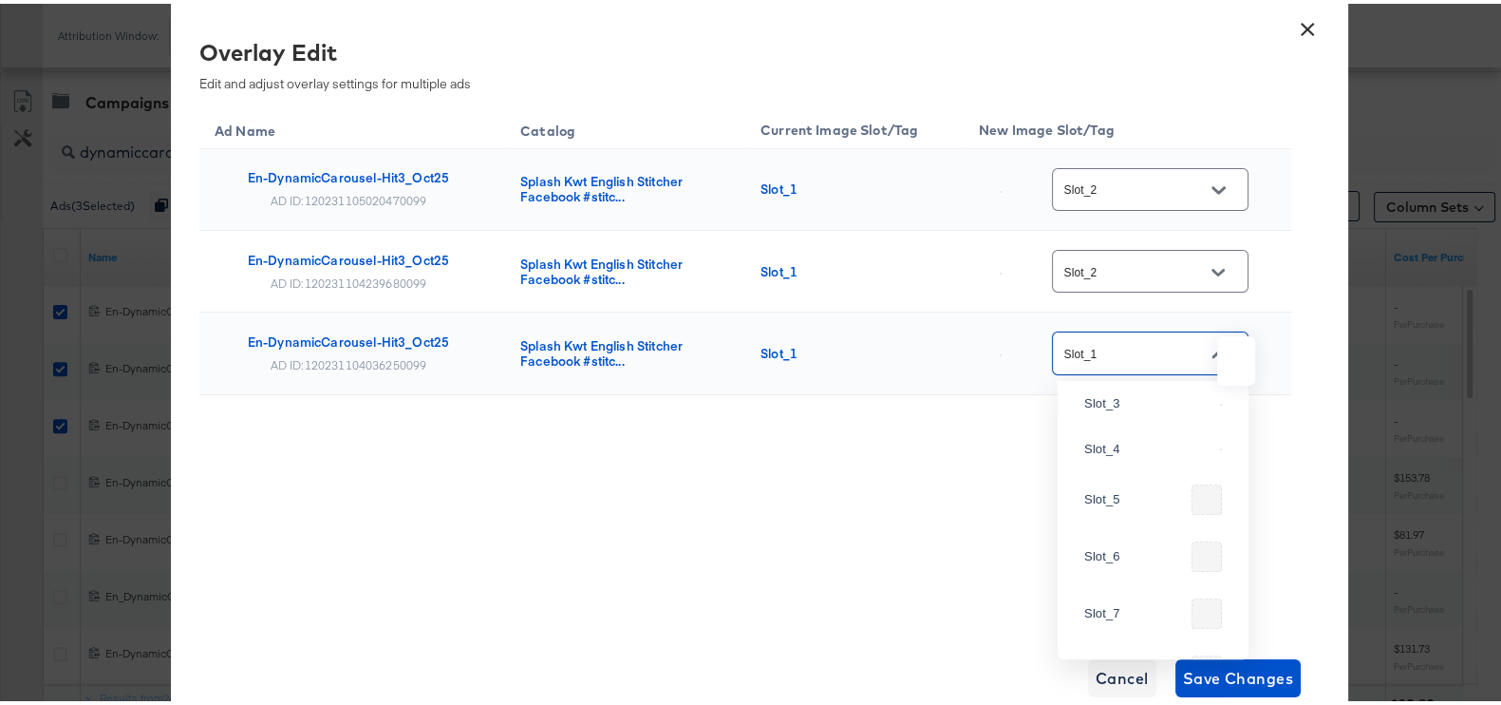
click at [1220, 356] on img at bounding box center [1221, 355] width 2 height 2
type input "Slot_2"
click at [1223, 669] on span "Save Changes" at bounding box center [1238, 674] width 111 height 27
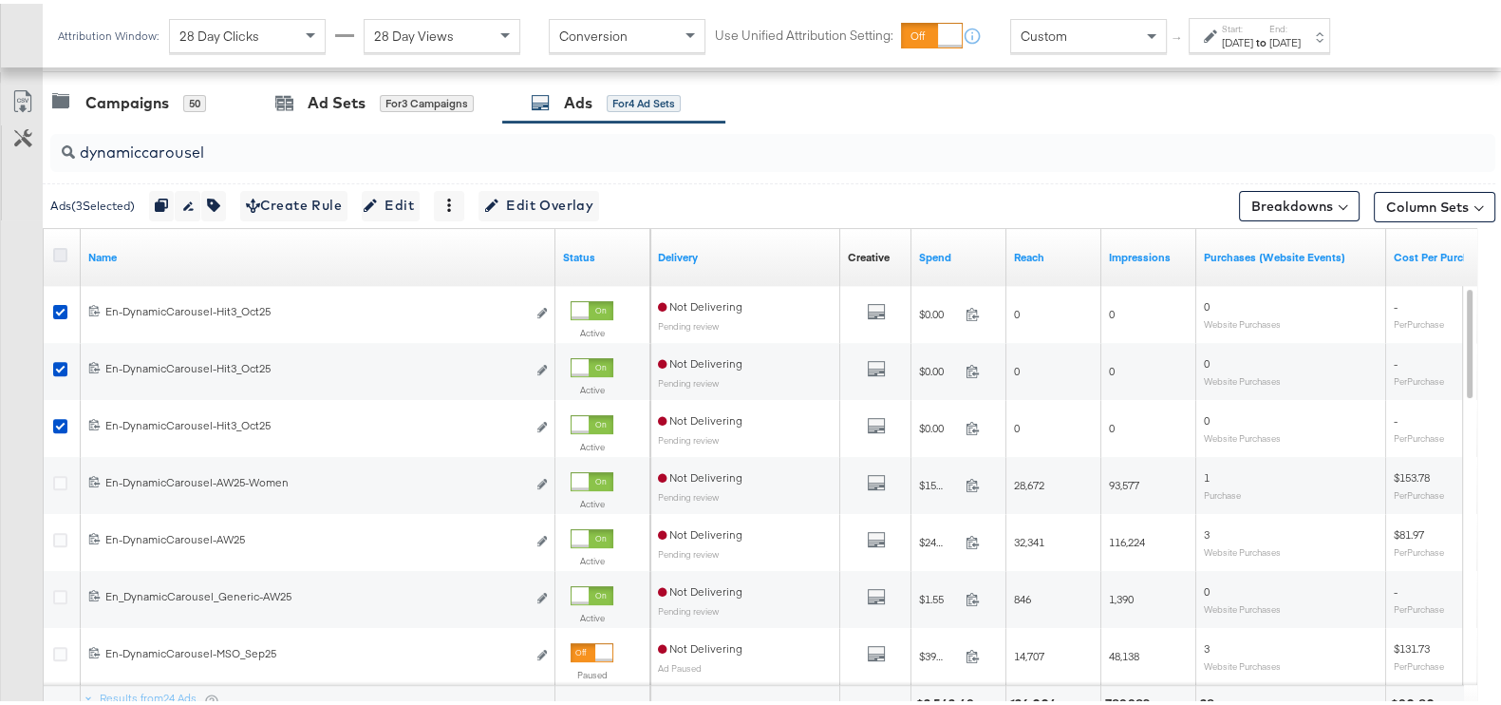
click at [65, 245] on icon at bounding box center [60, 251] width 14 height 14
click at [0, 0] on input "checkbox" at bounding box center [0, 0] width 0 height 0
click at [65, 245] on icon at bounding box center [60, 251] width 14 height 14
click at [0, 0] on input "checkbox" at bounding box center [0, 0] width 0 height 0
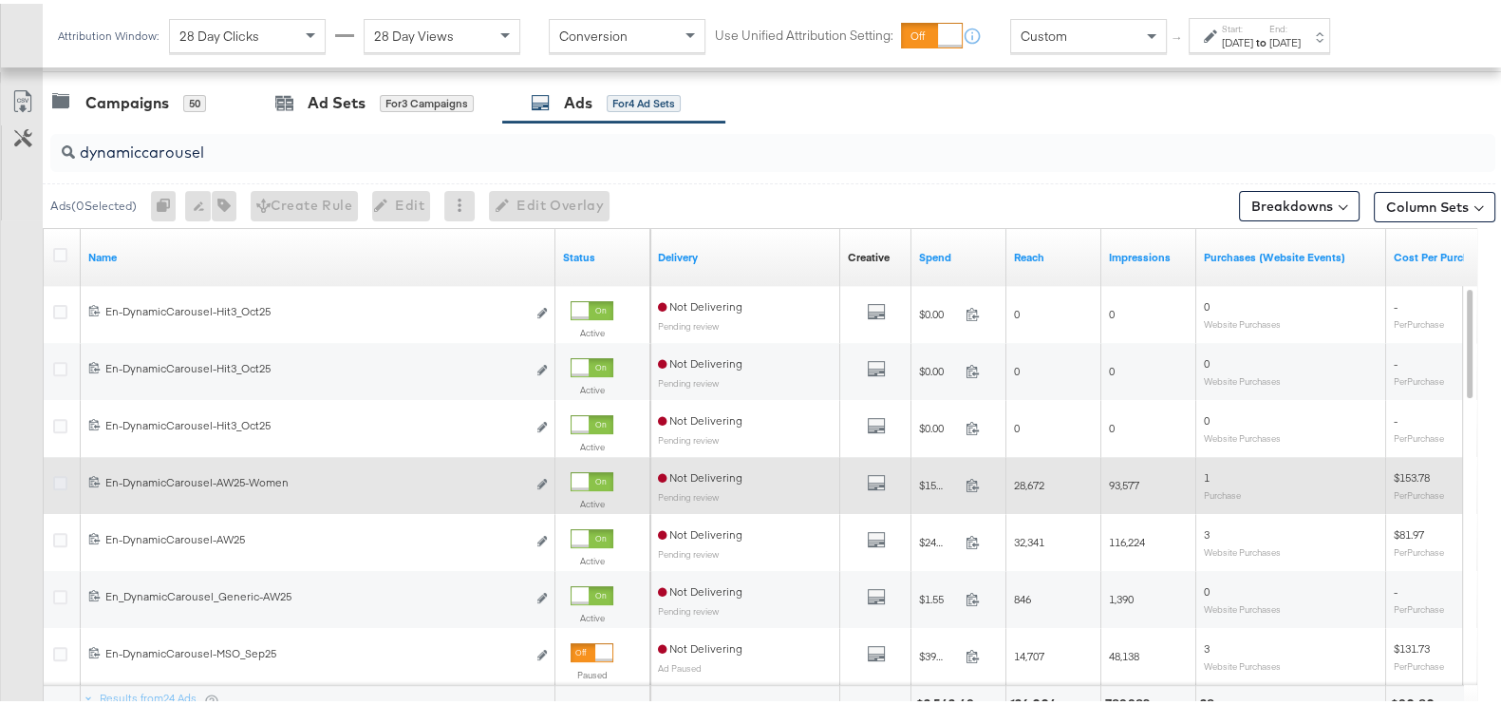
click at [56, 477] on icon at bounding box center [60, 479] width 14 height 14
click at [0, 0] on input "checkbox" at bounding box center [0, 0] width 0 height 0
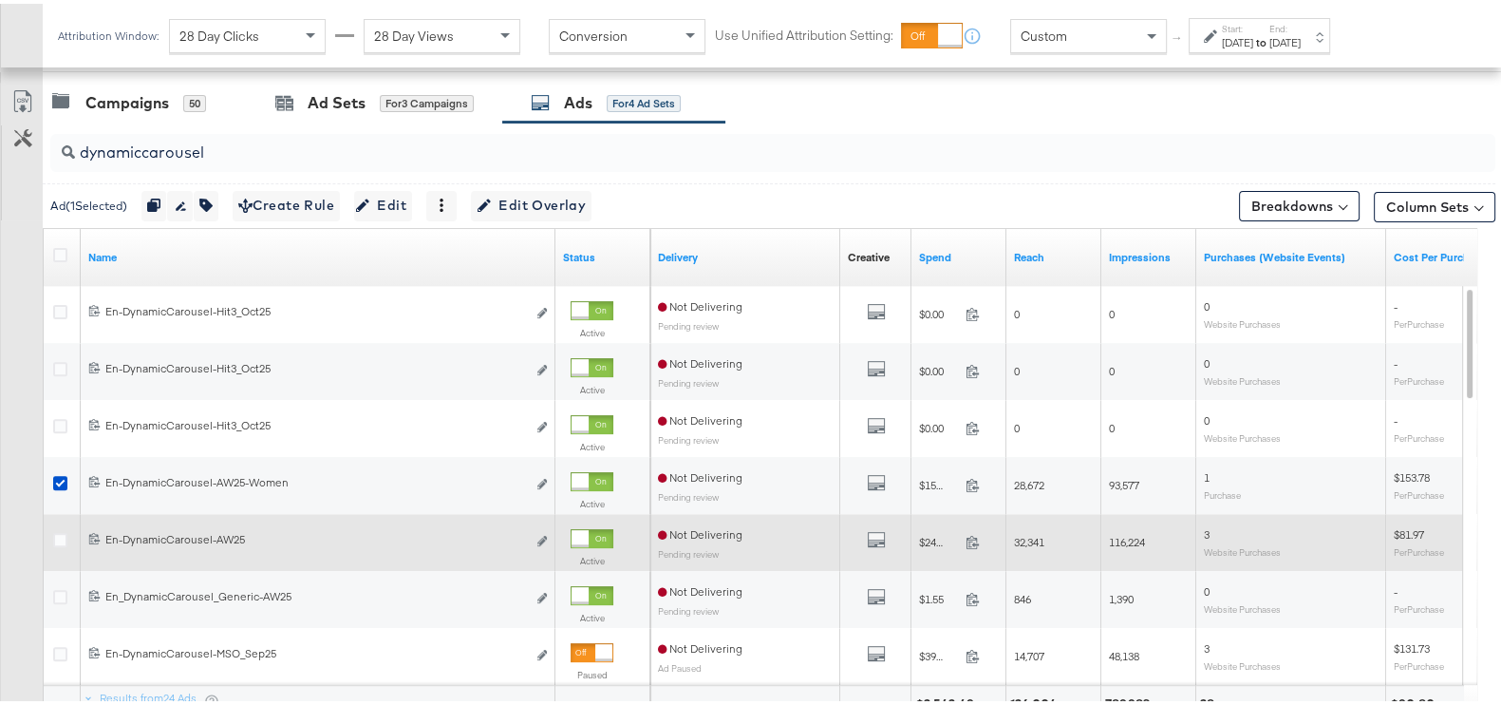
drag, startPoint x: 57, startPoint y: 537, endPoint x: 57, endPoint y: 556, distance: 19.0
click at [59, 538] on icon at bounding box center [60, 536] width 14 height 14
click at [0, 0] on input "checkbox" at bounding box center [0, 0] width 0 height 0
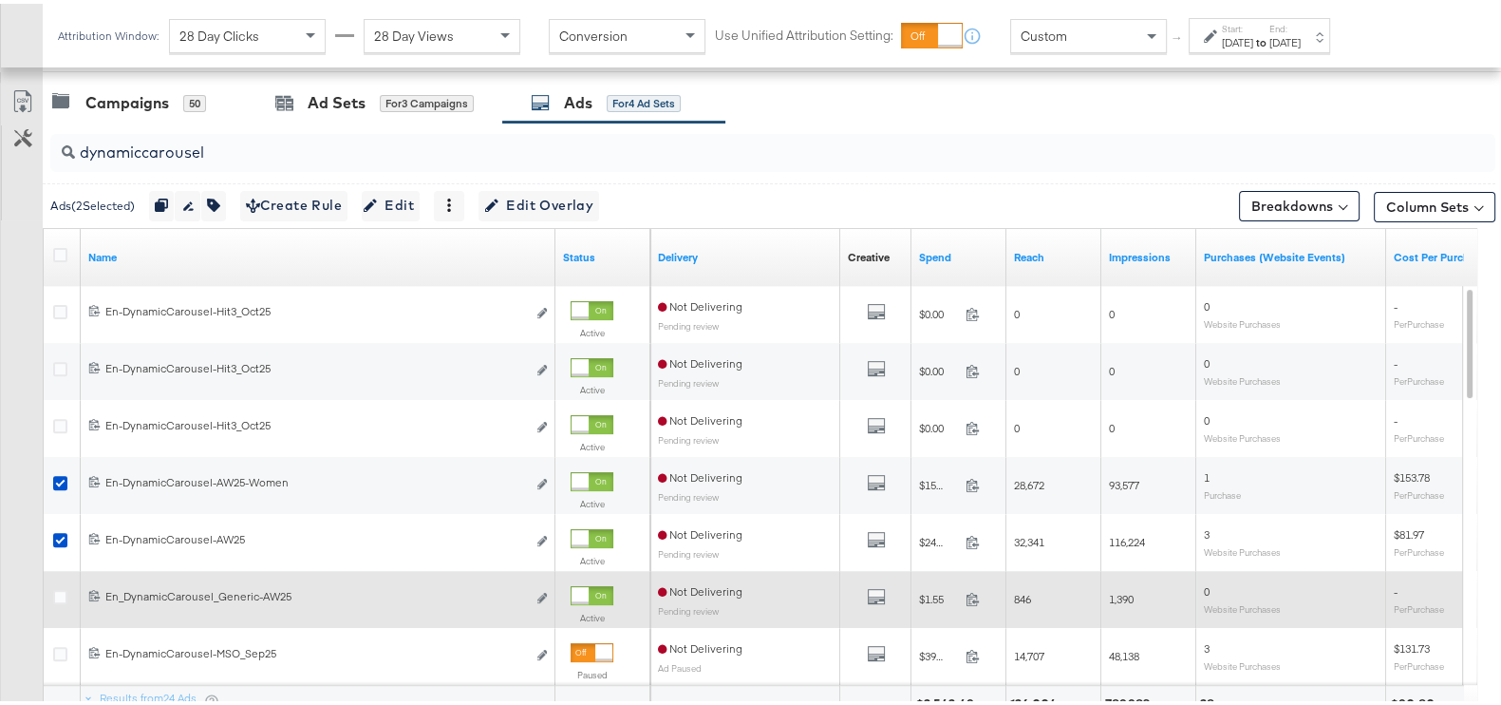
drag, startPoint x: 57, startPoint y: 594, endPoint x: 84, endPoint y: 567, distance: 38.3
click at [59, 593] on icon at bounding box center [60, 593] width 14 height 14
click at [0, 0] on input "checkbox" at bounding box center [0, 0] width 0 height 0
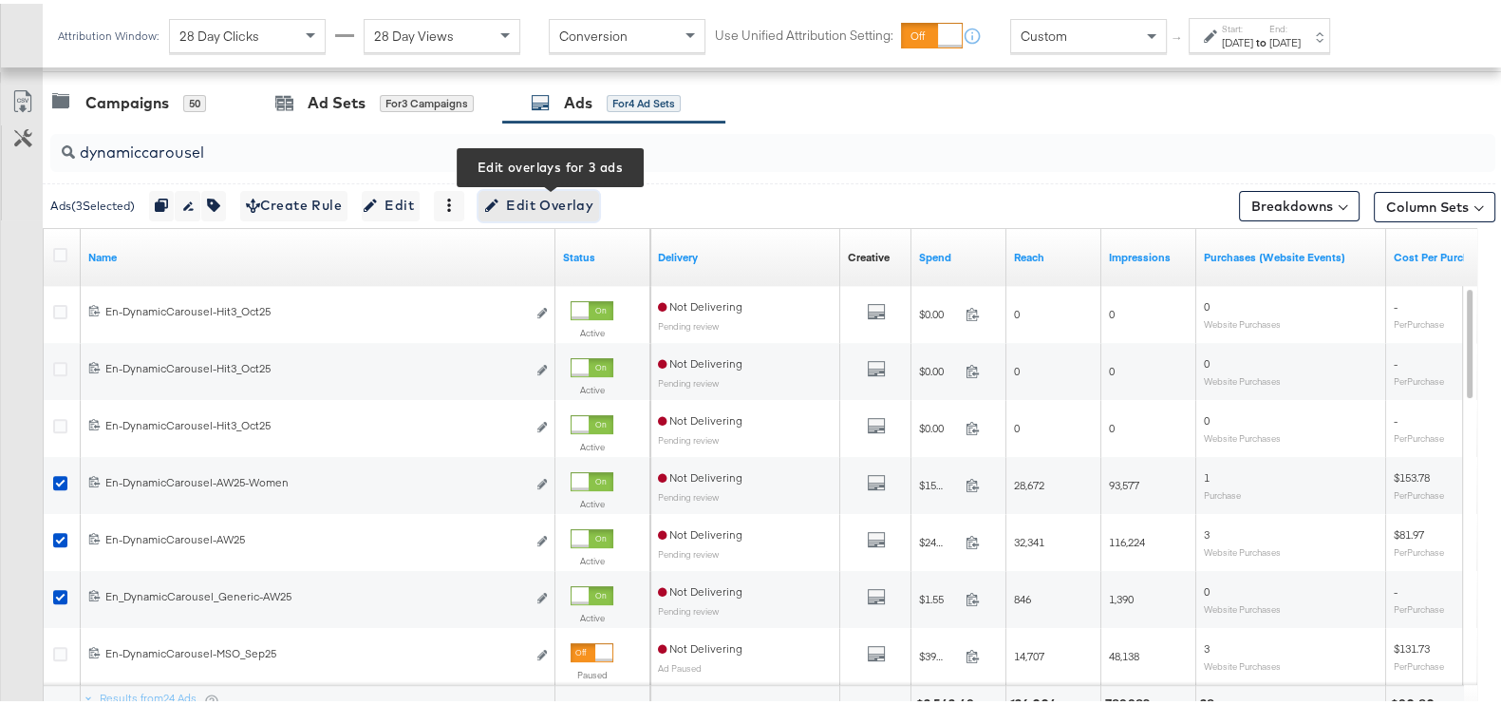
click at [587, 193] on span "Edit Overlay Edit overlays for 3 ads" at bounding box center [538, 202] width 109 height 24
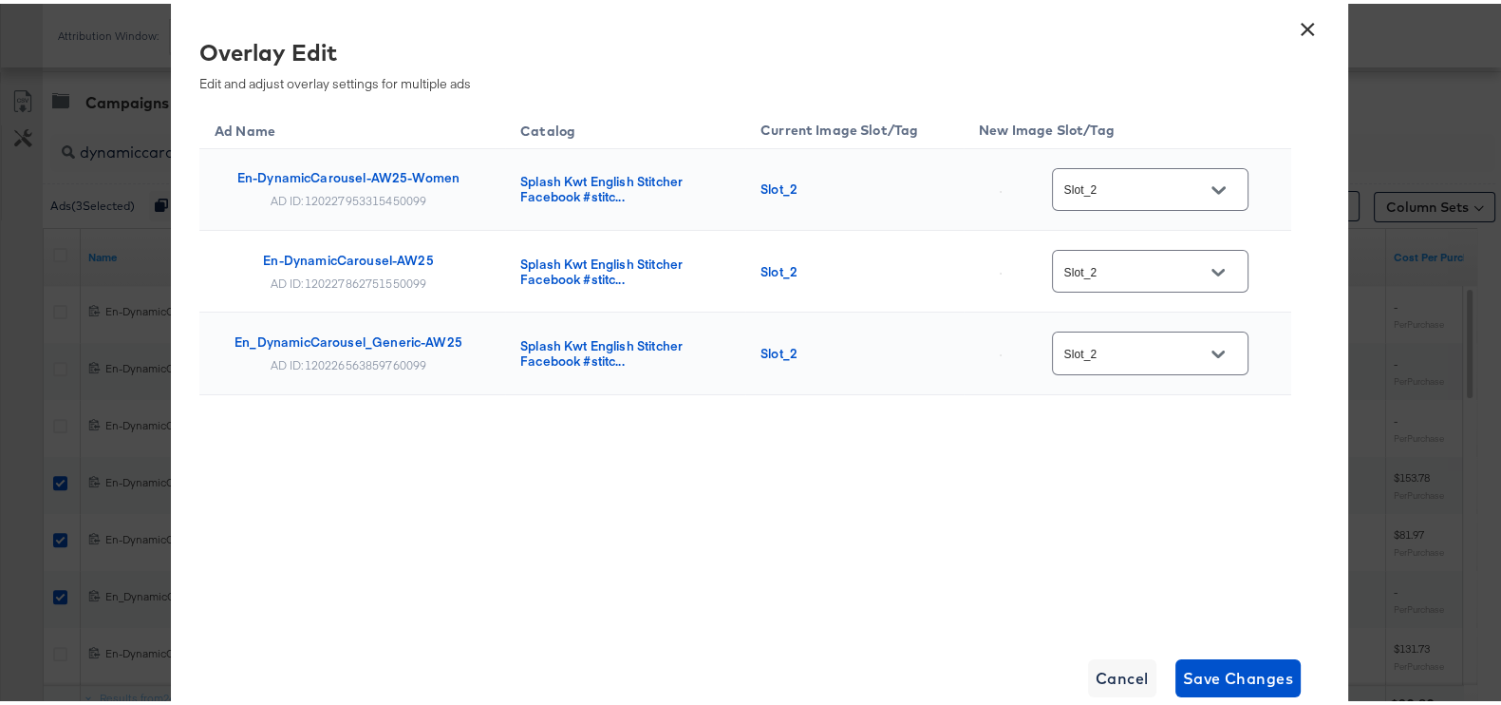
click at [1295, 28] on button "×" at bounding box center [1308, 21] width 34 height 34
